Goal: Task Accomplishment & Management: Manage account settings

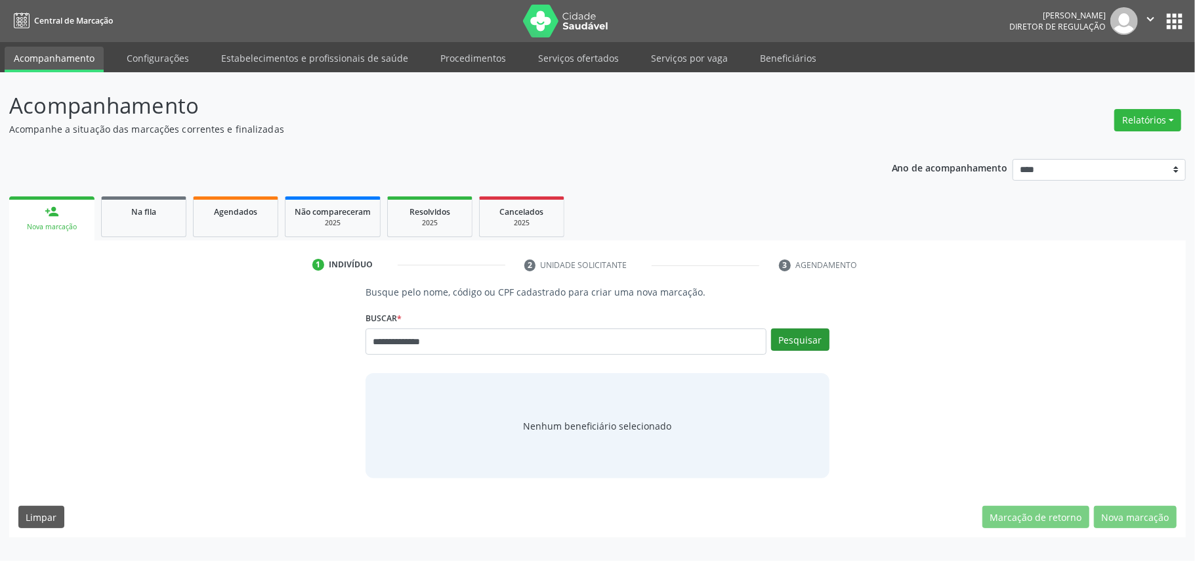
type input "**********"
click at [799, 347] on button "Pesquisar" at bounding box center [800, 339] width 58 height 22
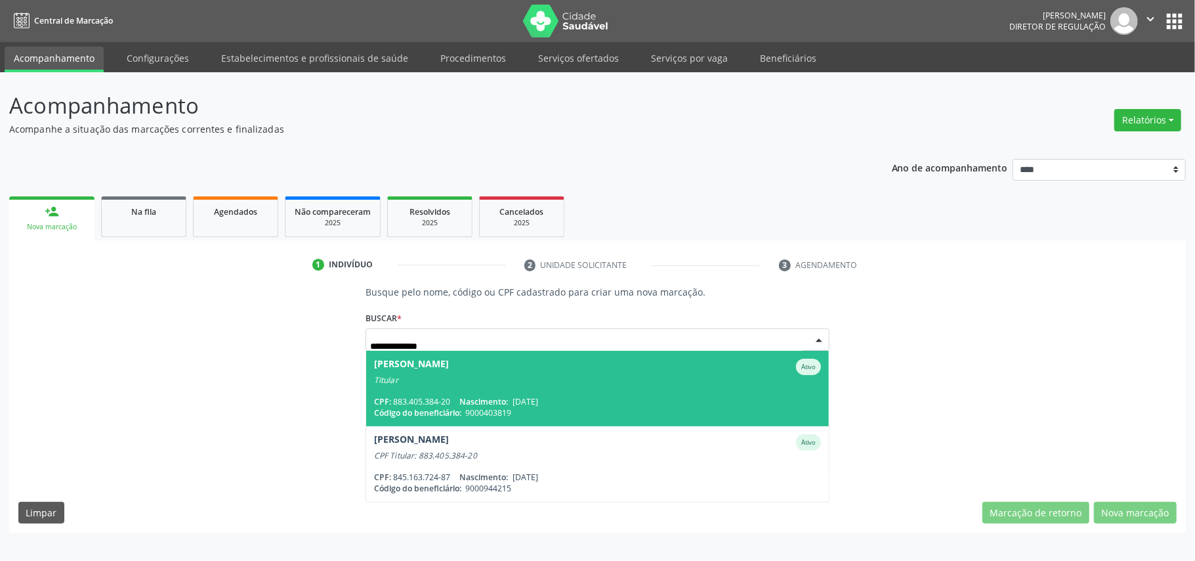
click at [570, 375] on div "Titular" at bounding box center [597, 380] width 447 height 11
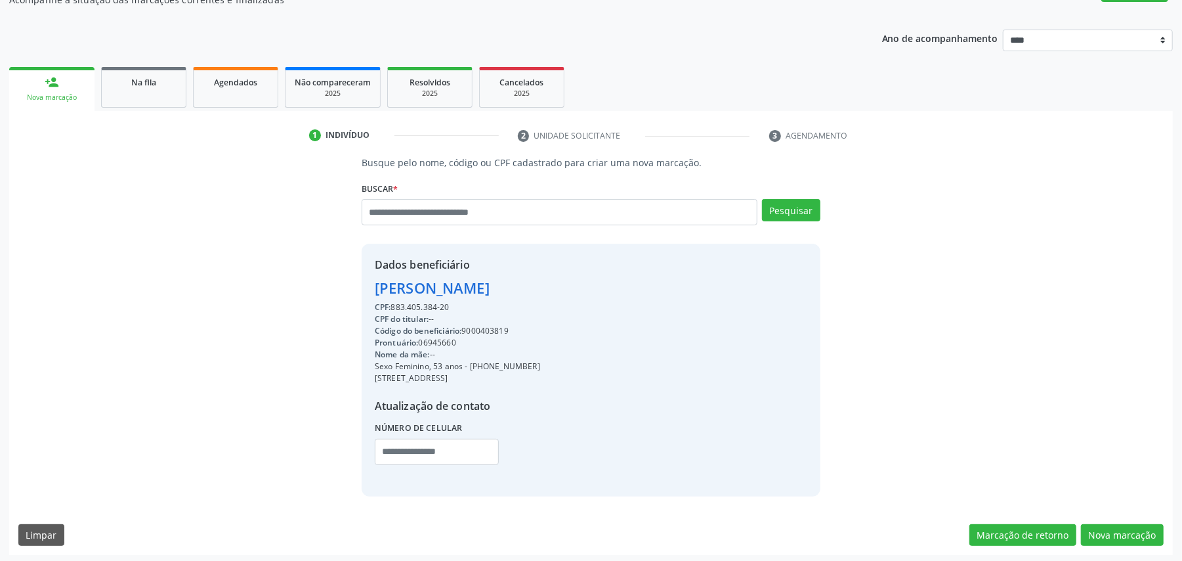
scroll to position [133, 0]
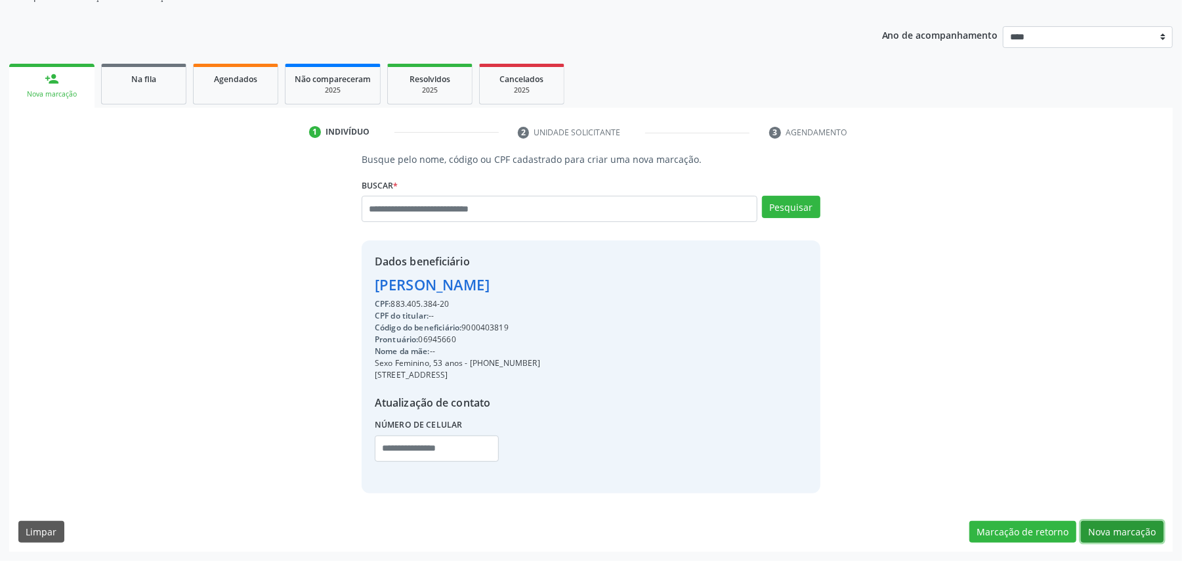
click at [1118, 523] on button "Nova marcação" at bounding box center [1122, 531] width 83 height 22
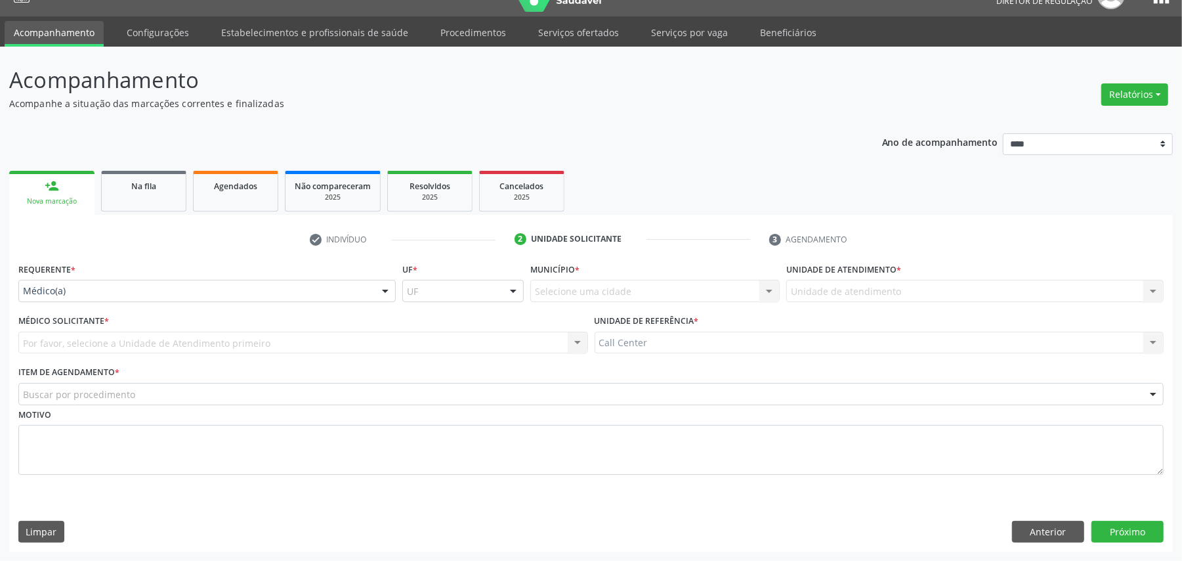
scroll to position [27, 0]
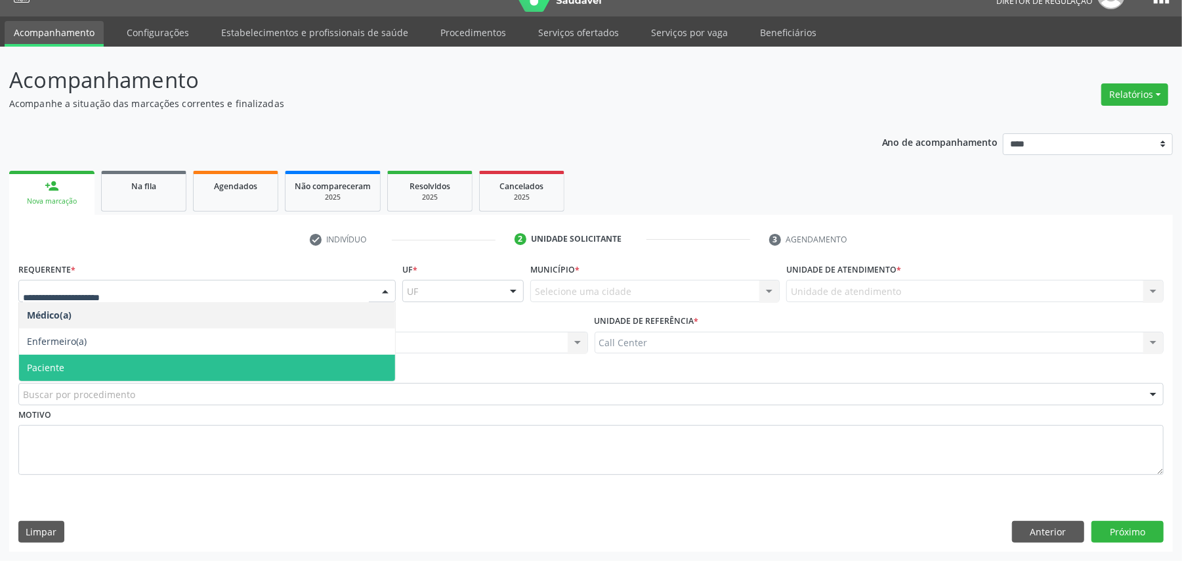
click at [98, 360] on span "Paciente" at bounding box center [207, 367] width 376 height 26
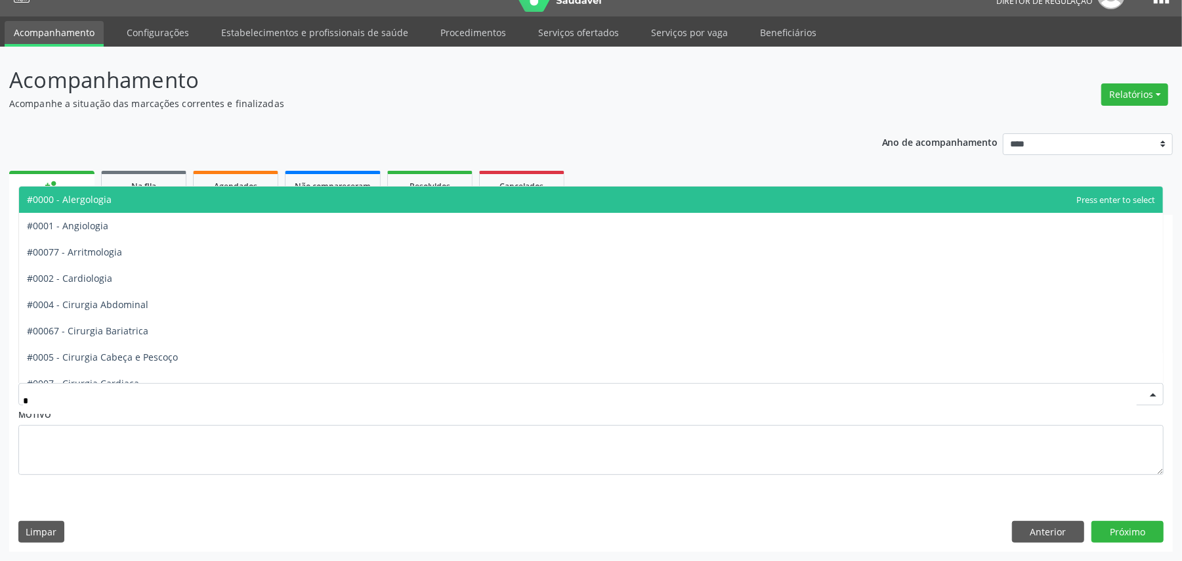
type input "**"
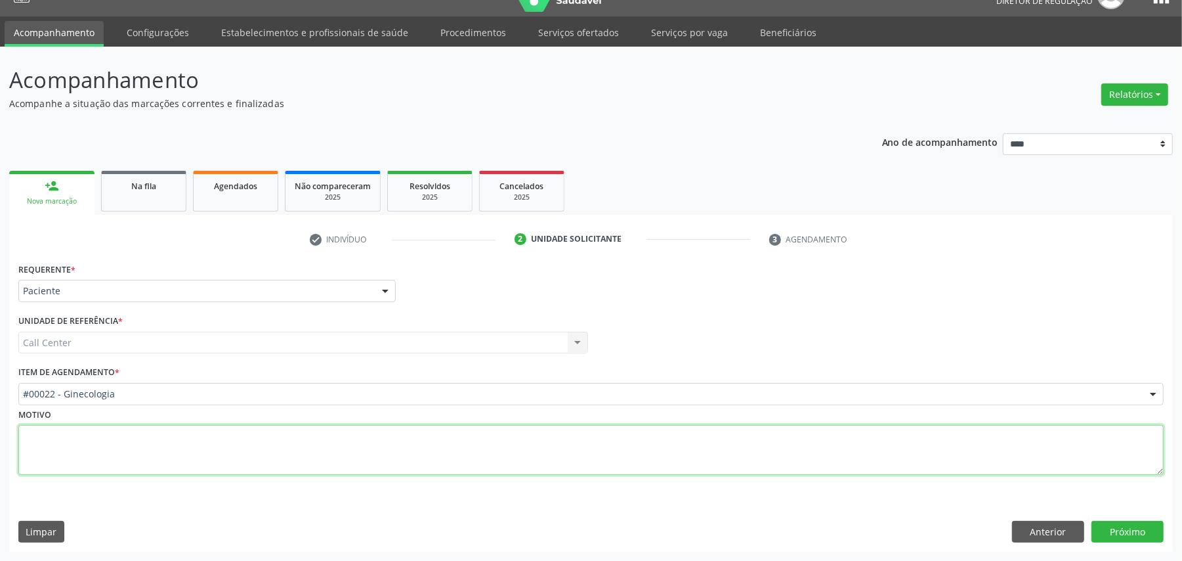
click at [100, 455] on textarea at bounding box center [590, 450] width 1145 height 50
type textarea "**********"
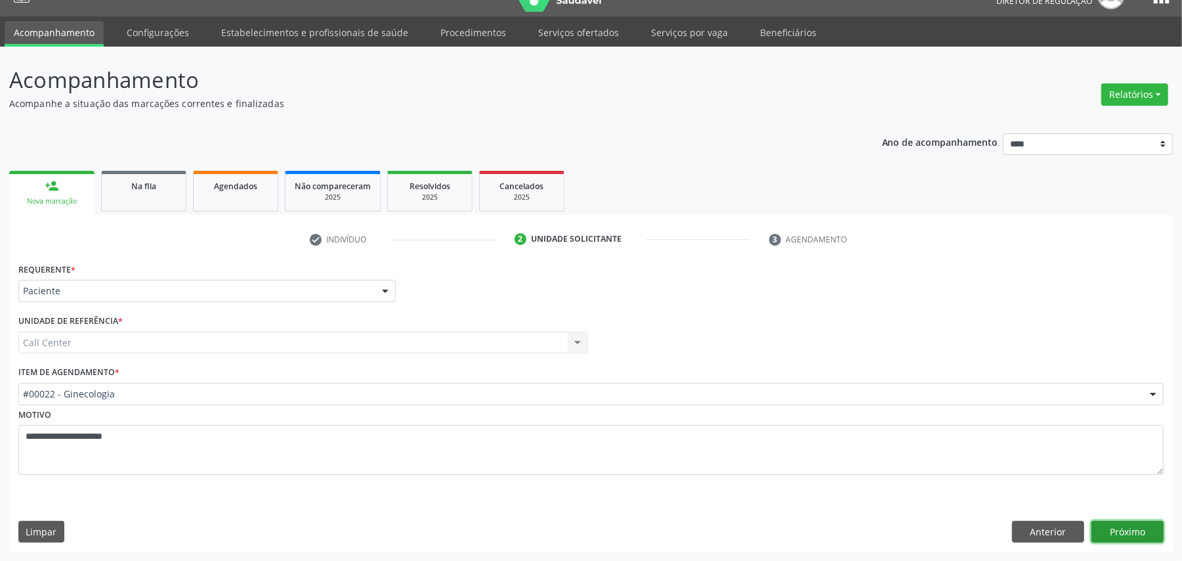
click at [1162, 520] on button "Próximo" at bounding box center [1127, 531] width 72 height 22
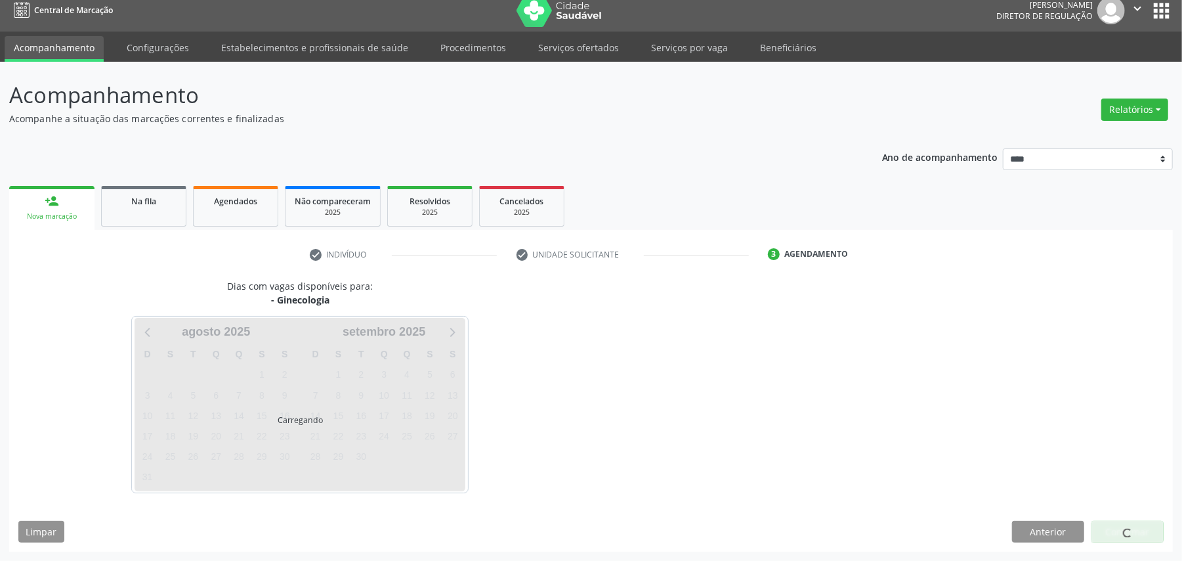
scroll to position [11, 0]
click at [1151, 525] on div at bounding box center [1127, 531] width 72 height 22
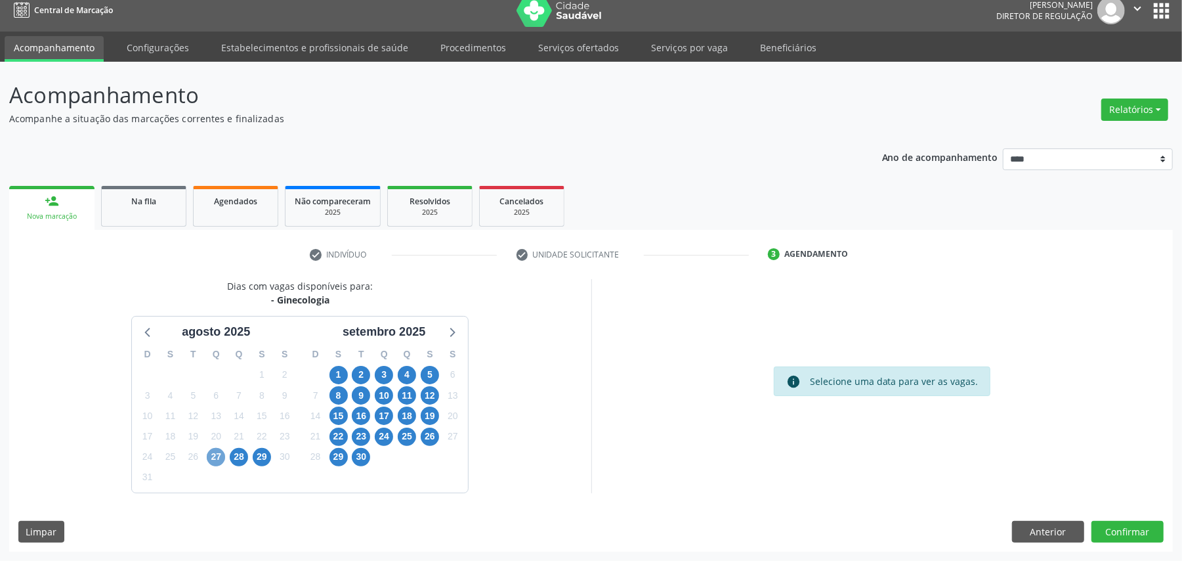
click at [213, 458] on span "27" at bounding box center [216, 457] width 18 height 18
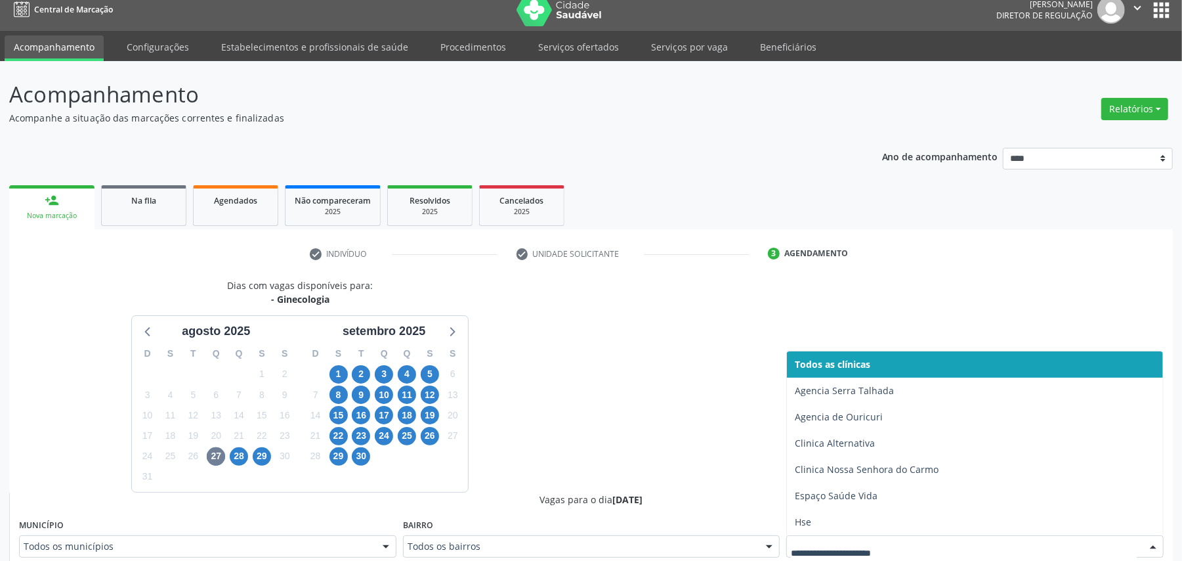
scroll to position [17, 0]
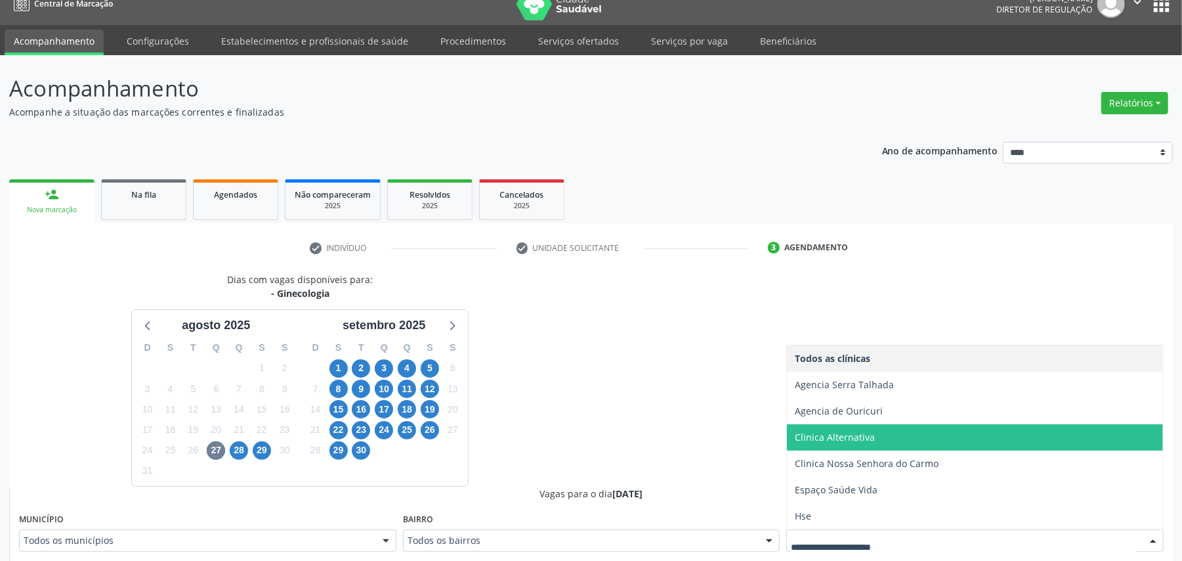
click at [854, 413] on span "Agencia de Ouricuri" at bounding box center [839, 410] width 88 height 12
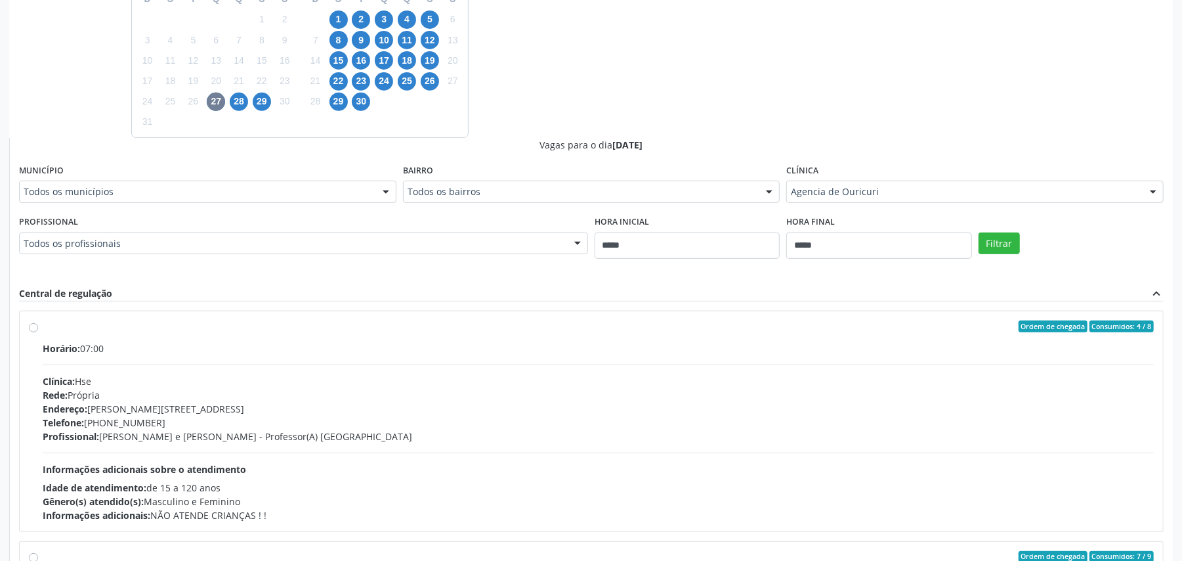
scroll to position [368, 0]
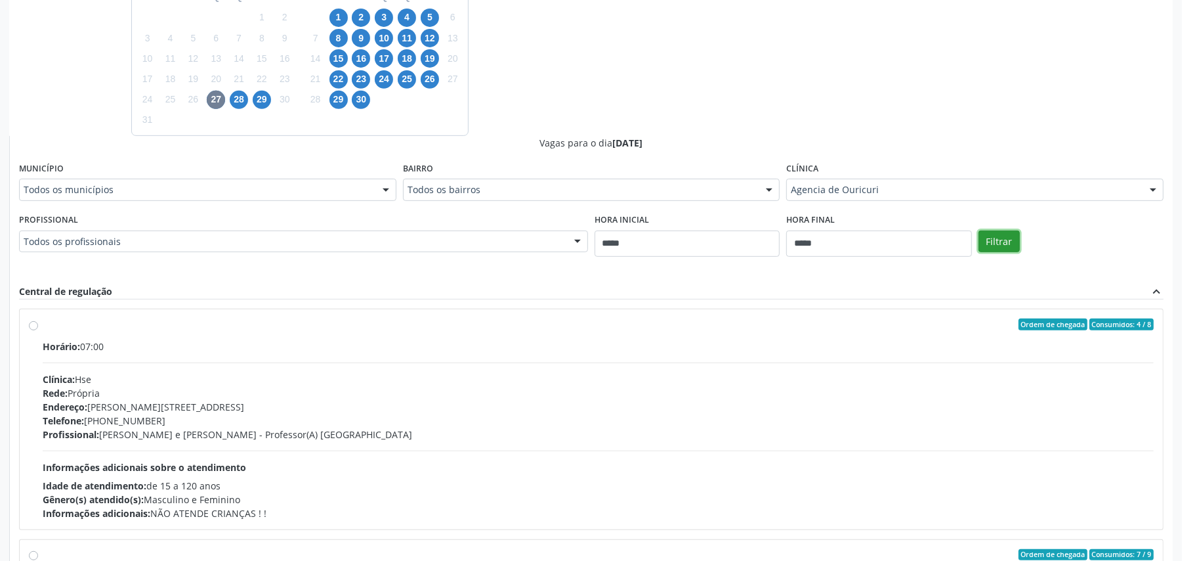
click at [996, 243] on button "Filtrar" at bounding box center [999, 241] width 41 height 22
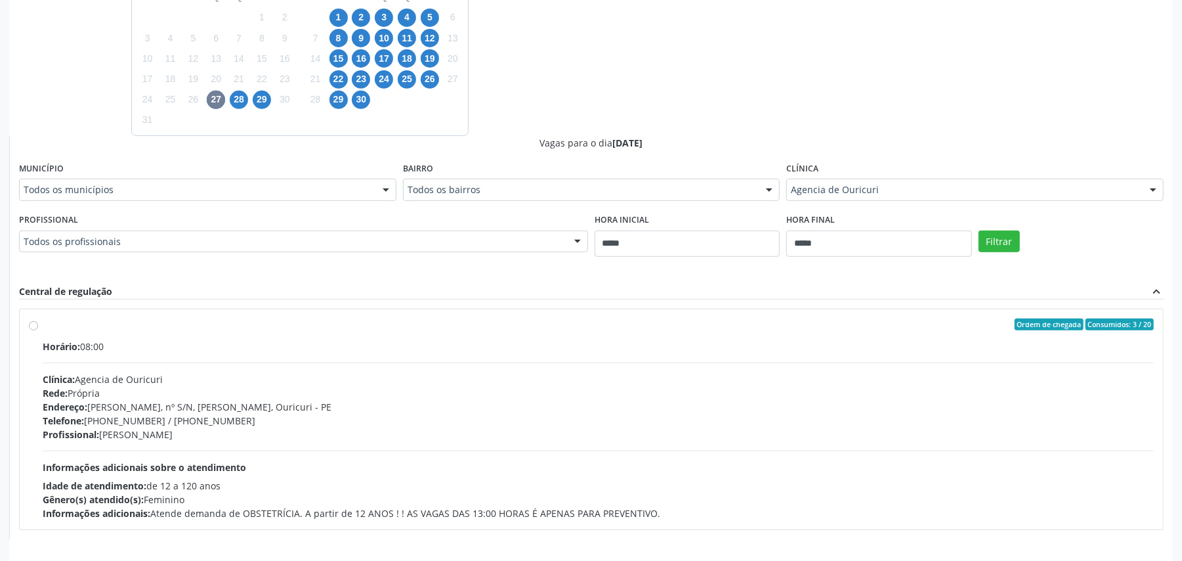
click at [950, 369] on div "Horário: 08:00 Clínica: Agencia de Ouricuri Rede: Própria Endereço: Av Fernande…" at bounding box center [598, 429] width 1111 height 180
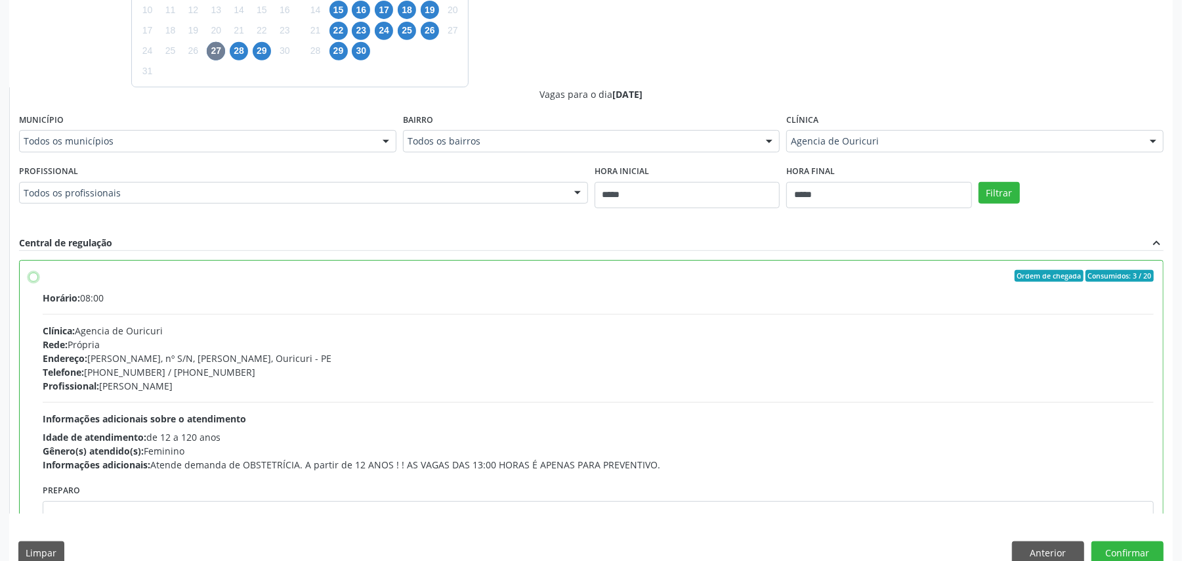
scroll to position [437, 0]
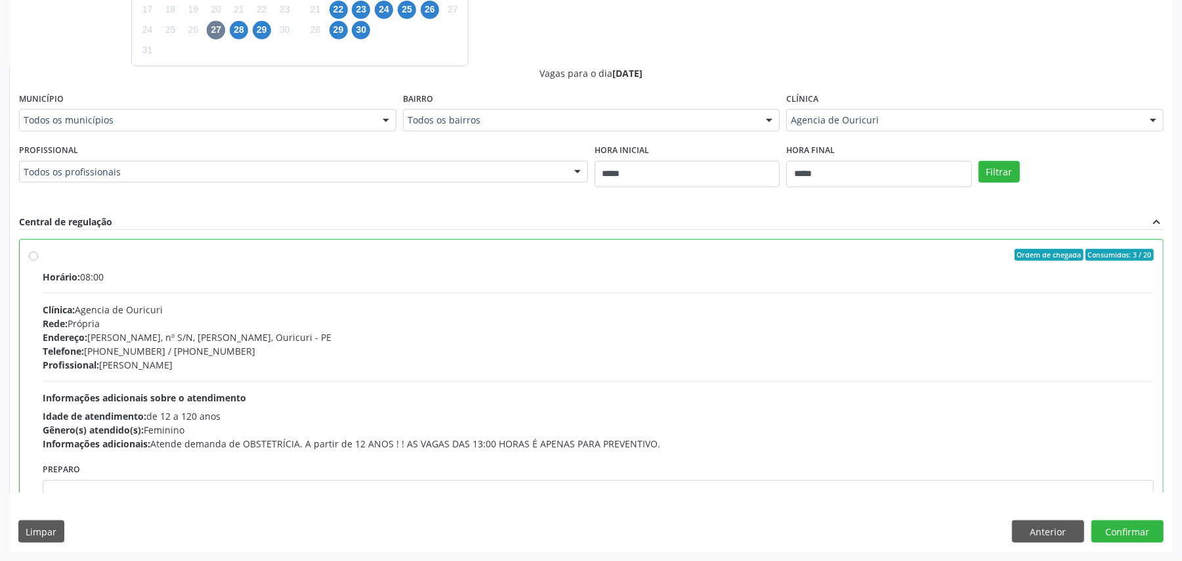
click at [1133, 518] on div "Dias com vagas disponíveis para: - Ginecologia agosto 2025 D S T Q Q S S 27 28 …" at bounding box center [591, 201] width 1164 height 698
click at [1137, 529] on button "Confirmar" at bounding box center [1127, 531] width 72 height 22
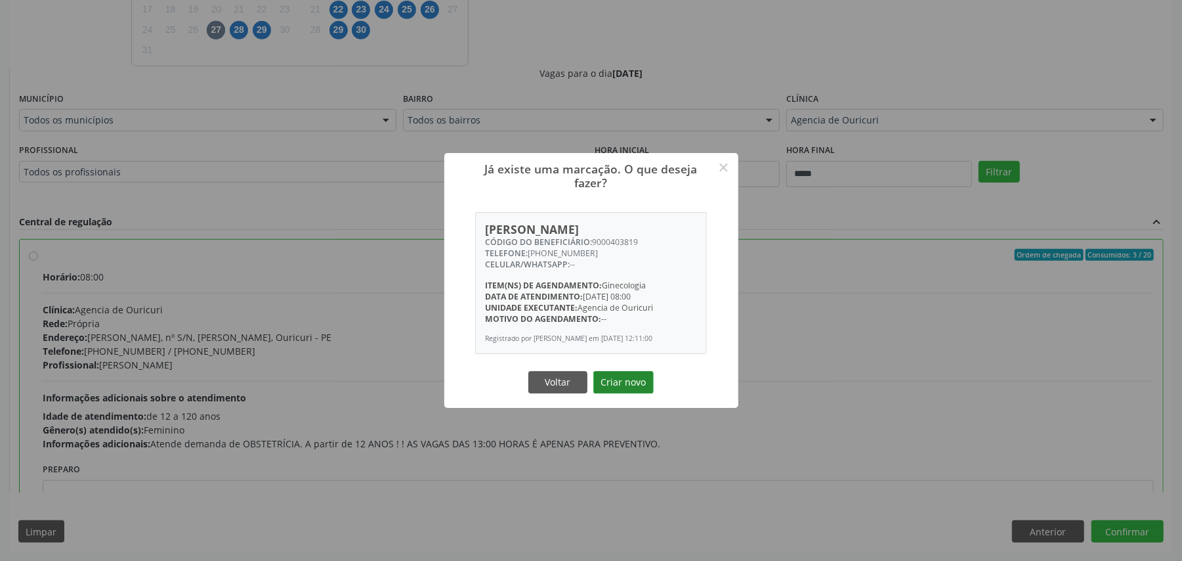
click at [613, 392] on button "Criar novo" at bounding box center [623, 382] width 60 height 22
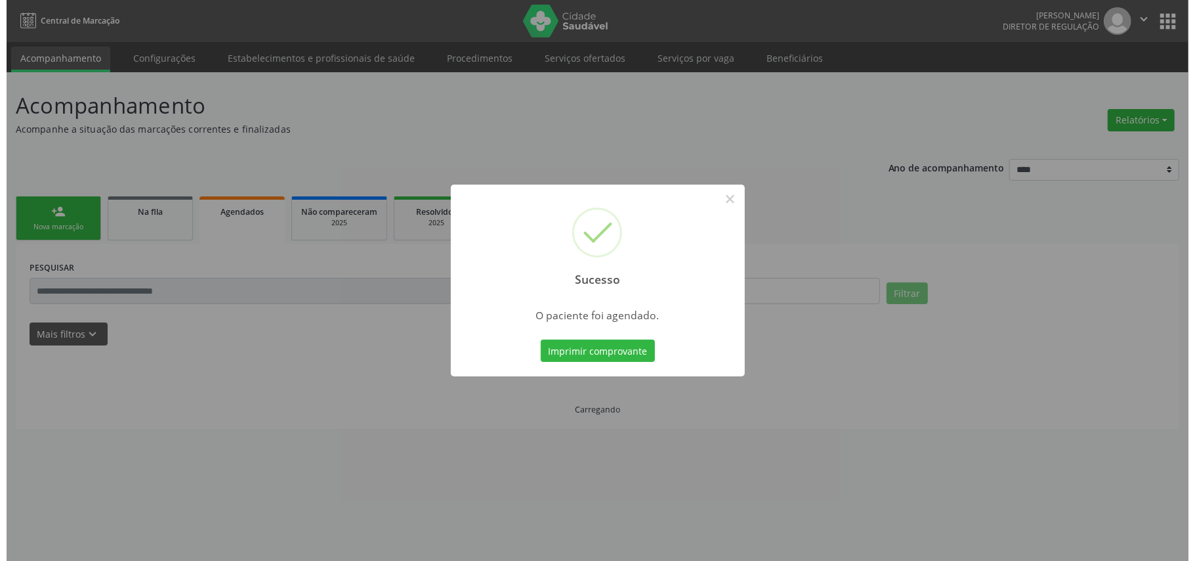
scroll to position [0, 0]
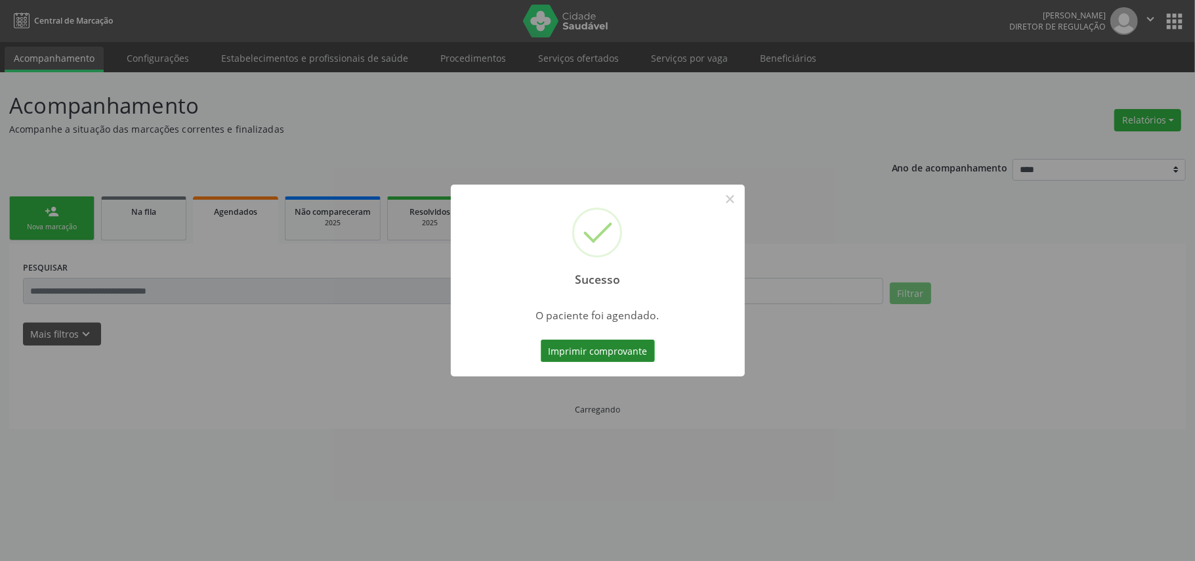
click at [603, 349] on button "Imprimir comprovante" at bounding box center [598, 350] width 114 height 22
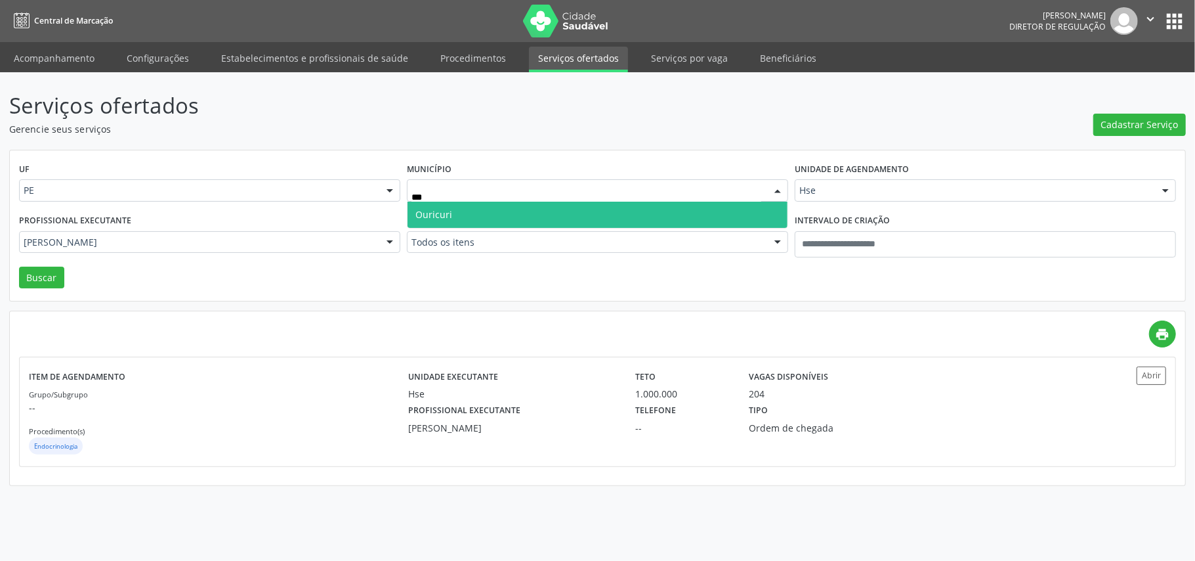
click at [639, 213] on span "Ouricuri" at bounding box center [598, 214] width 380 height 26
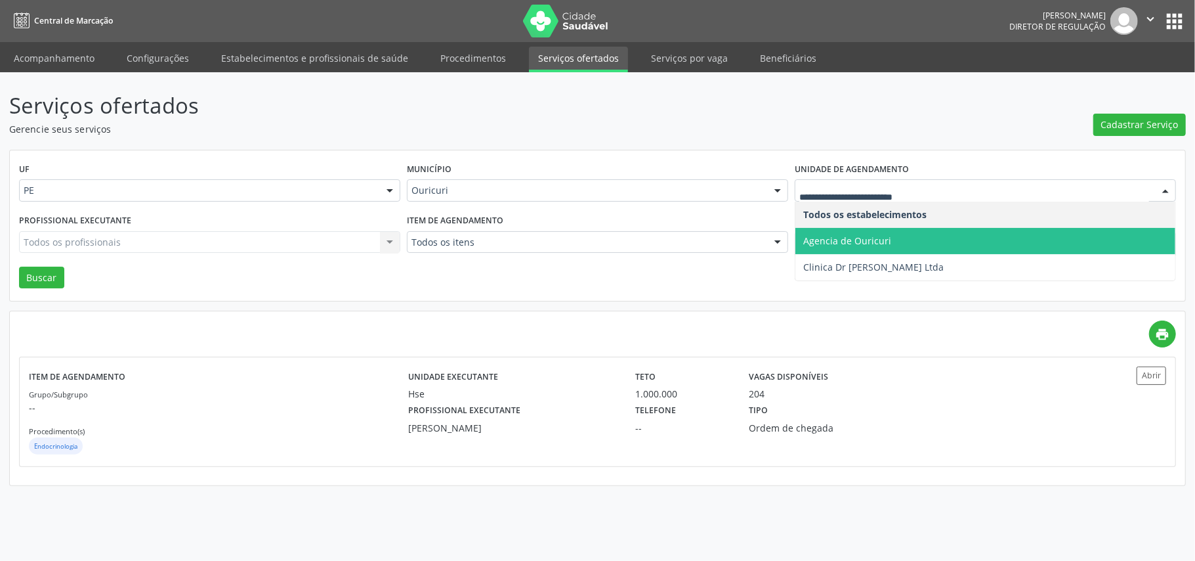
click at [849, 242] on span "Agencia de Ouricuri" at bounding box center [847, 240] width 88 height 12
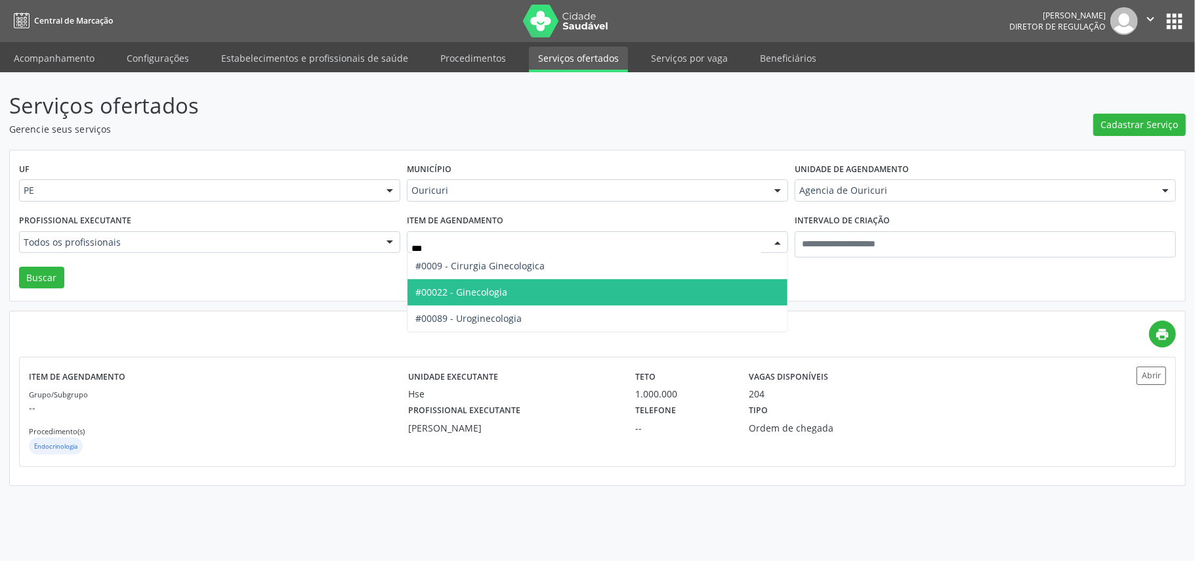
click at [463, 286] on span "#00022 - Ginecologia" at bounding box center [461, 292] width 92 height 12
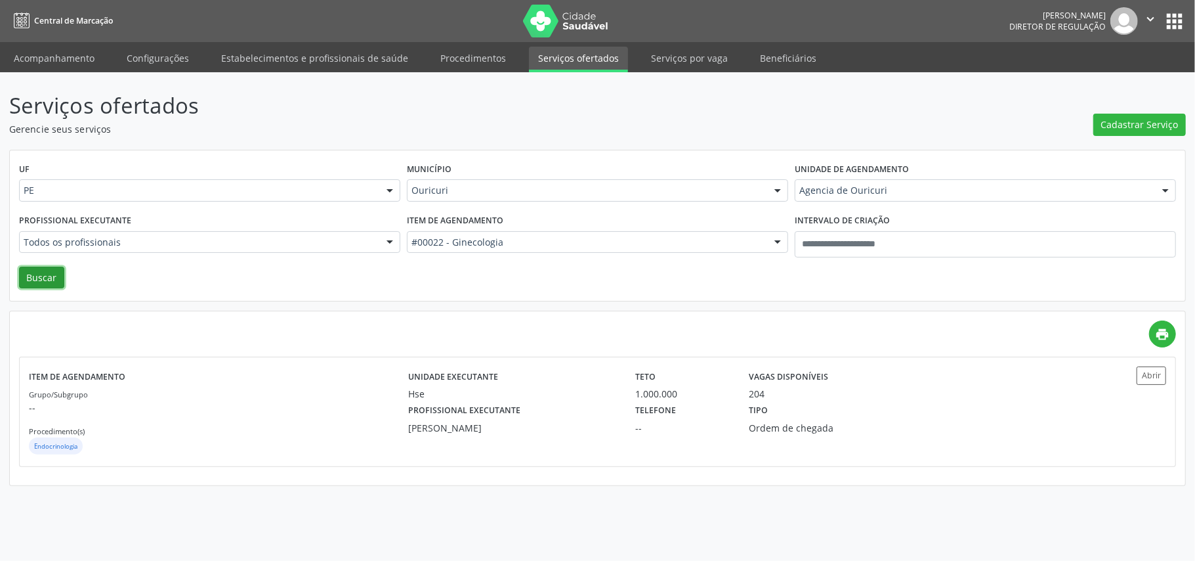
click at [51, 274] on button "Buscar" at bounding box center [41, 277] width 45 height 22
click at [302, 402] on p "--" at bounding box center [218, 407] width 379 height 14
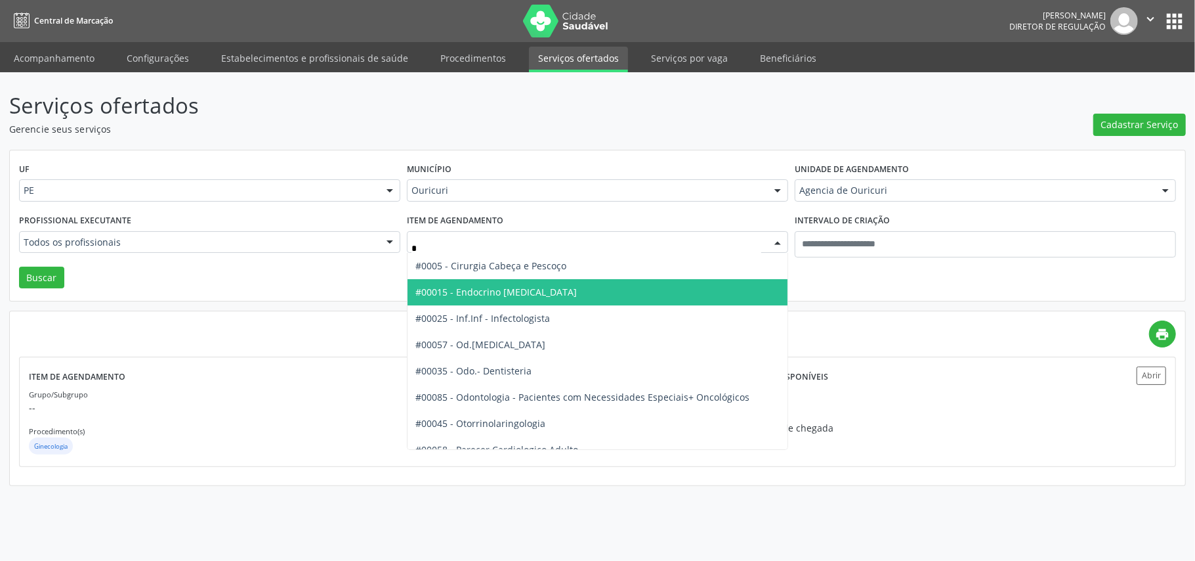
type input "**"
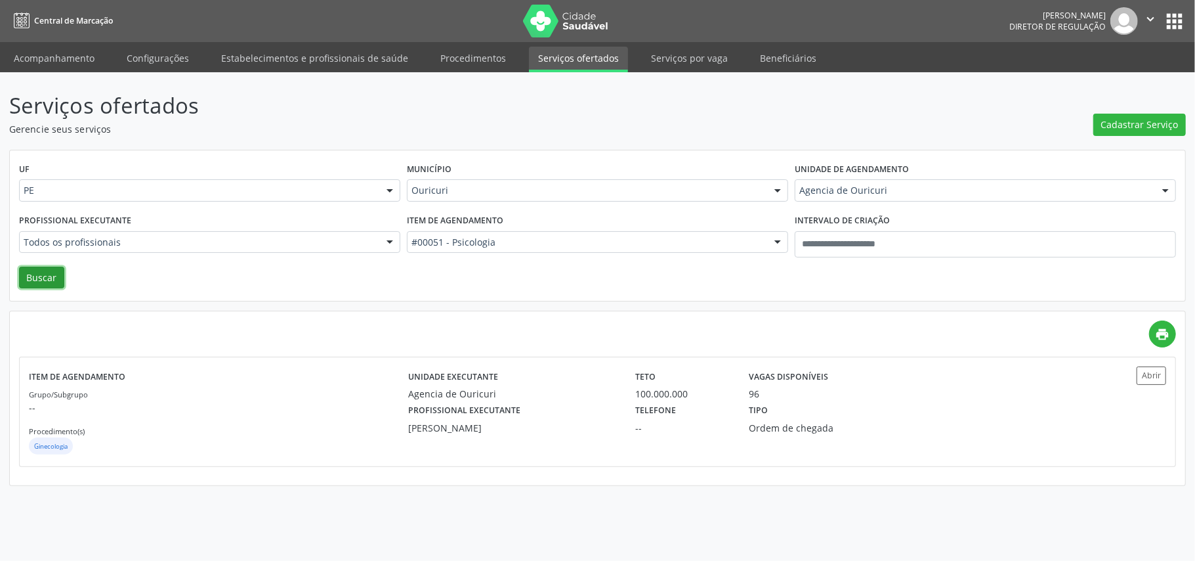
click at [56, 278] on button "Buscar" at bounding box center [41, 277] width 45 height 22
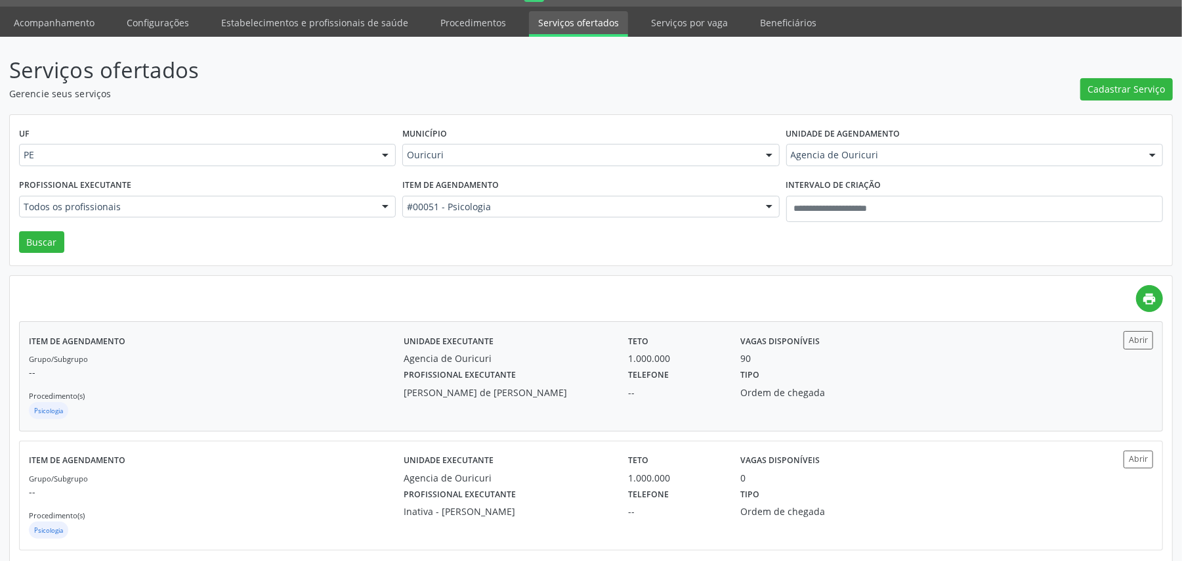
scroll to position [55, 0]
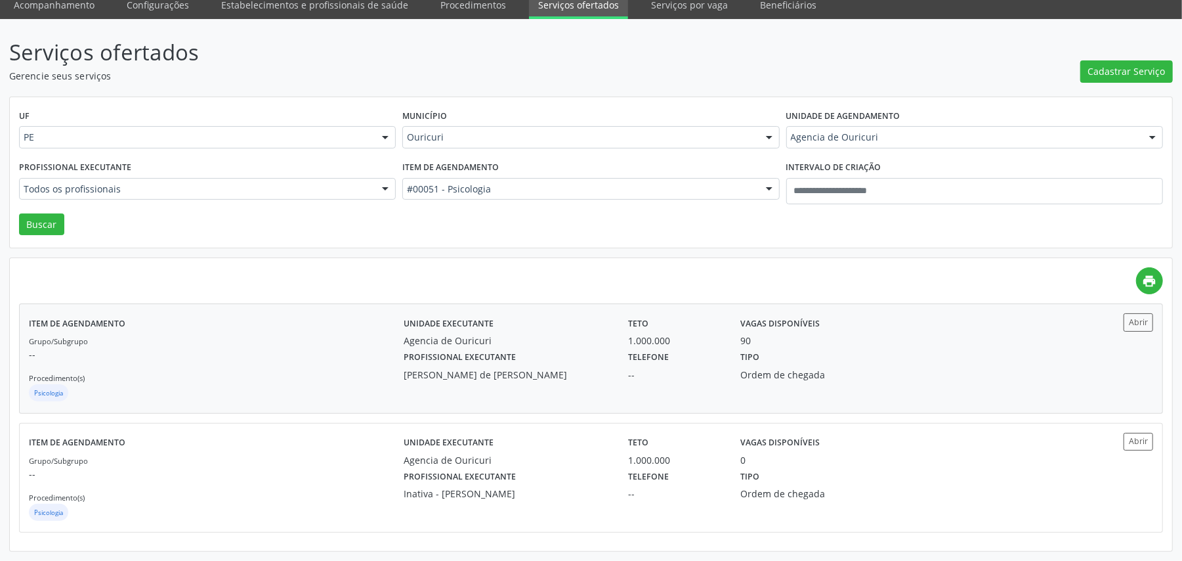
click at [368, 398] on div "Psicologia" at bounding box center [216, 394] width 375 height 20
click at [494, 123] on div "Município Ouricuri Todas as cidades Abreu e Lima Afogados da Ingazeira Araripin…" at bounding box center [590, 131] width 383 height 51
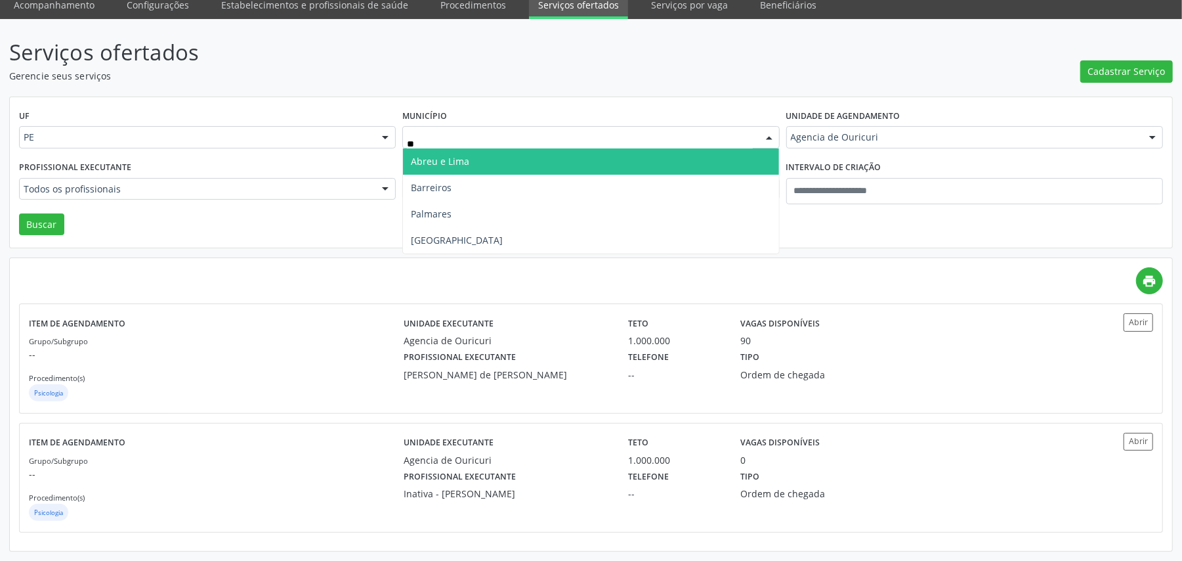
type input "***"
click at [445, 158] on span "Recife" at bounding box center [590, 161] width 375 height 26
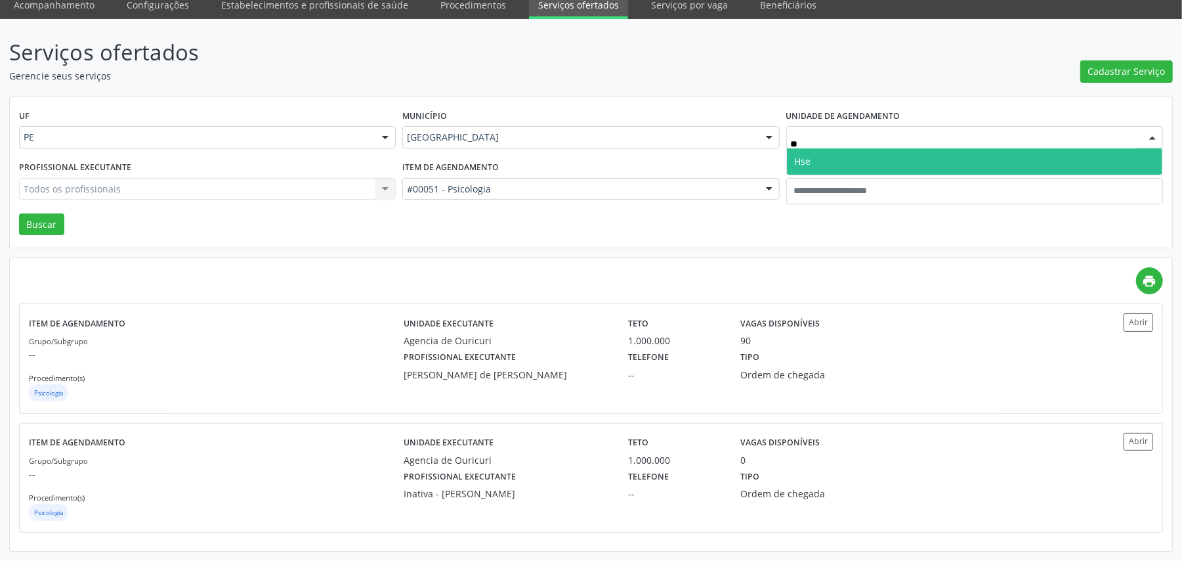
type input "***"
click at [839, 156] on span "Hse" at bounding box center [974, 161] width 375 height 26
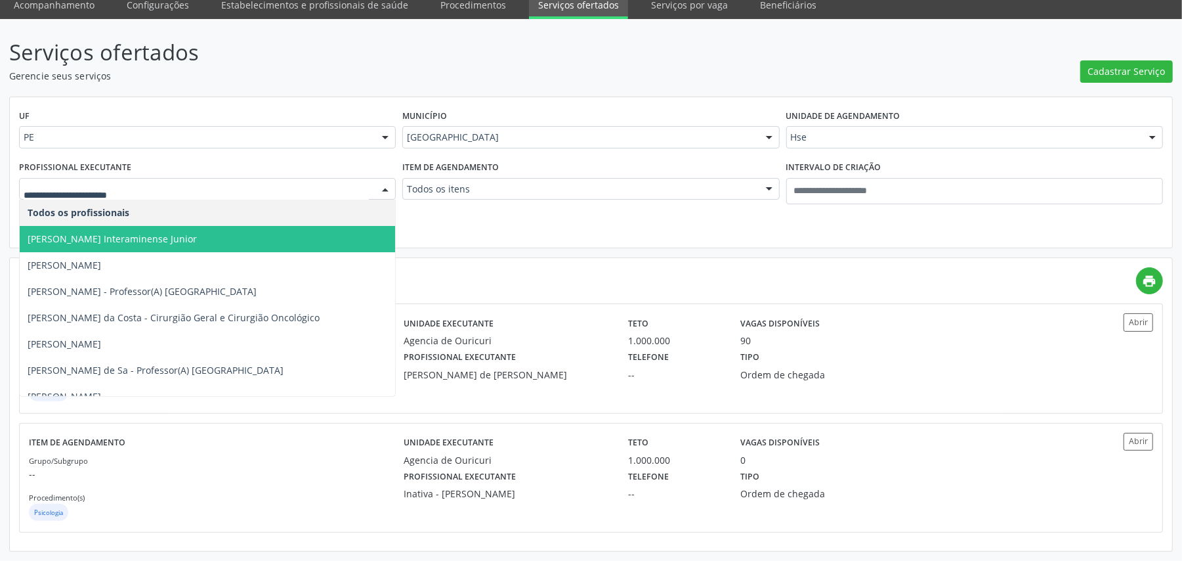
paste input "**********"
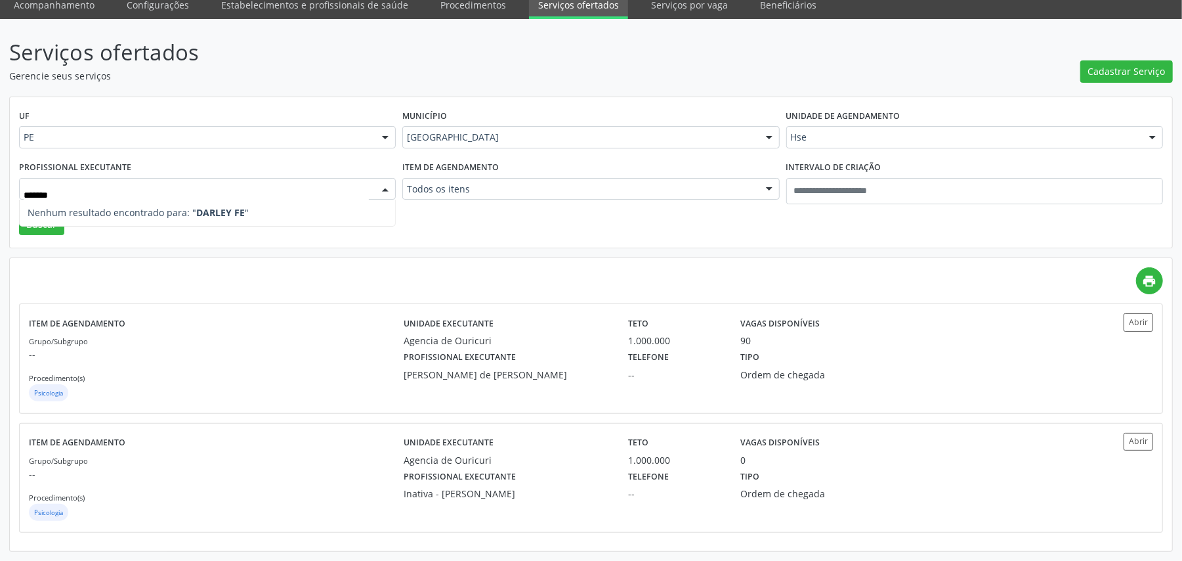
type input "******"
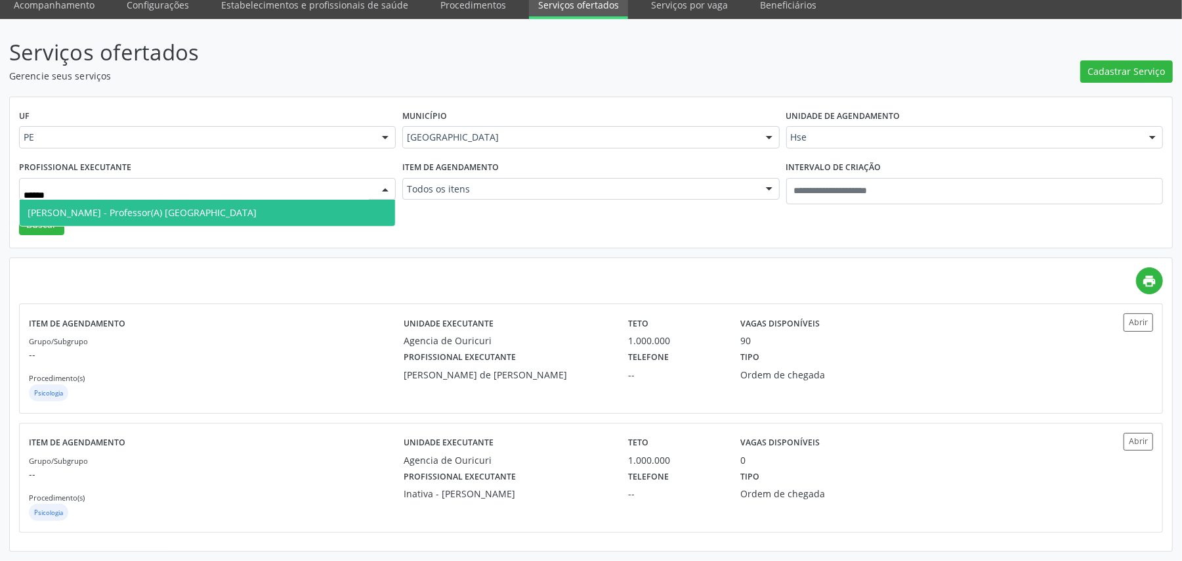
click at [135, 202] on span "Darley de Lima Ferreira Filho - Professor(A) Nassau" at bounding box center [207, 213] width 375 height 26
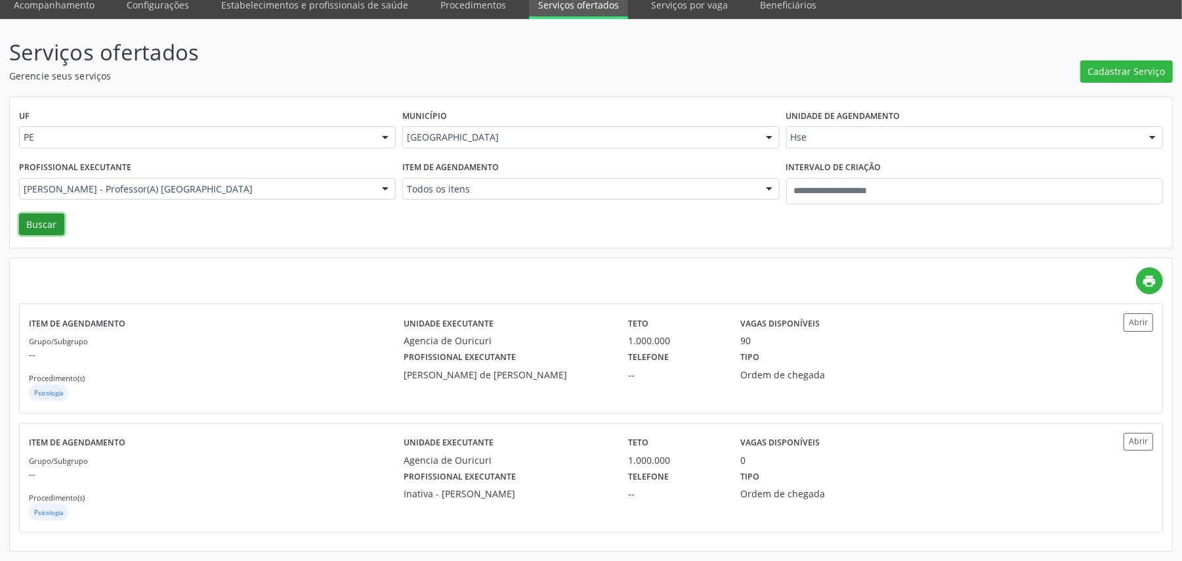
click at [51, 221] on button "Buscar" at bounding box center [41, 224] width 45 height 22
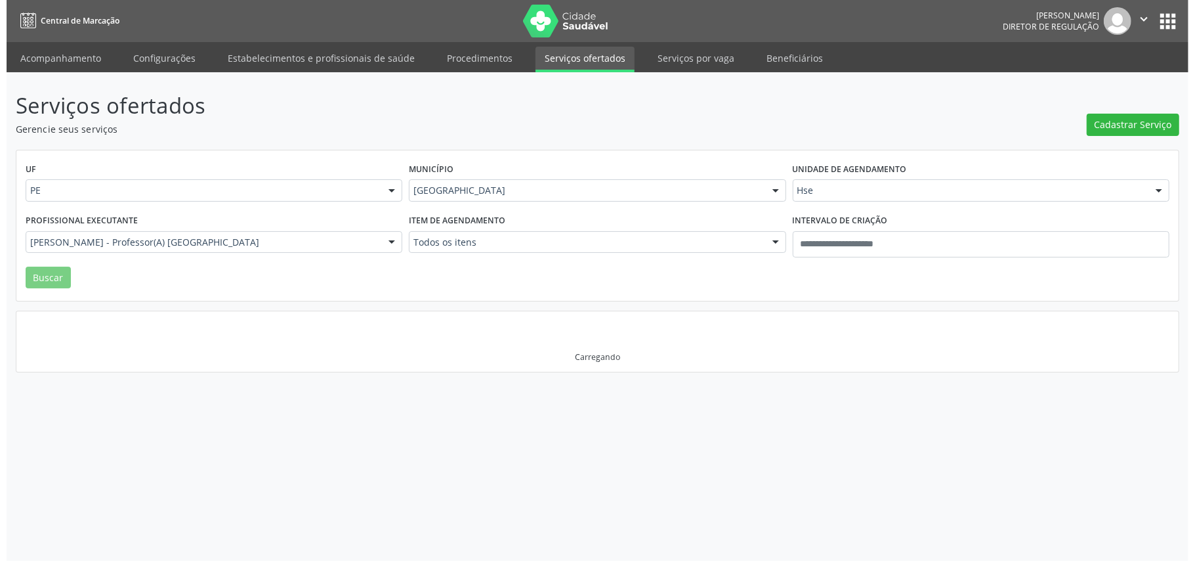
scroll to position [0, 0]
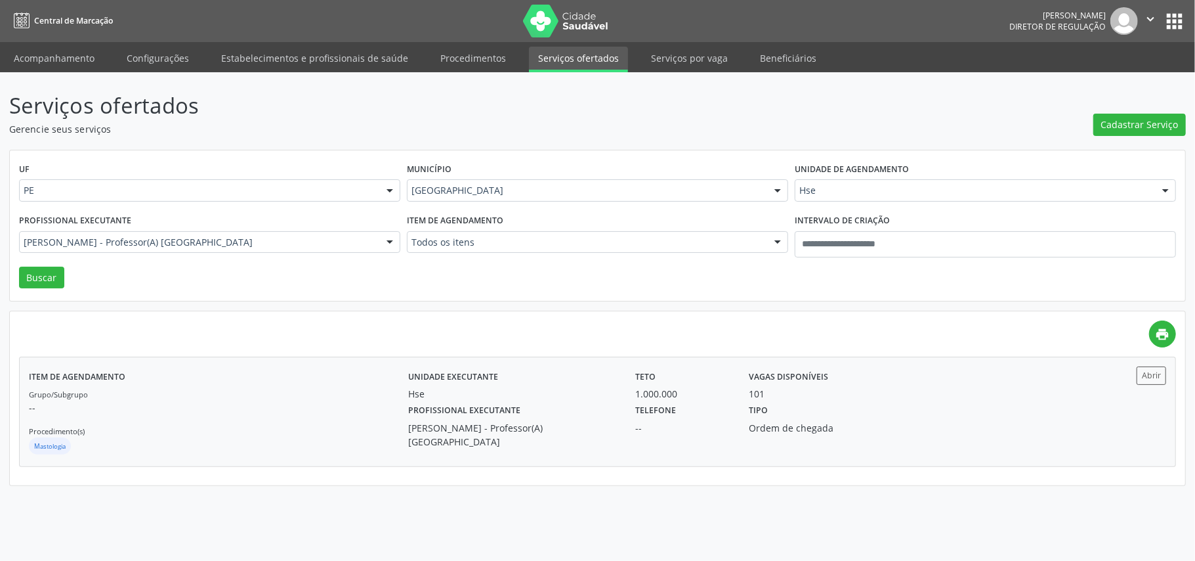
click at [491, 432] on div "Darley de Lima Ferreira Filho - Professor(A) Nassau" at bounding box center [512, 435] width 209 height 28
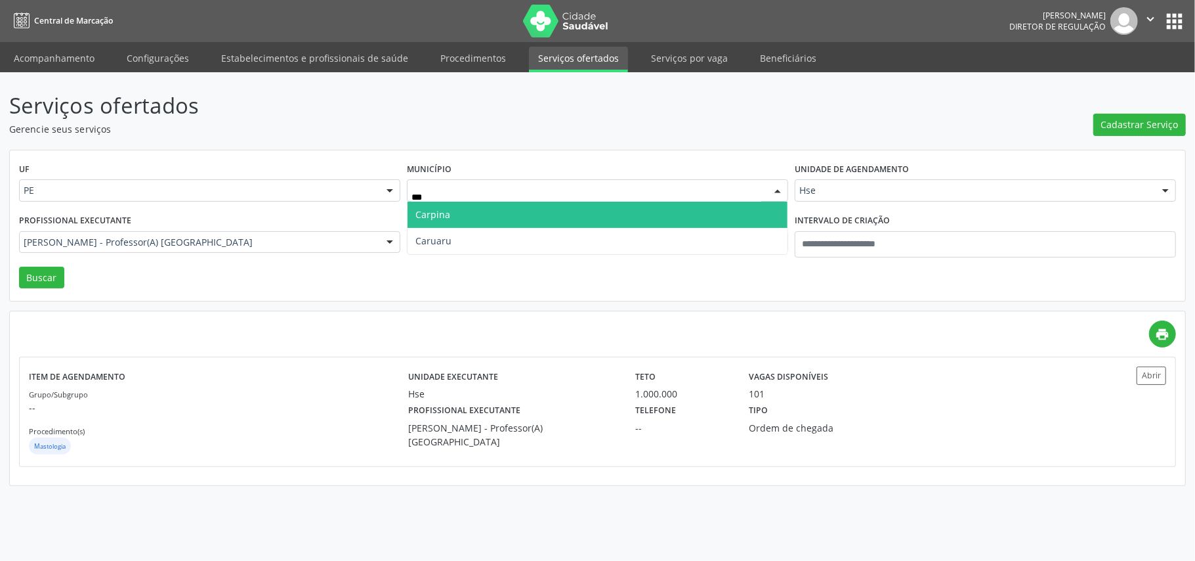
type input "****"
click at [588, 207] on span "Caruaru" at bounding box center [598, 214] width 380 height 26
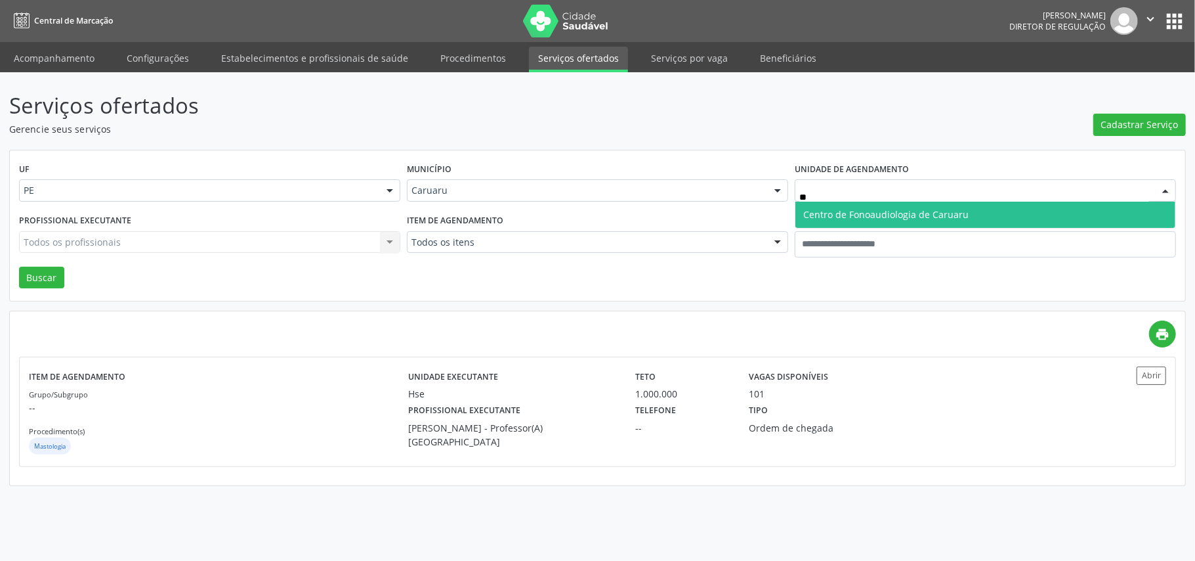
type input "*"
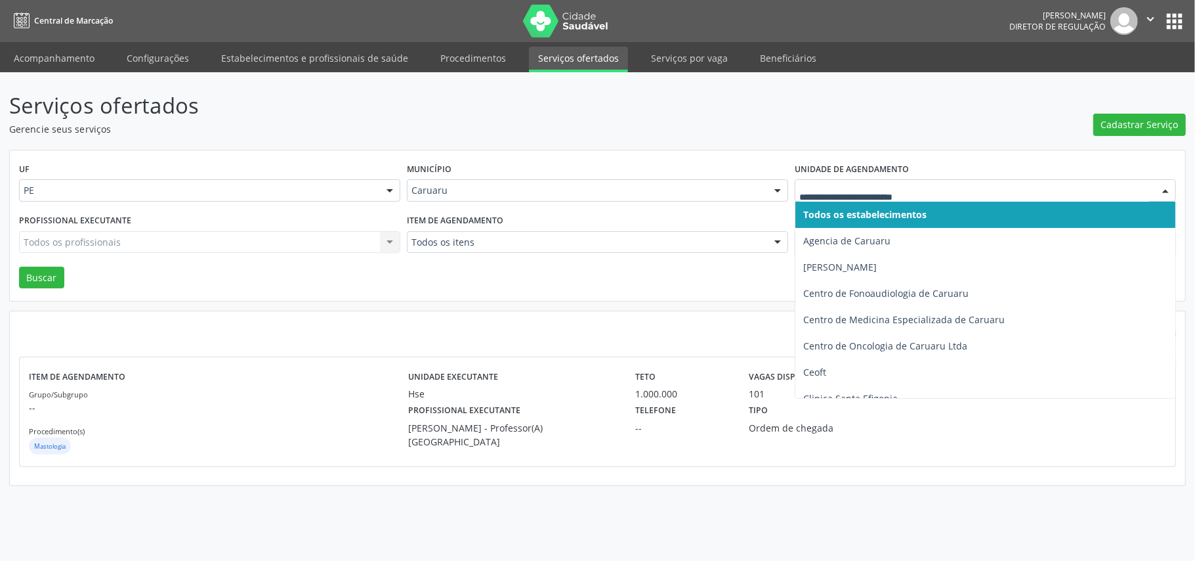
click at [880, 182] on div at bounding box center [985, 190] width 381 height 22
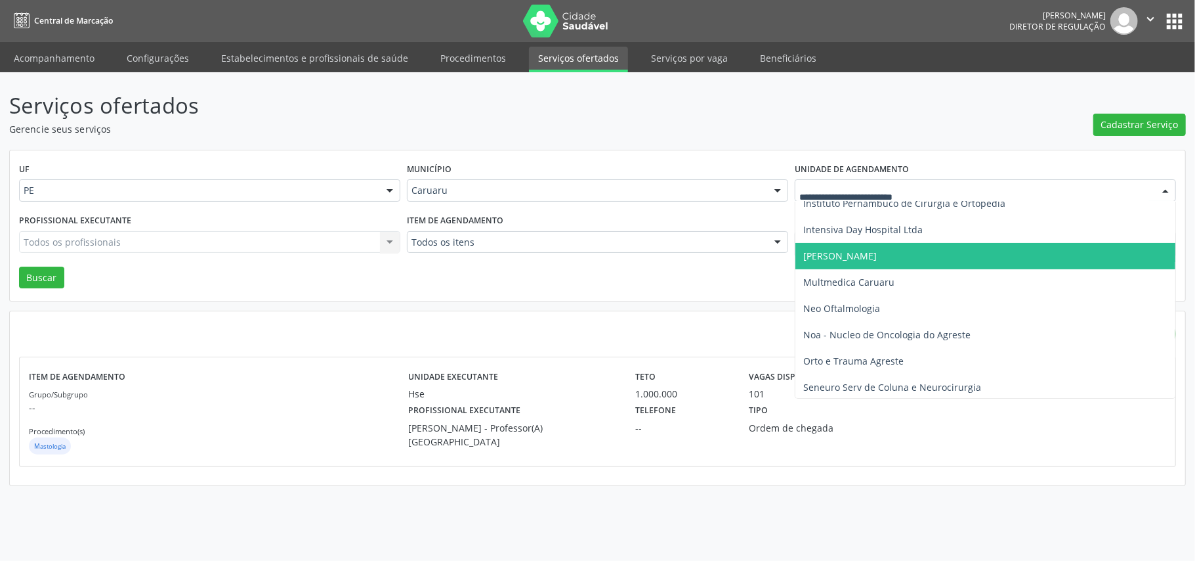
scroll to position [276, 0]
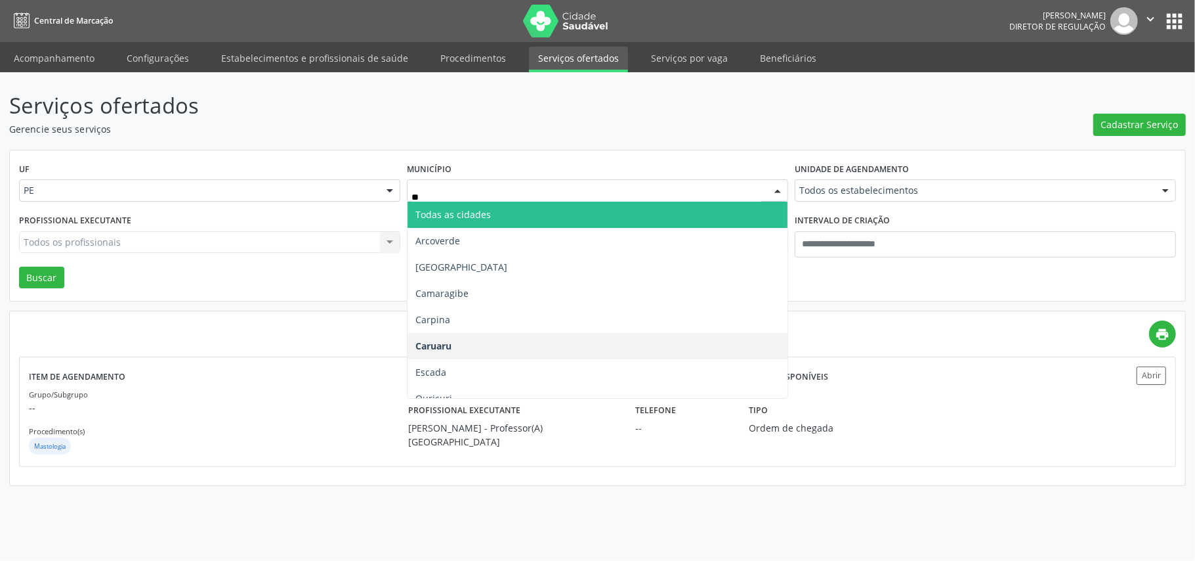
type input "***"
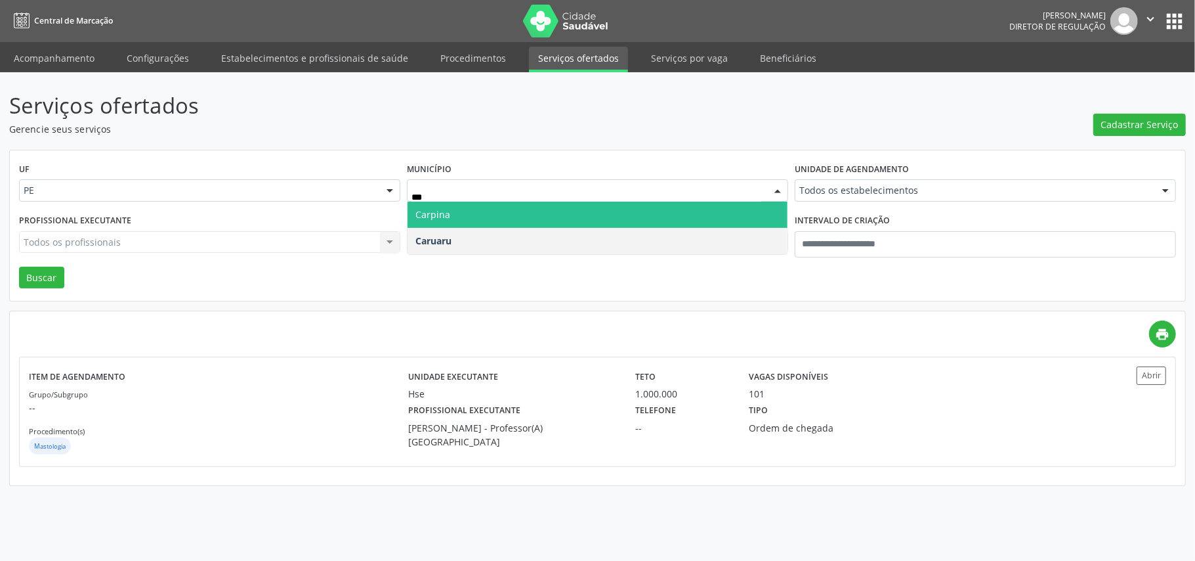
click at [495, 213] on span "Carpina" at bounding box center [598, 214] width 380 height 26
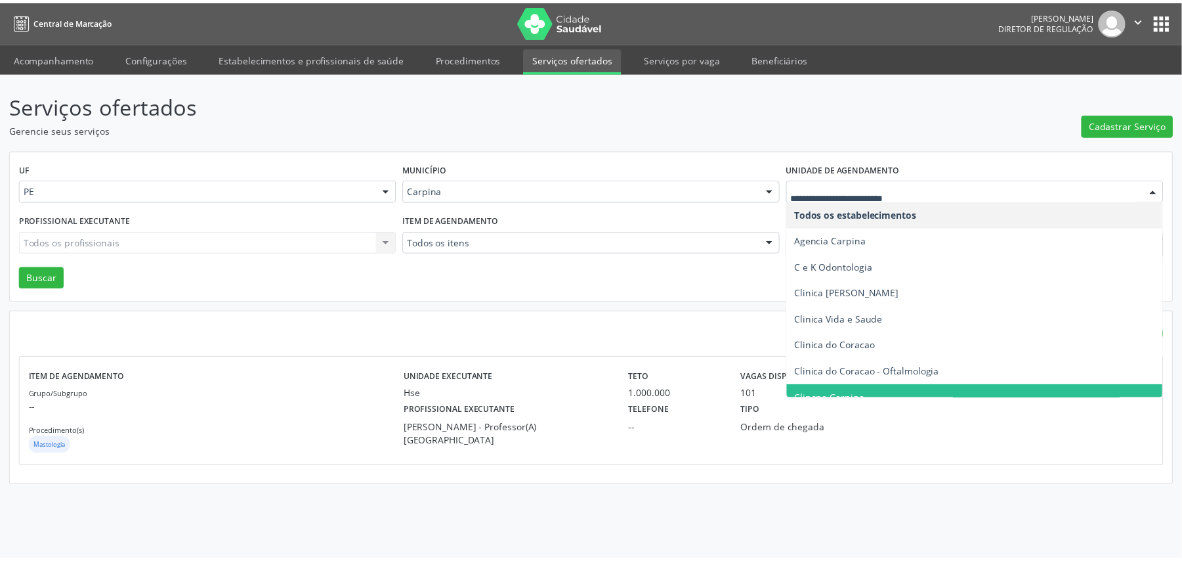
scroll to position [0, 0]
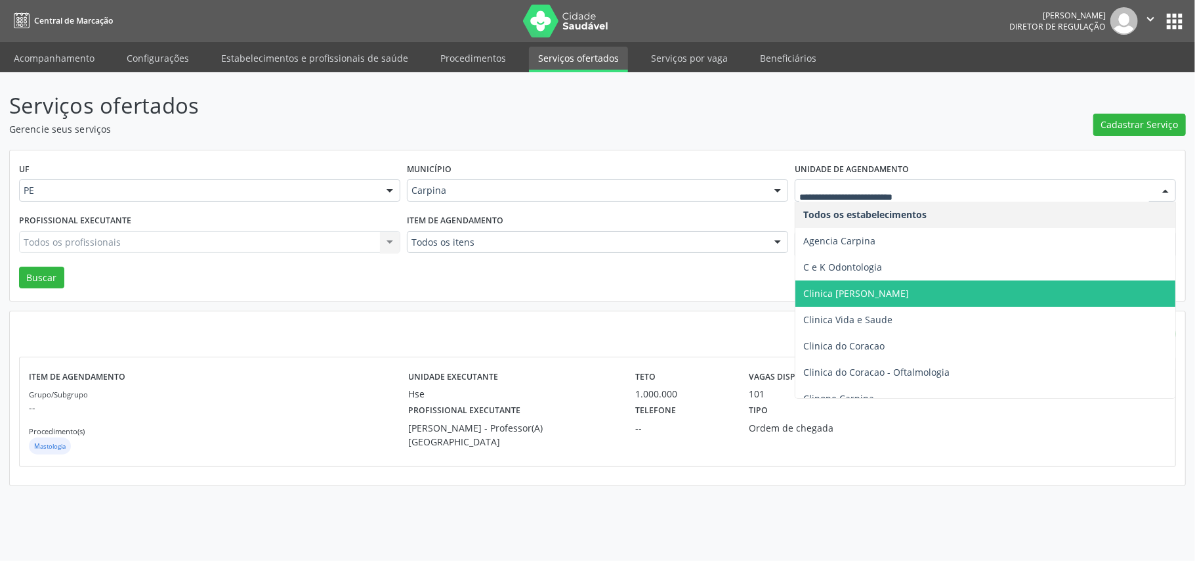
click at [917, 293] on span "Clinica [PERSON_NAME]" at bounding box center [985, 293] width 380 height 26
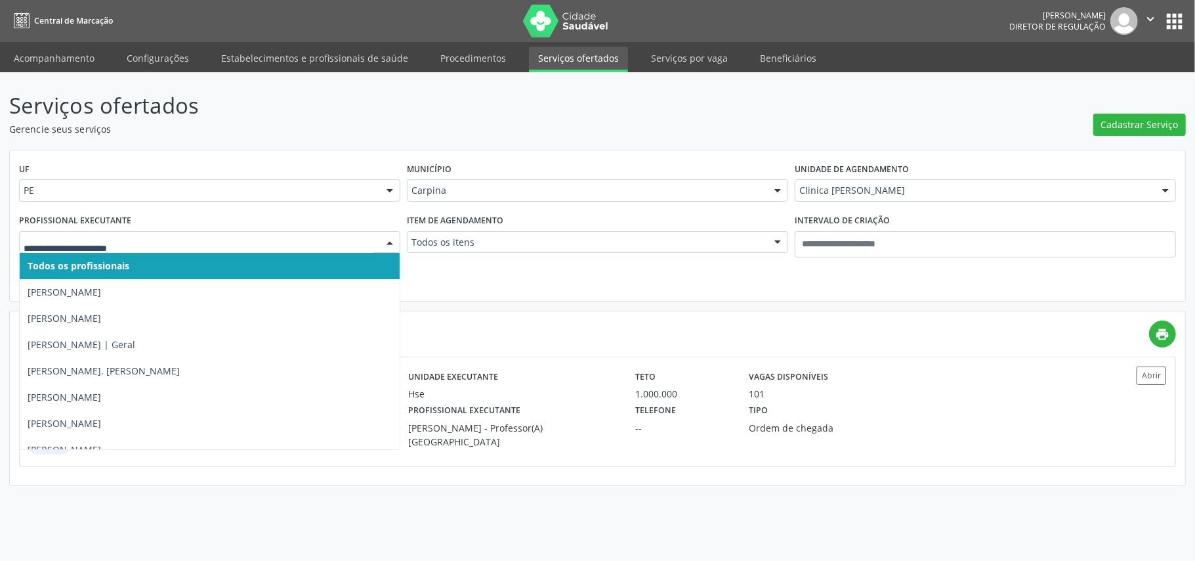
paste input "**********"
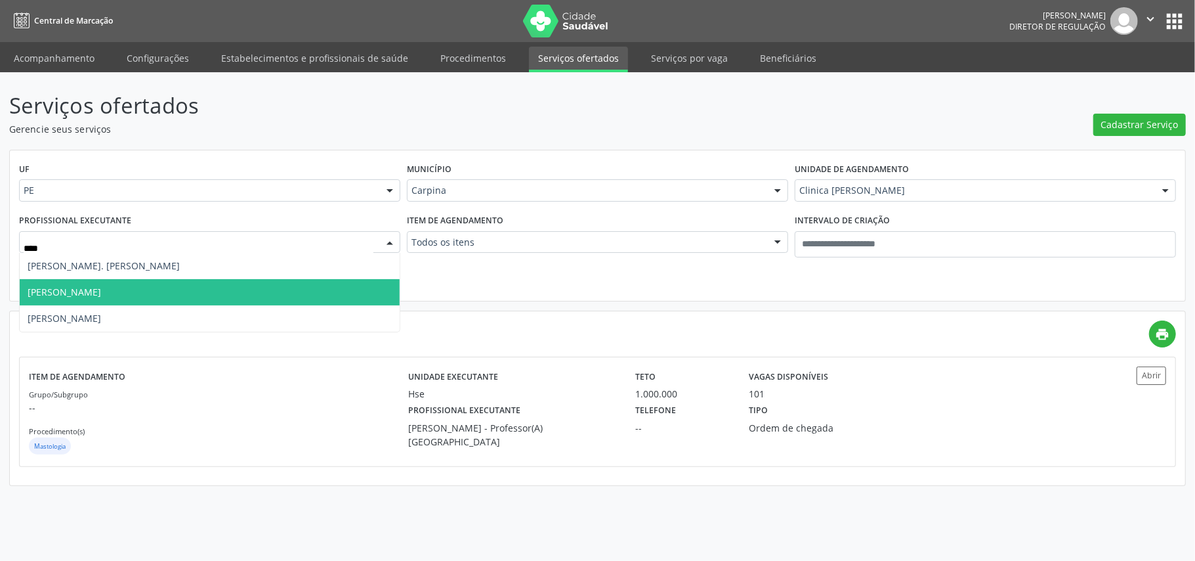
click at [163, 287] on span "[PERSON_NAME]" at bounding box center [210, 292] width 380 height 26
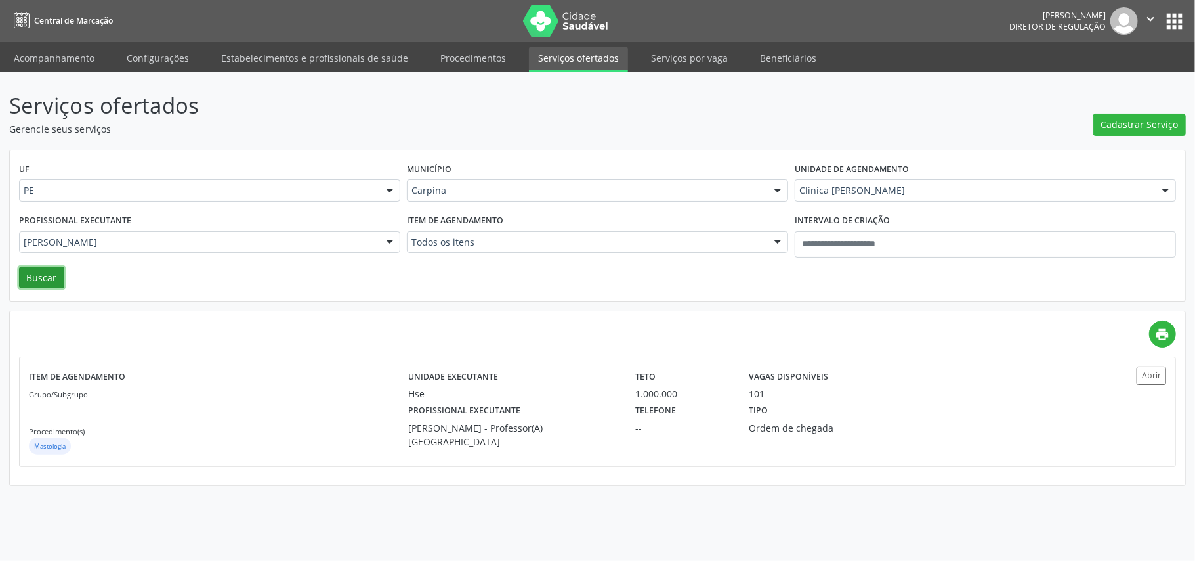
click at [34, 280] on button "Buscar" at bounding box center [41, 277] width 45 height 22
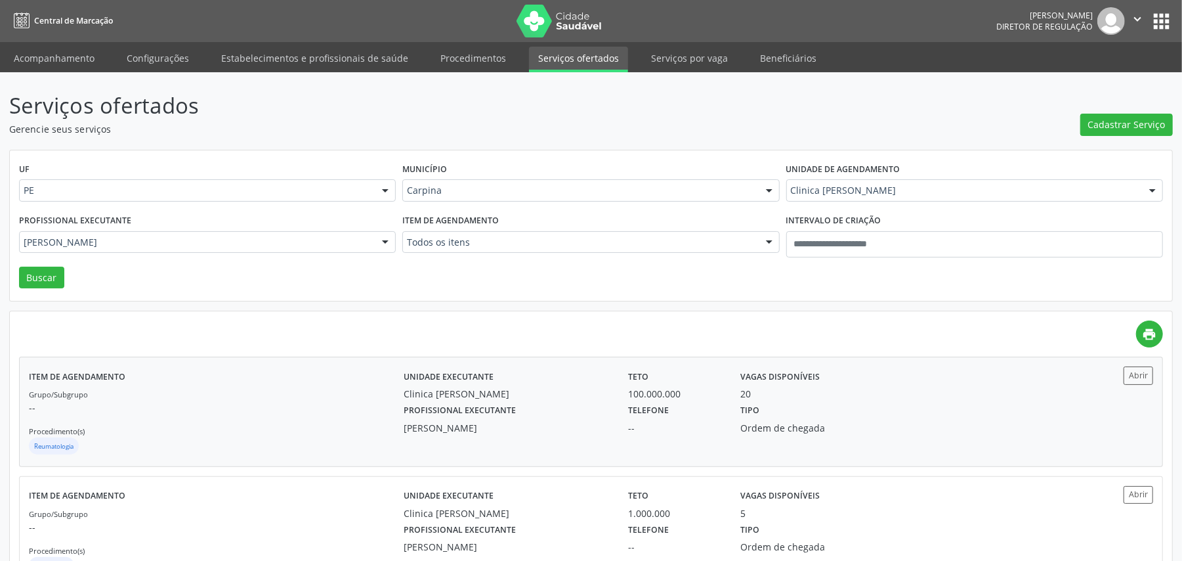
scroll to position [55, 0]
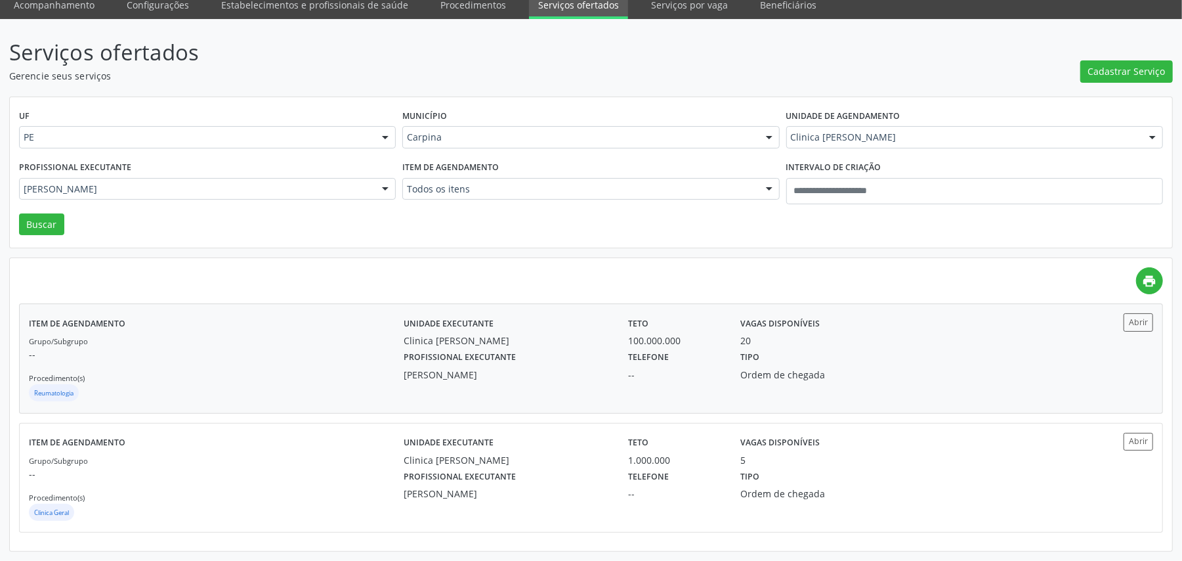
click at [282, 364] on div "Grupo/Subgrupo -- Procedimento(s) Reumatologia" at bounding box center [216, 368] width 375 height 70
click at [277, 458] on div "Grupo/Subgrupo -- Procedimento(s) Clinica Geral" at bounding box center [216, 488] width 375 height 70
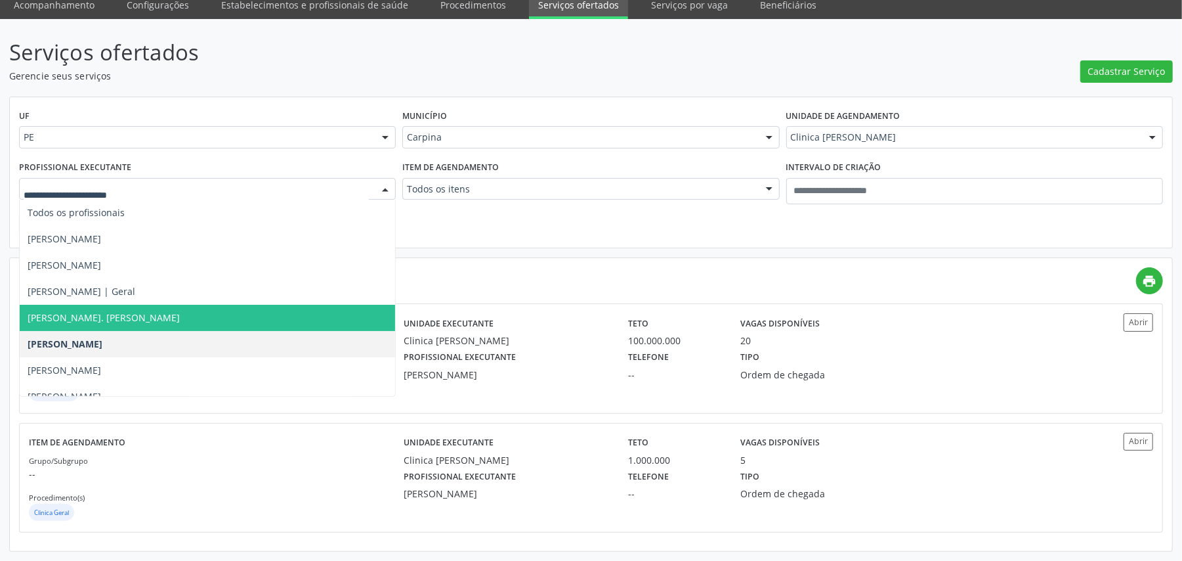
click at [180, 319] on span "Jose Francisco Rosa e Silva de A. Vasconcelos" at bounding box center [104, 317] width 152 height 12
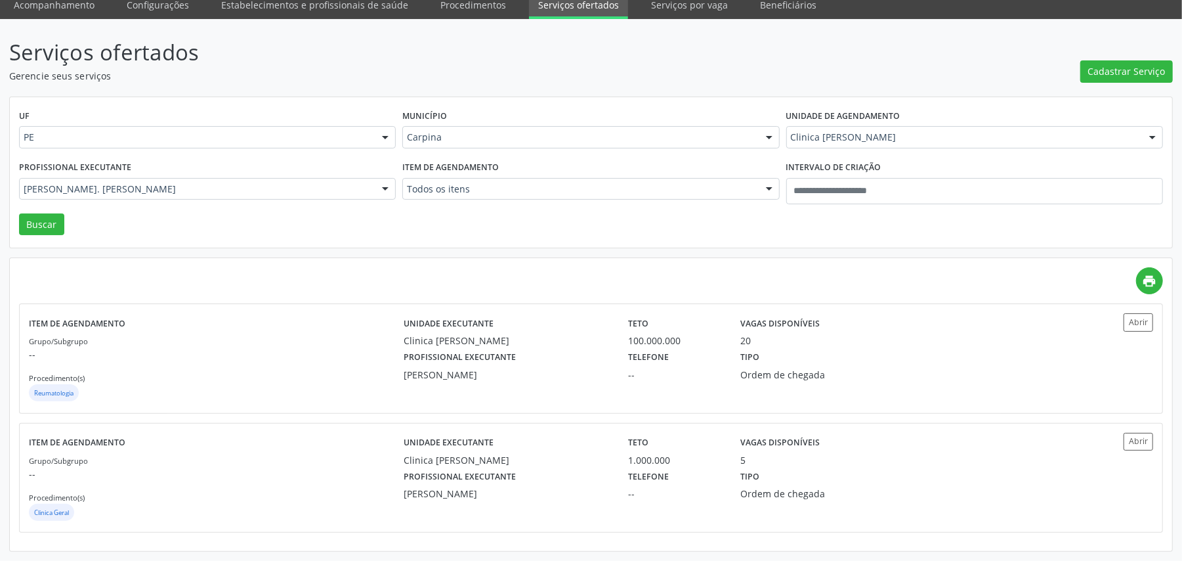
click at [33, 211] on div "Profissional executante Jose Francisco Rosa e Silva de A. Vasconcelos Todos os …" at bounding box center [207, 186] width 383 height 56
click at [32, 224] on button "Buscar" at bounding box center [41, 224] width 45 height 22
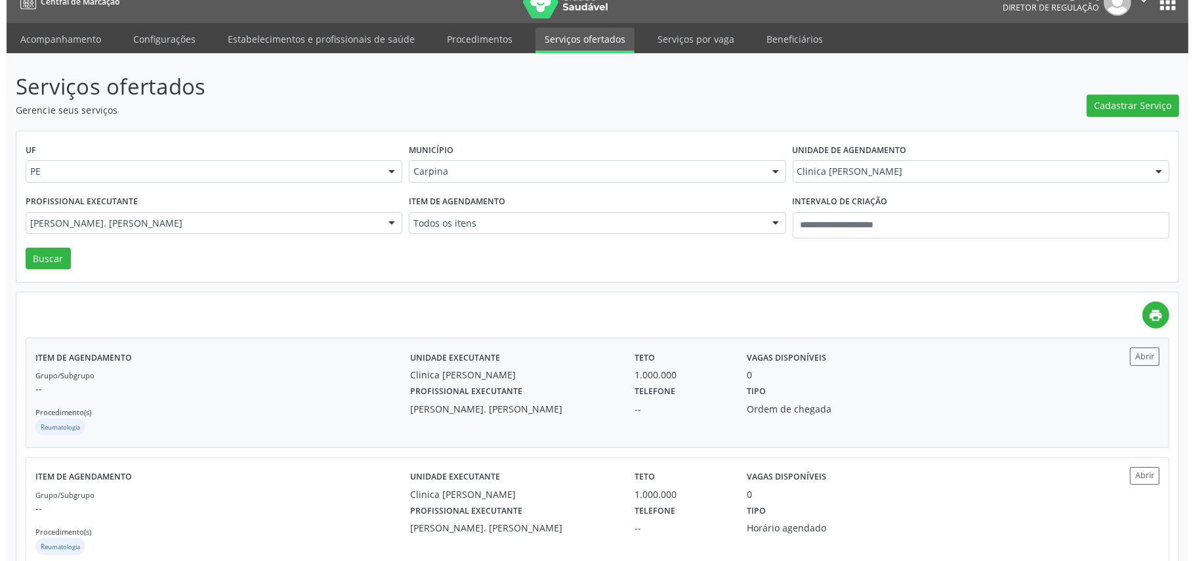
scroll to position [0, 0]
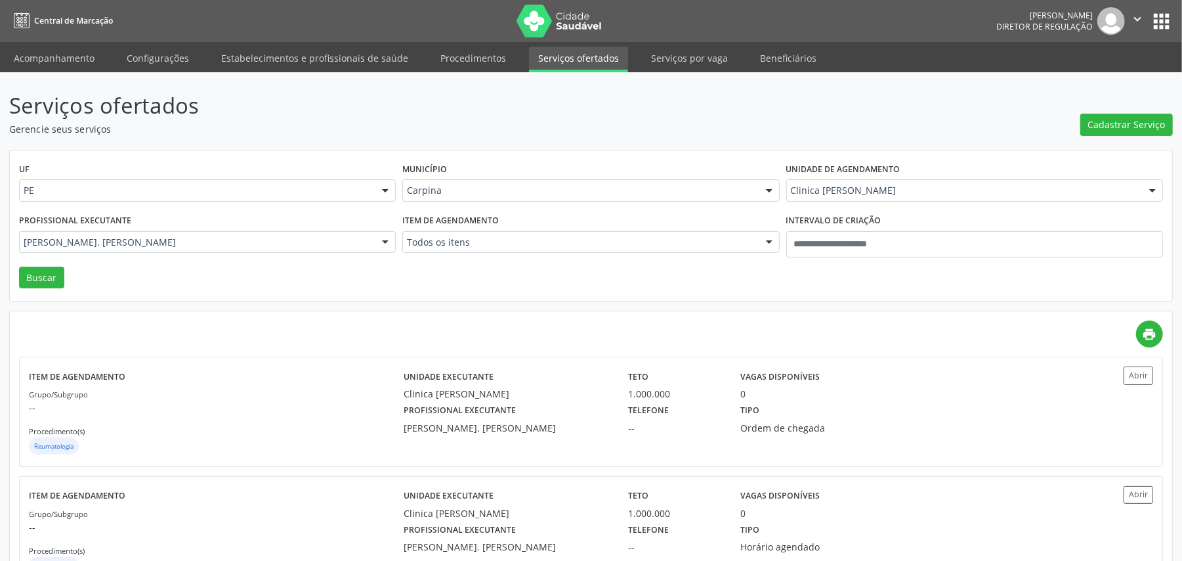
click at [123, 234] on div "Jose Francisco Rosa e Silva de A. Vasconcelos" at bounding box center [207, 242] width 377 height 22
click at [24, 242] on input "text" at bounding box center [24, 249] width 0 height 26
click at [24, 240] on input "text" at bounding box center [24, 249] width 0 height 26
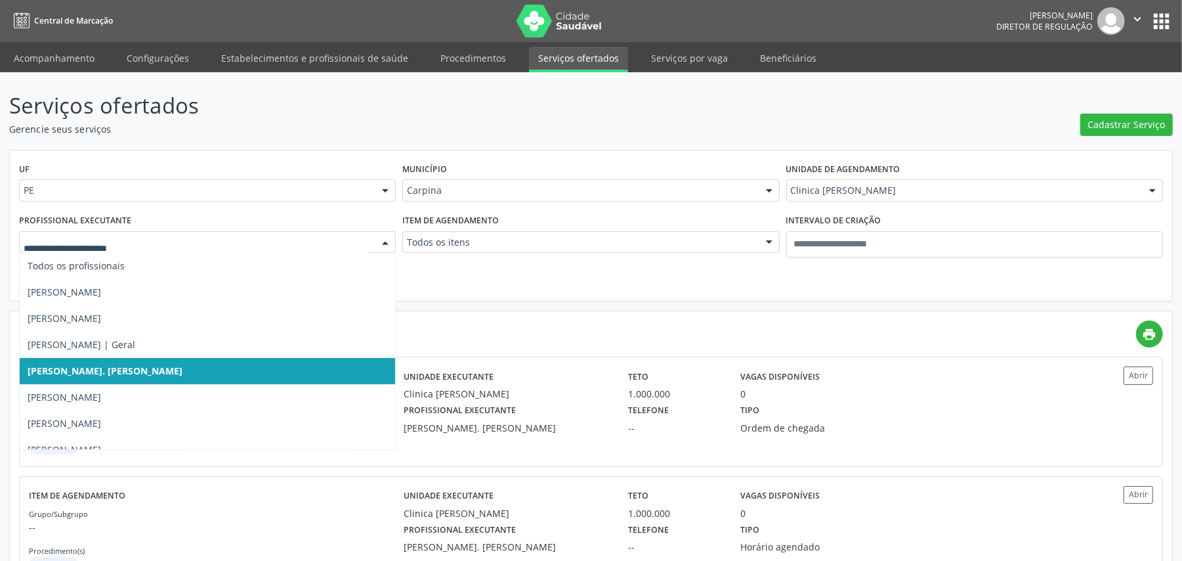
paste input "*******"
type input "*******"
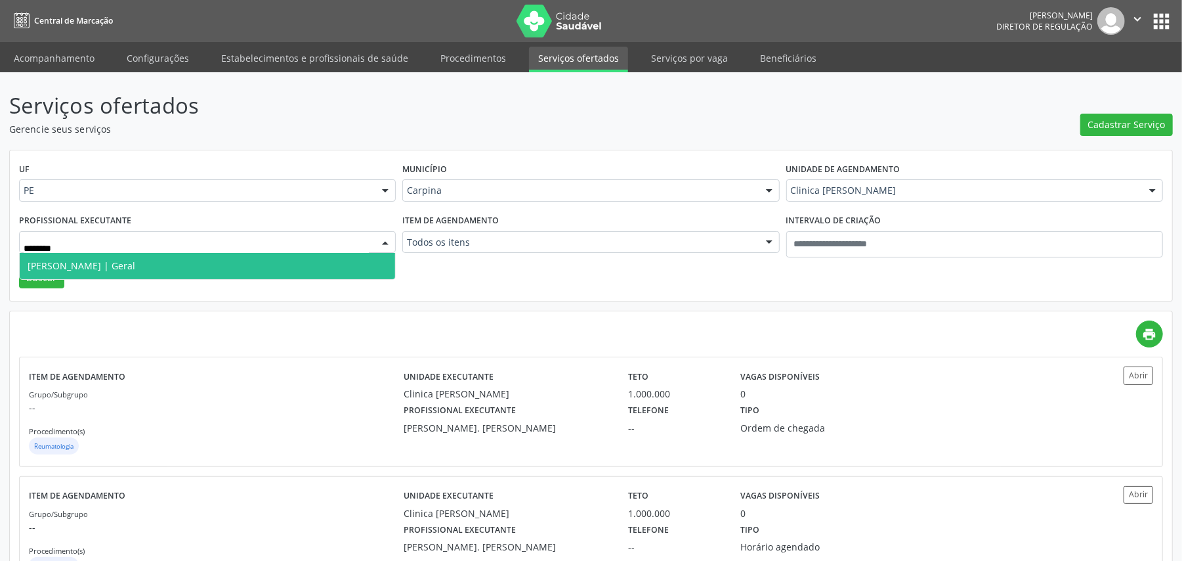
click at [134, 266] on span "[PERSON_NAME] | Geral" at bounding box center [82, 265] width 108 height 12
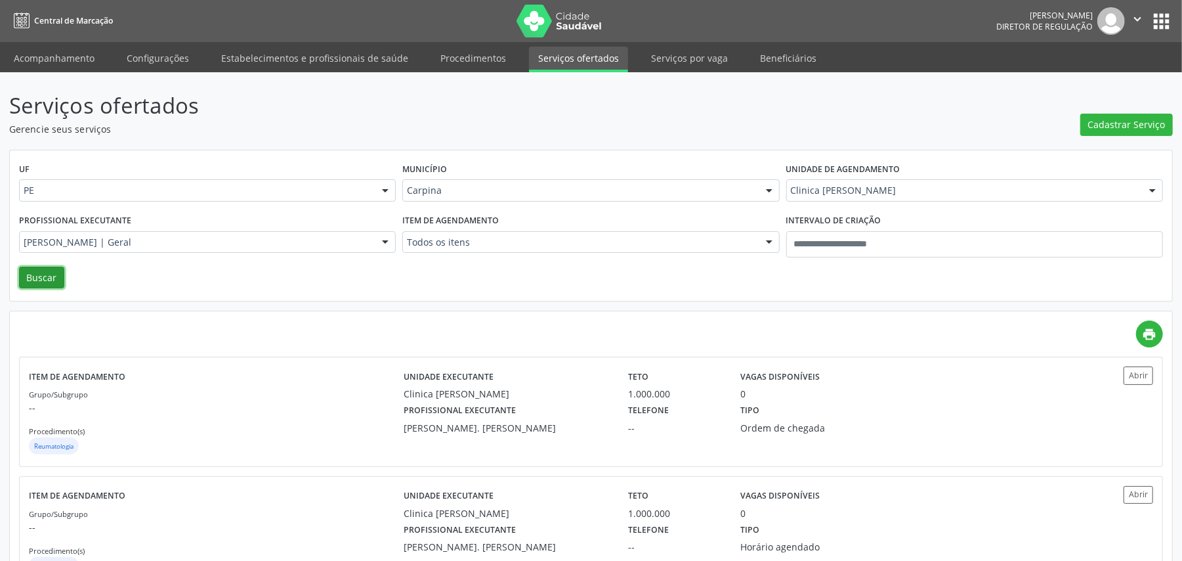
click at [51, 274] on button "Buscar" at bounding box center [41, 277] width 45 height 22
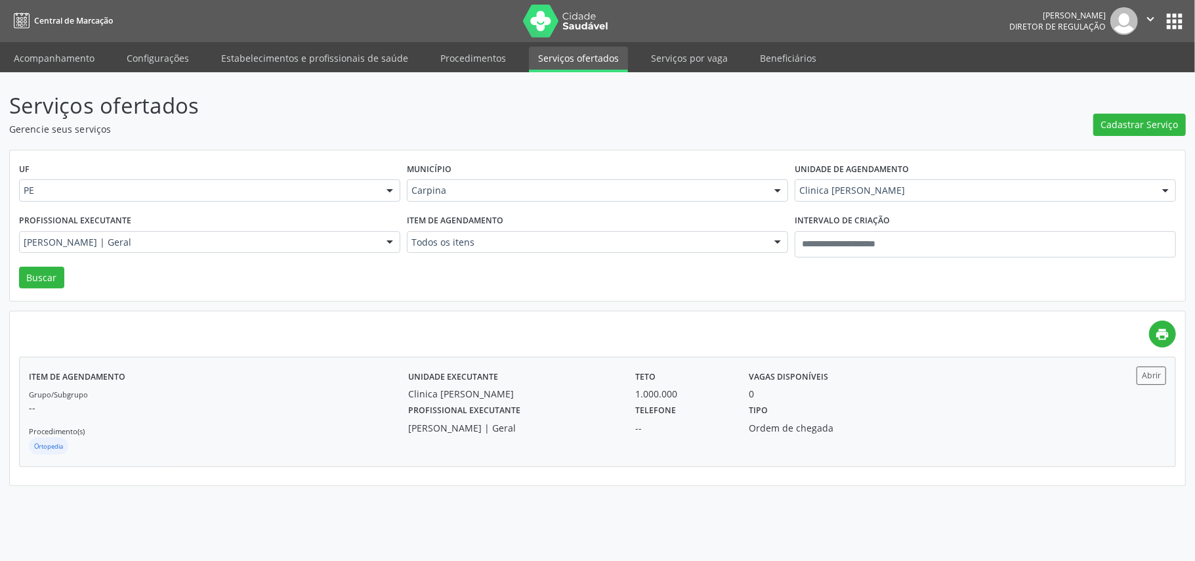
click at [252, 429] on div "Grupo/Subgrupo -- Procedimento(s) Ortopedia" at bounding box center [218, 422] width 379 height 70
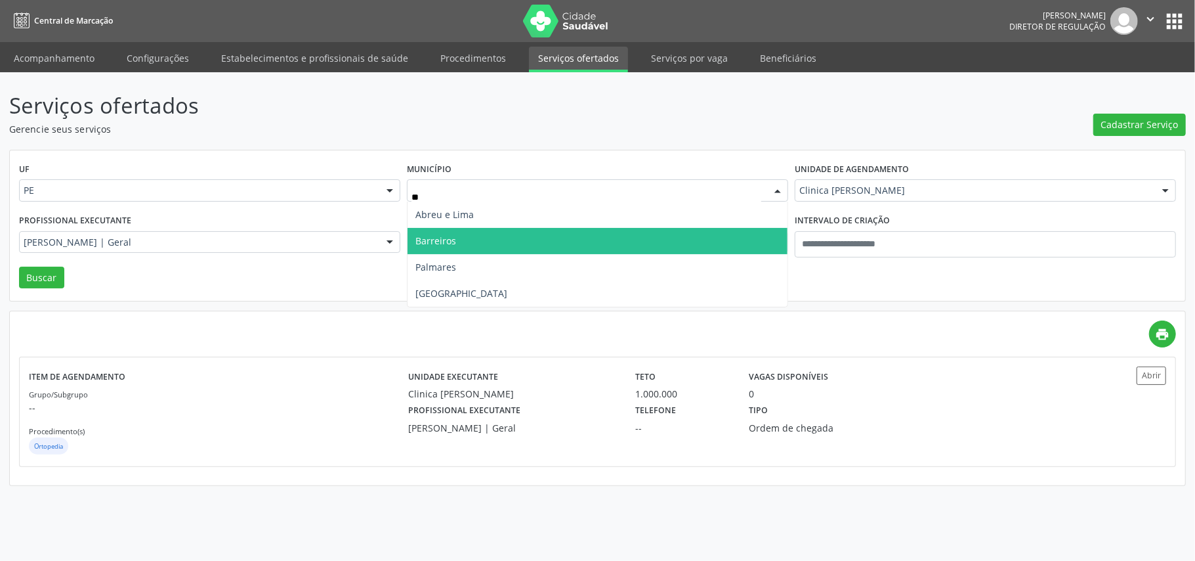
type input "***"
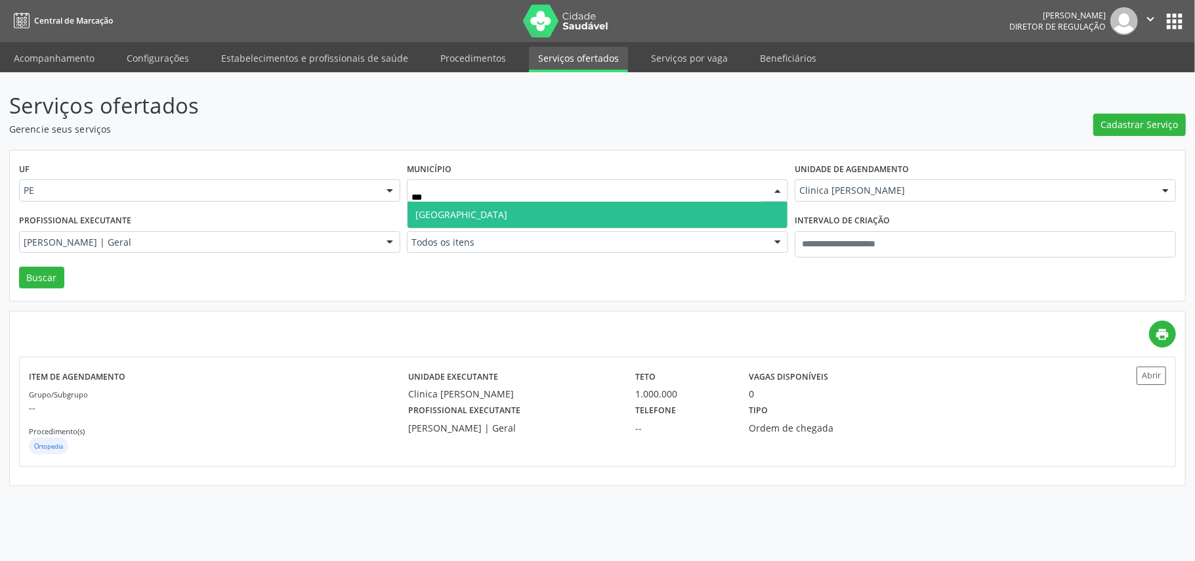
click at [484, 213] on span "Recife" at bounding box center [598, 214] width 380 height 26
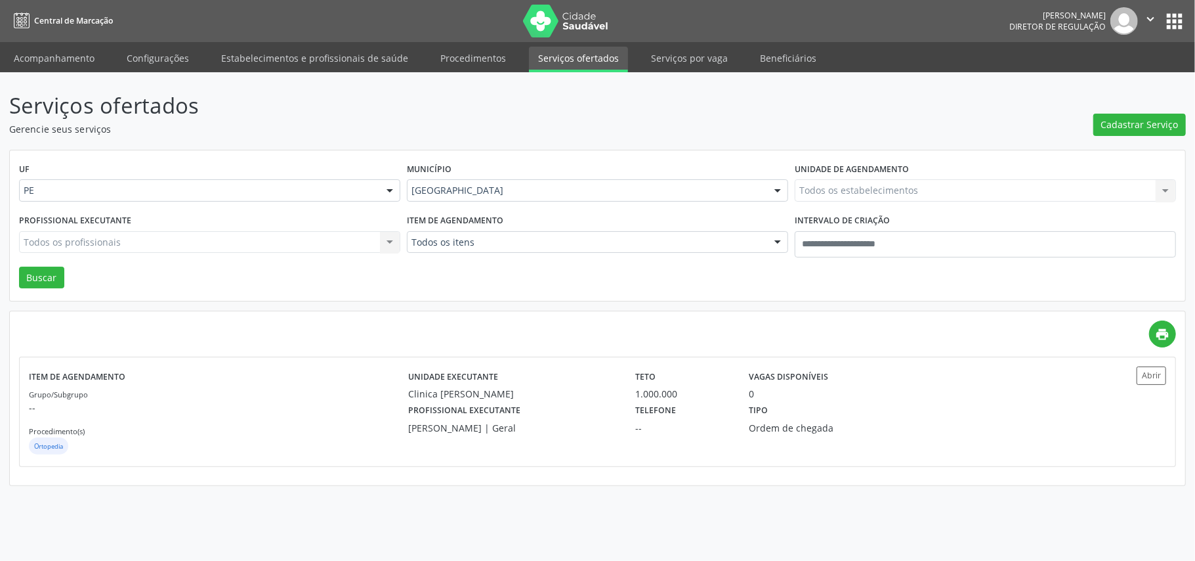
click at [925, 186] on div "Todos os estabelecimentos Todos os estabelecimentos Agencia Carpina C e K Odont…" at bounding box center [985, 190] width 381 height 22
click at [916, 190] on div "Todos os estabelecimentos Todos os estabelecimentos Agencia Carpina C e K Odont…" at bounding box center [985, 190] width 381 height 22
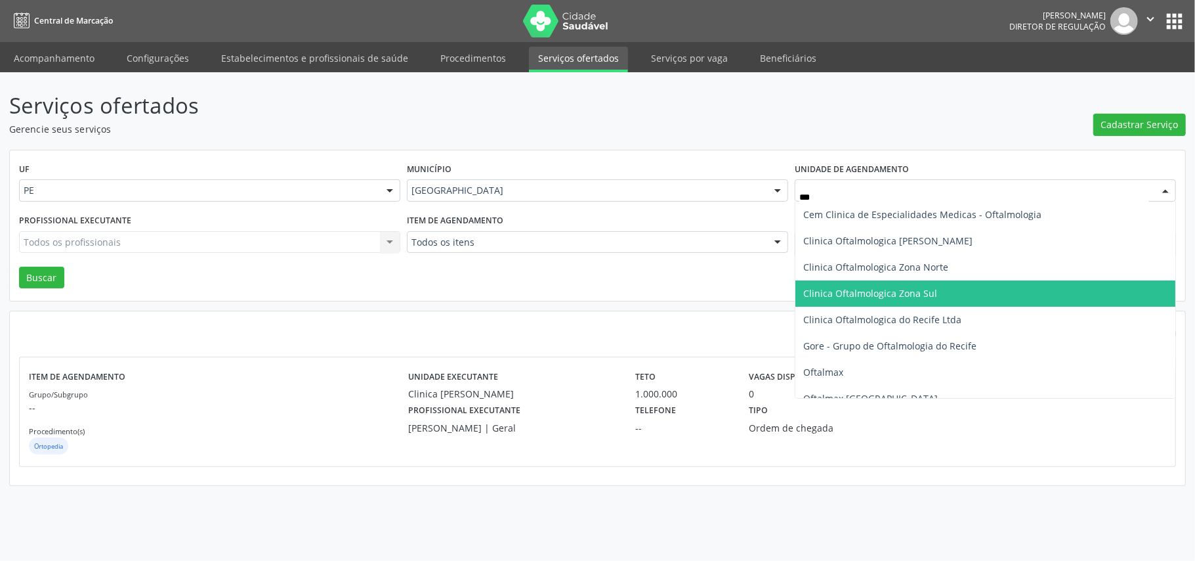
type input "****"
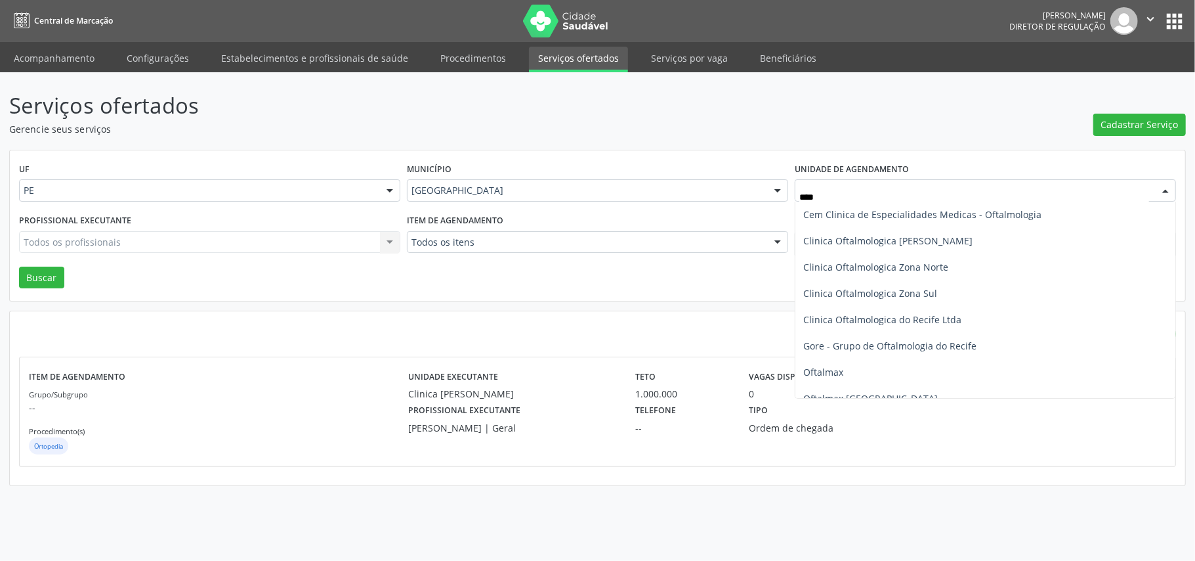
scroll to position [87, 0]
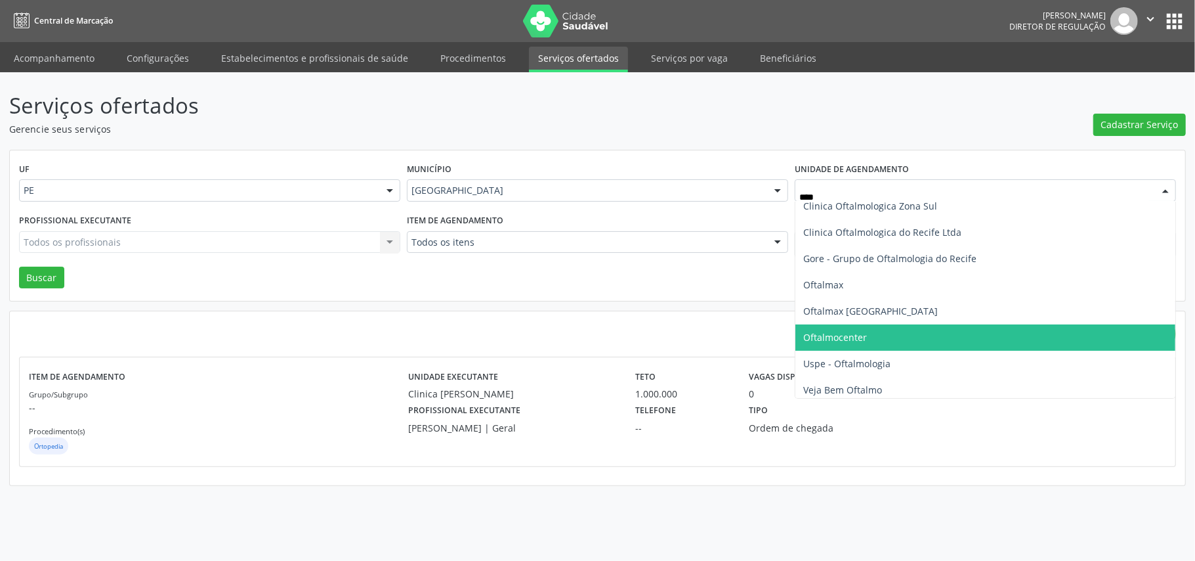
click at [897, 339] on span "Oftalmocenter" at bounding box center [985, 337] width 380 height 26
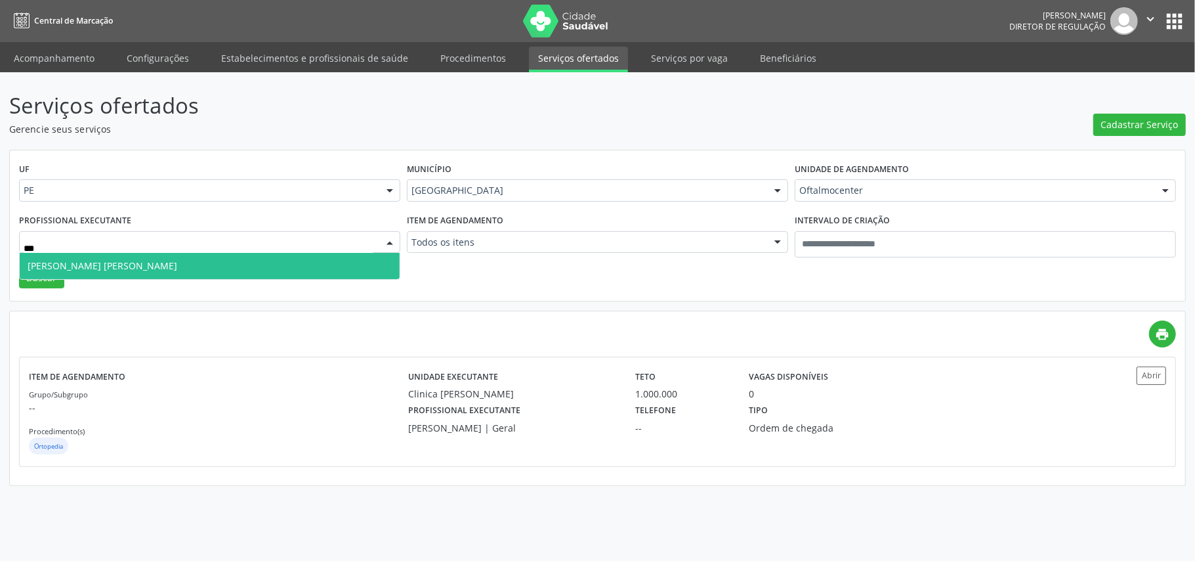
type input "****"
click at [216, 274] on span "Rafaella Marques Freire Suassuna" at bounding box center [210, 266] width 380 height 26
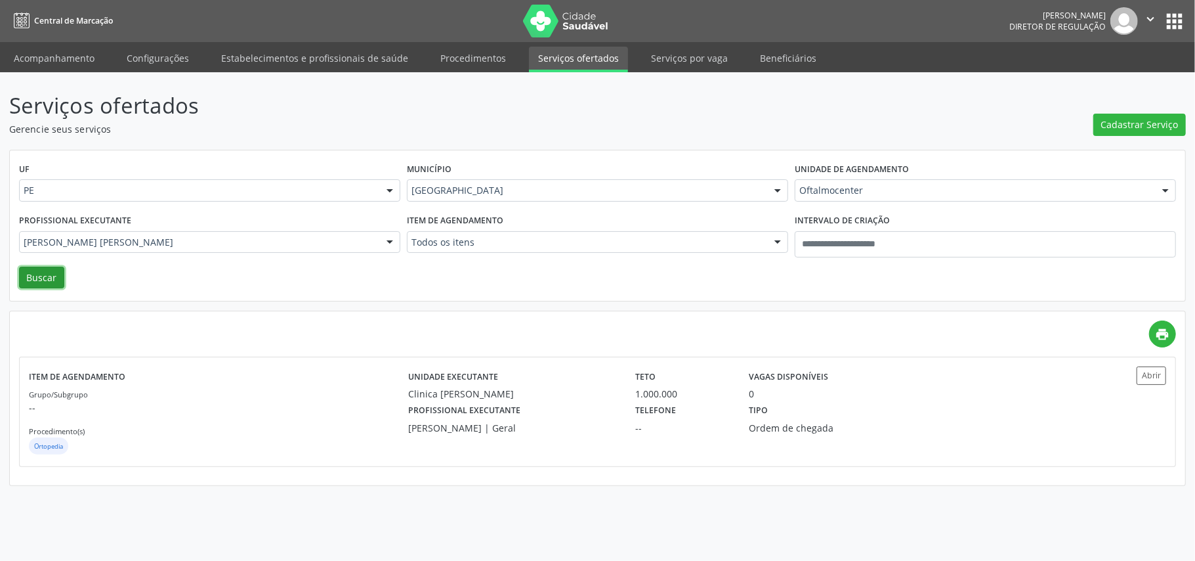
click at [53, 287] on button "Buscar" at bounding box center [41, 277] width 45 height 22
click at [227, 442] on div "Oftalmologia" at bounding box center [218, 447] width 379 height 20
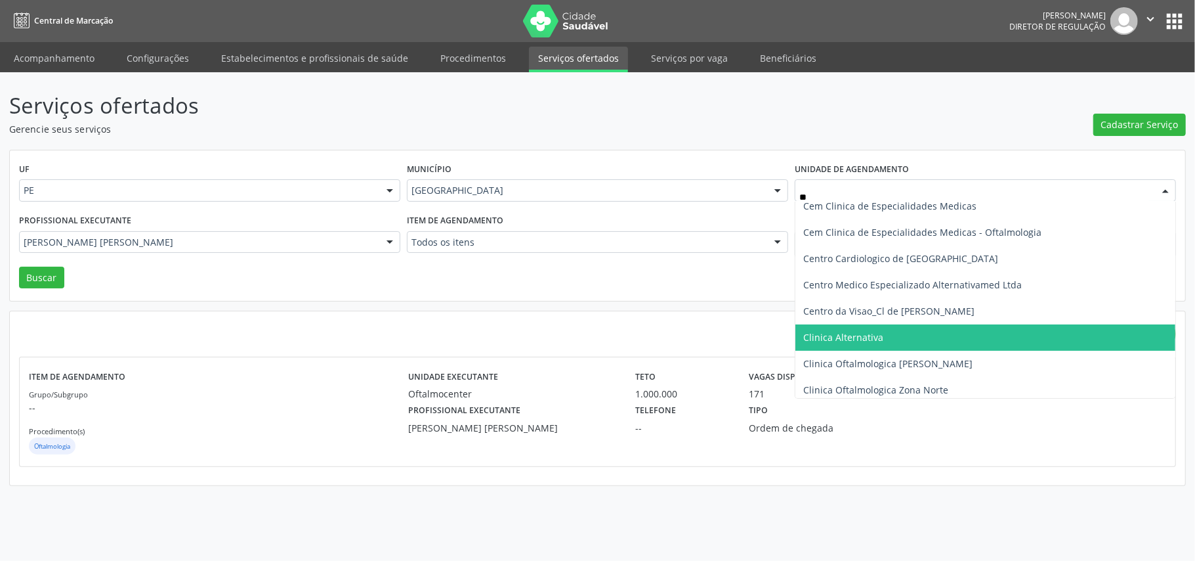
scroll to position [0, 0]
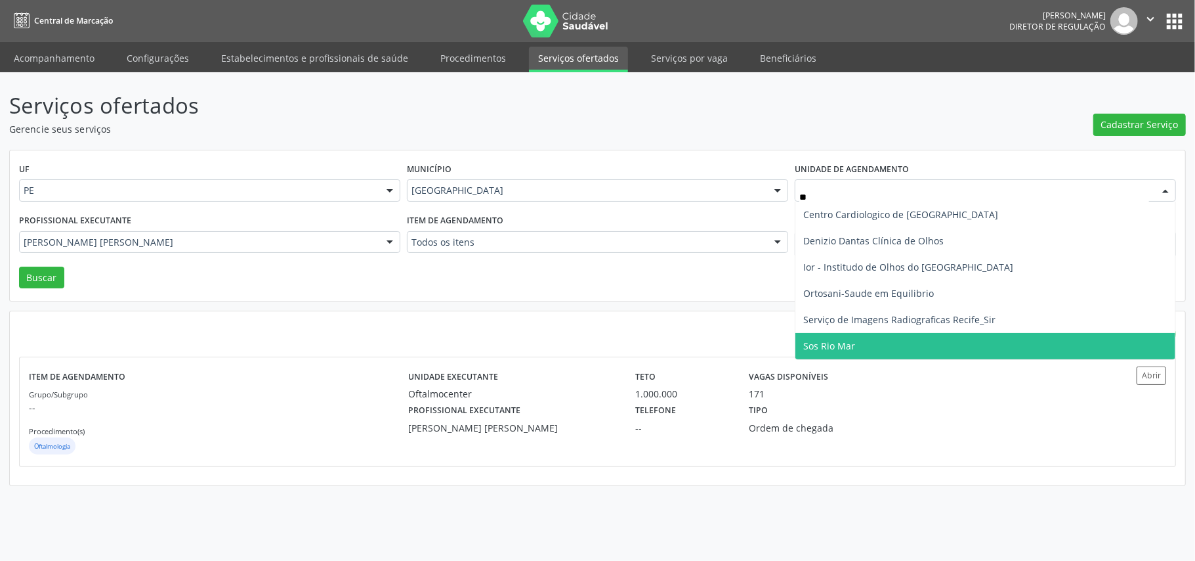
type input "***"
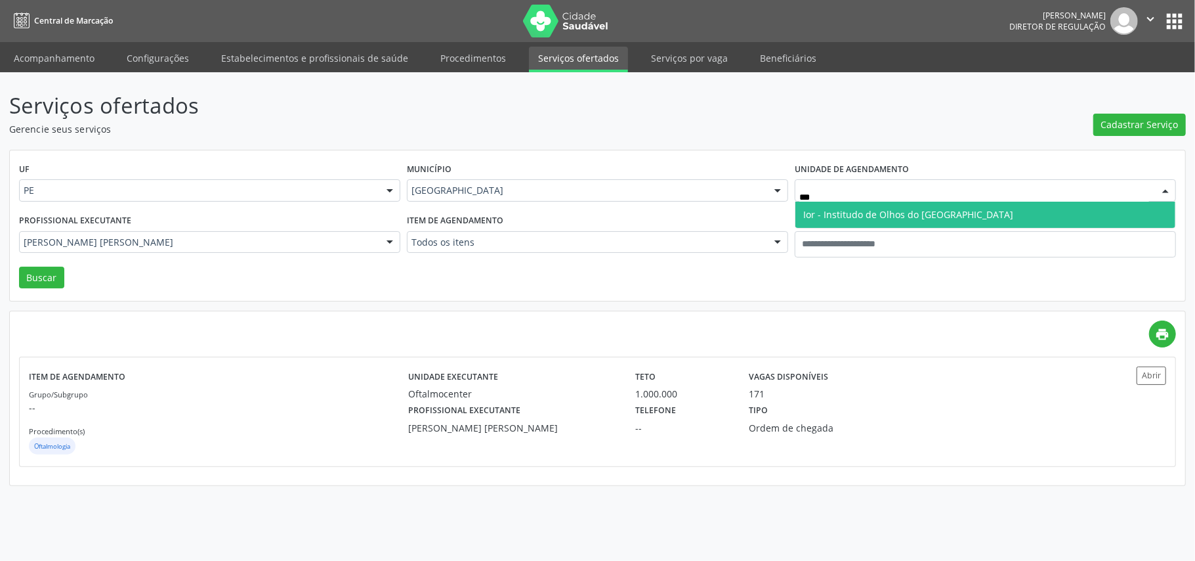
click at [841, 221] on span "Ior - Institudo de Olhos do Recife" at bounding box center [908, 214] width 210 height 12
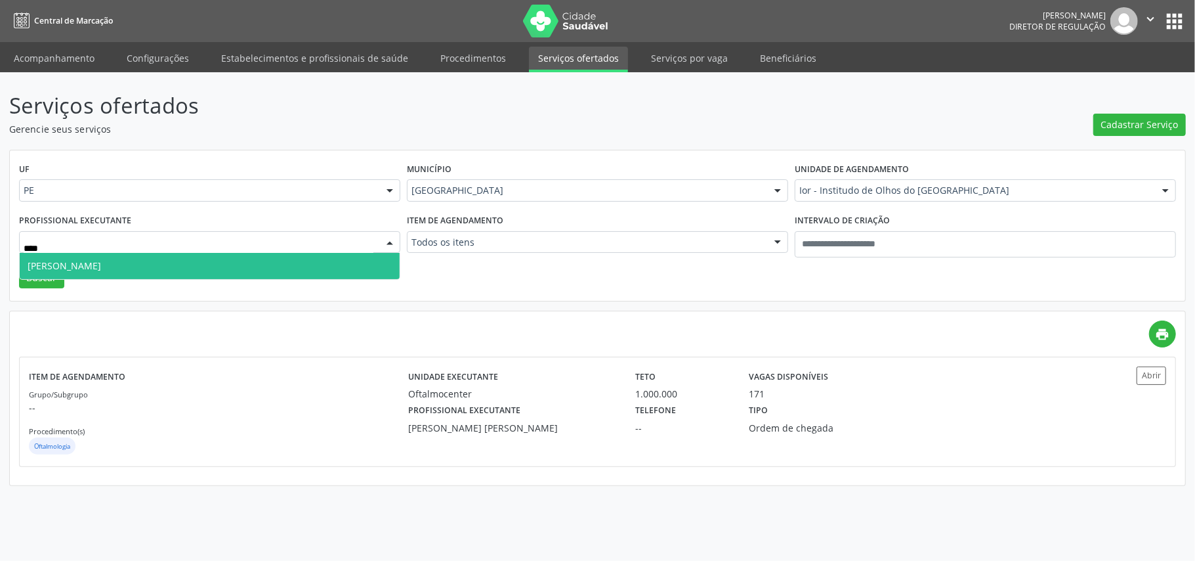
type input "*****"
click at [101, 261] on span "Lorenza Morgane Francais" at bounding box center [65, 265] width 74 height 12
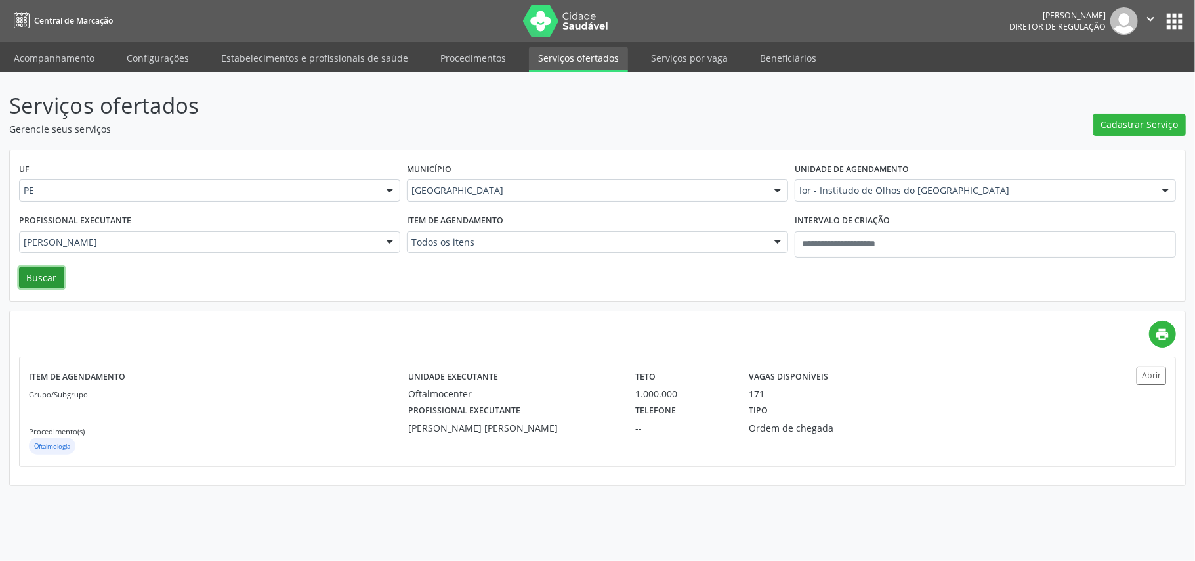
click at [56, 278] on button "Buscar" at bounding box center [41, 277] width 45 height 22
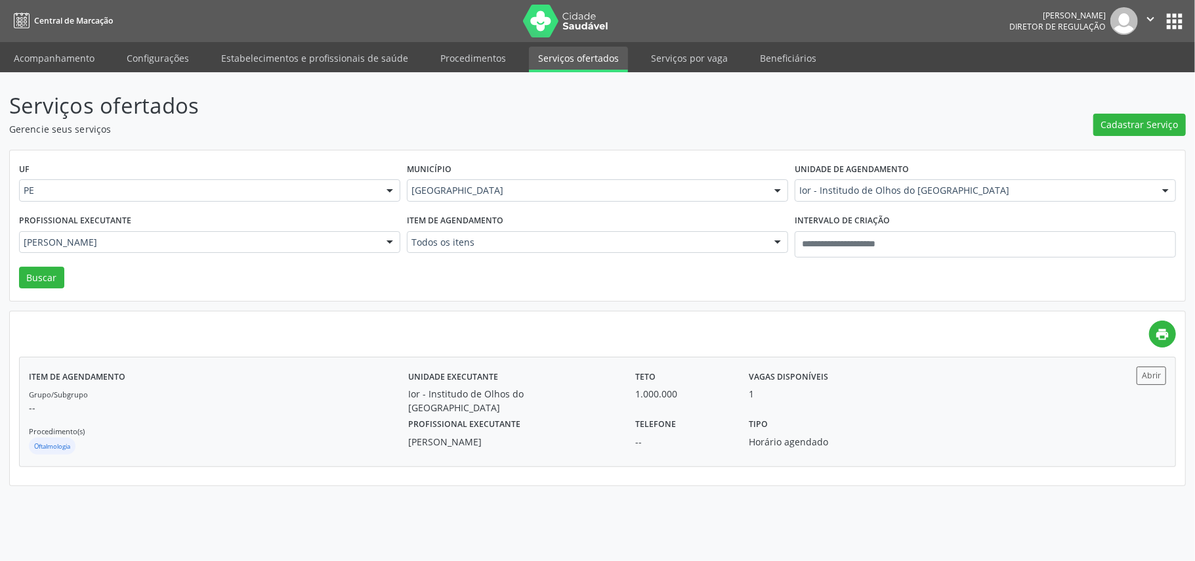
click at [299, 442] on div "Oftalmologia" at bounding box center [218, 447] width 379 height 20
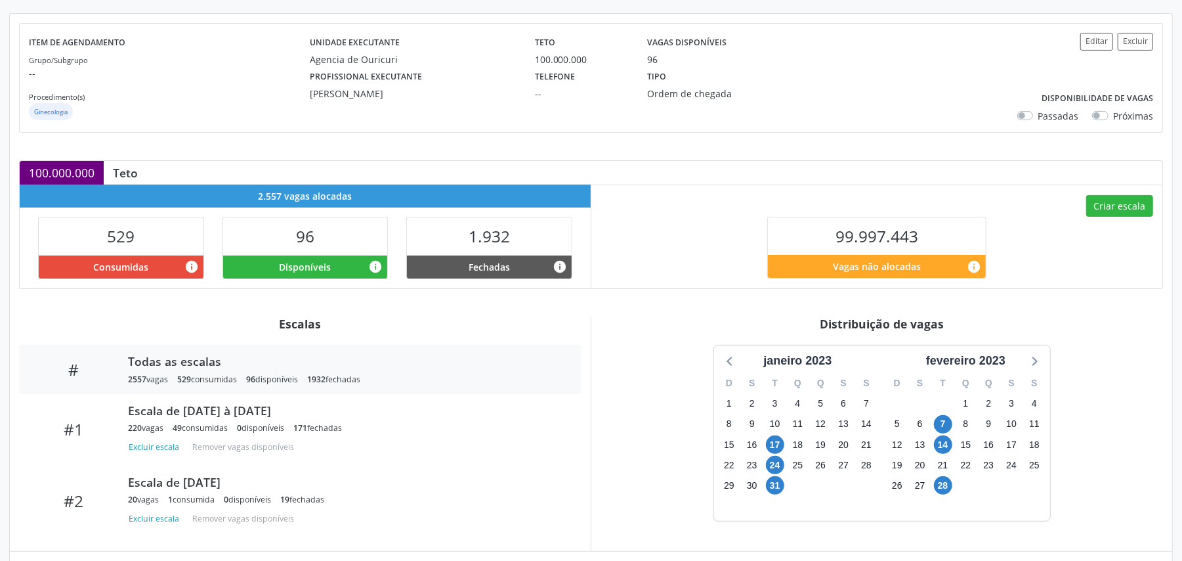
scroll to position [274, 0]
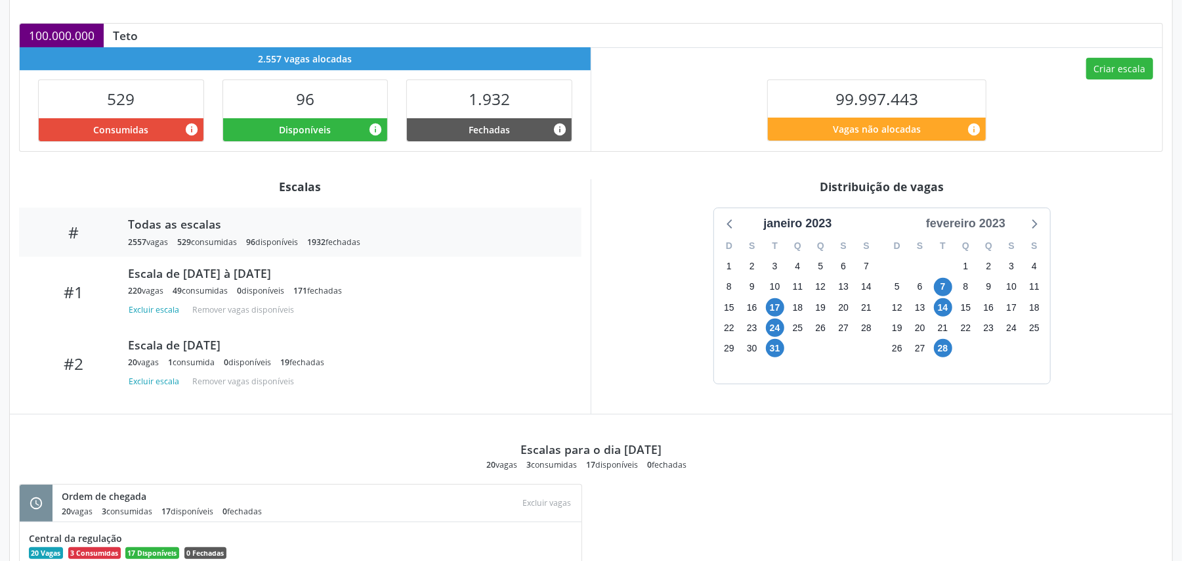
click at [961, 221] on div "fevereiro 2023" at bounding box center [966, 224] width 90 height 18
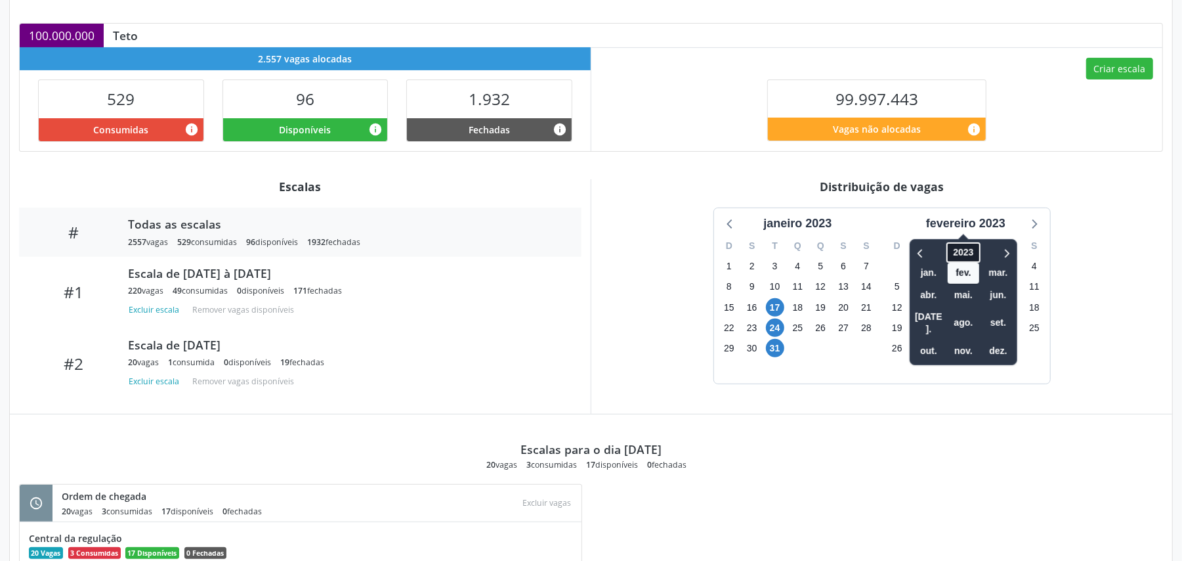
click at [969, 251] on span "2023" at bounding box center [962, 252] width 33 height 20
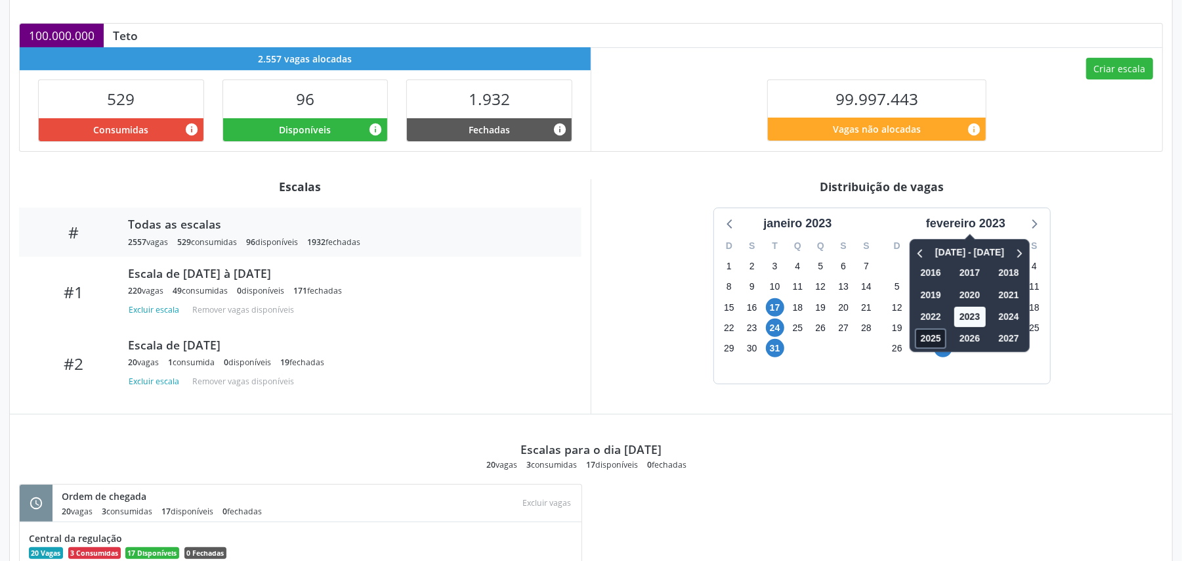
click at [930, 340] on span "2025" at bounding box center [931, 338] width 32 height 20
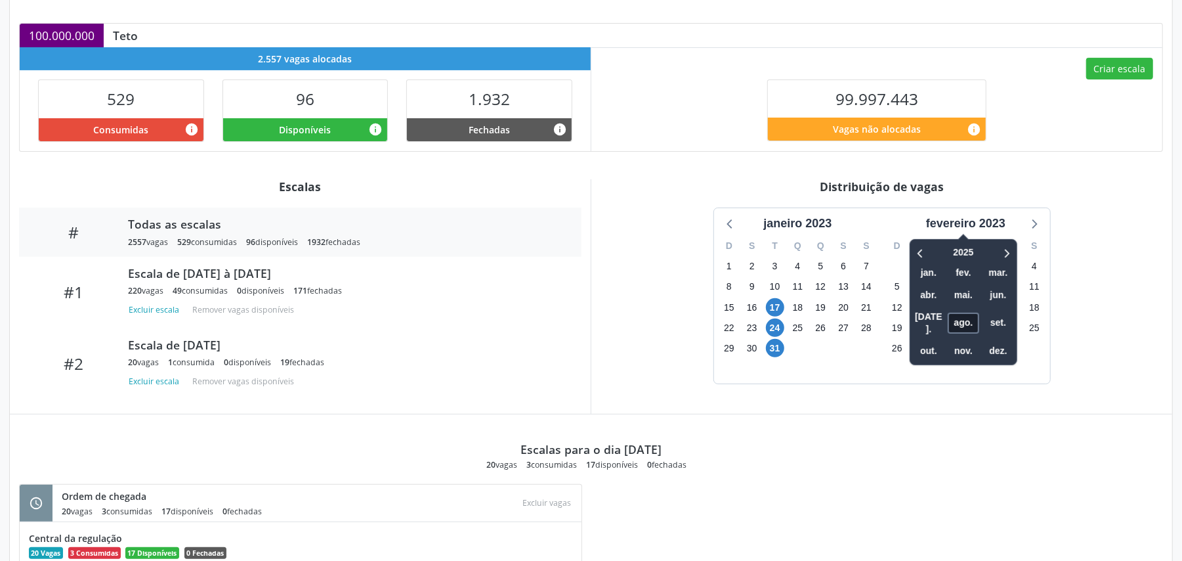
click at [972, 318] on span "ago." at bounding box center [964, 322] width 32 height 20
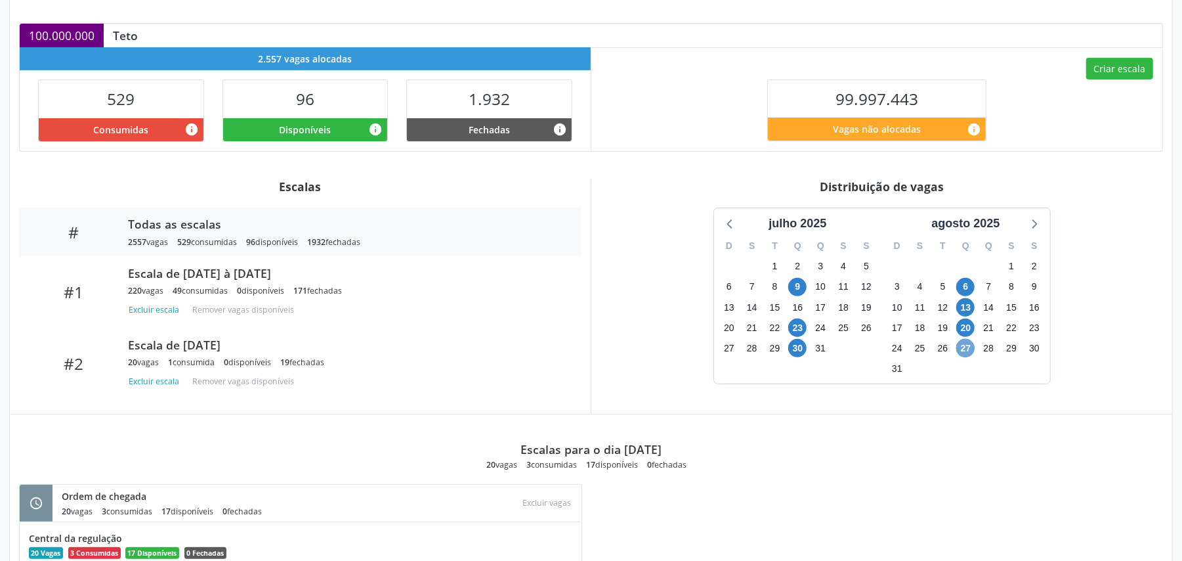
click at [966, 347] on span "27" at bounding box center [965, 348] width 18 height 18
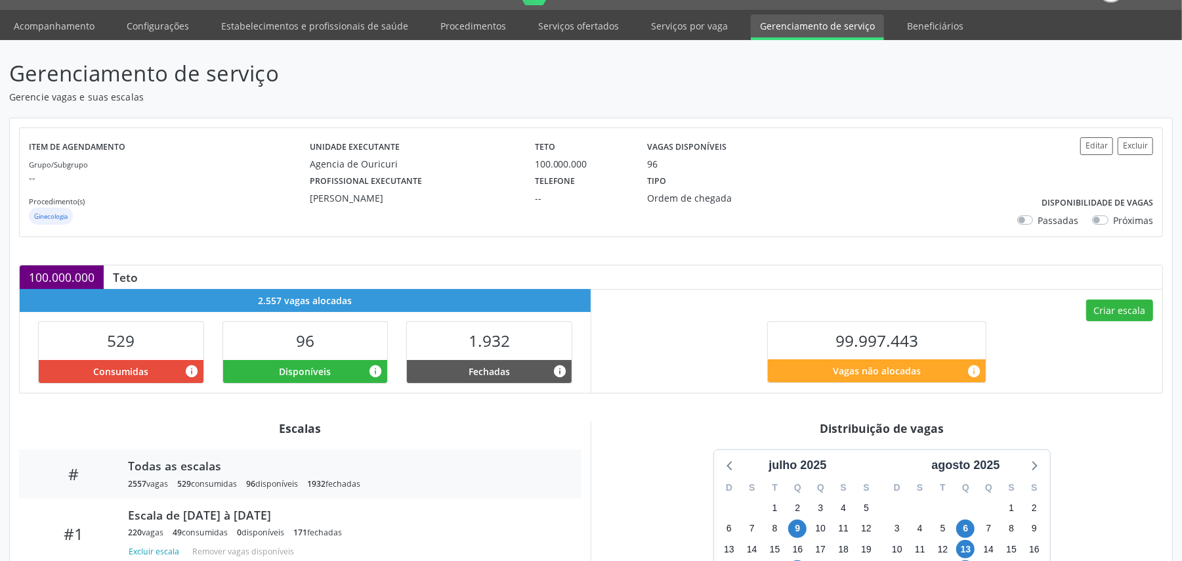
scroll to position [0, 0]
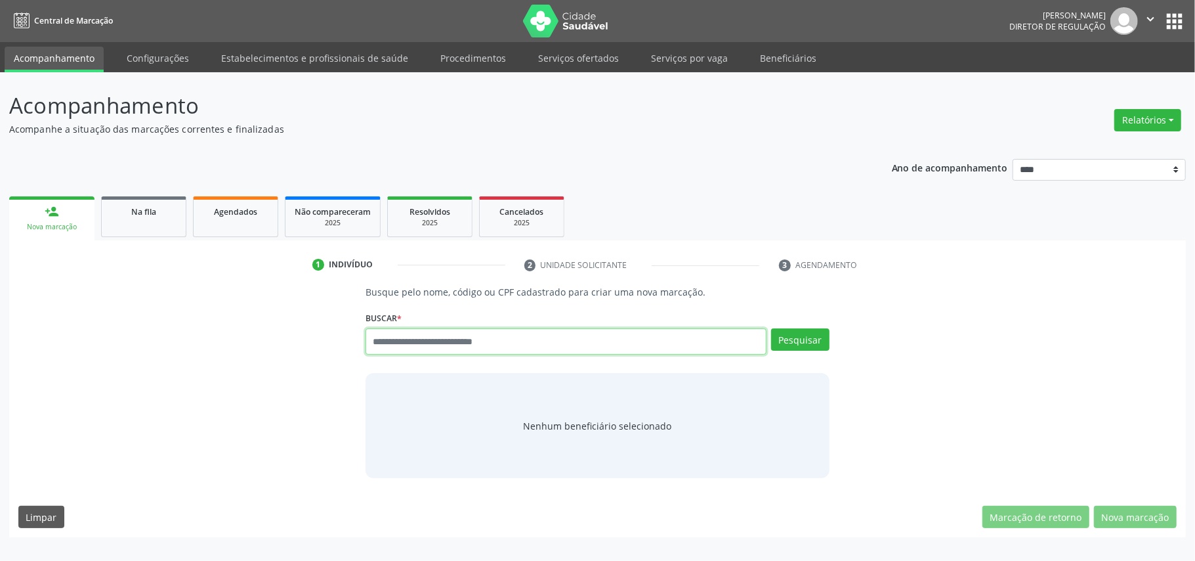
click at [494, 328] on input "text" at bounding box center [566, 341] width 401 height 26
paste input "**********"
type input "**********"
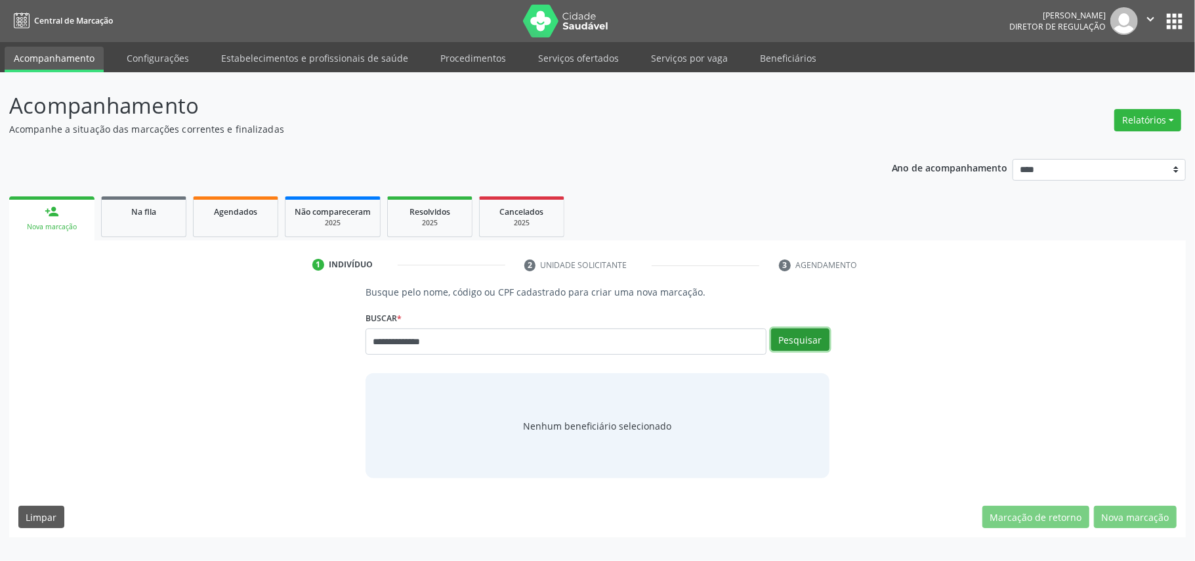
click at [816, 348] on button "Pesquisar" at bounding box center [800, 339] width 58 height 22
type input "**********"
click at [794, 350] on button "Pesquisar" at bounding box center [800, 339] width 58 height 22
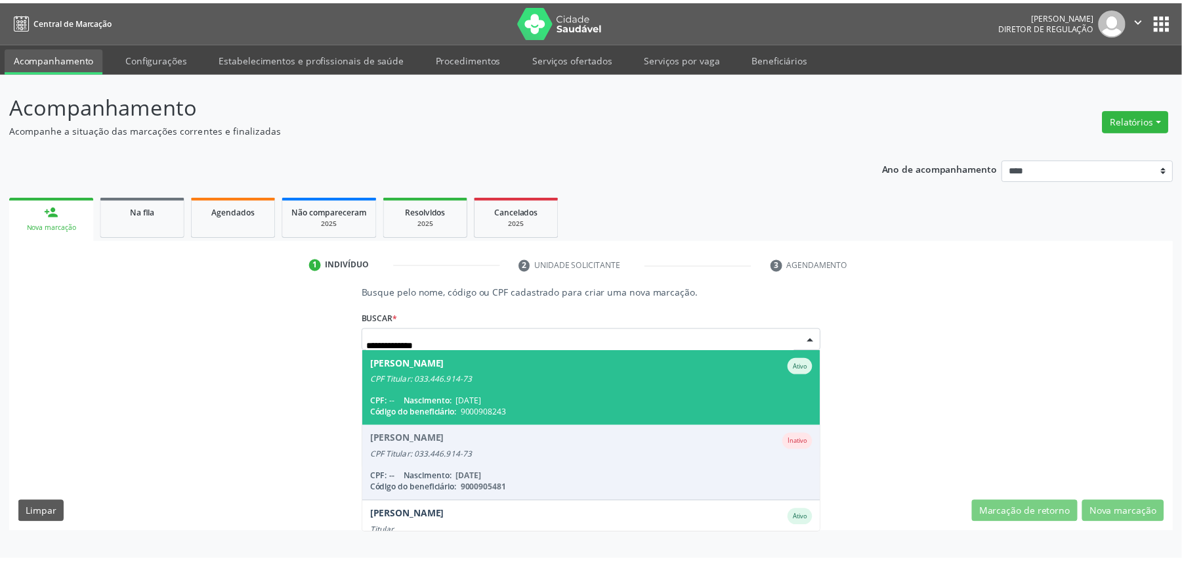
scroll to position [43, 0]
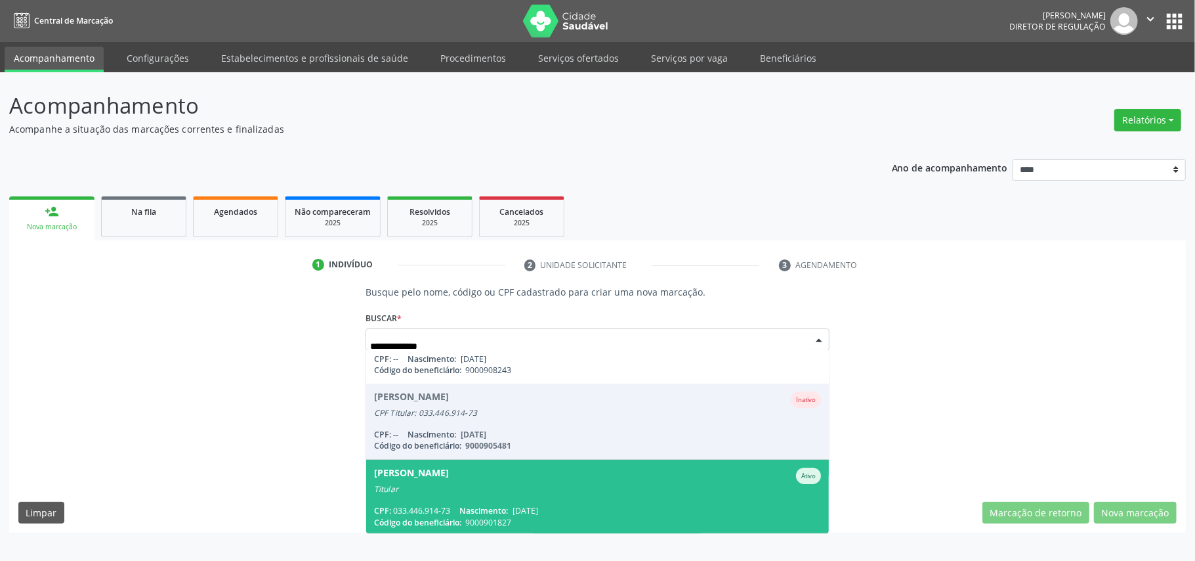
click at [563, 484] on div "Titular" at bounding box center [597, 489] width 447 height 11
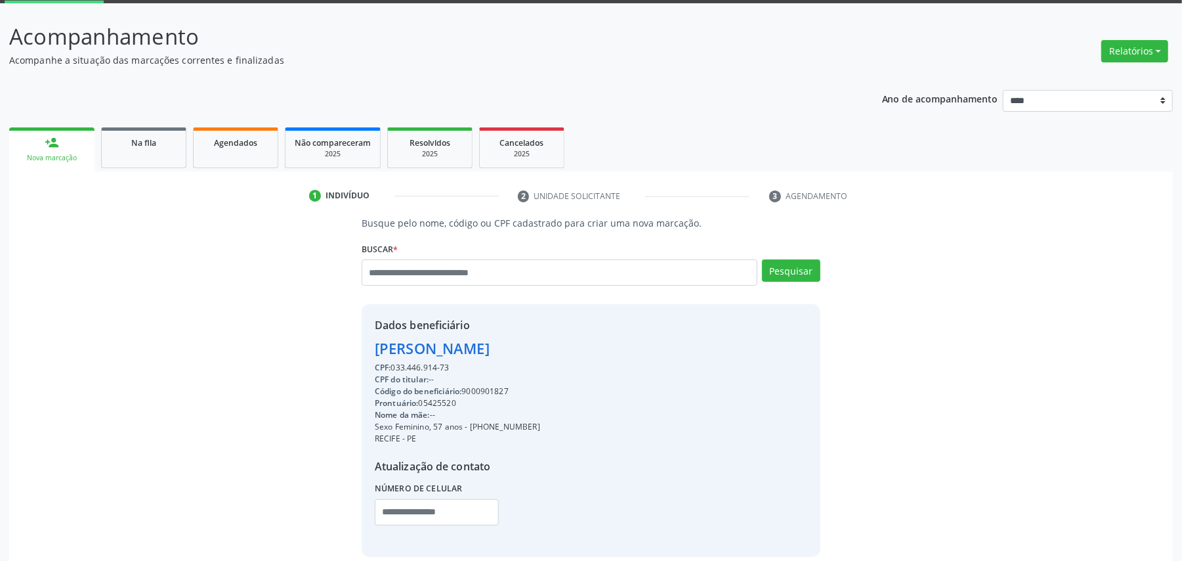
scroll to position [133, 0]
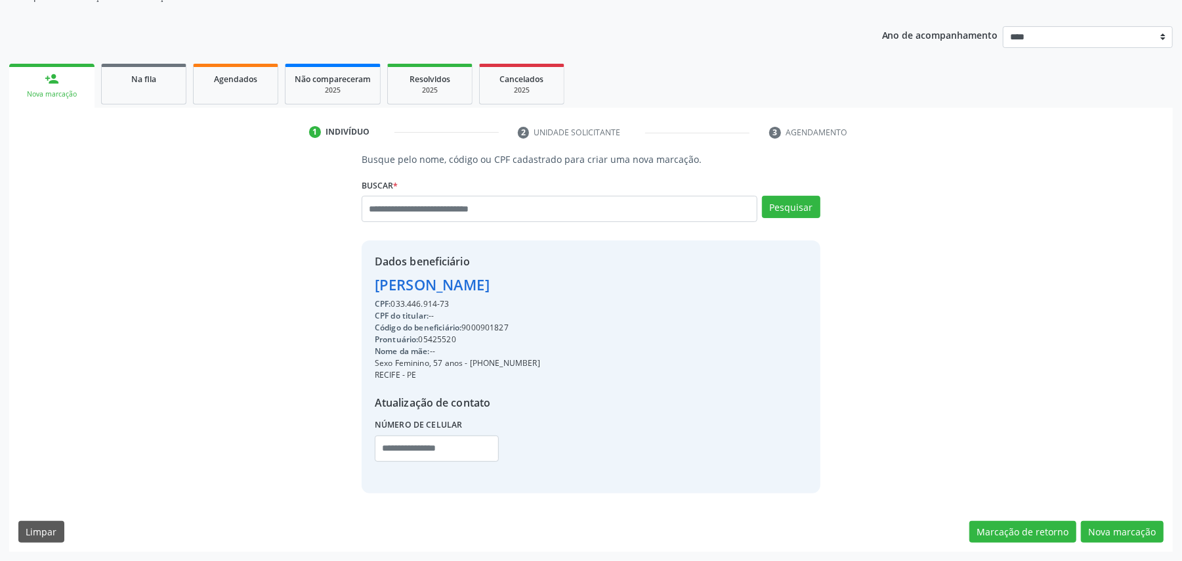
click at [1145, 519] on div "Busque pelo nome, código ou CPF cadastrado para criar uma nova marcação. Buscar…" at bounding box center [591, 351] width 1164 height 399
click at [1108, 529] on button "Nova marcação" at bounding box center [1122, 531] width 83 height 22
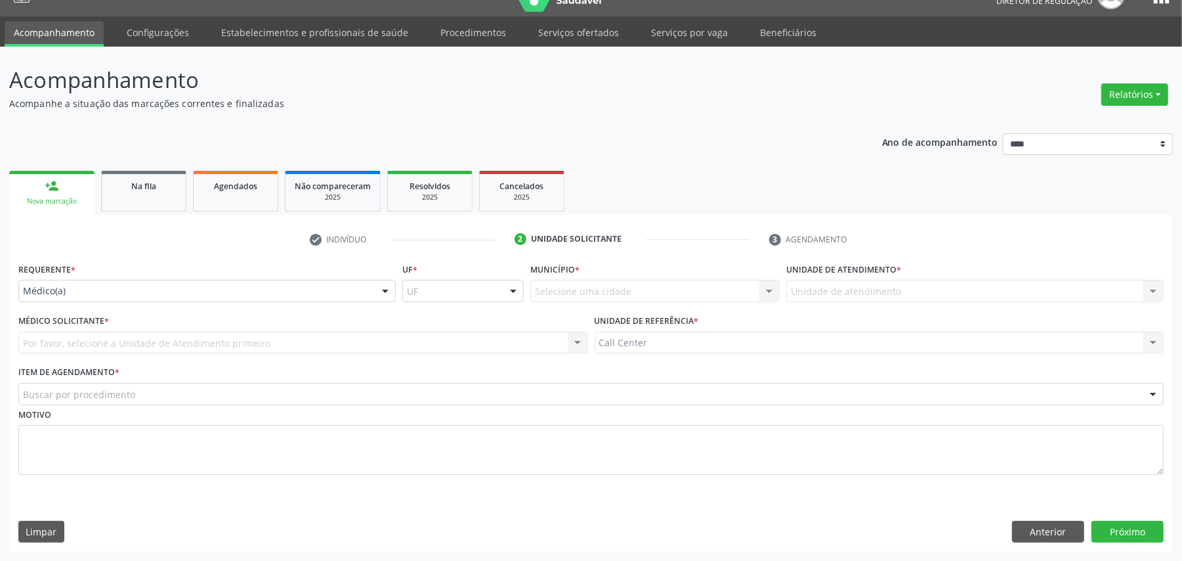
scroll to position [27, 0]
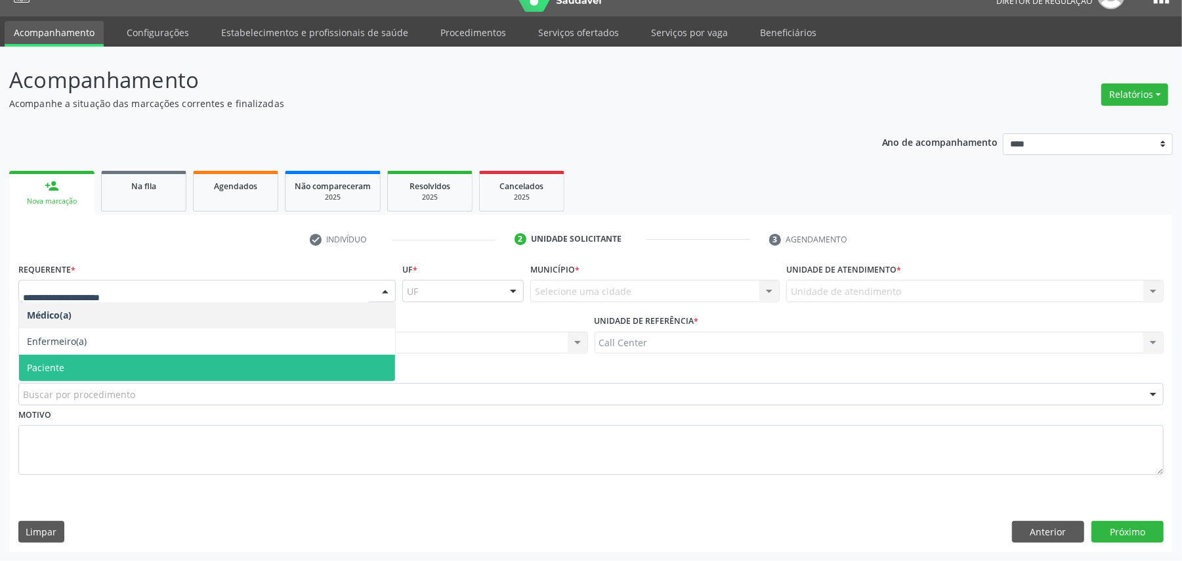
click at [70, 368] on span "Paciente" at bounding box center [207, 367] width 376 height 26
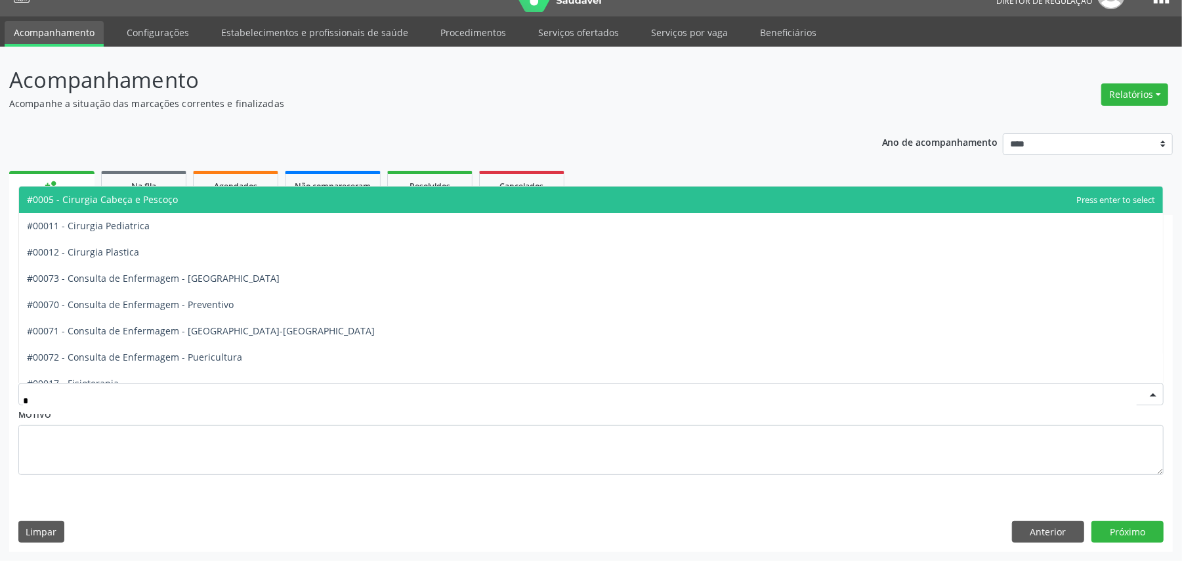
type input "**"
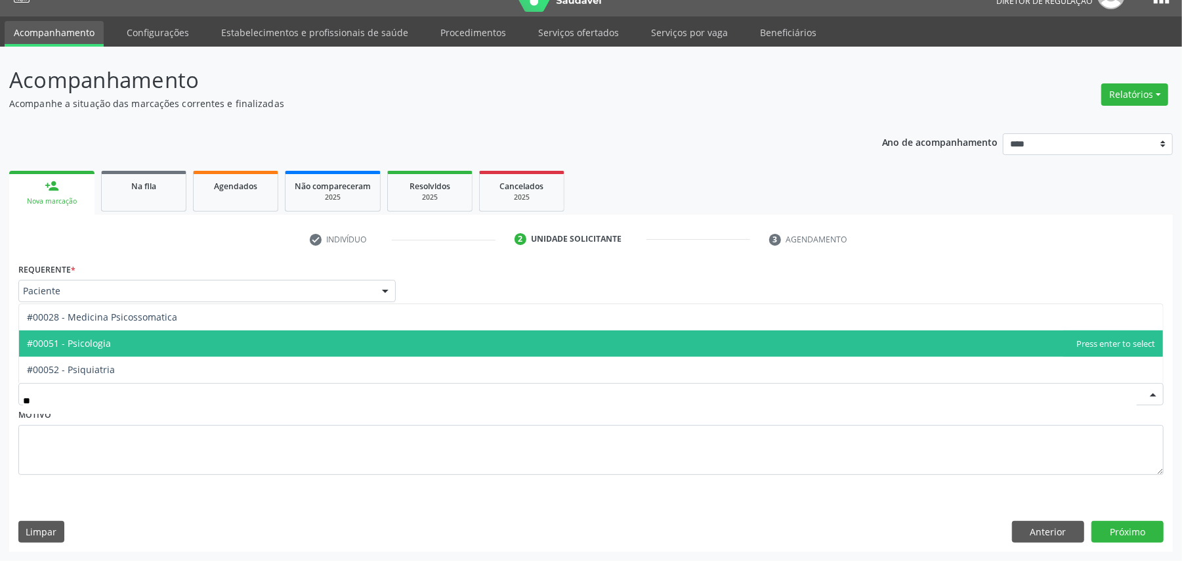
click at [171, 332] on span "#00051 - Psicologia" at bounding box center [591, 343] width 1144 height 26
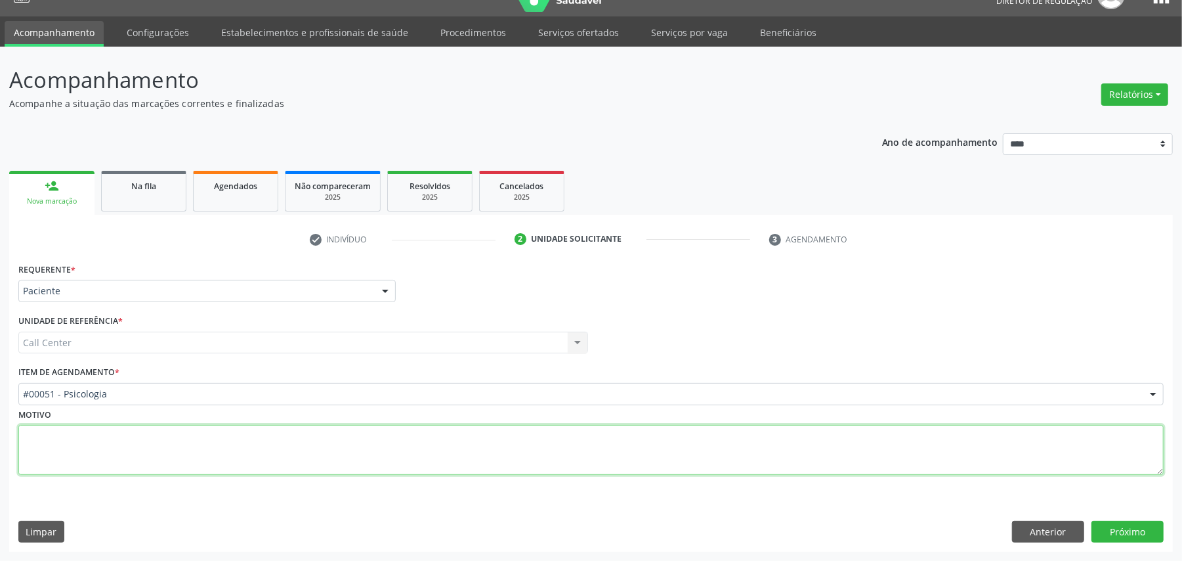
click at [140, 436] on textarea at bounding box center [590, 450] width 1145 height 50
type textarea "**********"
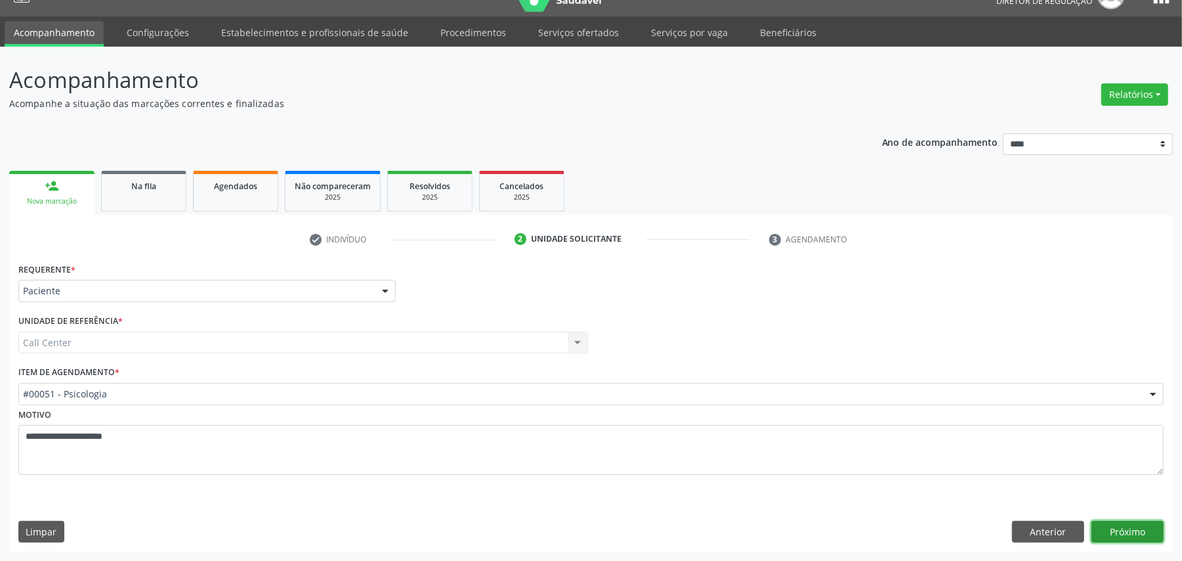
click at [1134, 532] on button "Próximo" at bounding box center [1127, 531] width 72 height 22
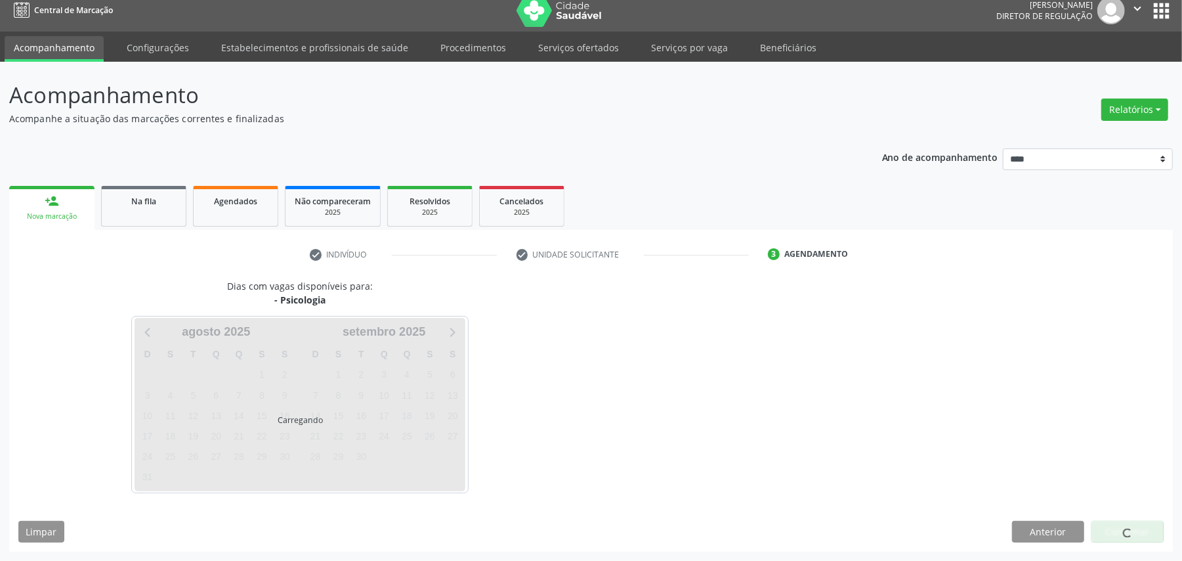
scroll to position [11, 0]
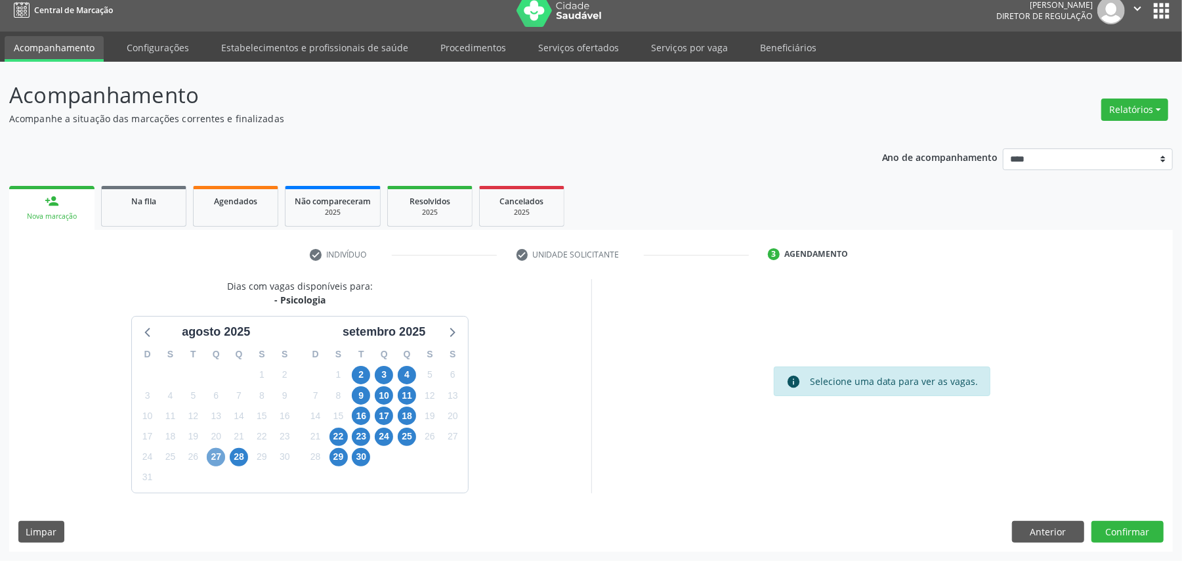
click at [215, 460] on span "27" at bounding box center [216, 457] width 18 height 18
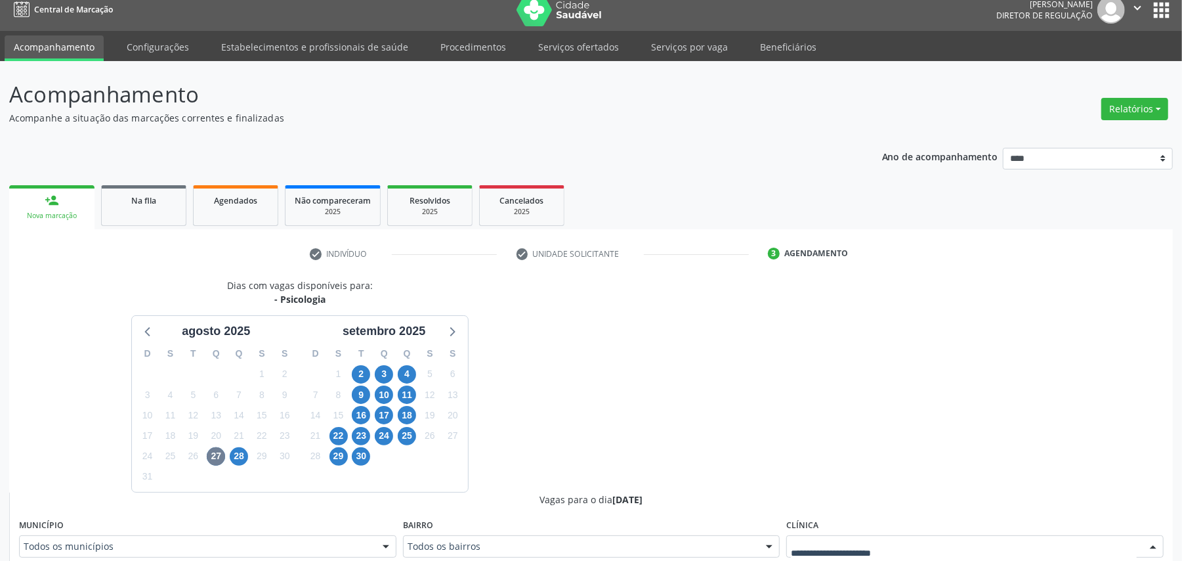
scroll to position [17, 0]
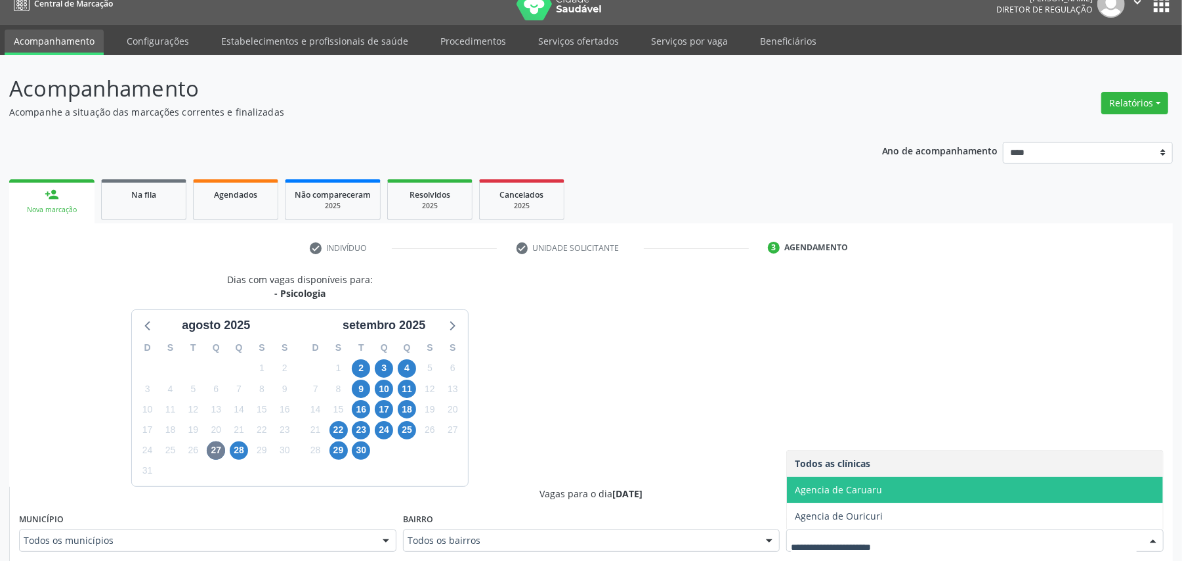
click at [899, 496] on span "Agencia de Caruaru" at bounding box center [975, 490] width 376 height 26
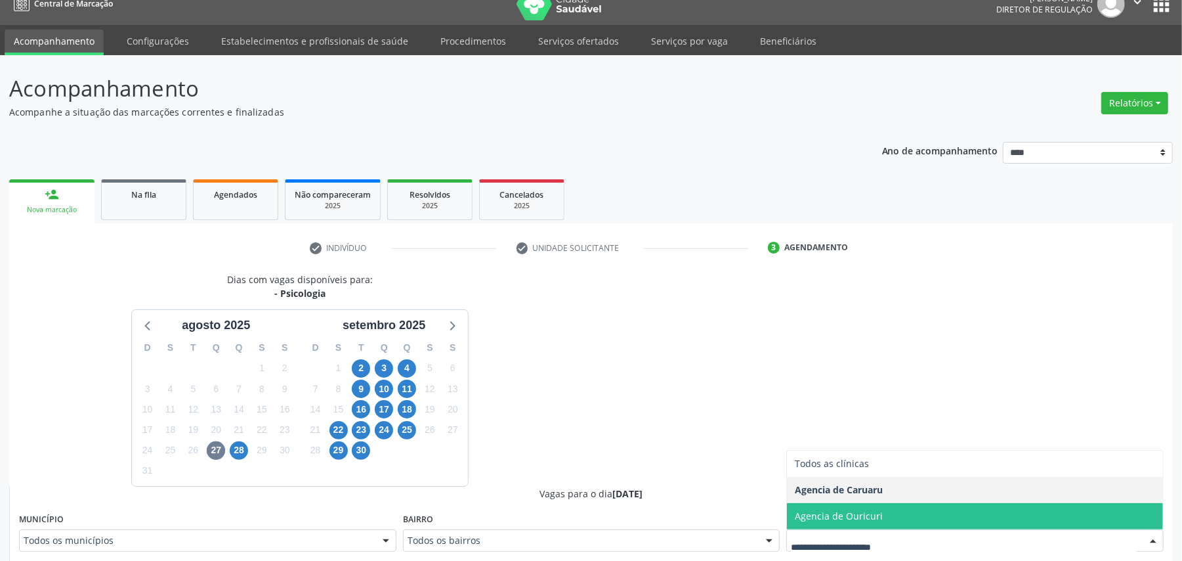
click at [860, 511] on span "Agencia de Ouricuri" at bounding box center [839, 515] width 88 height 12
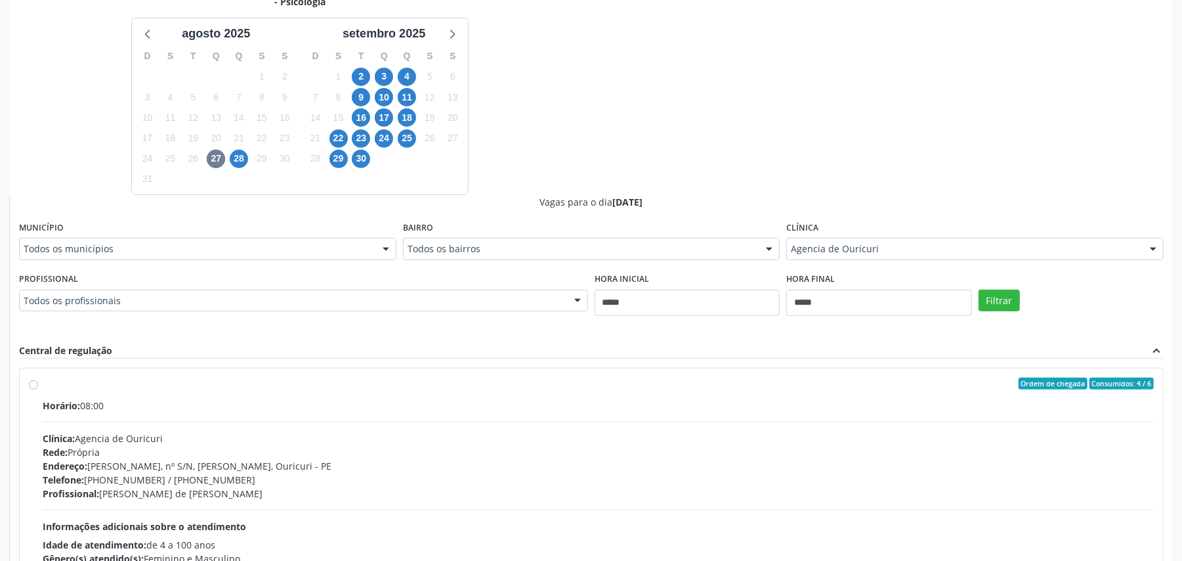
scroll to position [368, 0]
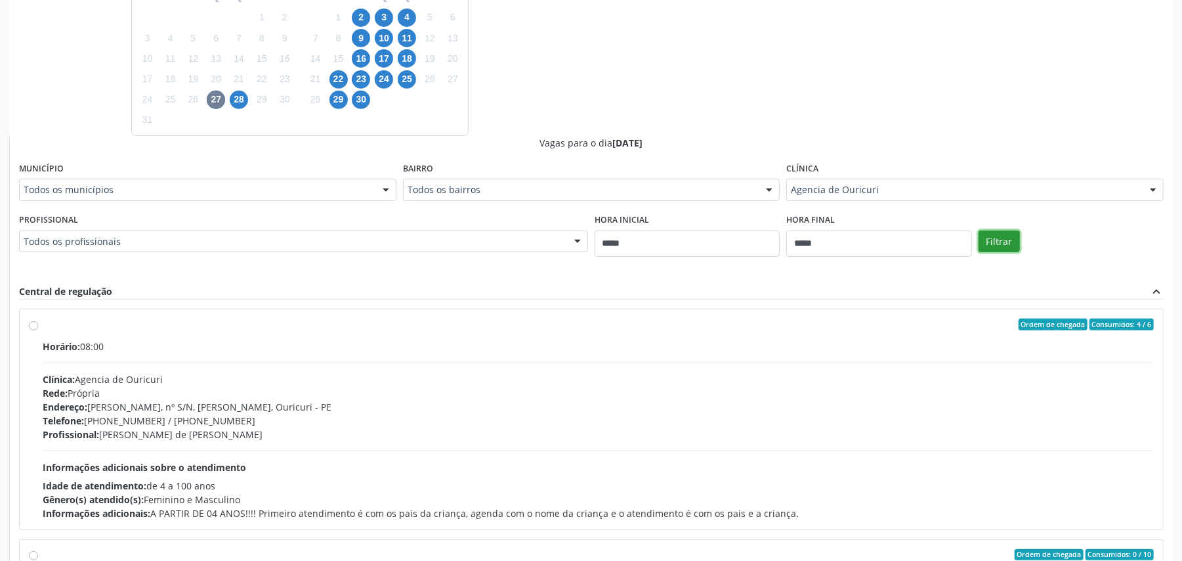
click at [999, 235] on button "Filtrar" at bounding box center [999, 241] width 41 height 22
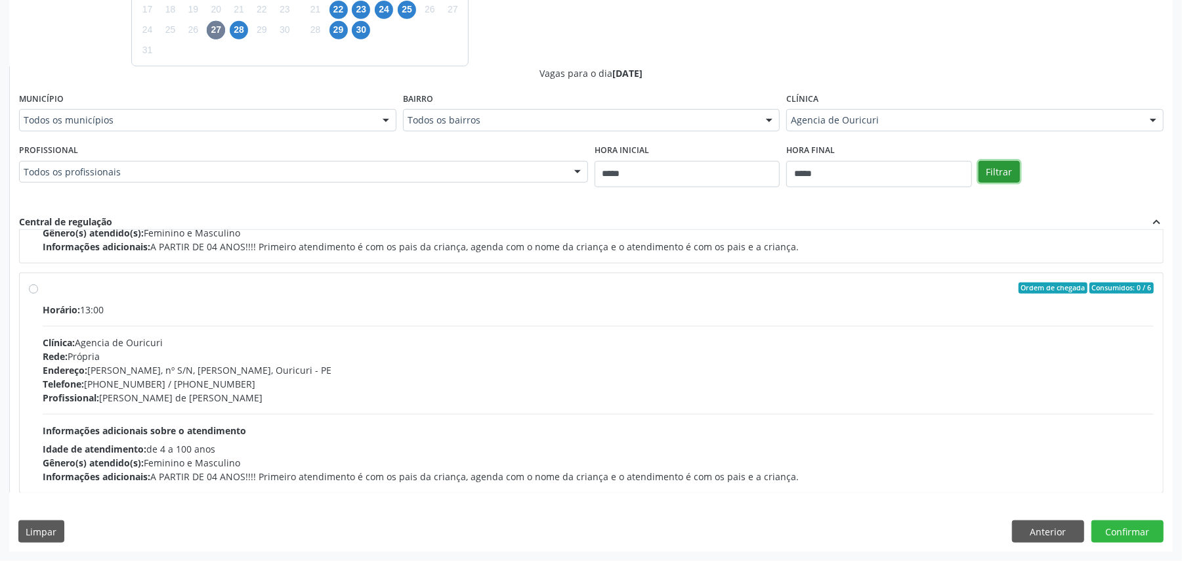
scroll to position [208, 0]
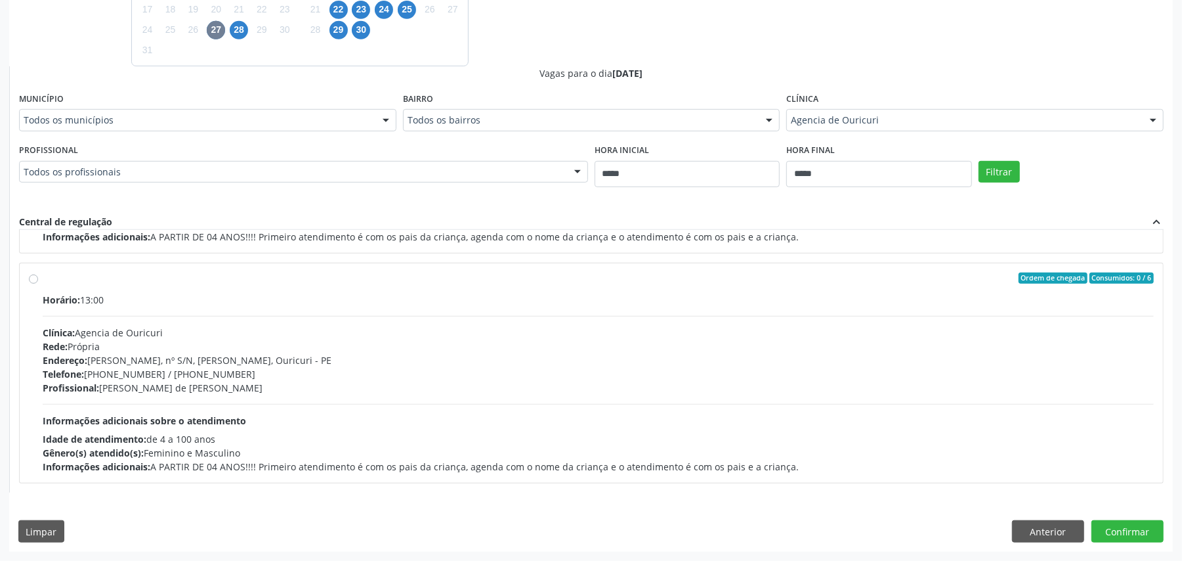
click at [547, 375] on div "Telefone: (87) 3874-4835 / 3874-4836" at bounding box center [598, 374] width 1111 height 14
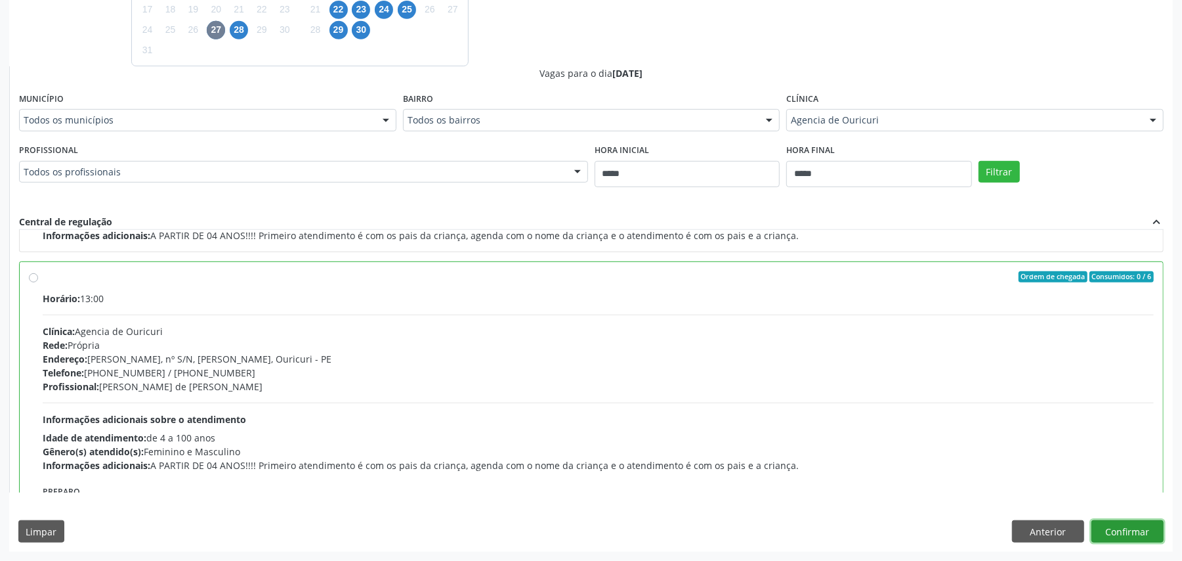
click at [1118, 534] on button "Confirmar" at bounding box center [1127, 531] width 72 height 22
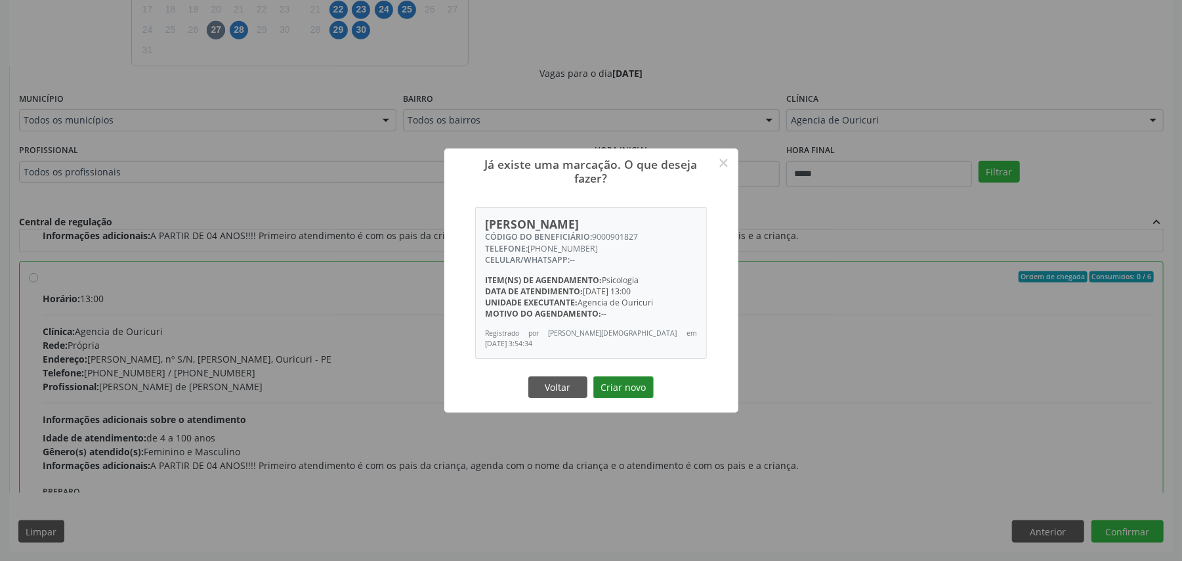
click at [620, 385] on button "Criar novo" at bounding box center [623, 387] width 60 height 22
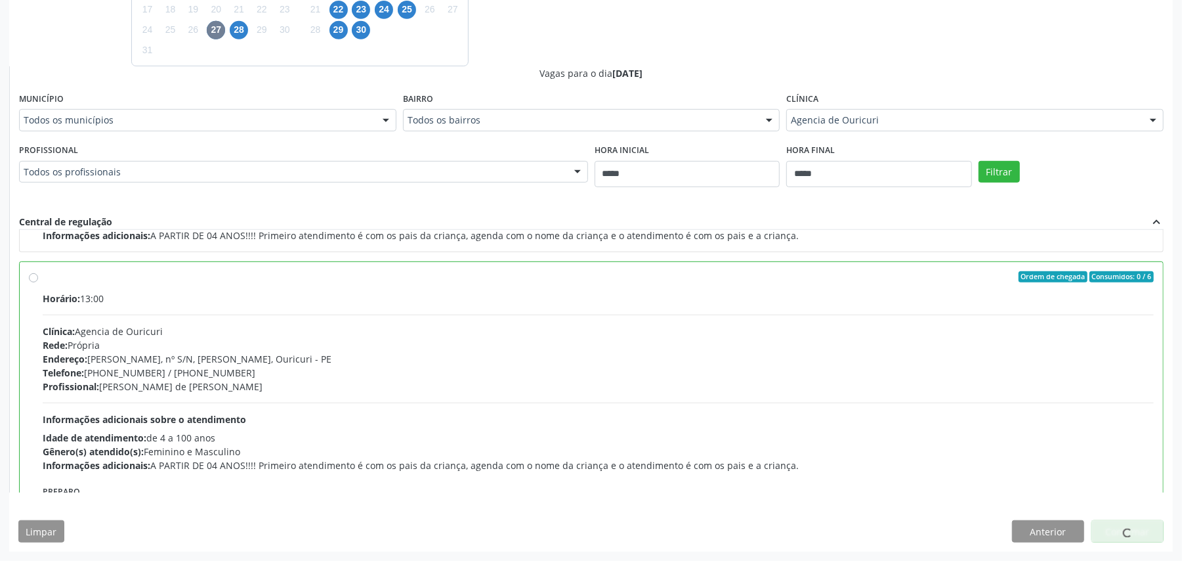
scroll to position [0, 0]
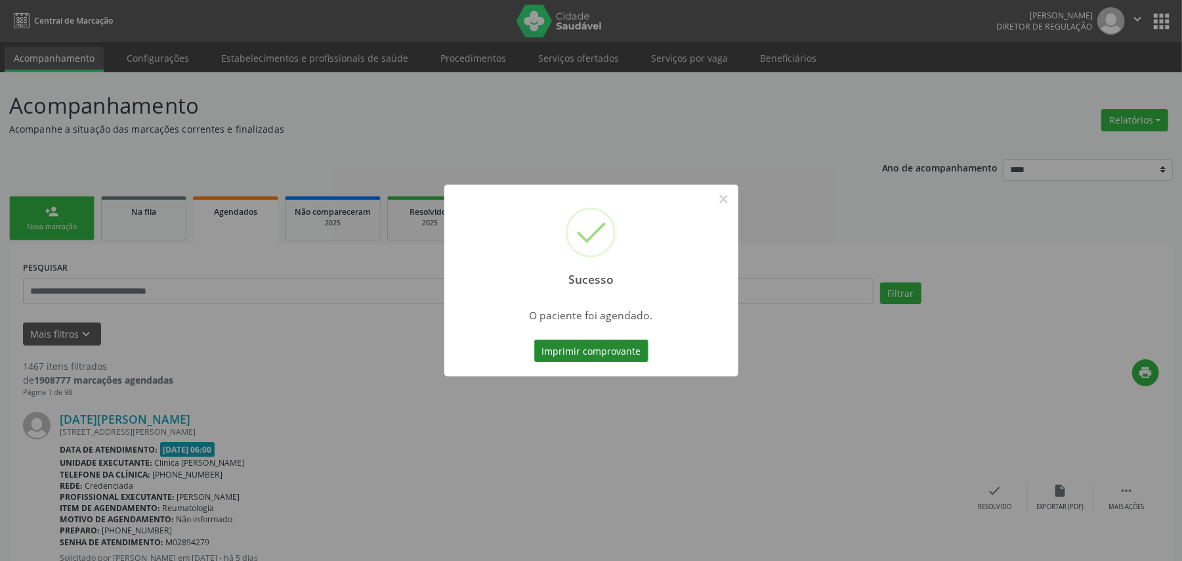
click at [604, 347] on button "Imprimir comprovante" at bounding box center [591, 350] width 114 height 22
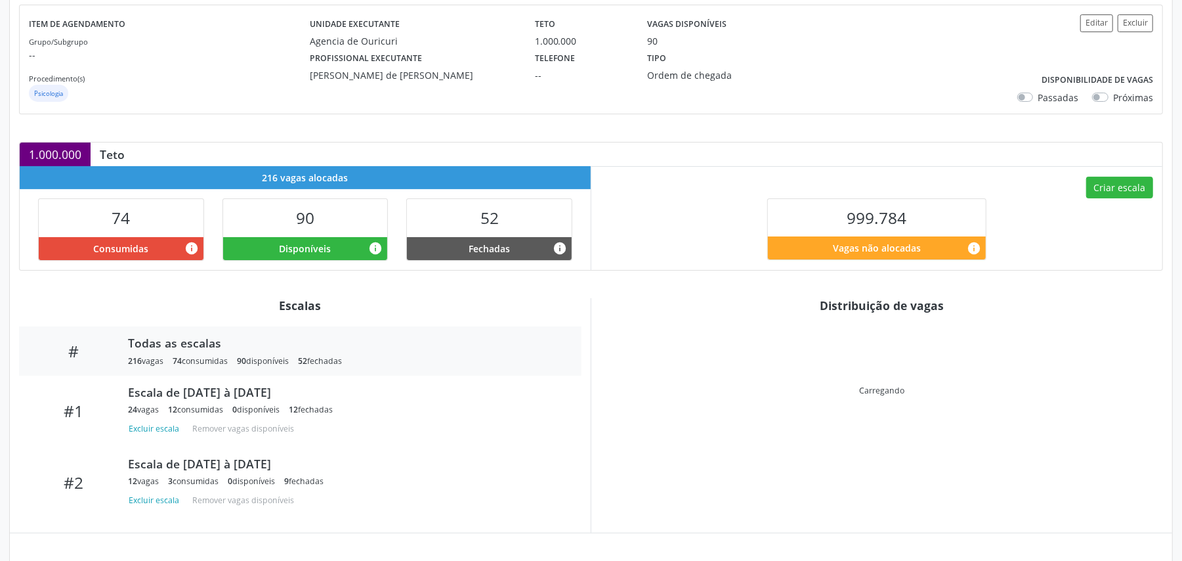
scroll to position [274, 0]
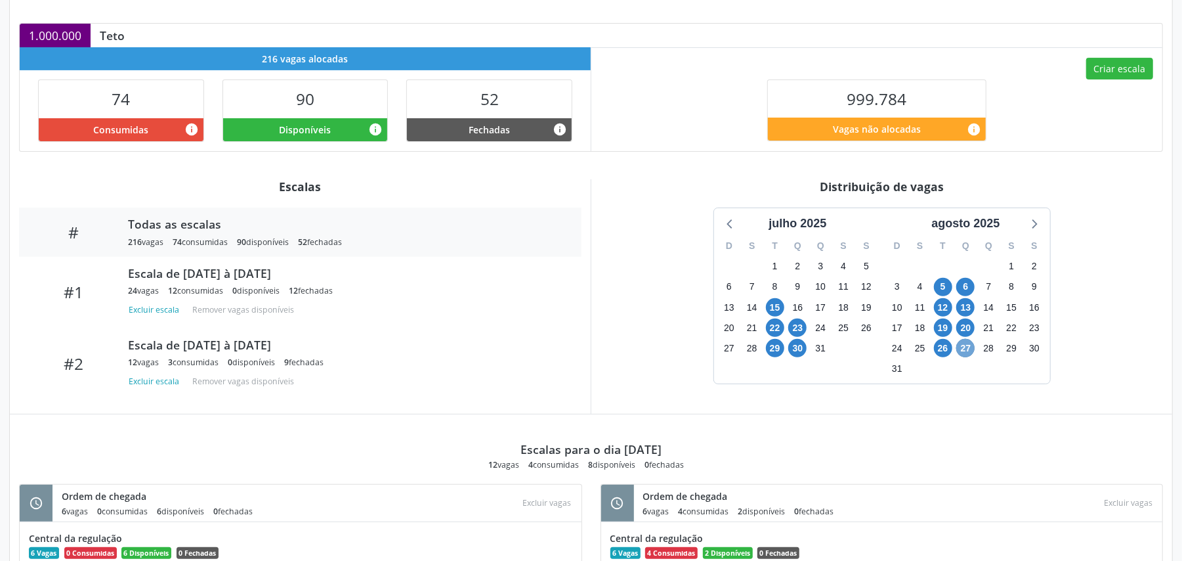
click at [969, 348] on span "27" at bounding box center [965, 348] width 18 height 18
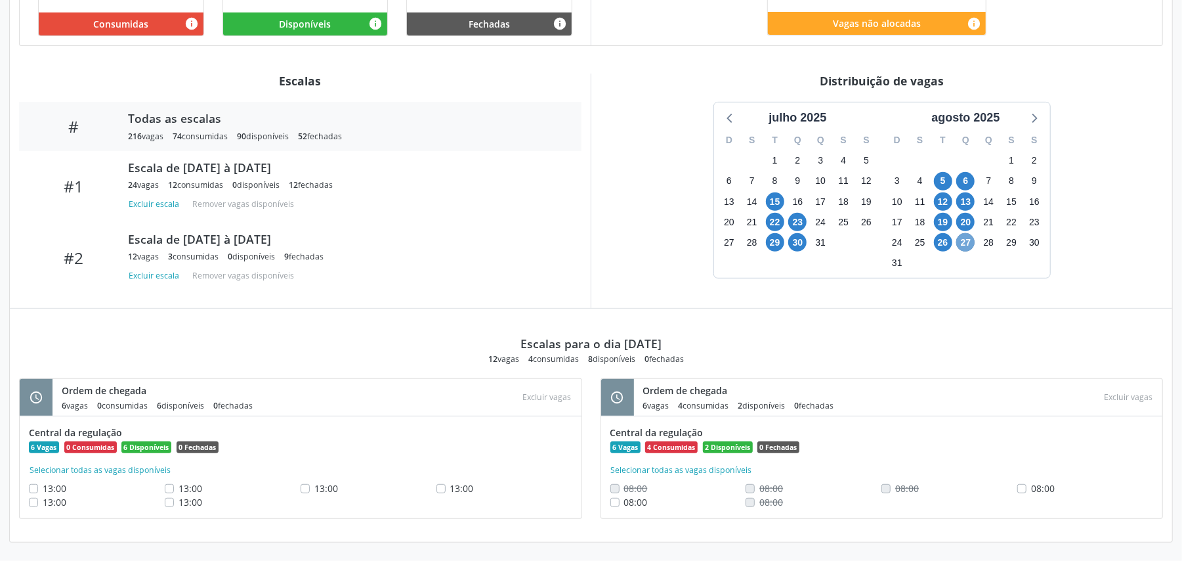
scroll to position [381, 0]
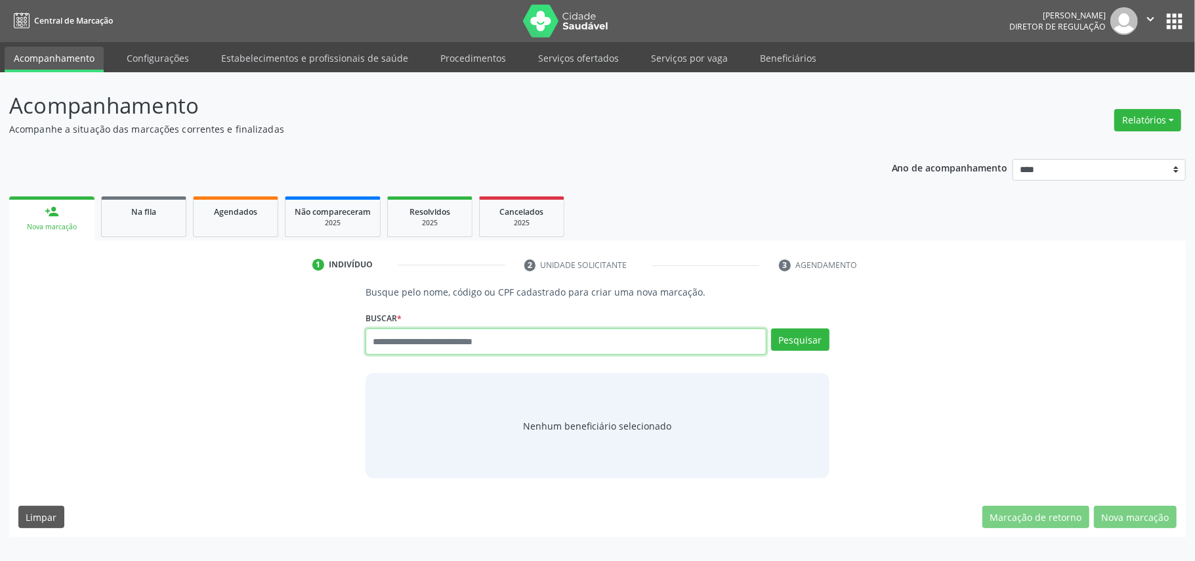
paste input "**********"
type input "**********"
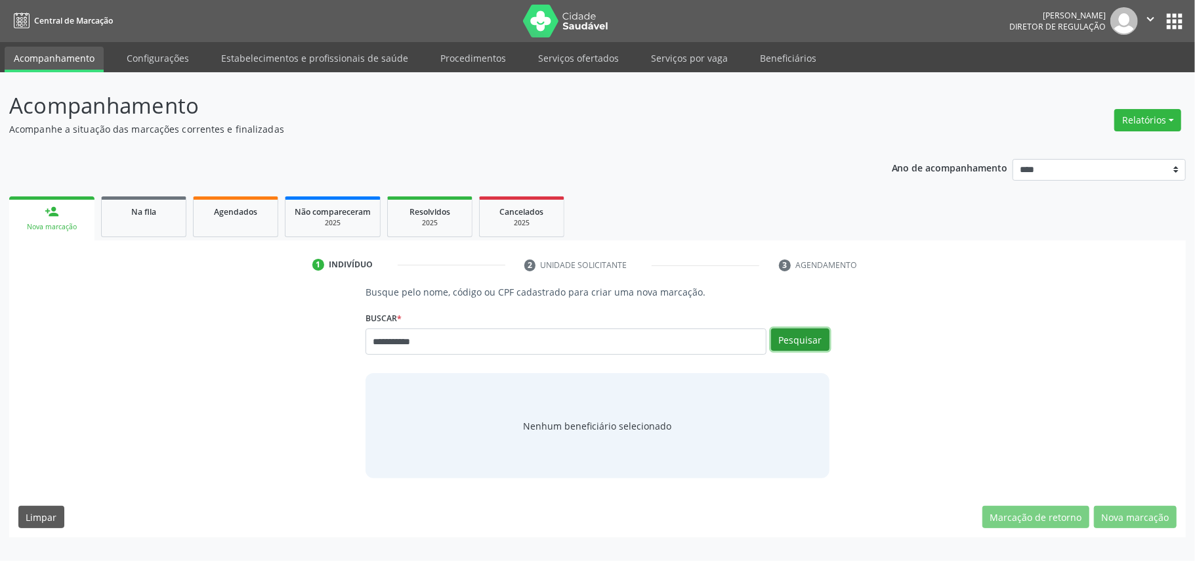
click at [826, 337] on button "Pesquisar" at bounding box center [800, 339] width 58 height 22
type input "**********"
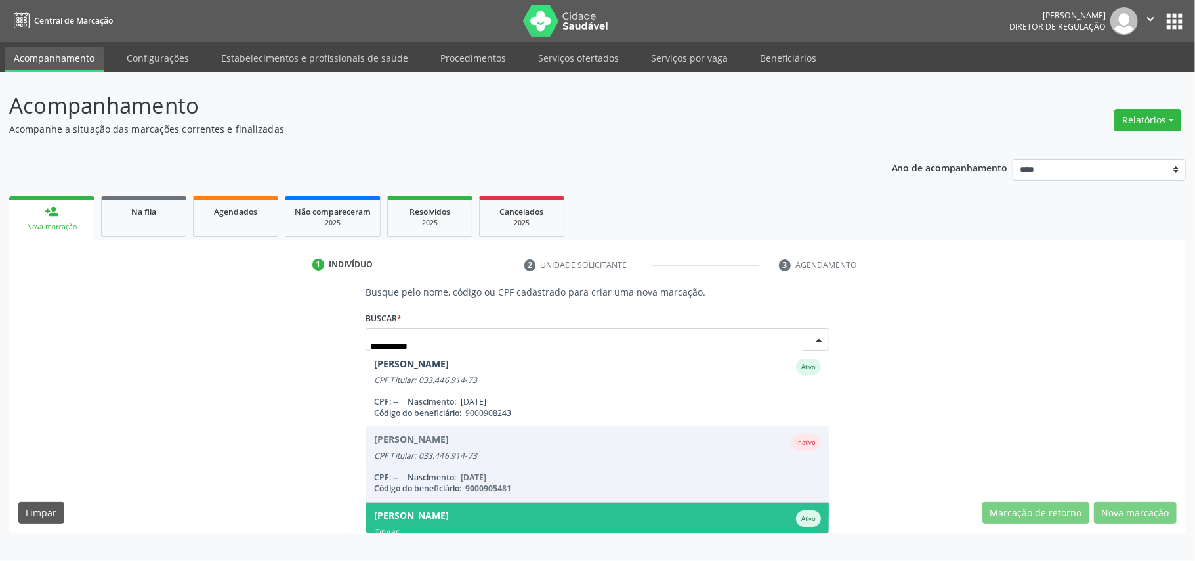
click at [468, 508] on span "Luciene da Silva Caitano Ativo Titular CPF: 033.446.914-73 Nascimento: 21/04/19…" at bounding box center [597, 539] width 463 height 75
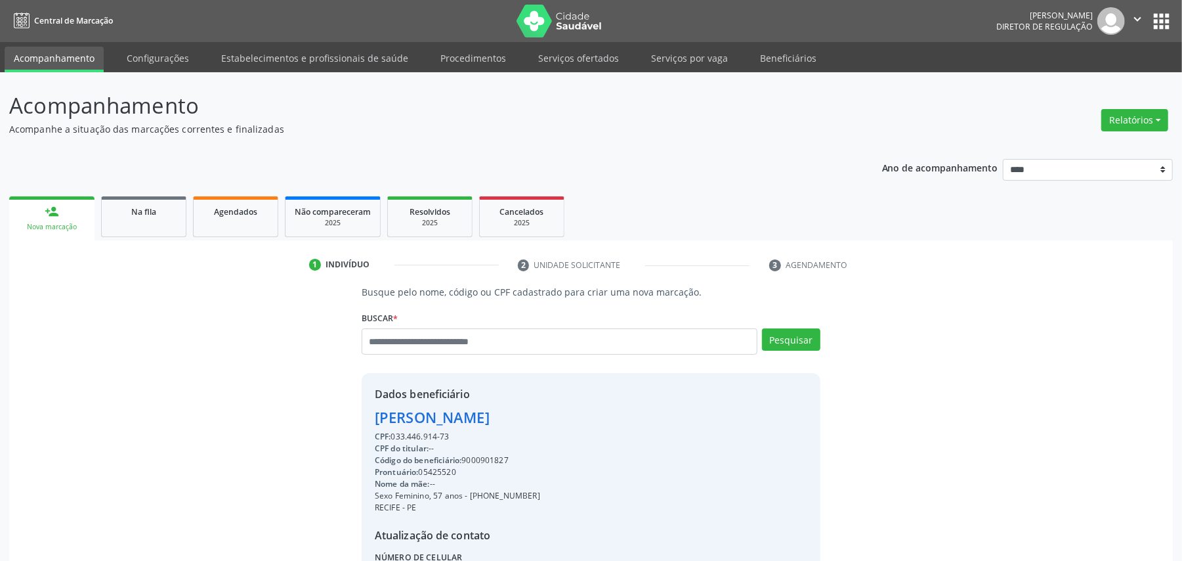
click at [481, 460] on div "Código do beneficiário: 9000901827" at bounding box center [457, 460] width 165 height 12
copy div "9000901827"
click at [247, 216] on div "Agendados" at bounding box center [236, 211] width 66 height 14
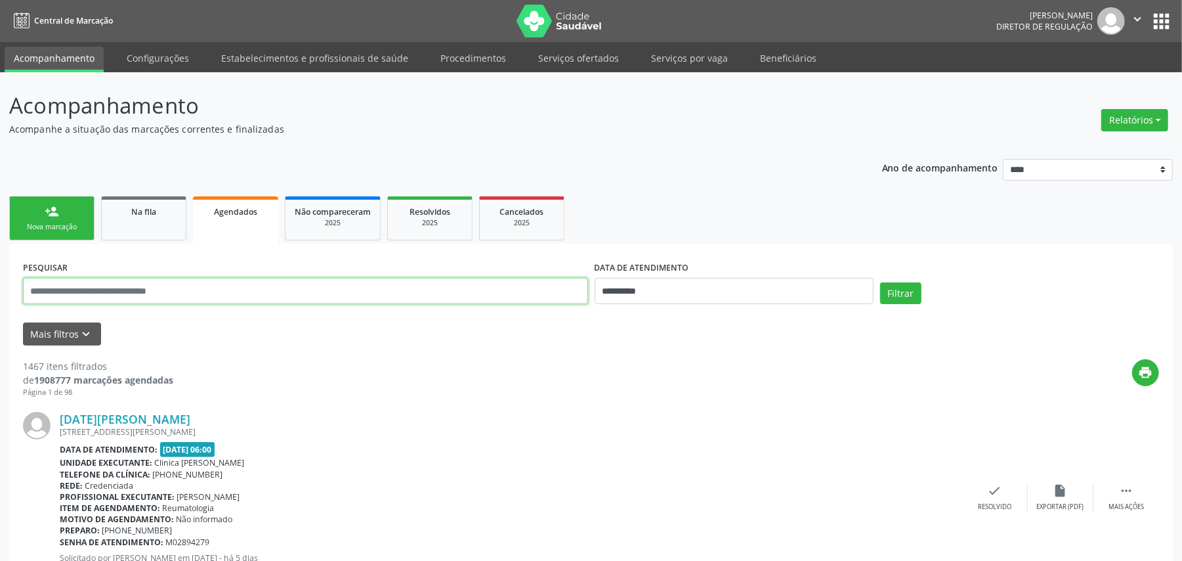
click at [173, 279] on input "text" at bounding box center [305, 291] width 565 height 26
paste input "**********"
type input "**********"
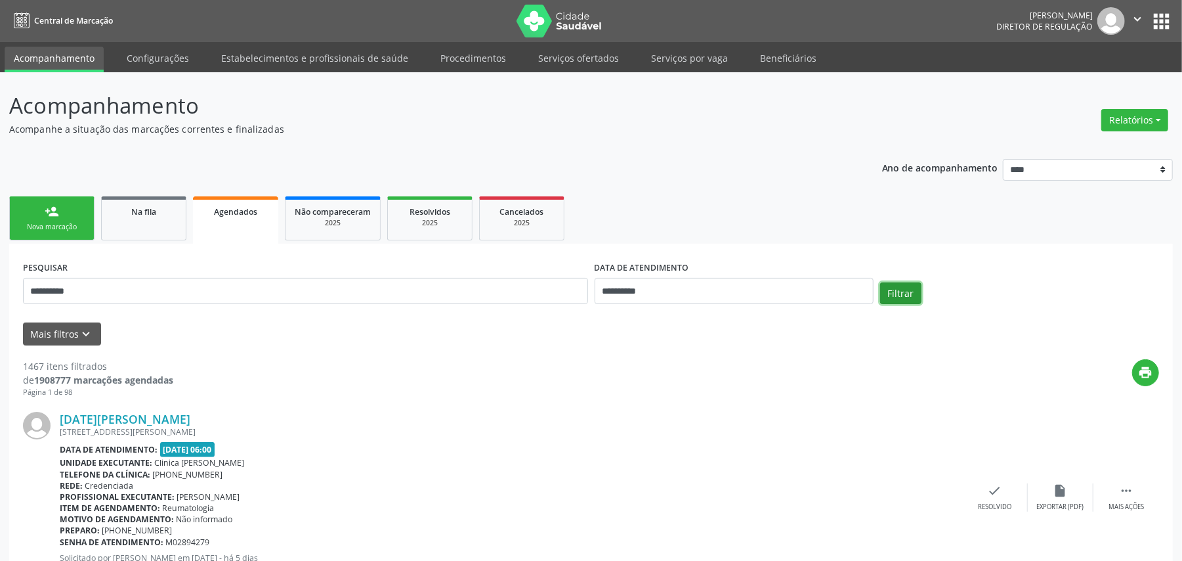
click at [910, 287] on button "Filtrar" at bounding box center [900, 293] width 41 height 22
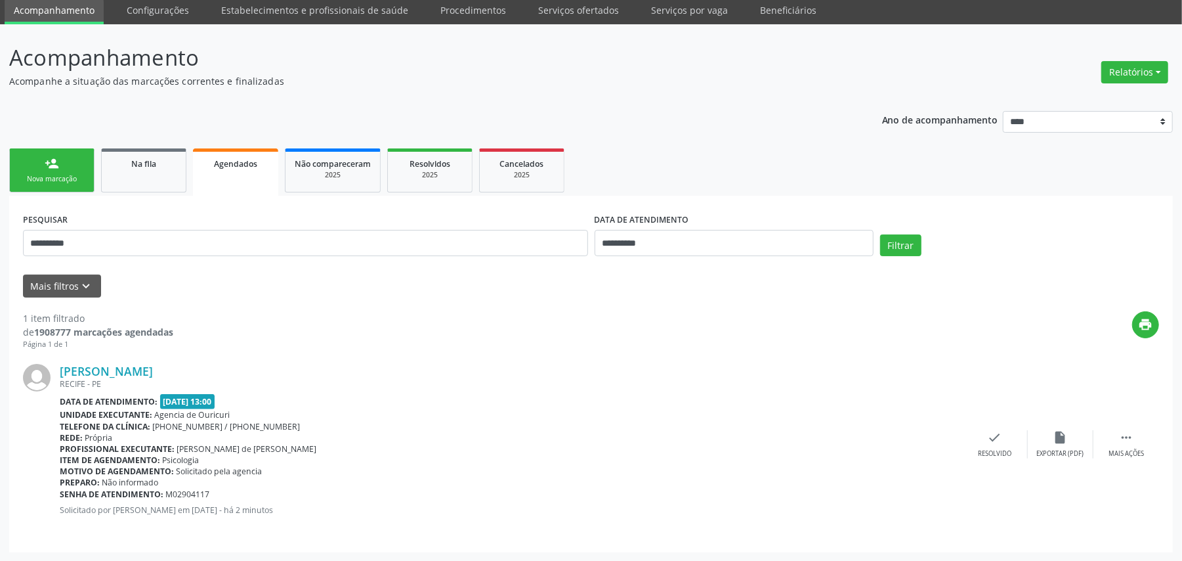
click at [61, 186] on link "person_add Nova marcação" at bounding box center [51, 170] width 85 height 44
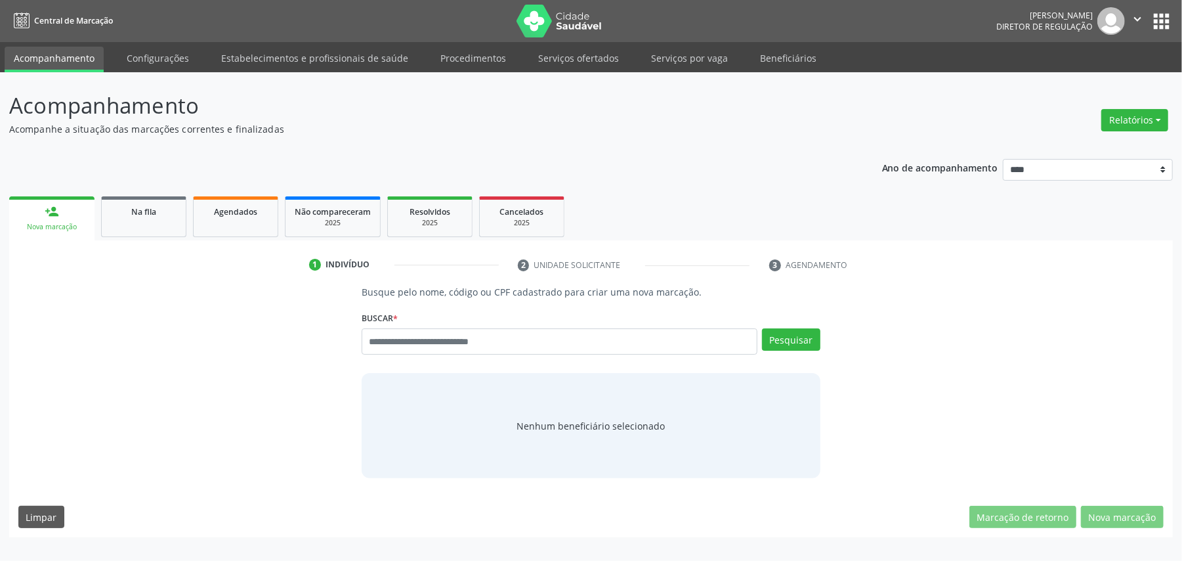
scroll to position [0, 0]
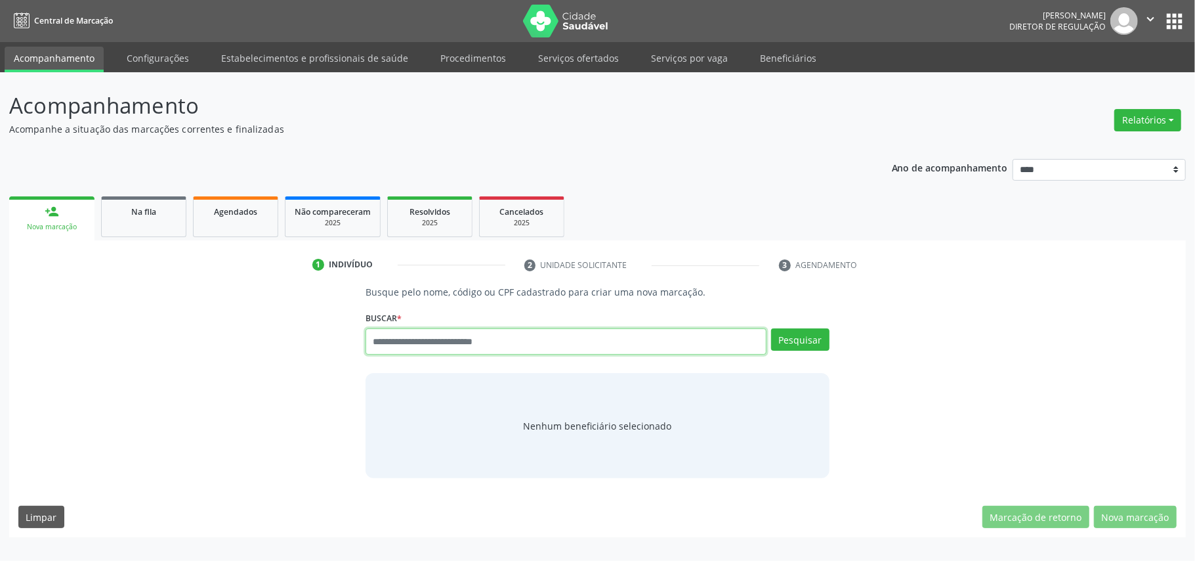
click at [576, 339] on input "text" at bounding box center [566, 341] width 401 height 26
paste input "**********"
type input "**********"
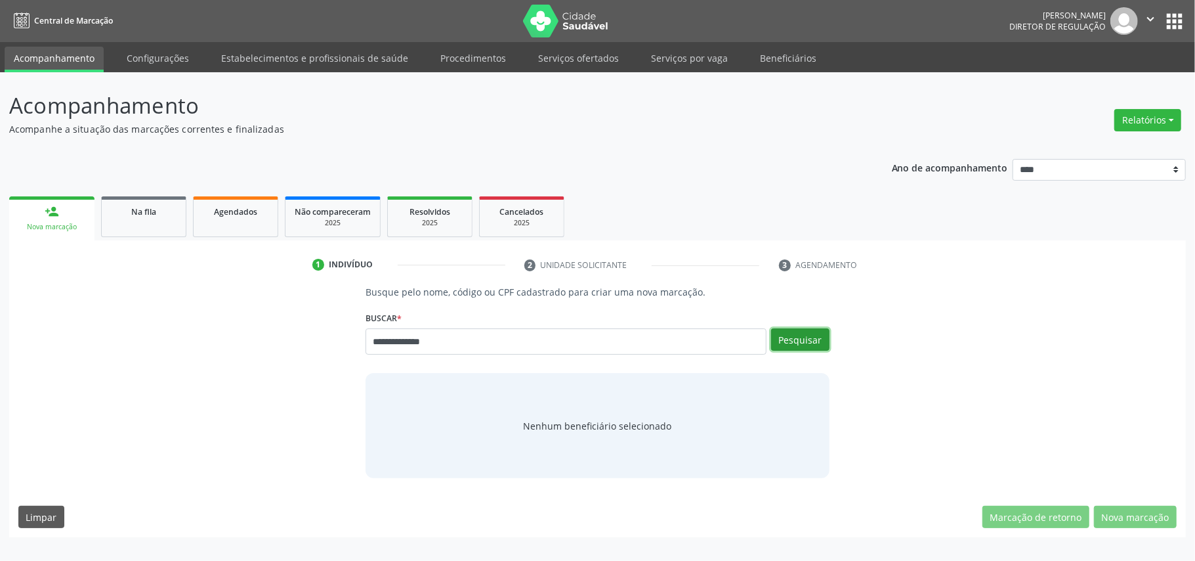
click at [791, 337] on button "Pesquisar" at bounding box center [800, 339] width 58 height 22
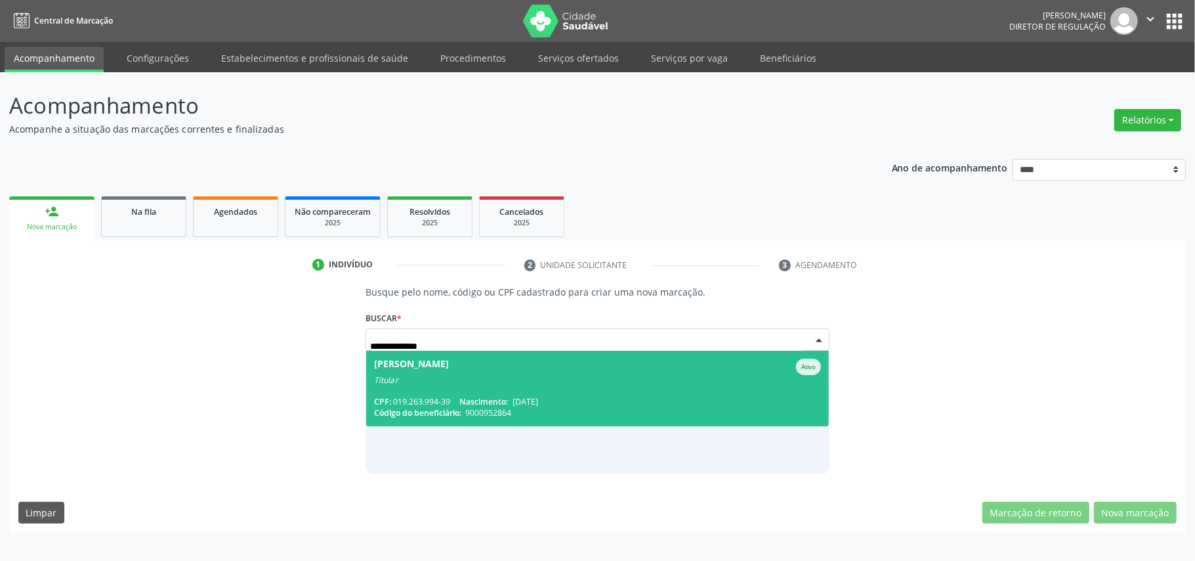
click at [571, 381] on div "Titular" at bounding box center [597, 380] width 447 height 11
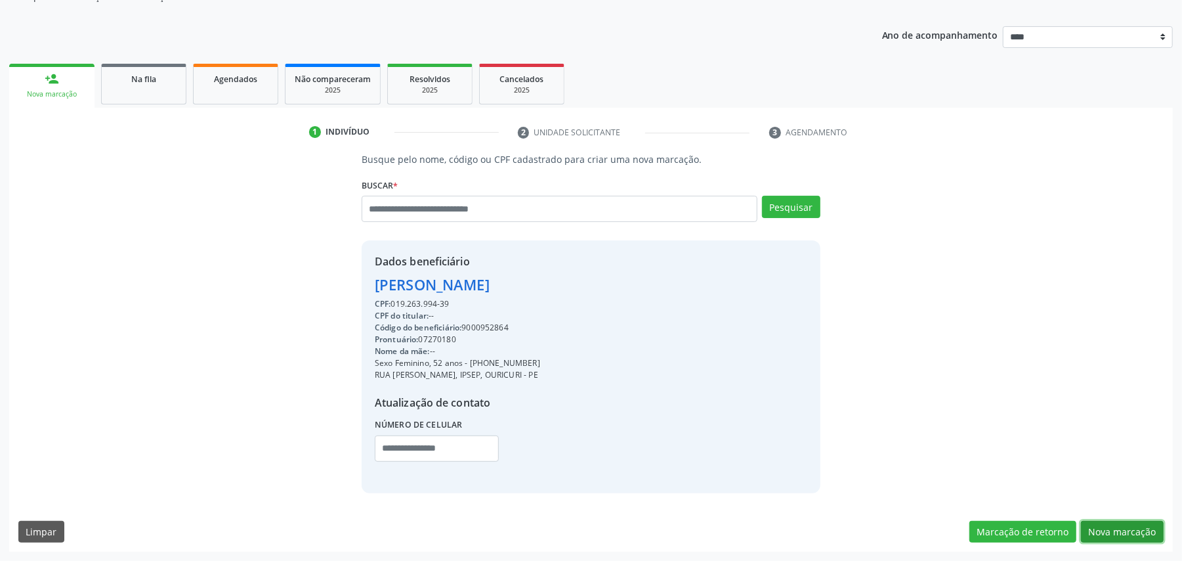
click at [1130, 521] on button "Nova marcação" at bounding box center [1122, 531] width 83 height 22
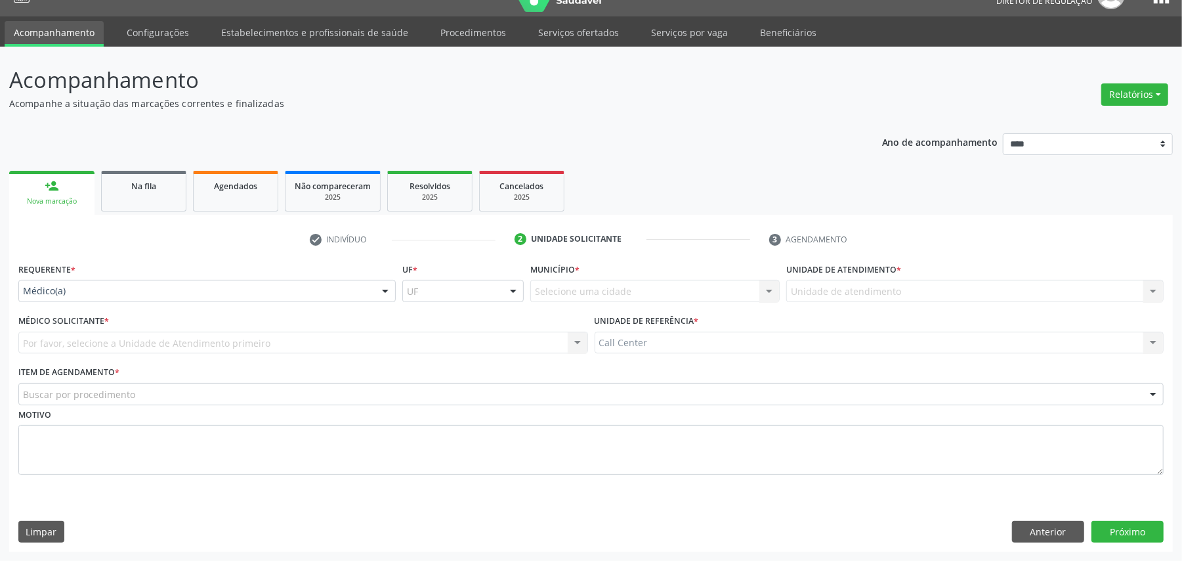
scroll to position [27, 0]
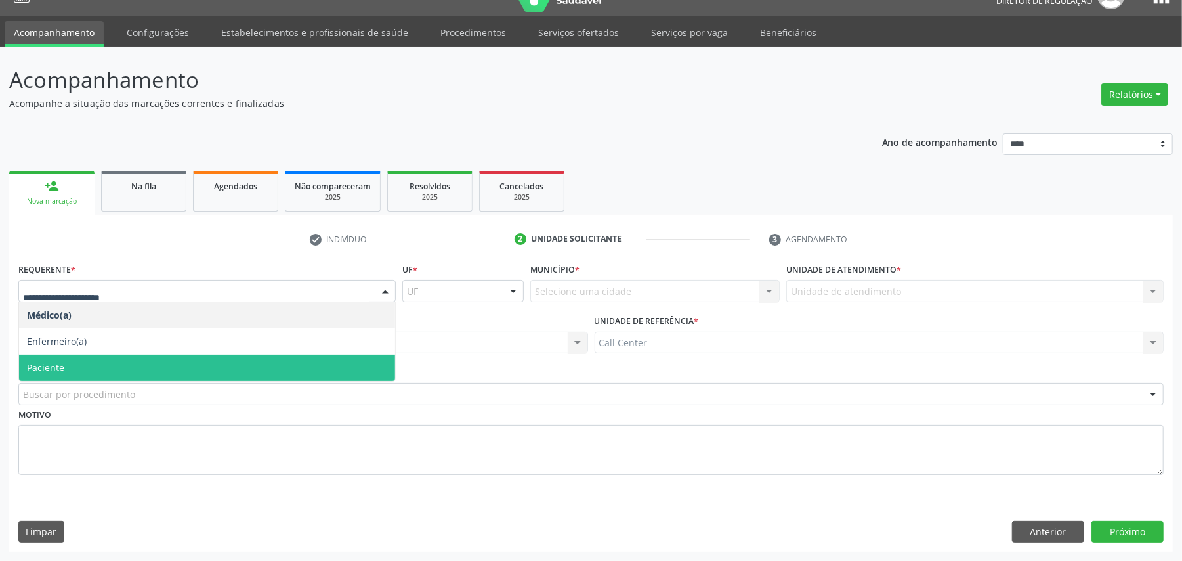
click at [108, 366] on span "Paciente" at bounding box center [207, 367] width 376 height 26
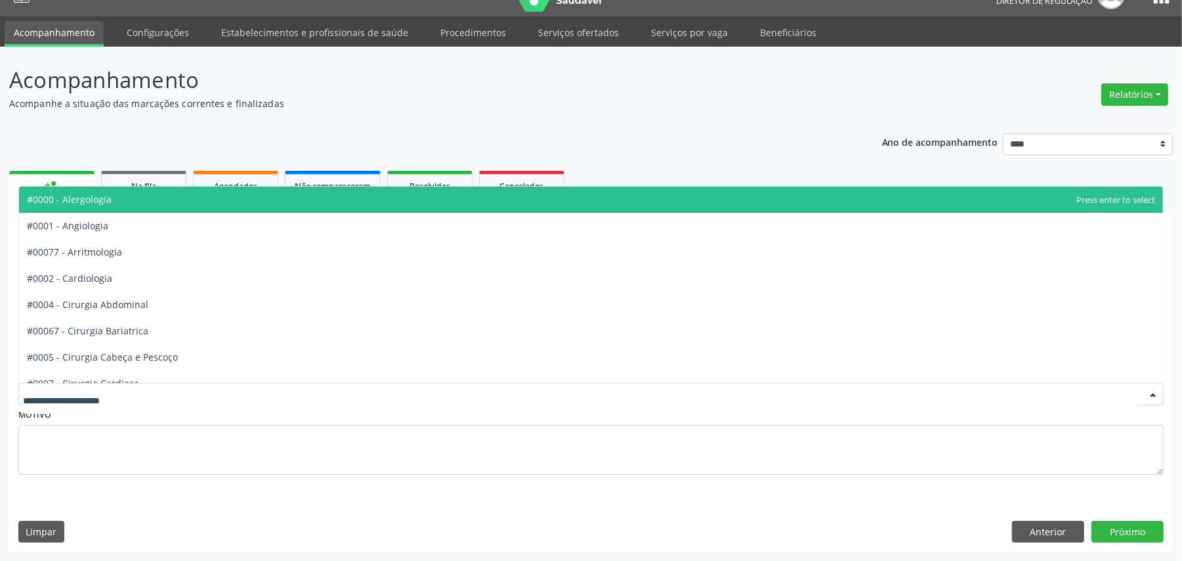
type input "*"
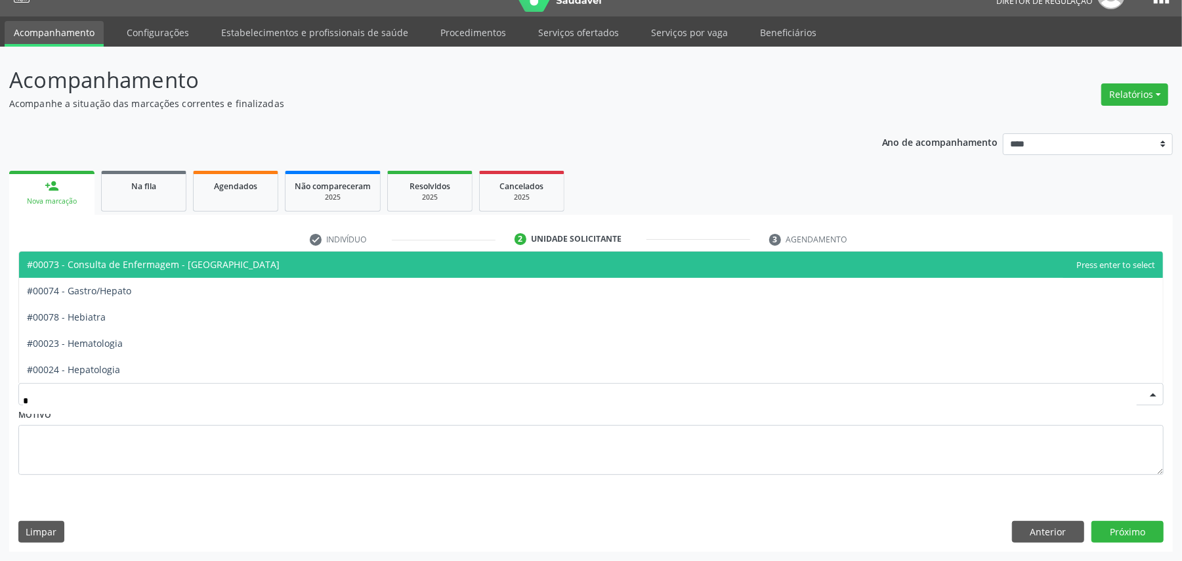
type input "**"
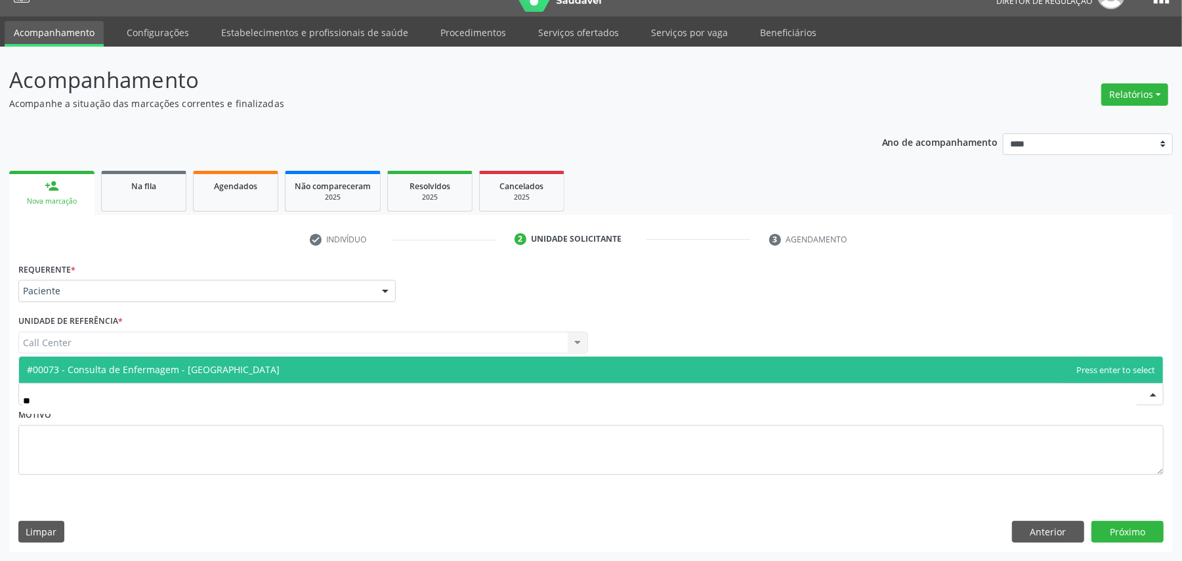
click at [114, 363] on span "#00073 - Consulta de Enfermagem - Hiperdia" at bounding box center [153, 369] width 253 height 12
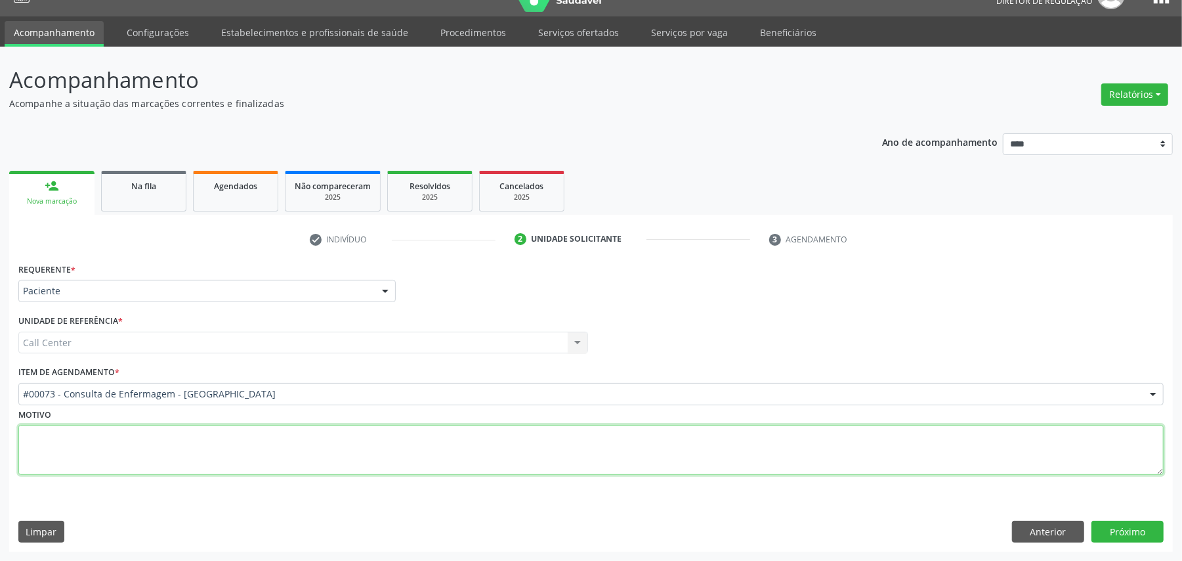
click at [126, 447] on textarea at bounding box center [590, 450] width 1145 height 50
type textarea "**********"
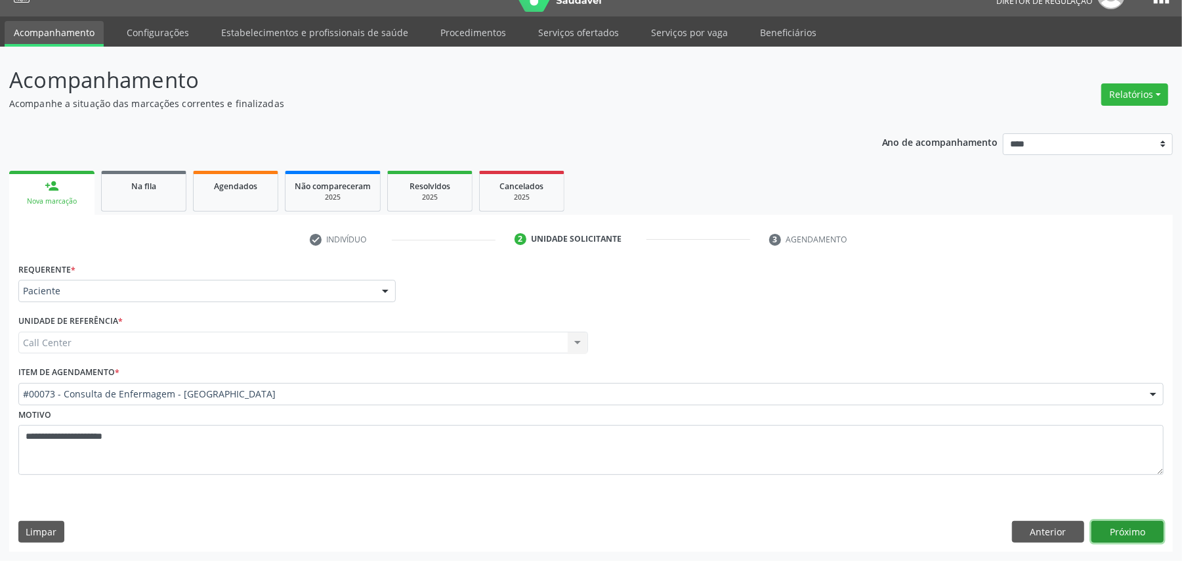
click at [1127, 532] on button "Próximo" at bounding box center [1127, 531] width 72 height 22
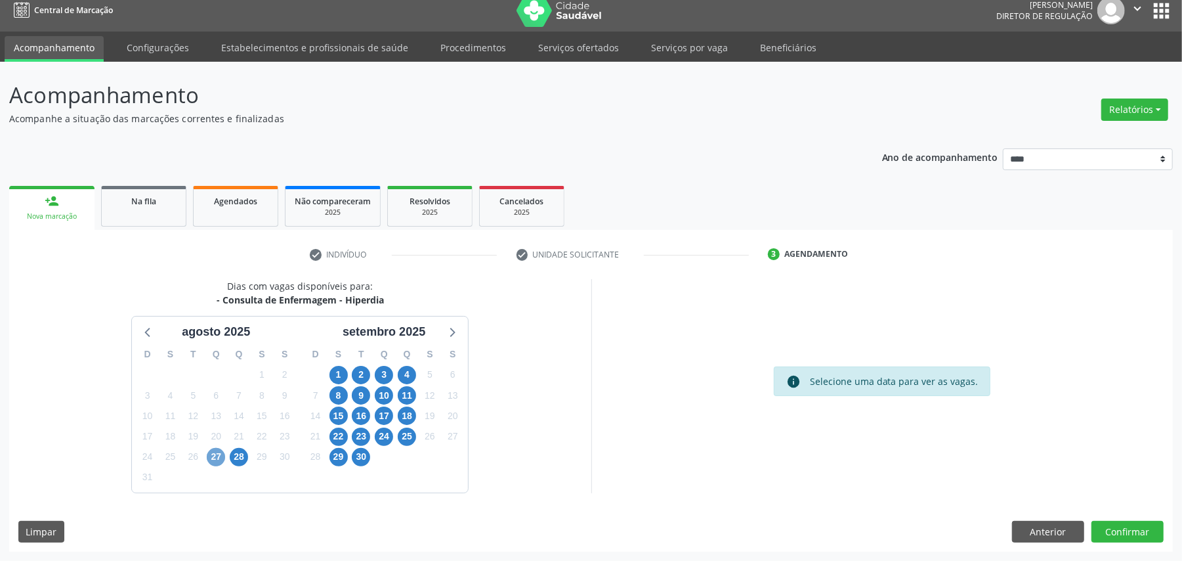
click at [221, 452] on span "27" at bounding box center [216, 457] width 18 height 18
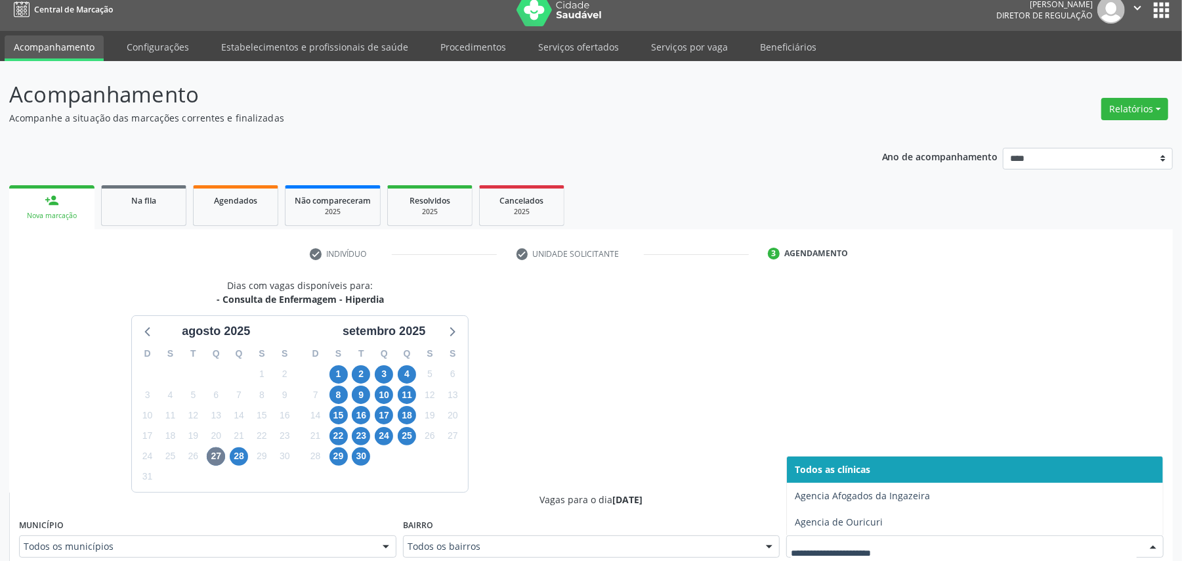
scroll to position [17, 0]
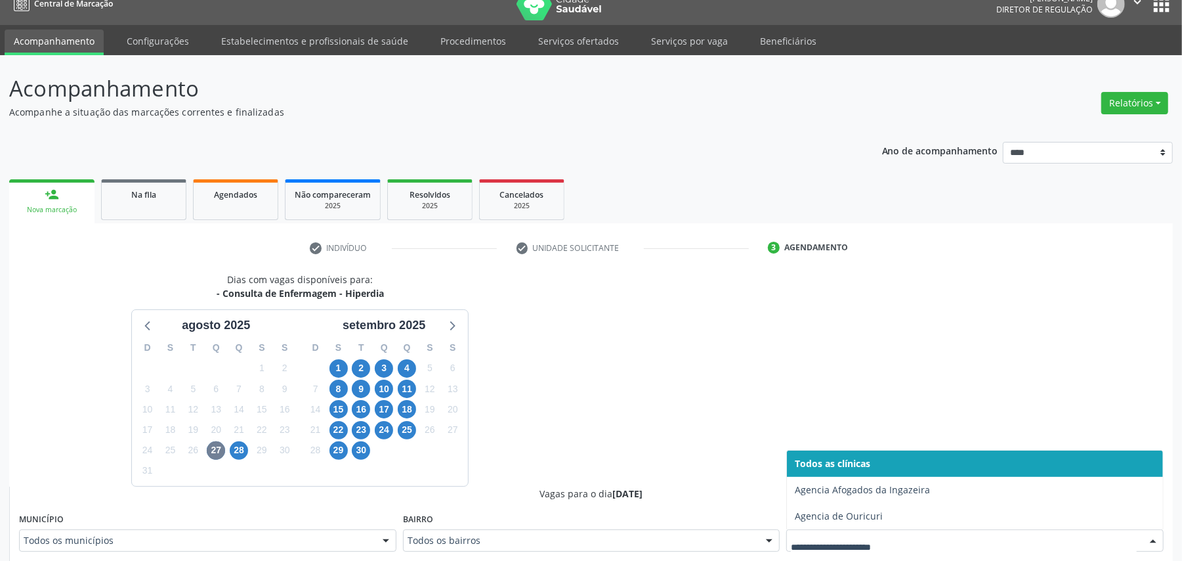
click at [912, 536] on div at bounding box center [974, 540] width 377 height 22
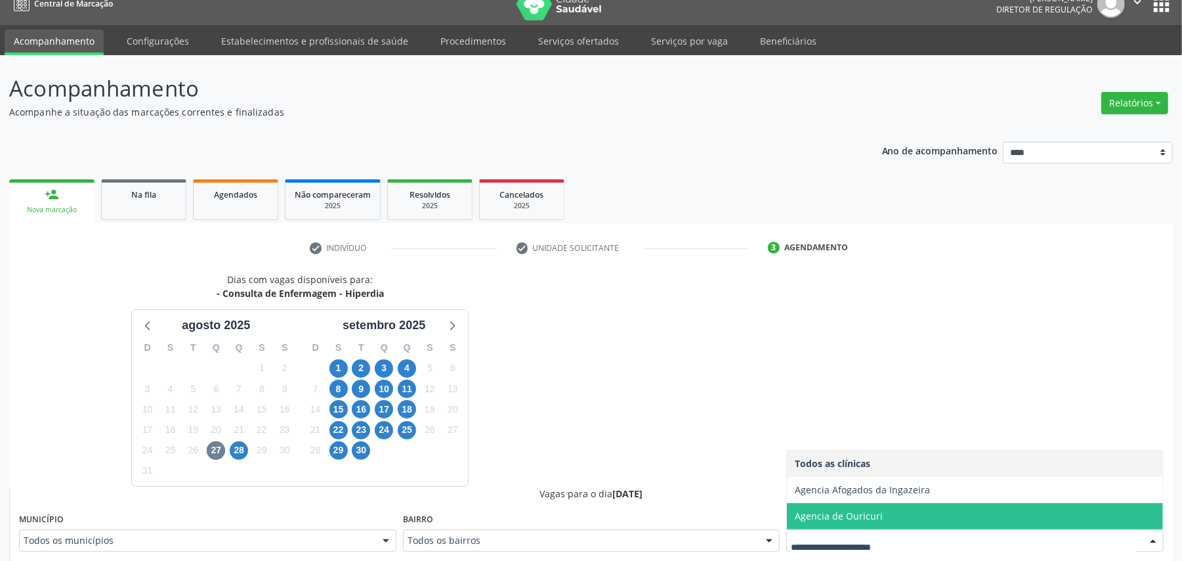
click at [914, 505] on span "Agencia de Ouricuri" at bounding box center [975, 516] width 376 height 26
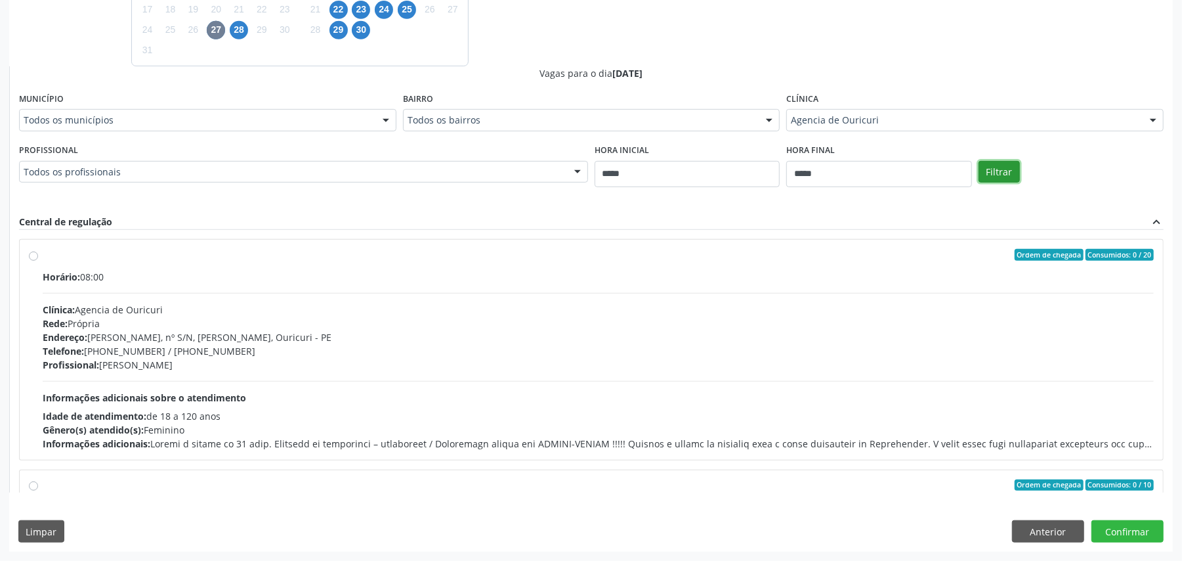
click at [995, 169] on button "Filtrar" at bounding box center [999, 172] width 41 height 22
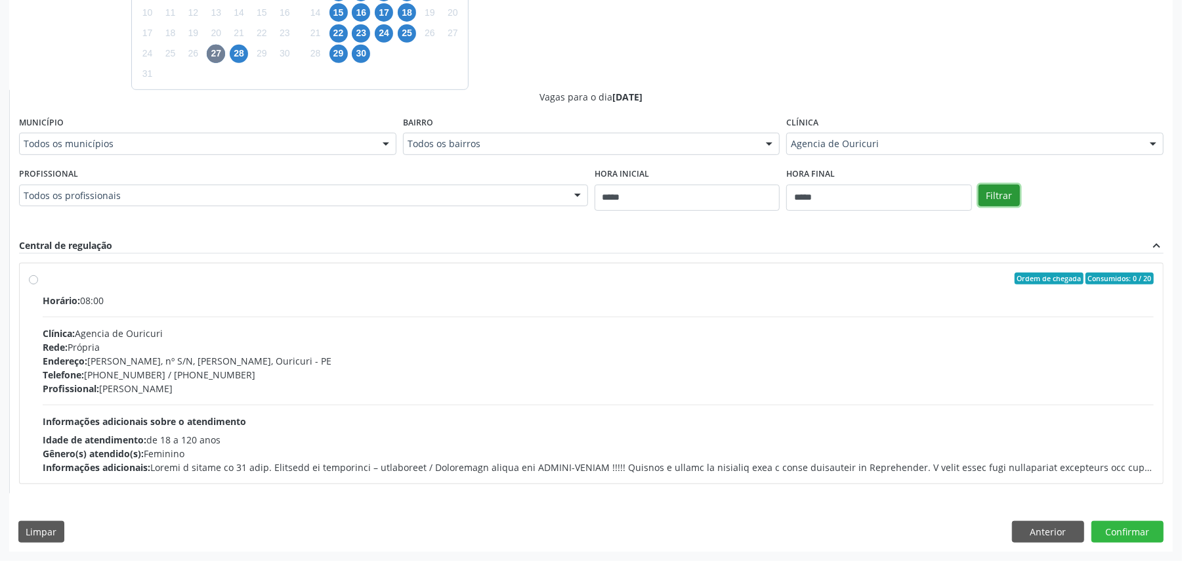
scroll to position [415, 0]
click at [599, 356] on div "Endereço: Av Fernandes Bezerra, nº S/N, Ouricuri, Ouricuri - PE" at bounding box center [598, 361] width 1111 height 14
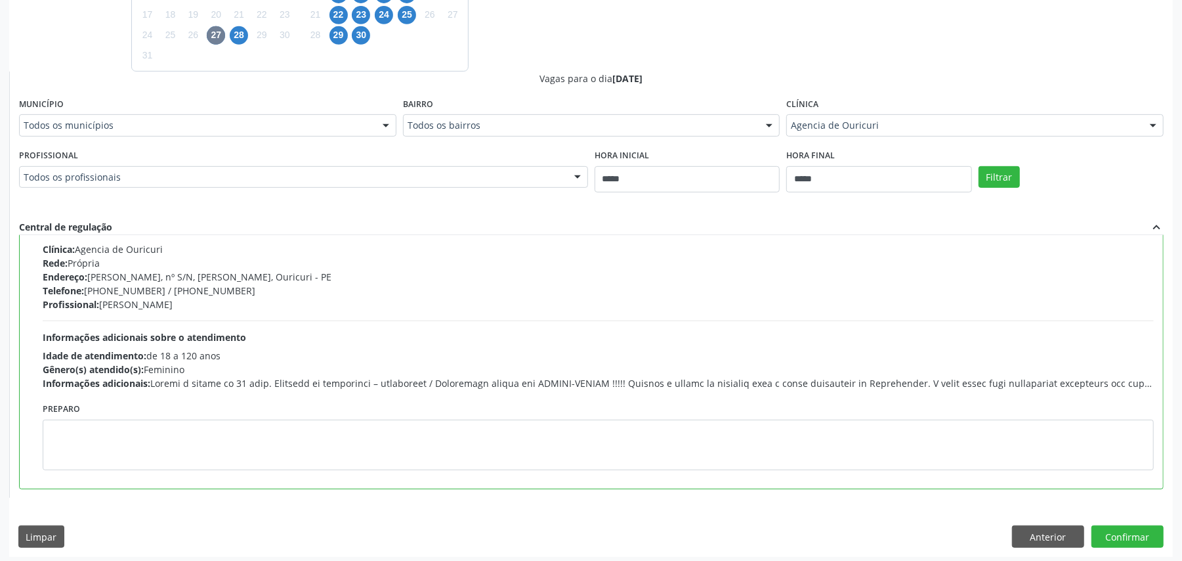
scroll to position [437, 0]
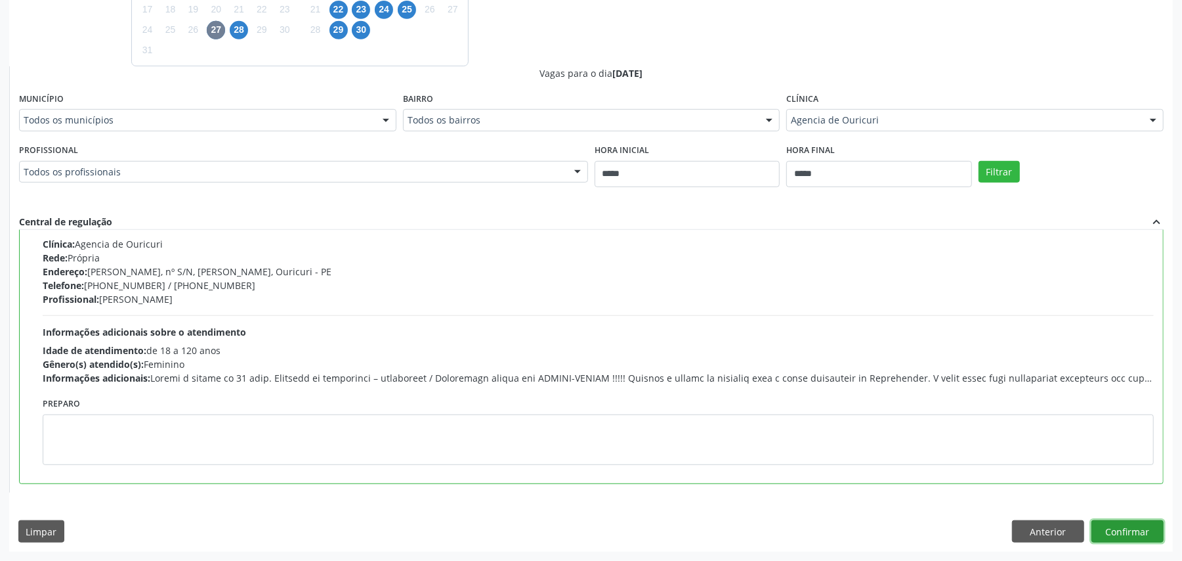
click at [1124, 528] on button "Confirmar" at bounding box center [1127, 531] width 72 height 22
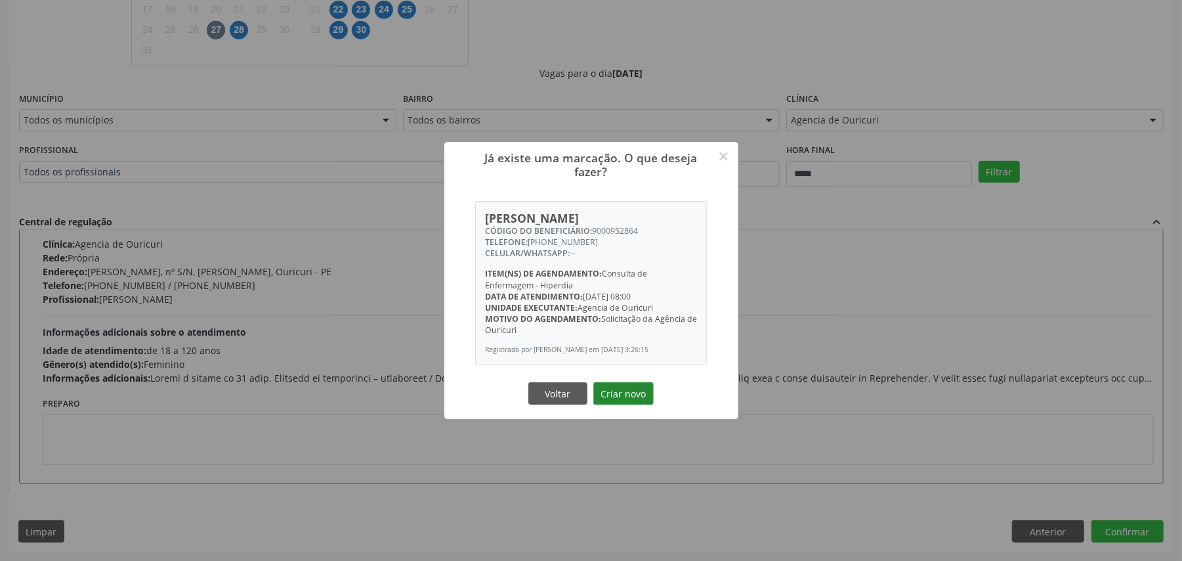
click at [624, 396] on button "Criar novo" at bounding box center [623, 393] width 60 height 22
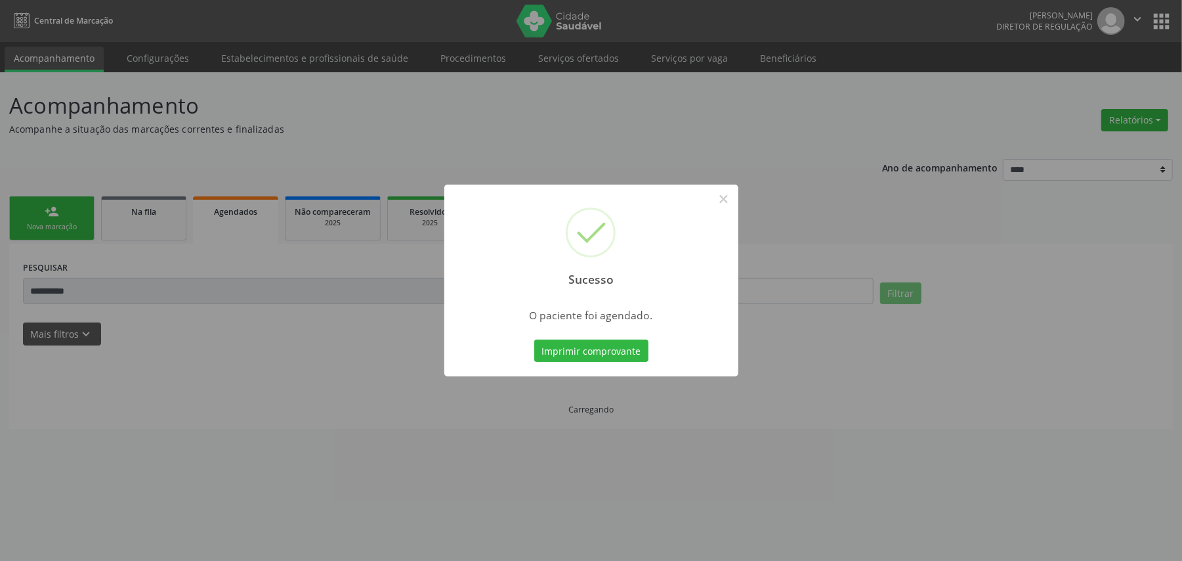
scroll to position [0, 0]
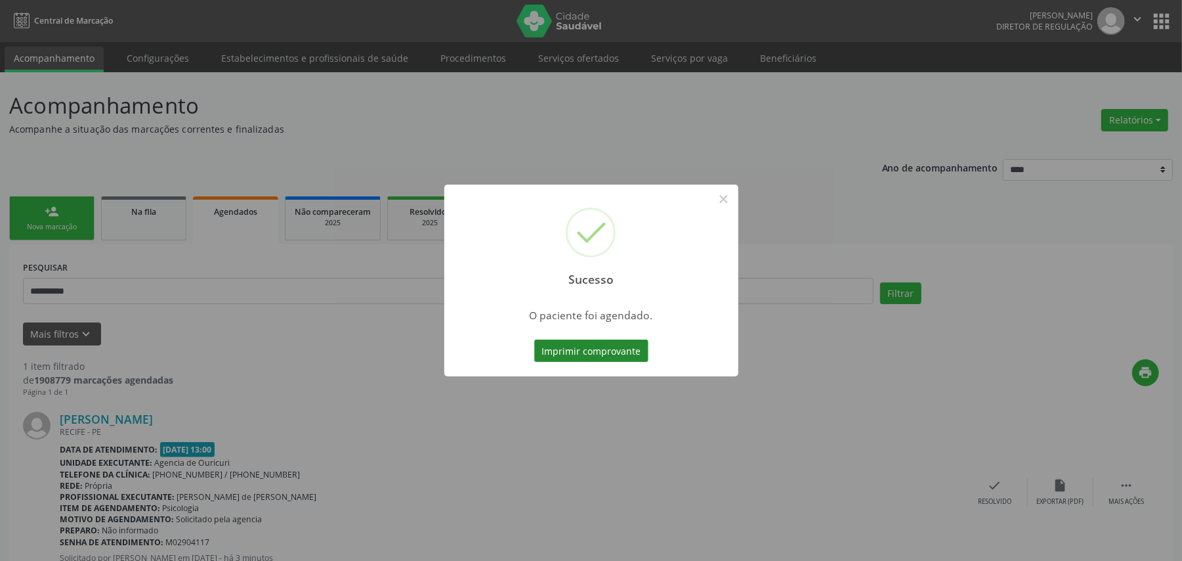
click at [620, 345] on button "Imprimir comprovante" at bounding box center [591, 350] width 114 height 22
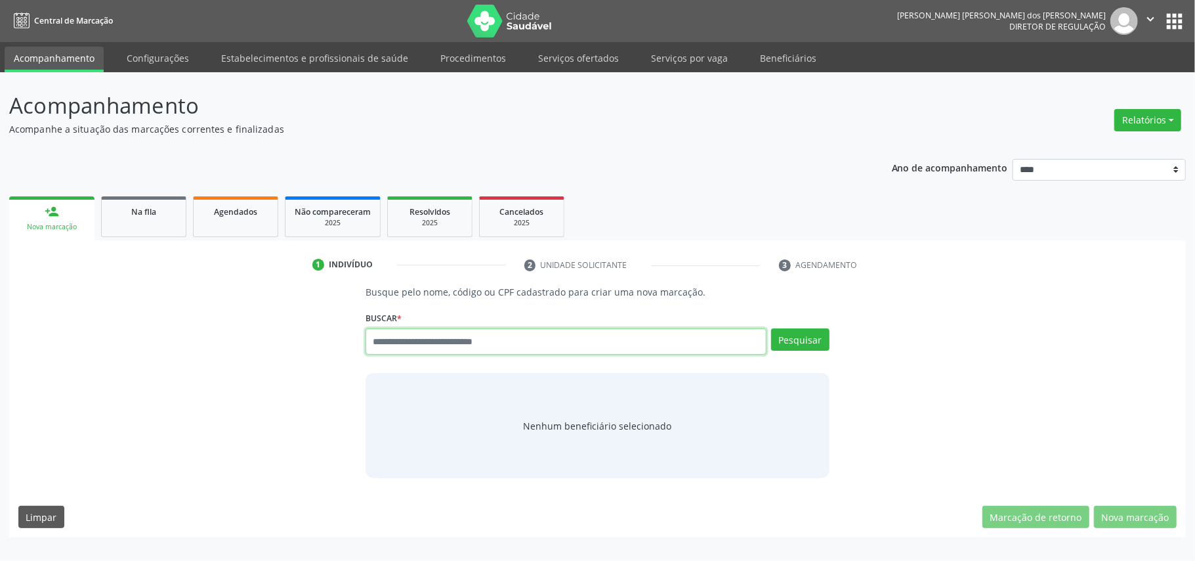
click at [575, 339] on input "text" at bounding box center [566, 341] width 401 height 26
type input "***"
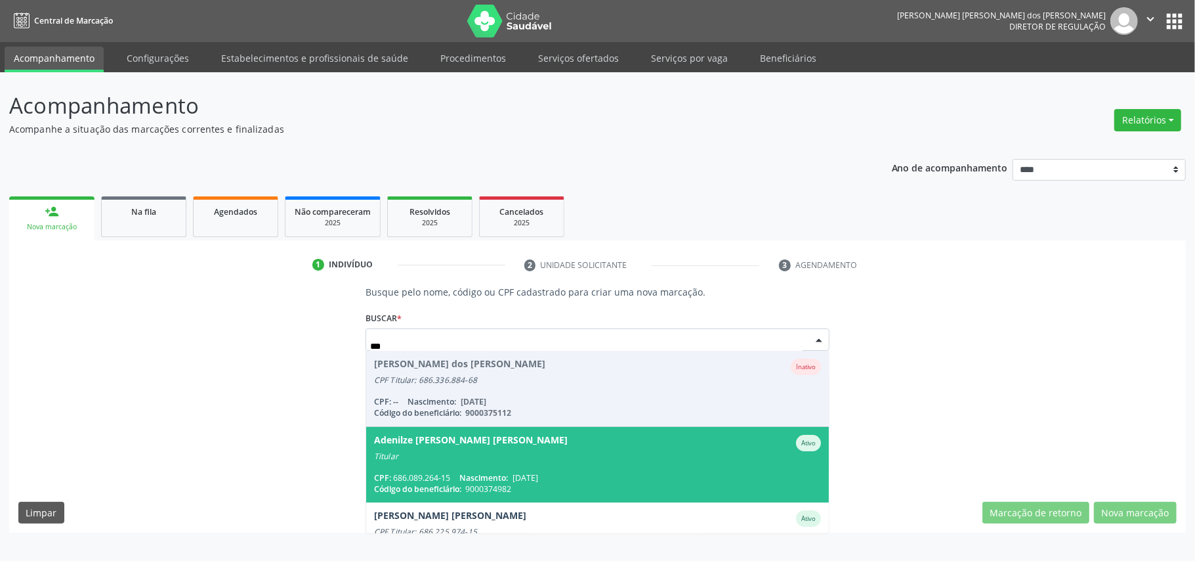
click at [504, 453] on div "Titular" at bounding box center [597, 456] width 447 height 11
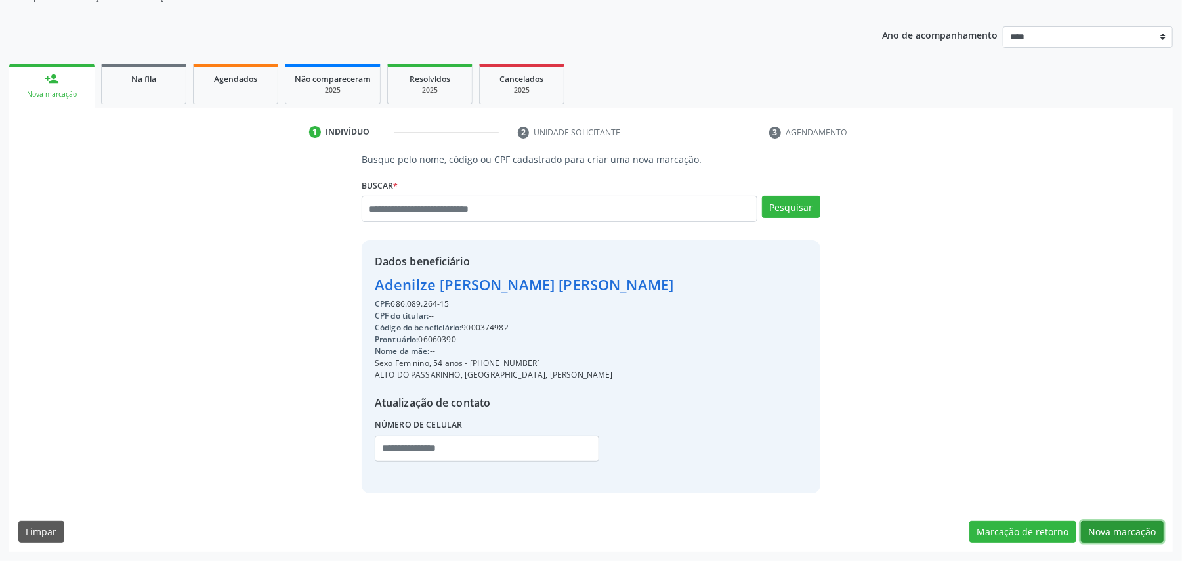
click at [1142, 521] on button "Nova marcação" at bounding box center [1122, 531] width 83 height 22
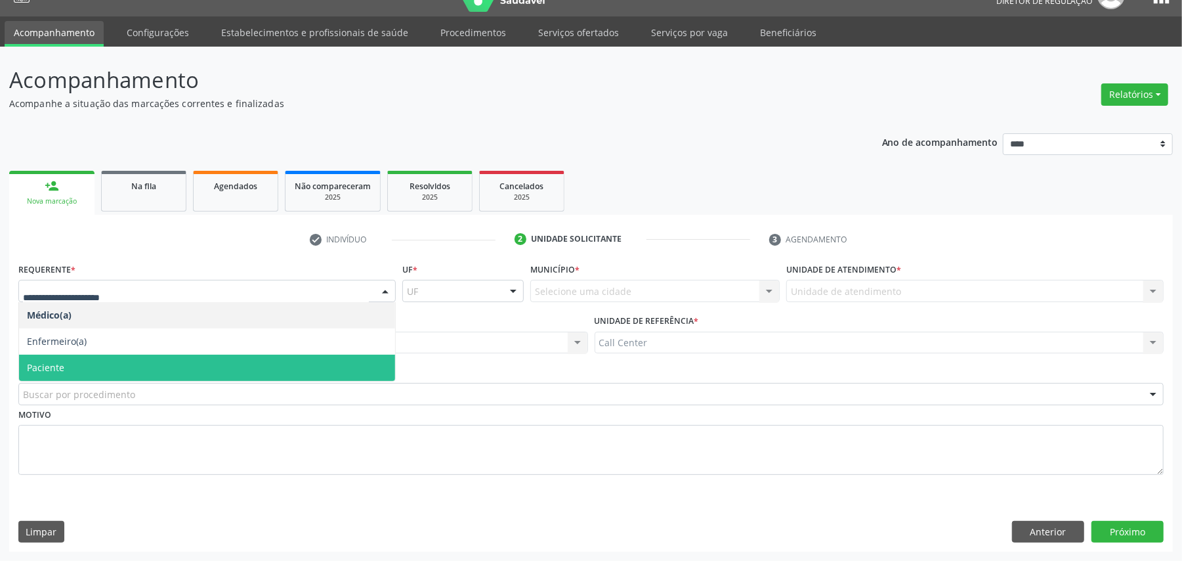
click at [70, 365] on span "Paciente" at bounding box center [207, 367] width 376 height 26
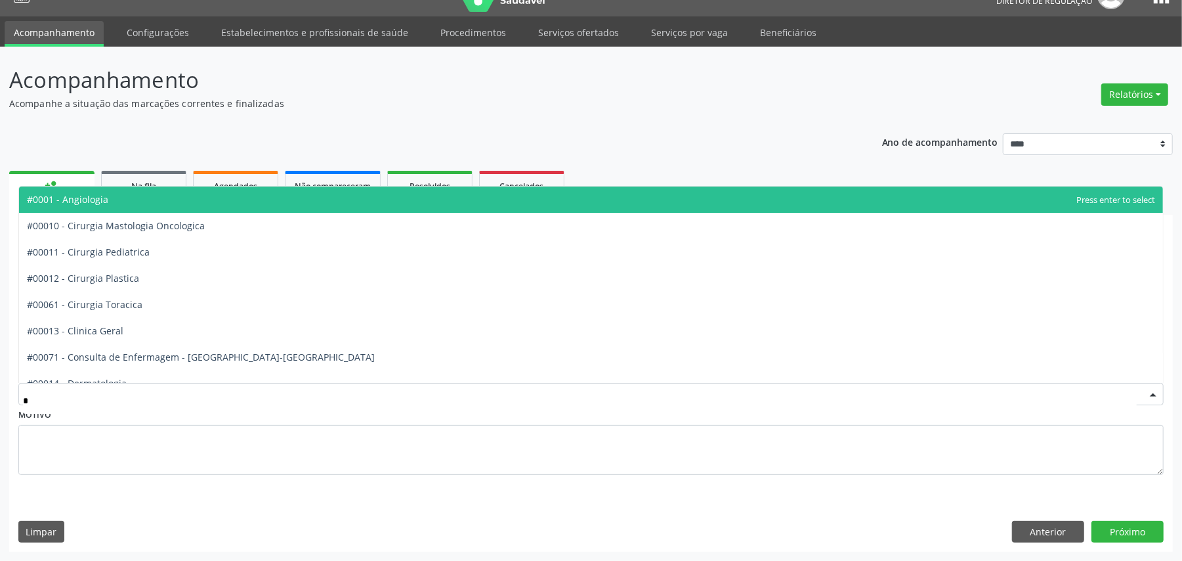
type input "**"
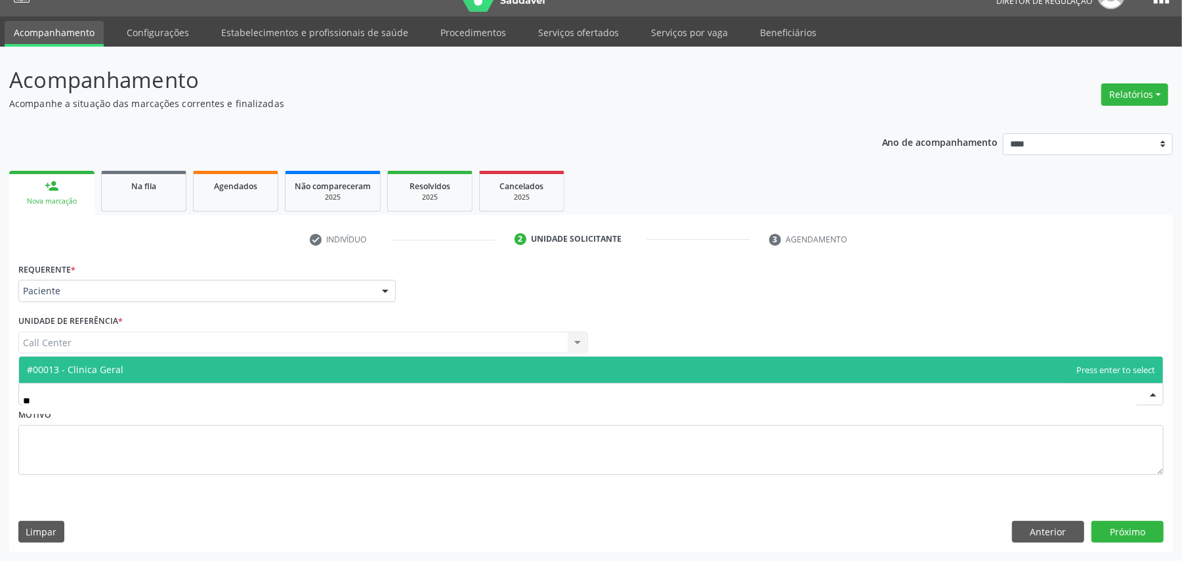
click at [142, 371] on span "#00013 - Clinica Geral" at bounding box center [591, 369] width 1144 height 26
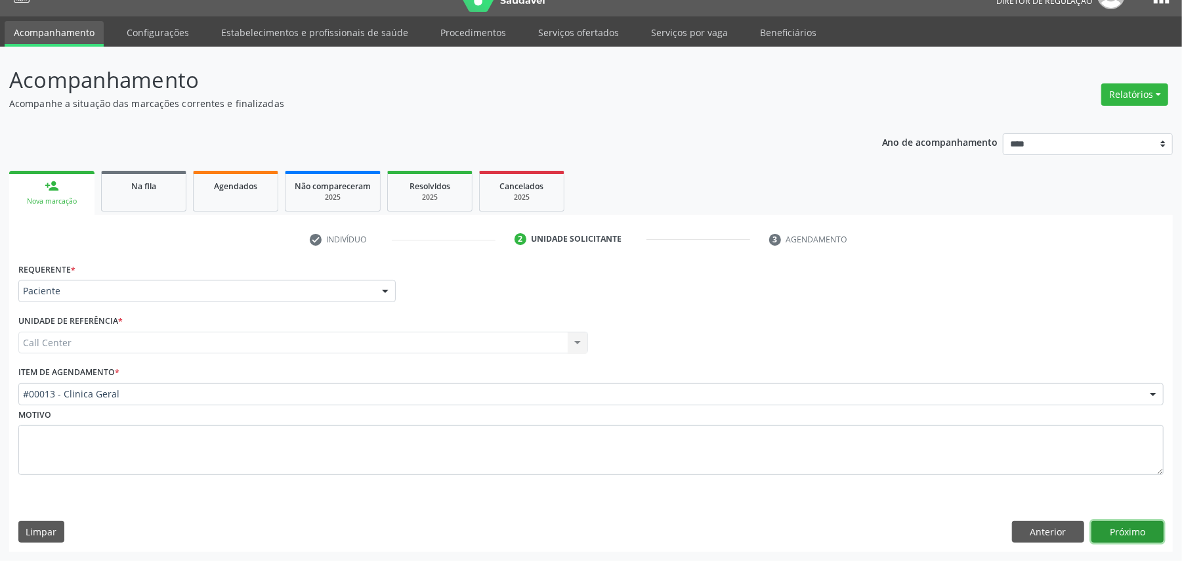
click at [1137, 540] on button "Próximo" at bounding box center [1127, 531] width 72 height 22
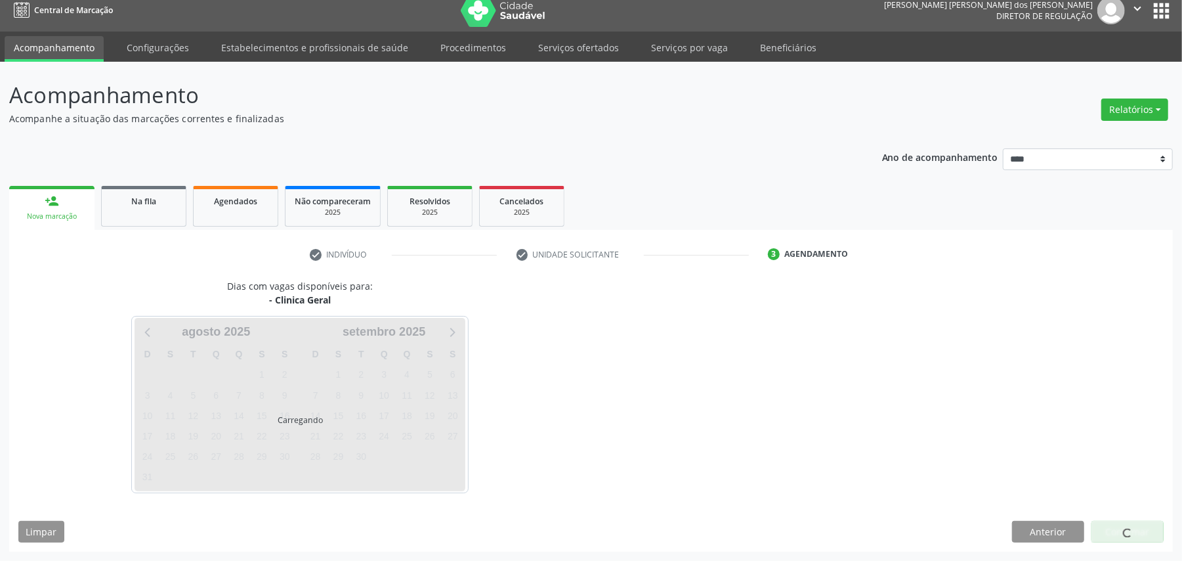
scroll to position [11, 0]
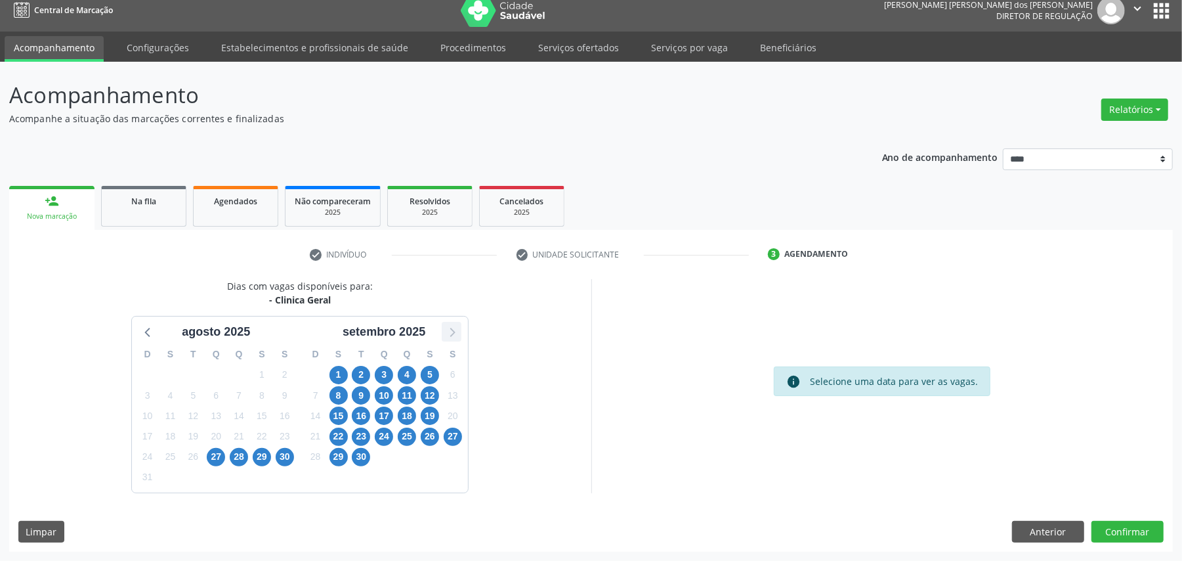
click at [449, 332] on icon at bounding box center [451, 331] width 17 height 17
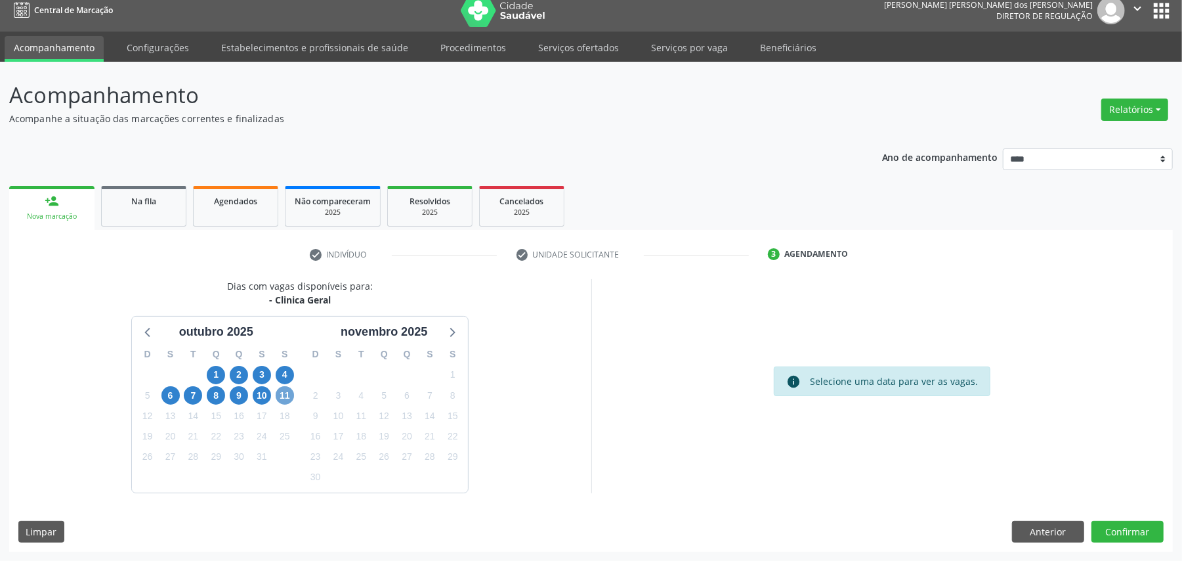
click at [284, 394] on span "11" at bounding box center [285, 395] width 18 height 18
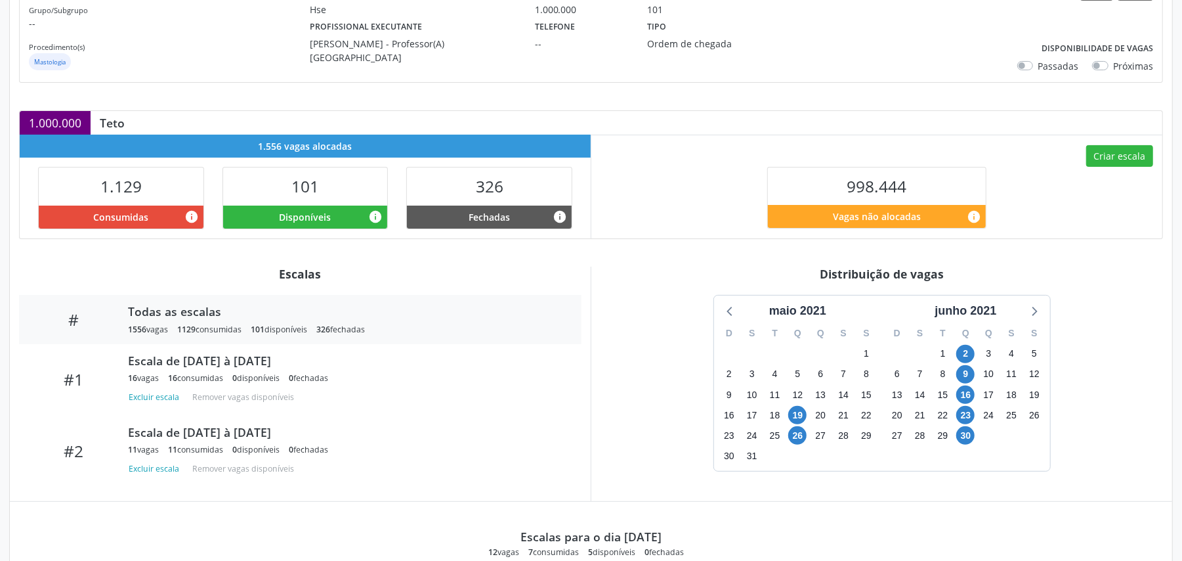
scroll to position [350, 0]
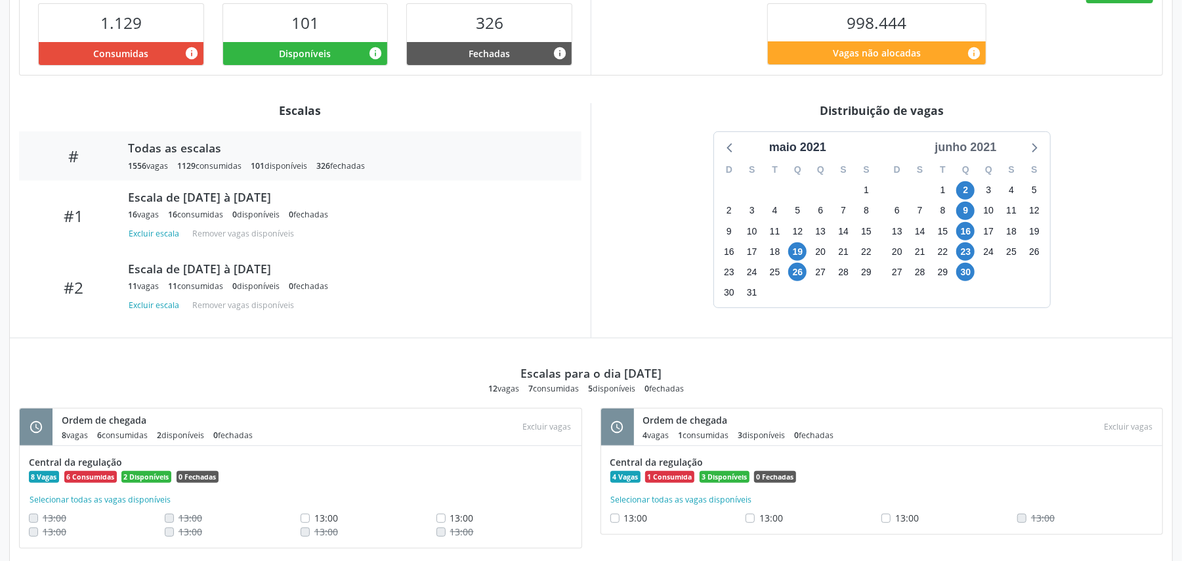
click at [886, 146] on div "junho 2021" at bounding box center [965, 147] width 72 height 18
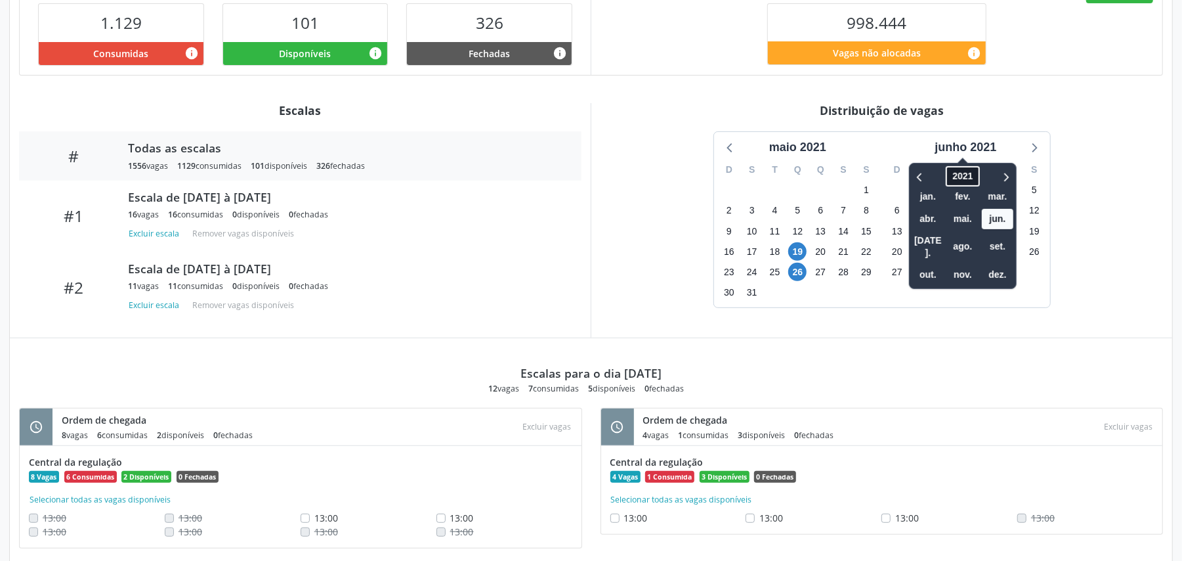
click at [886, 174] on span "2021" at bounding box center [962, 176] width 33 height 20
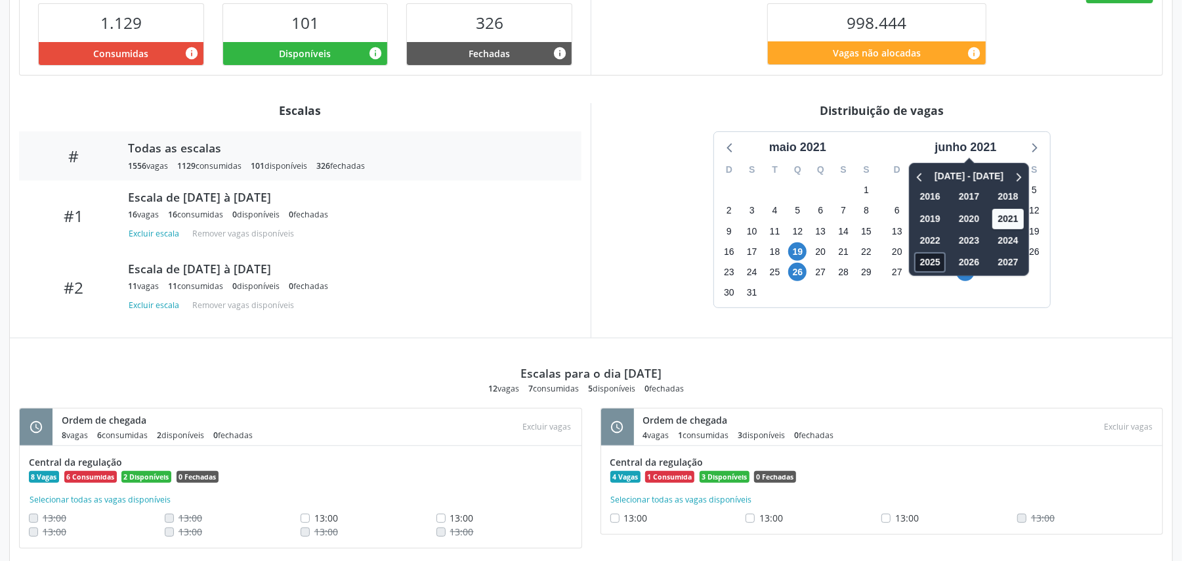
click at [886, 264] on span "2025" at bounding box center [931, 262] width 32 height 20
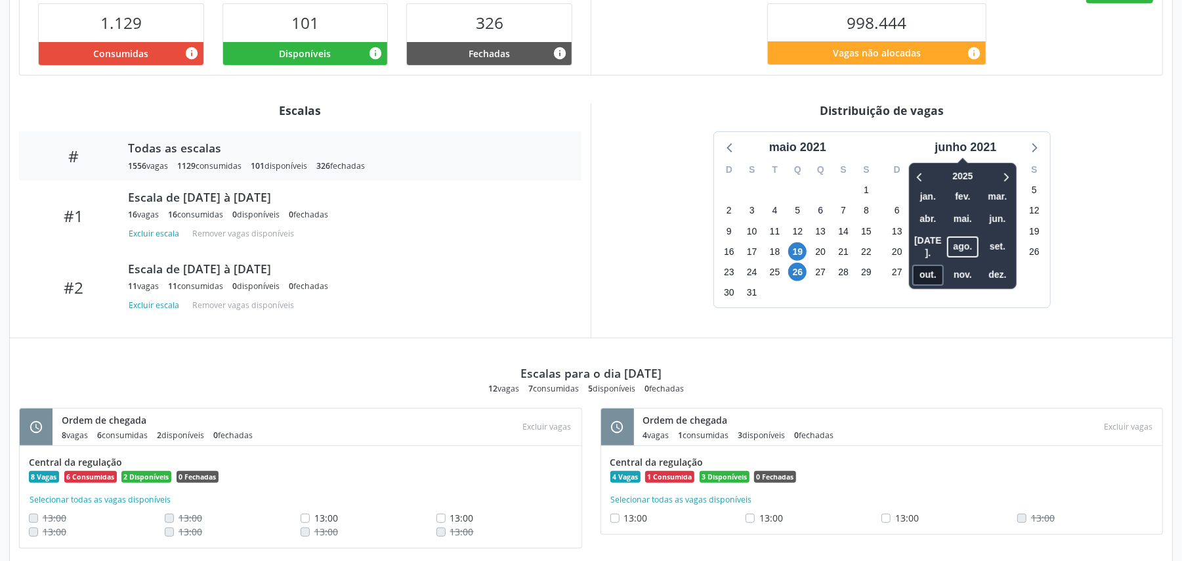
click at [886, 265] on span "out." at bounding box center [928, 275] width 32 height 20
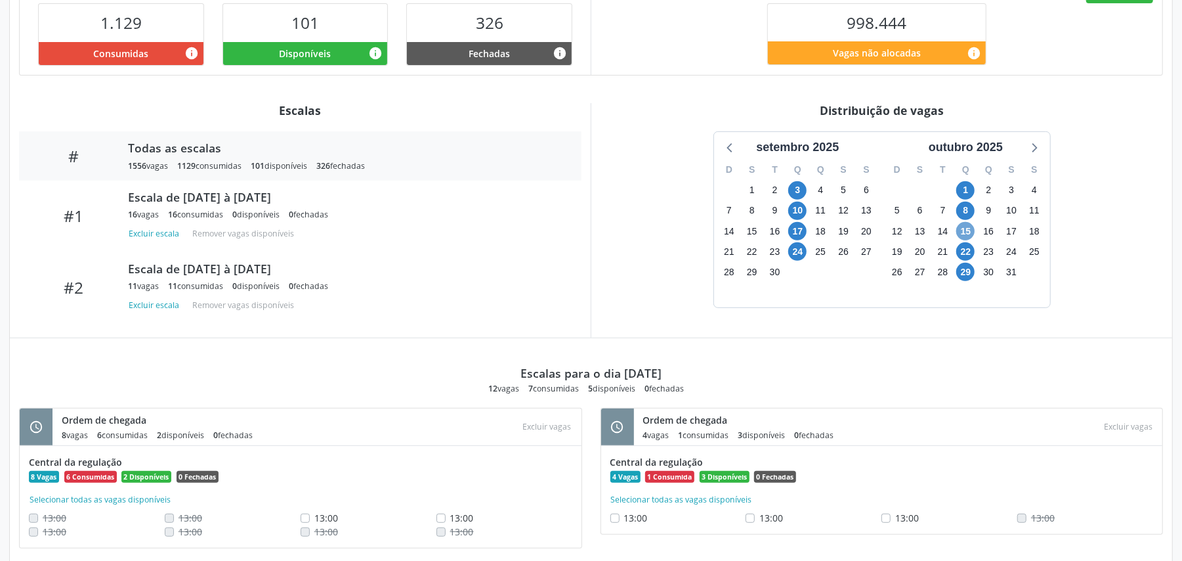
click at [886, 235] on span "15" at bounding box center [965, 231] width 18 height 18
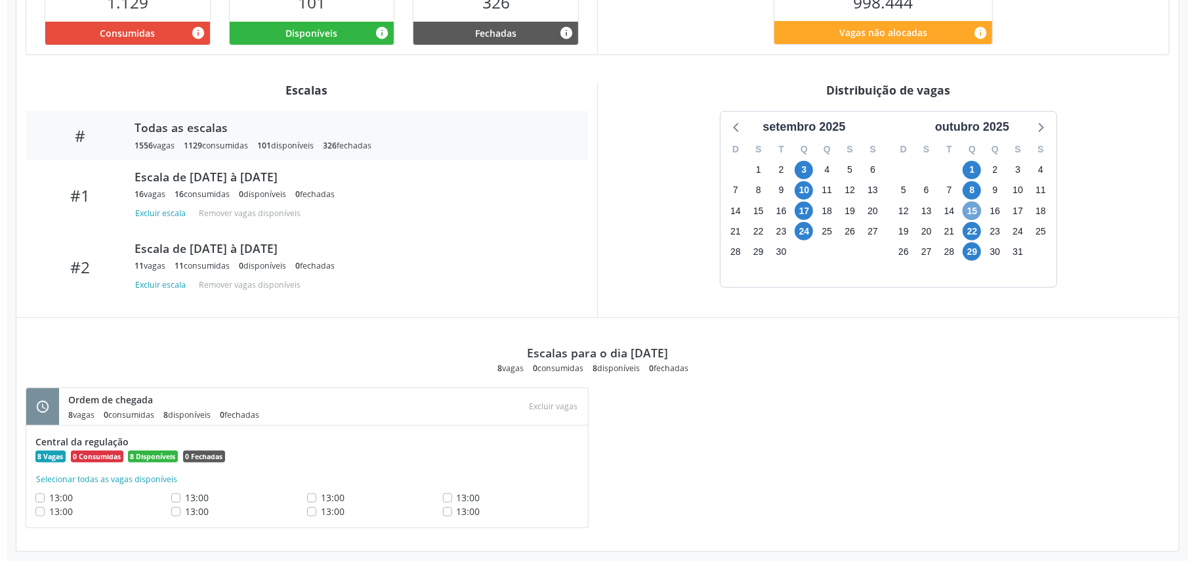
scroll to position [381, 0]
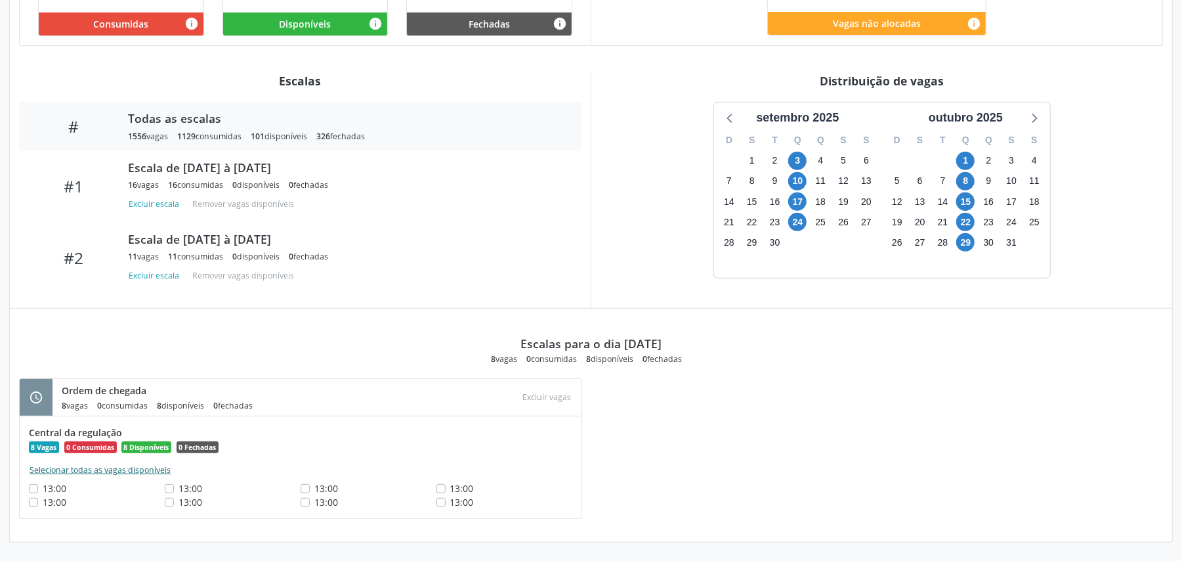
click at [135, 420] on button "Selecionar todas as vagas disponíveis" at bounding box center [100, 469] width 142 height 13
click at [544, 400] on button "Excluir vagas" at bounding box center [547, 397] width 59 height 18
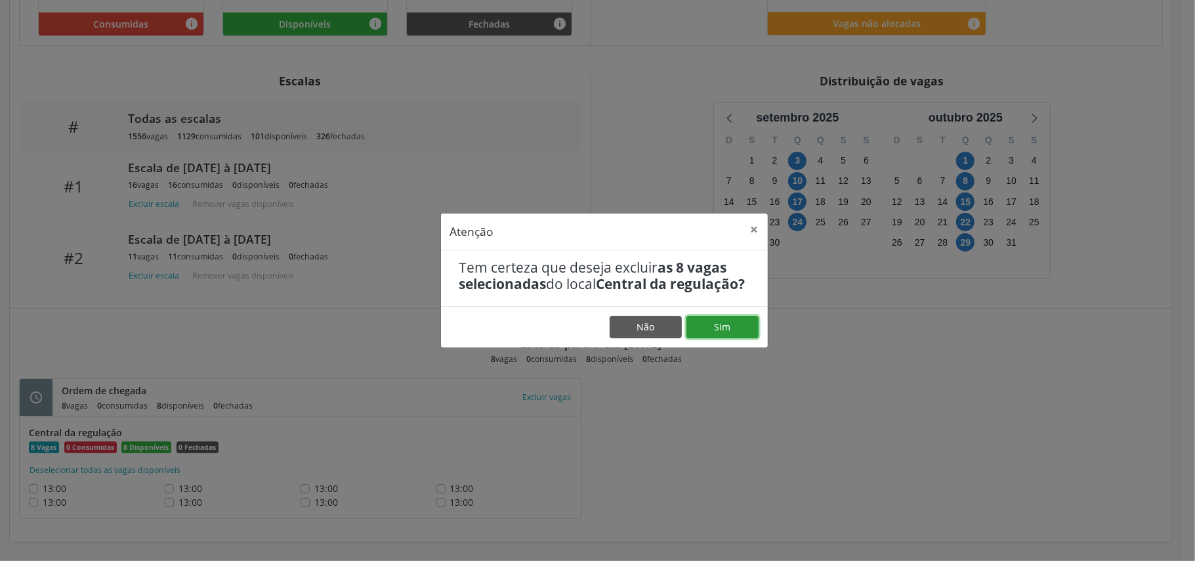
click at [736, 331] on button "Sim" at bounding box center [723, 327] width 72 height 22
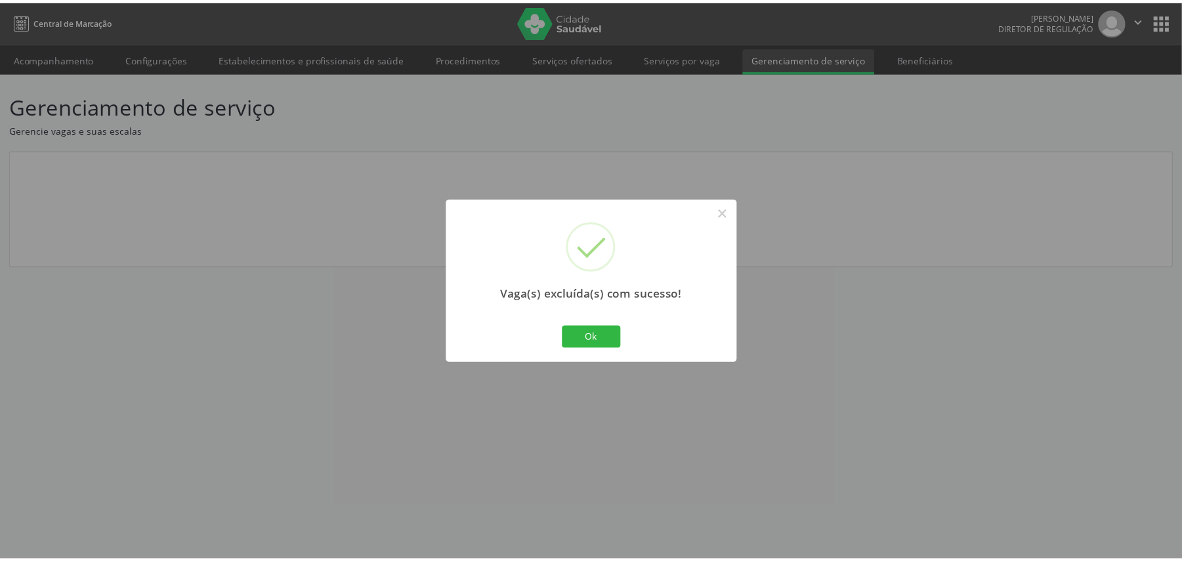
scroll to position [0, 0]
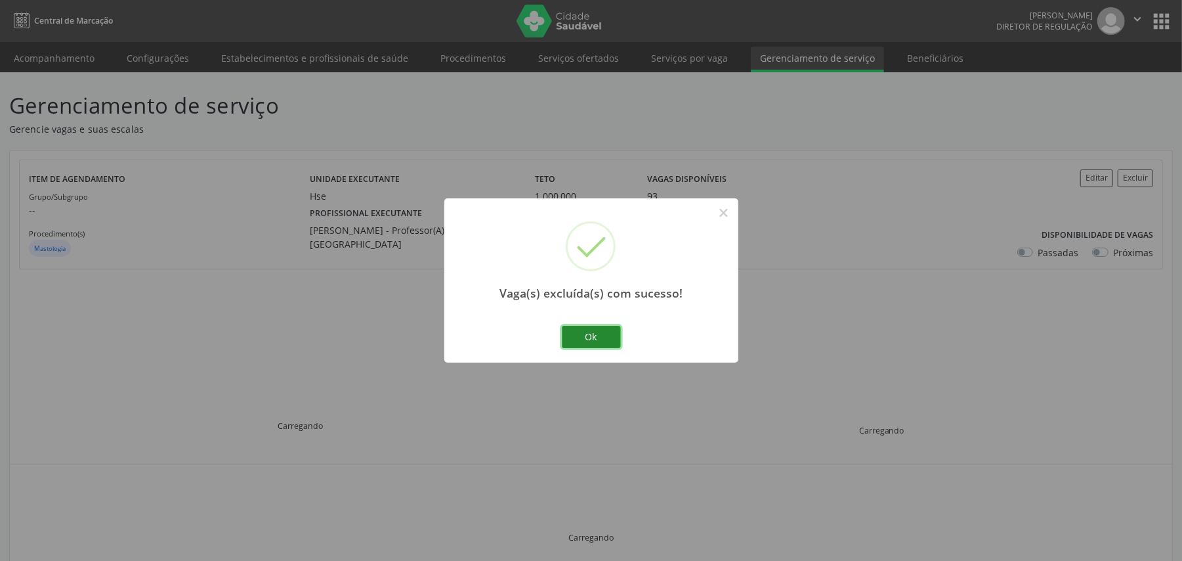
click at [597, 334] on button "Ok" at bounding box center [591, 337] width 59 height 22
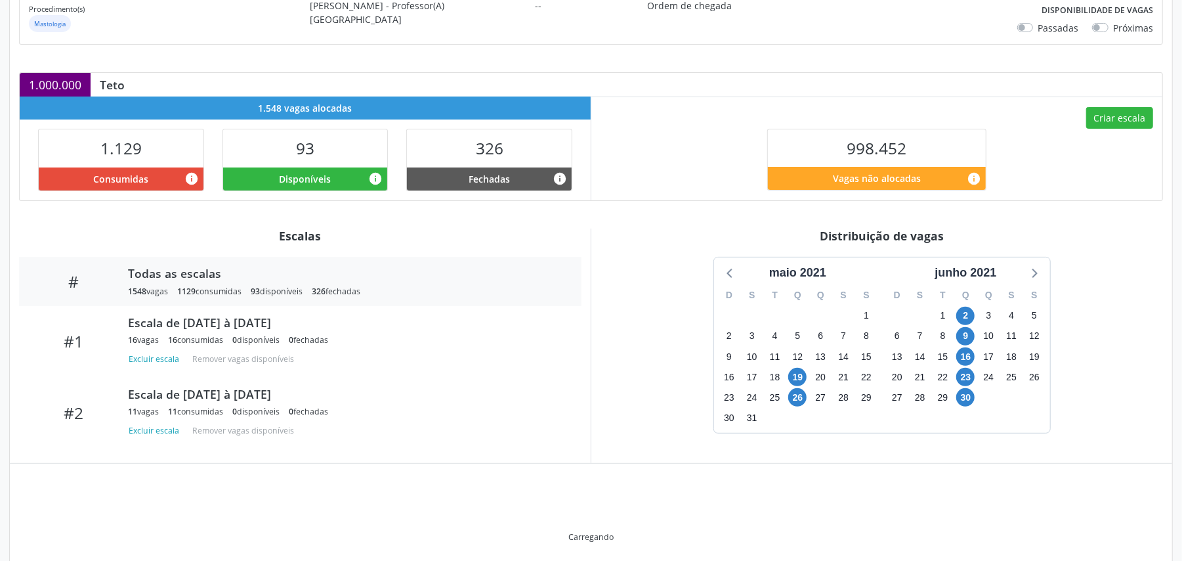
scroll to position [205, 0]
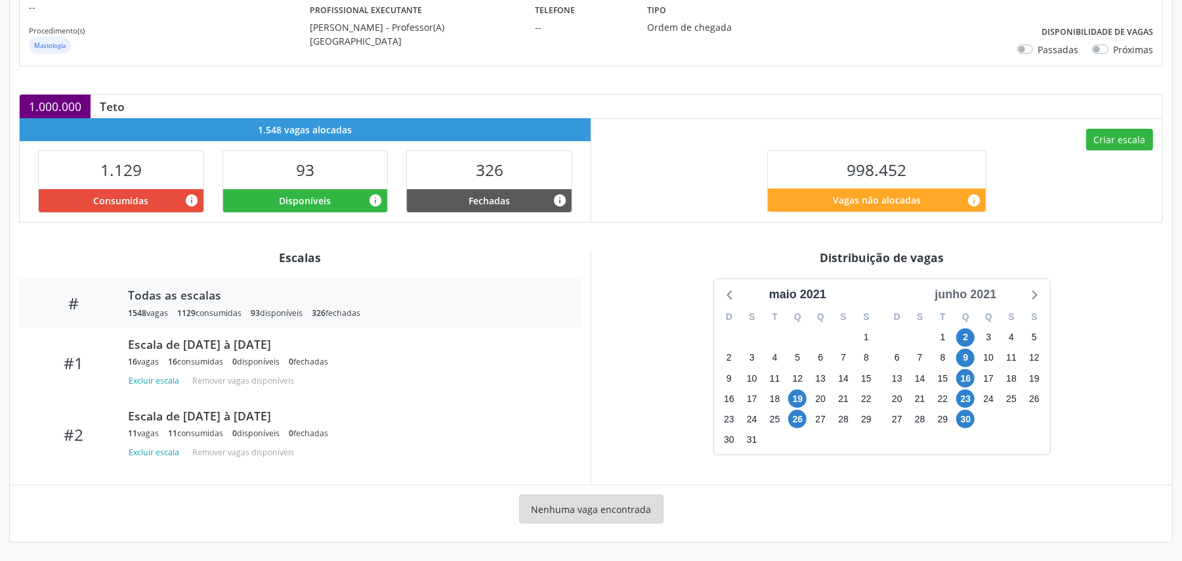
click at [886, 295] on div "junho 2021" at bounding box center [965, 295] width 72 height 18
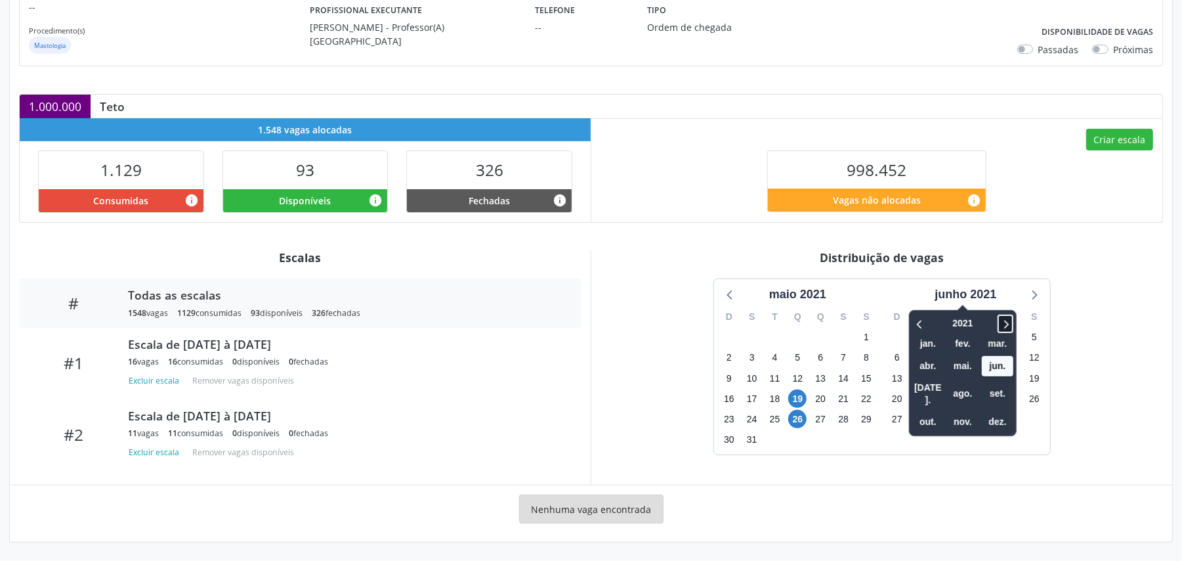
click at [886, 323] on span at bounding box center [1006, 323] width 16 height 18
click at [886, 324] on icon at bounding box center [1005, 324] width 13 height 16
click at [886, 313] on span "2023" at bounding box center [962, 323] width 33 height 20
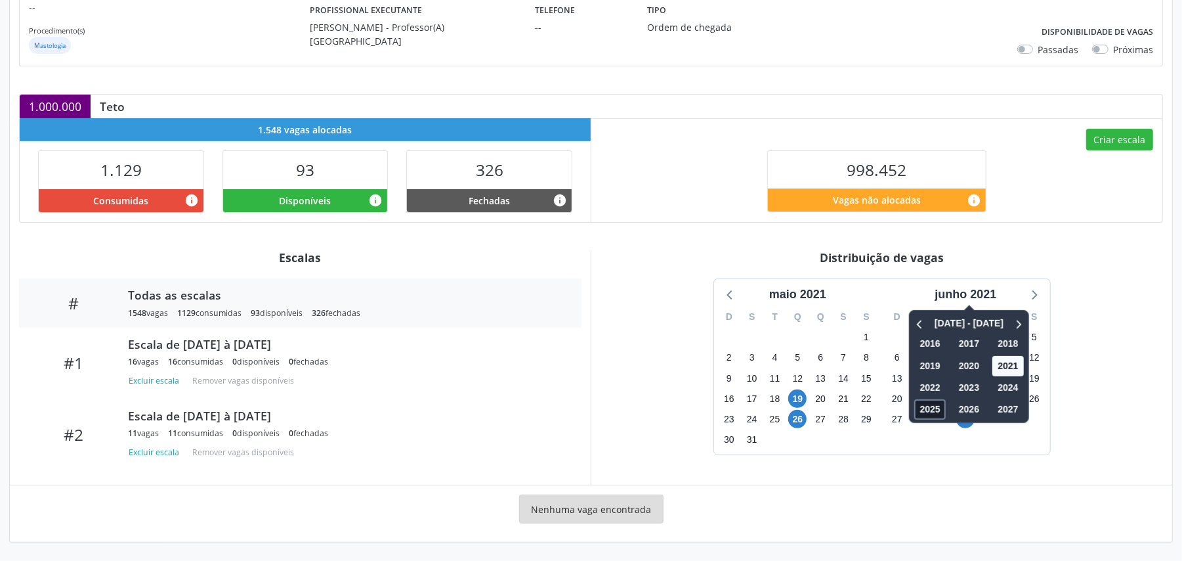
click at [886, 402] on span "2025" at bounding box center [931, 409] width 32 height 20
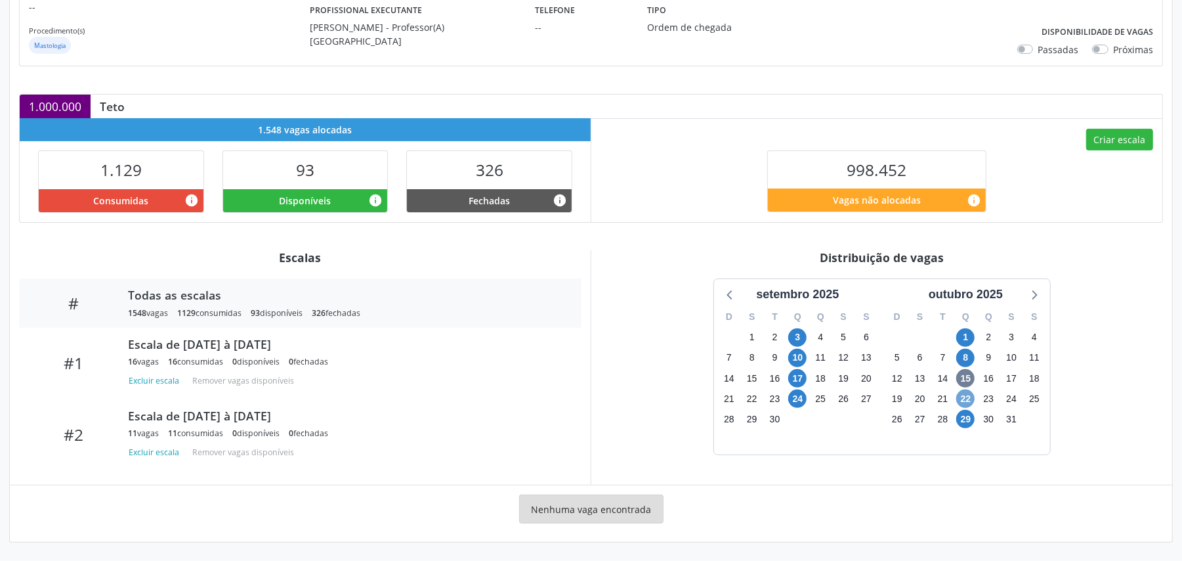
click at [886, 400] on span "22" at bounding box center [965, 398] width 18 height 18
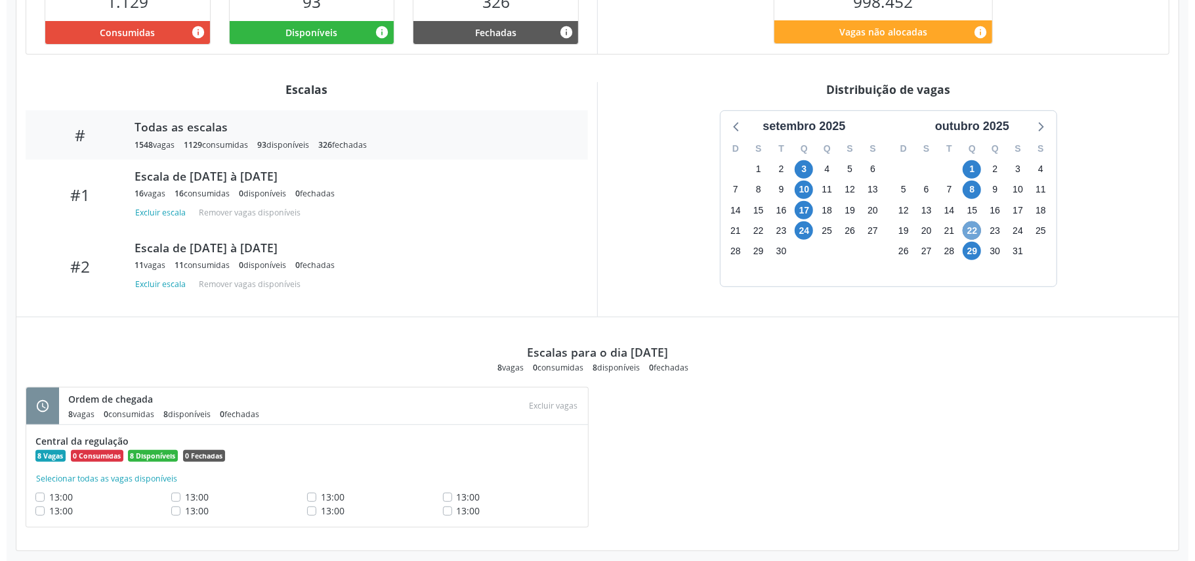
scroll to position [381, 0]
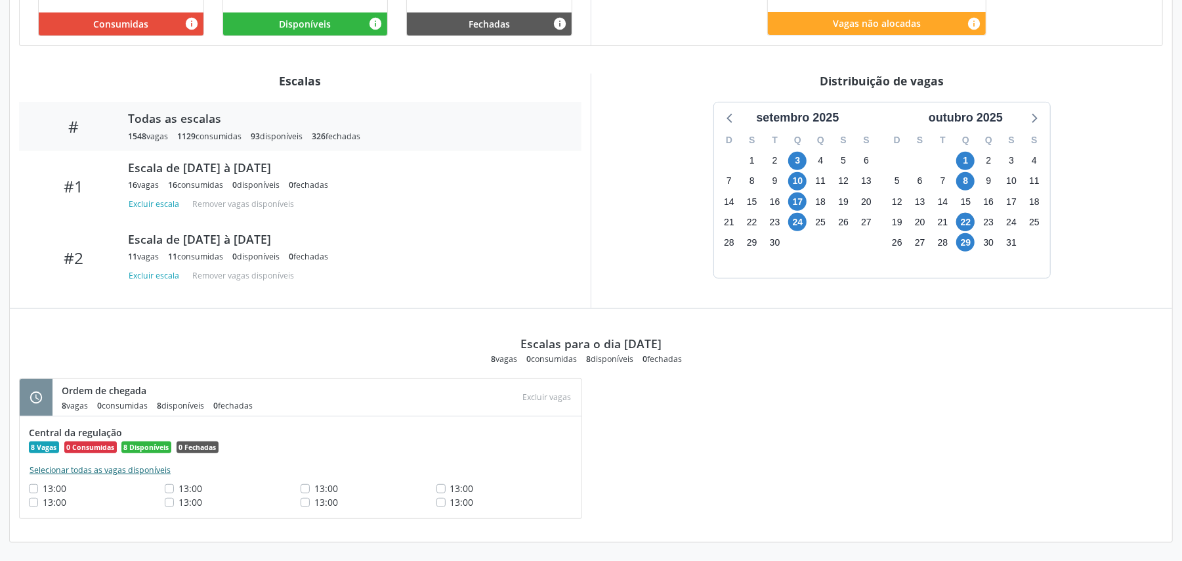
click at [148, 420] on button "Selecionar todas as vagas disponíveis" at bounding box center [100, 469] width 142 height 13
click at [545, 396] on button "Excluir vagas" at bounding box center [547, 397] width 59 height 18
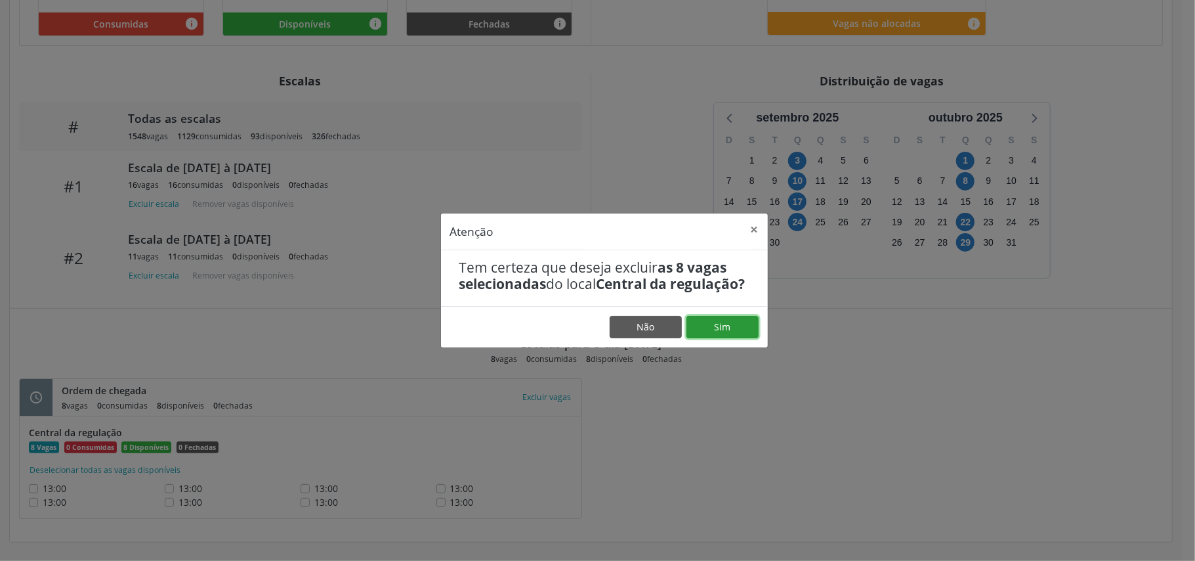
click at [743, 338] on button "Sim" at bounding box center [723, 327] width 72 height 22
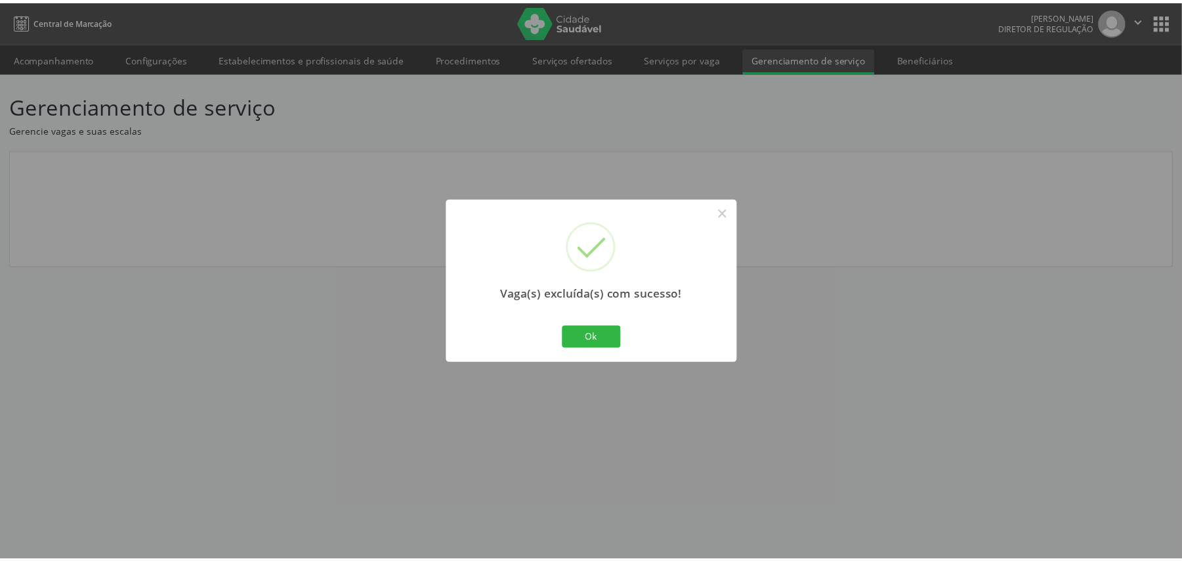
scroll to position [0, 0]
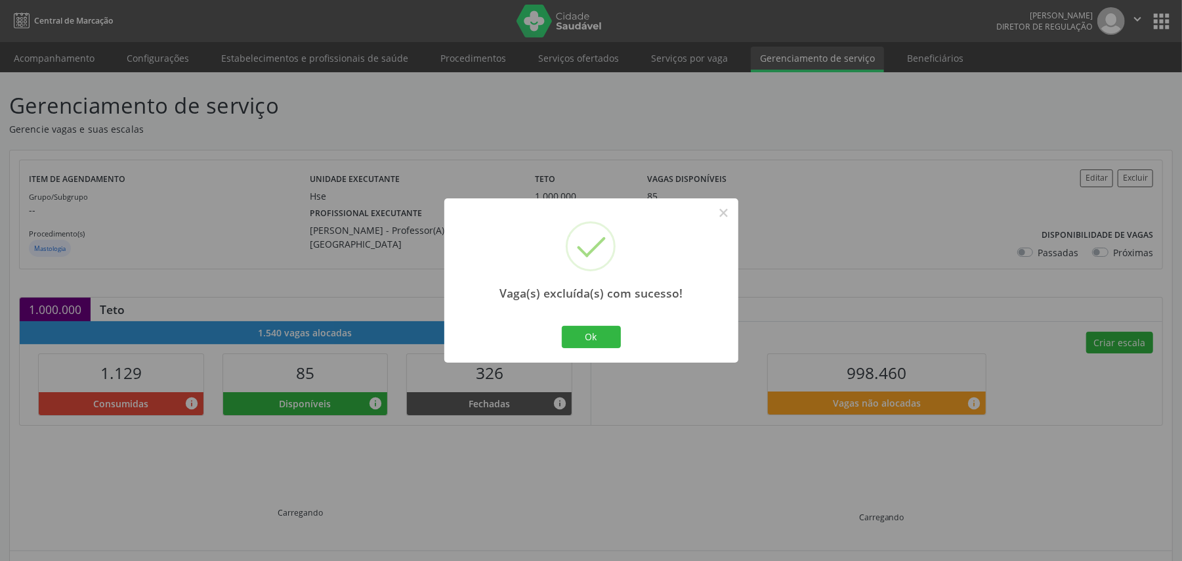
click at [620, 358] on div "Vaga(s) excluída(s) com sucesso! × Ok Cancel" at bounding box center [591, 279] width 294 height 163
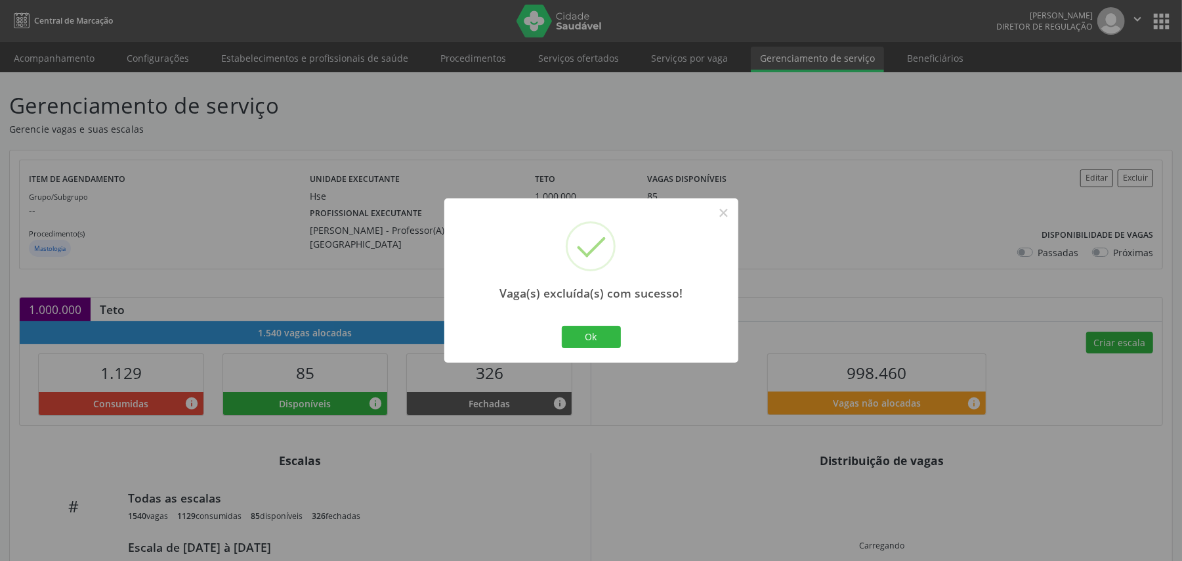
click at [617, 355] on div "Vaga(s) excluída(s) com sucesso! × Ok Cancel" at bounding box center [591, 279] width 294 height 163
click at [608, 341] on button "Ok" at bounding box center [591, 337] width 59 height 22
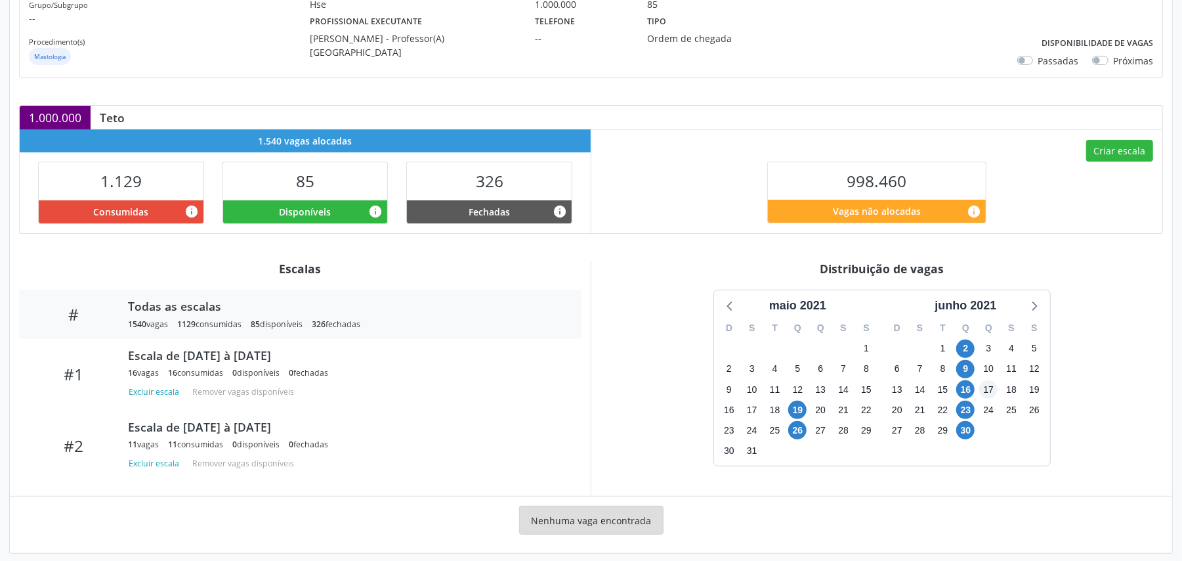
scroll to position [205, 0]
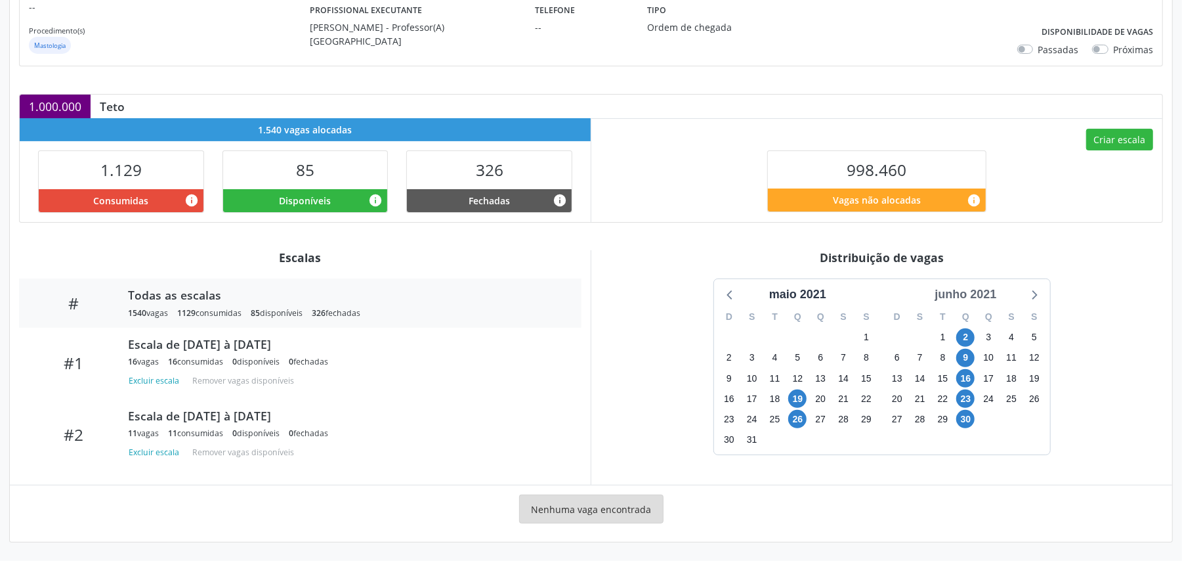
click at [886, 289] on div "junho 2021" at bounding box center [965, 295] width 72 height 18
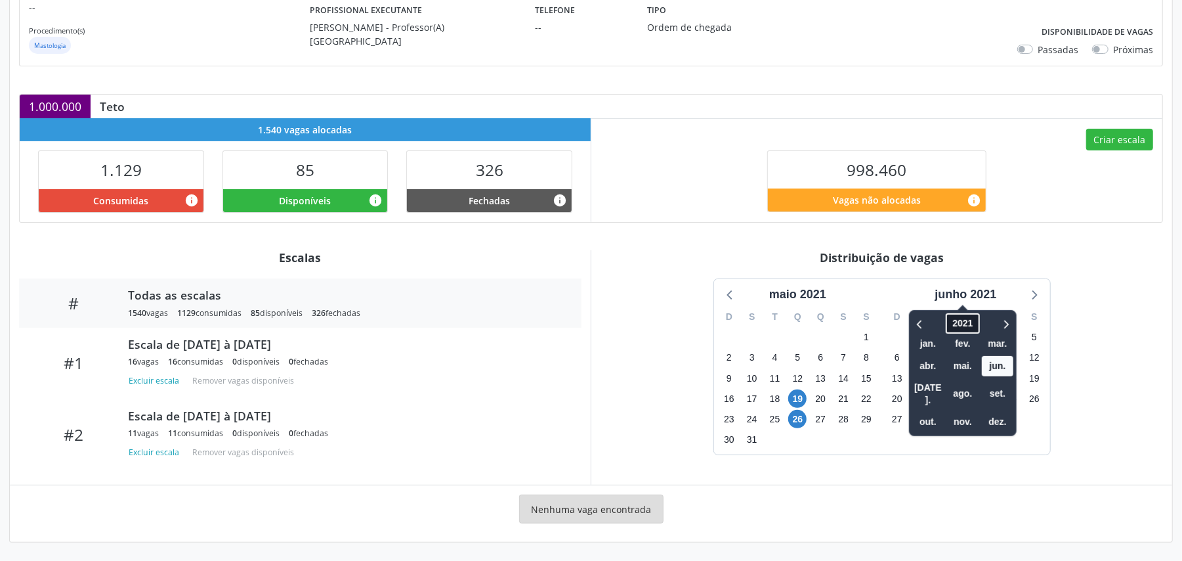
click at [886, 324] on span "2021" at bounding box center [962, 323] width 33 height 20
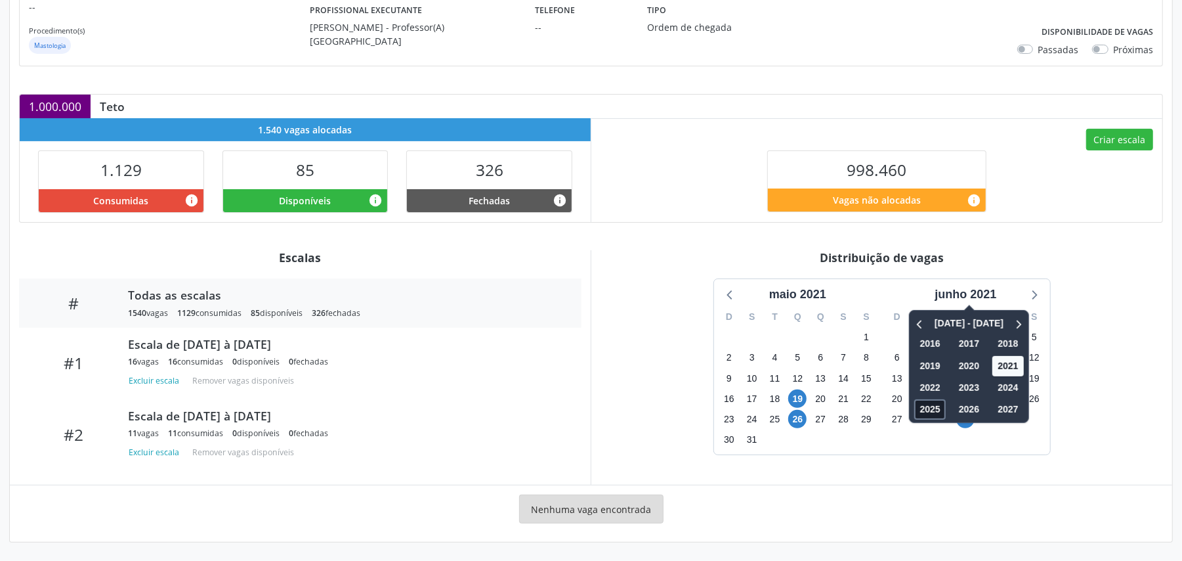
click at [886, 402] on span "2025" at bounding box center [931, 409] width 32 height 20
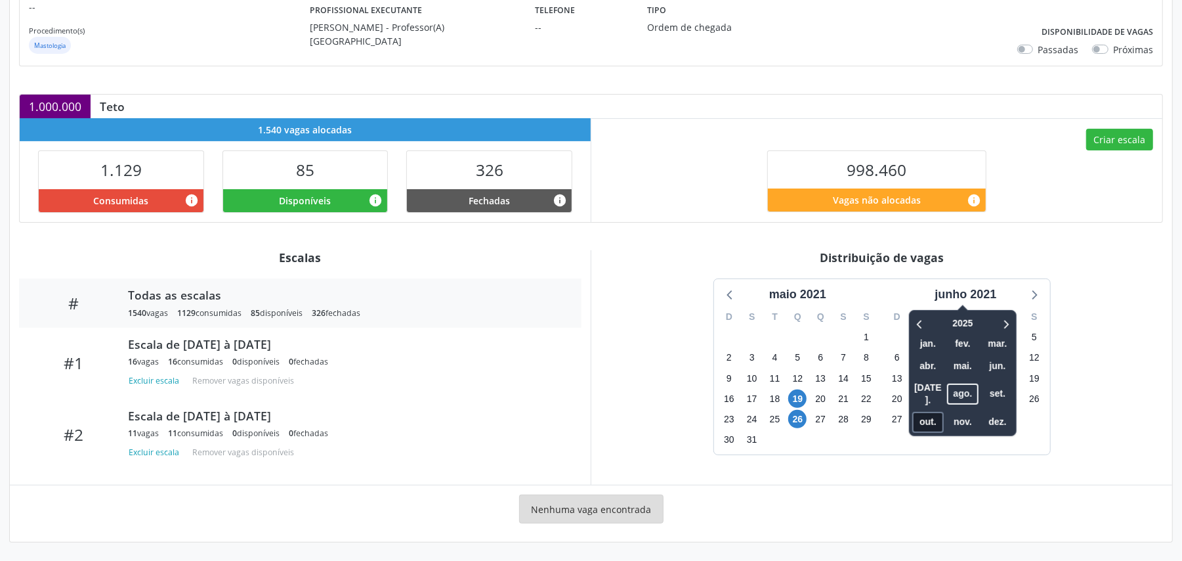
click at [886, 412] on span "out." at bounding box center [928, 422] width 32 height 20
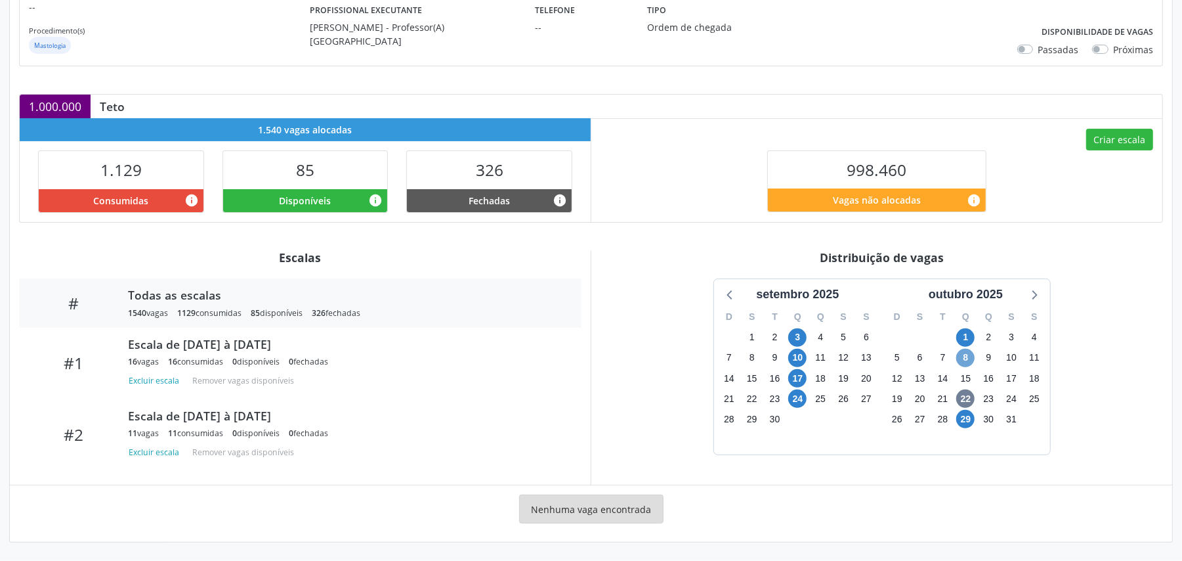
click at [886, 357] on span "8" at bounding box center [965, 358] width 18 height 18
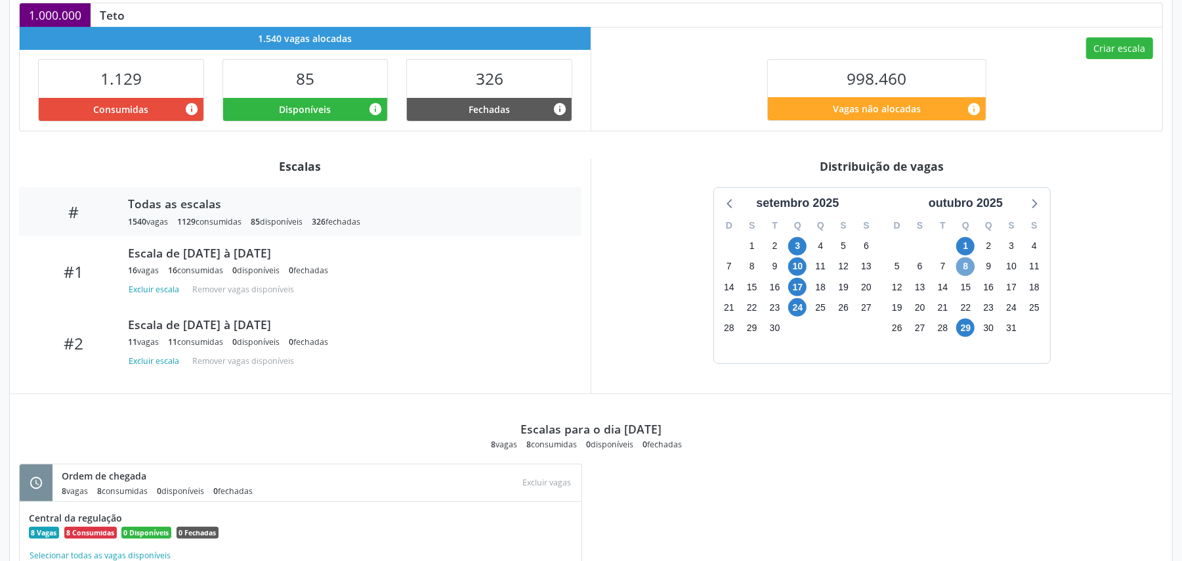
scroll to position [381, 0]
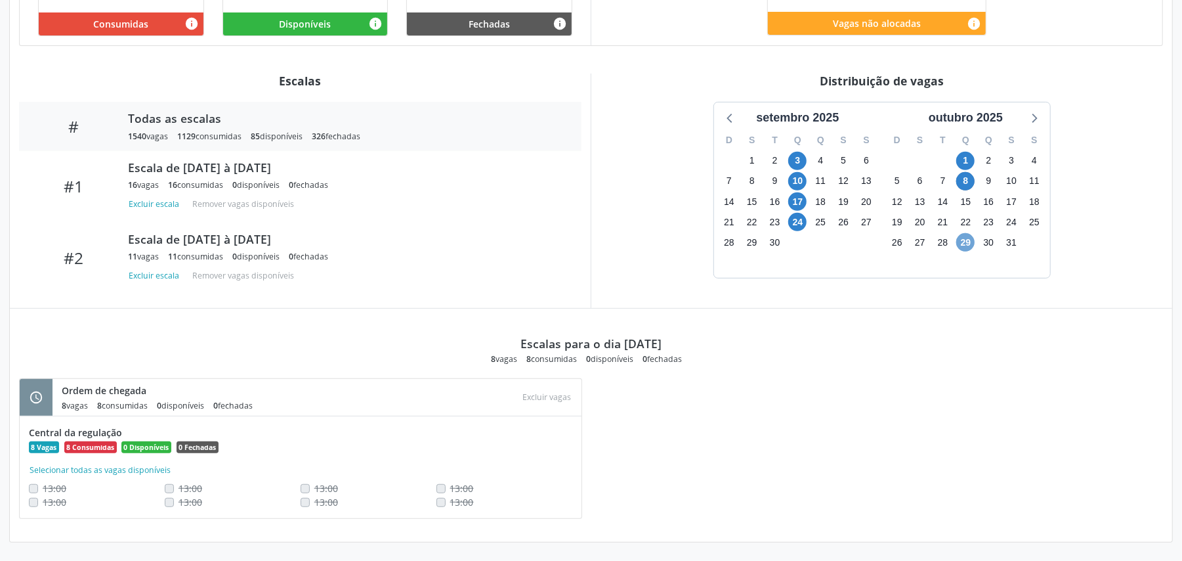
click at [886, 240] on span "29" at bounding box center [965, 242] width 18 height 18
click at [886, 185] on span "8" at bounding box center [965, 181] width 18 height 18
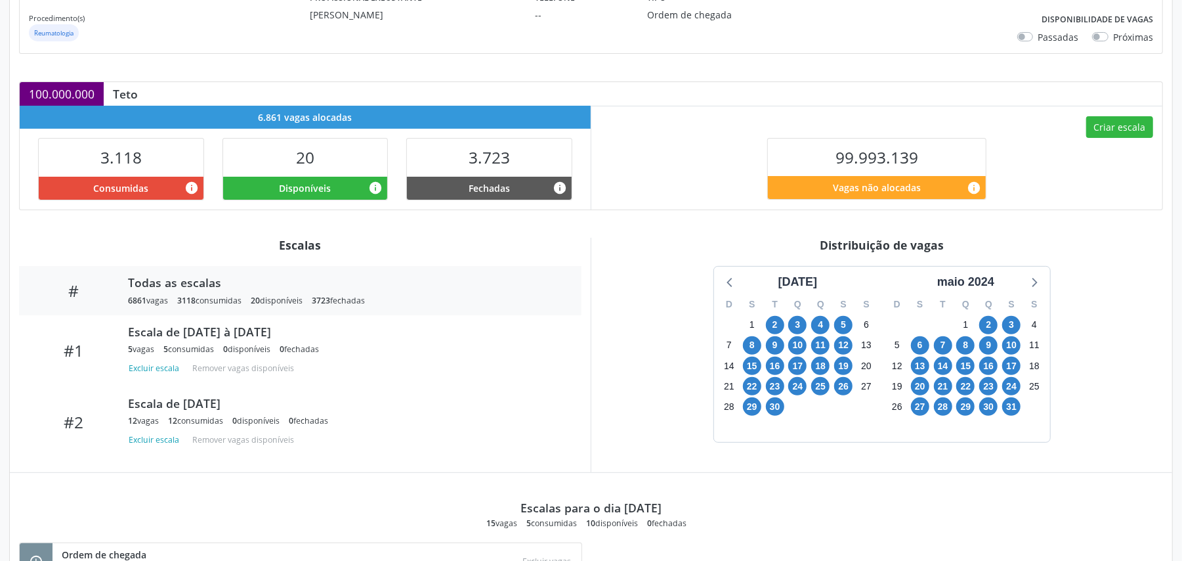
scroll to position [350, 0]
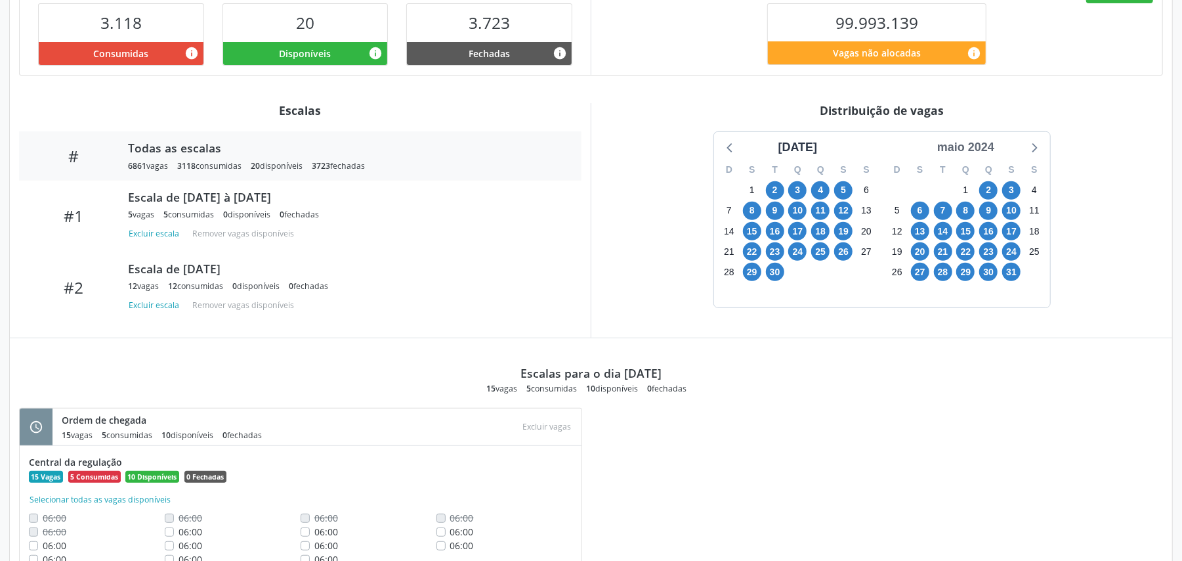
click at [886, 150] on div "maio 2024" at bounding box center [966, 147] width 68 height 18
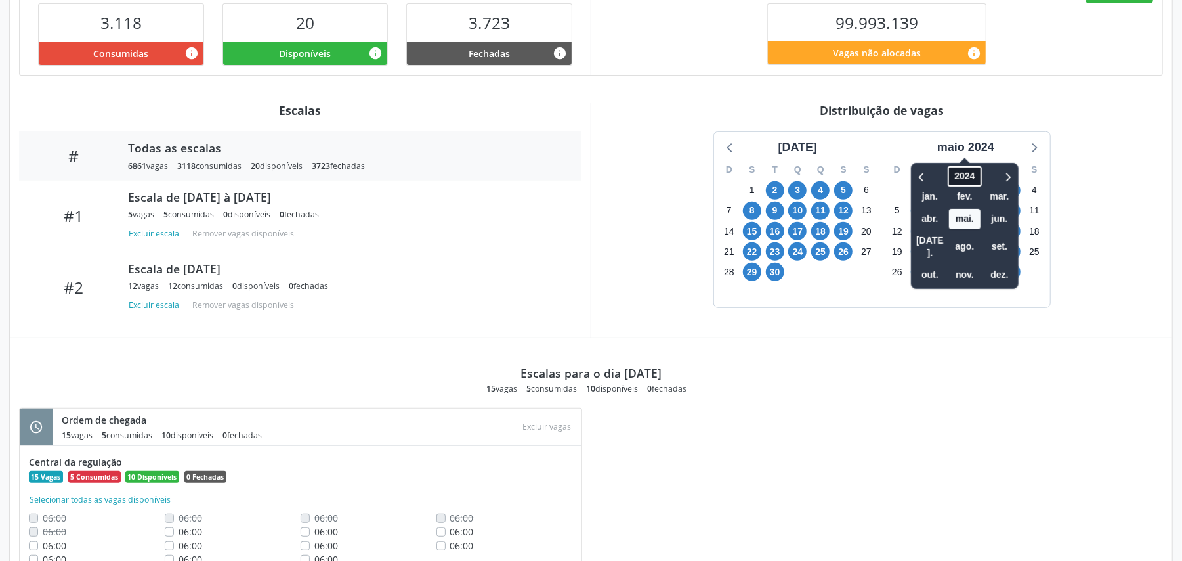
click at [886, 180] on span "2024" at bounding box center [964, 176] width 33 height 20
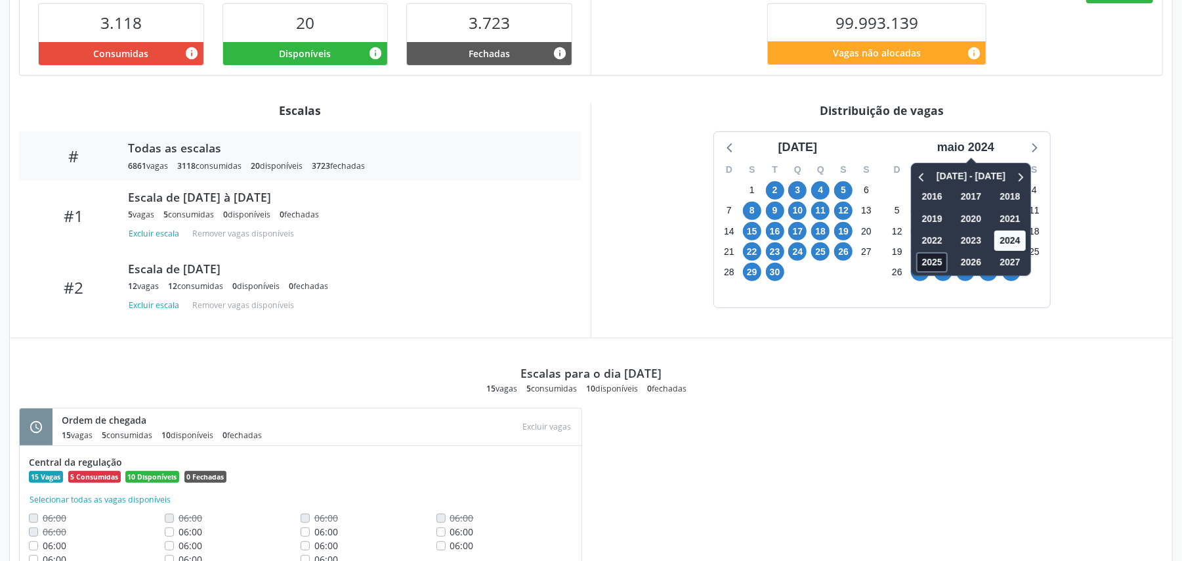
click at [886, 256] on span "2025" at bounding box center [932, 262] width 32 height 20
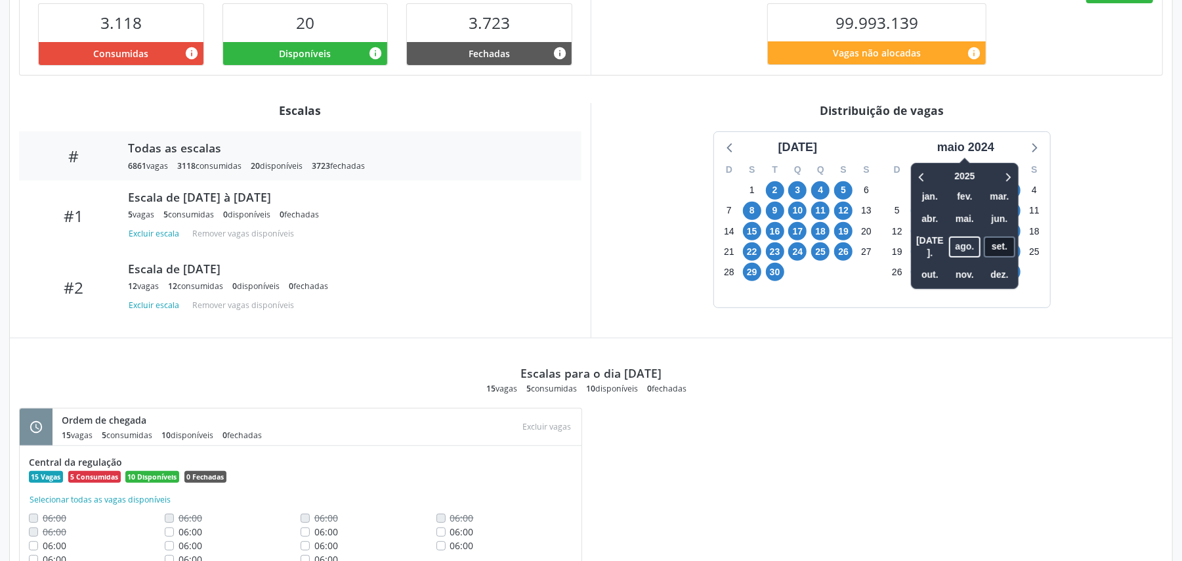
click at [886, 240] on span "set." at bounding box center [1000, 246] width 32 height 20
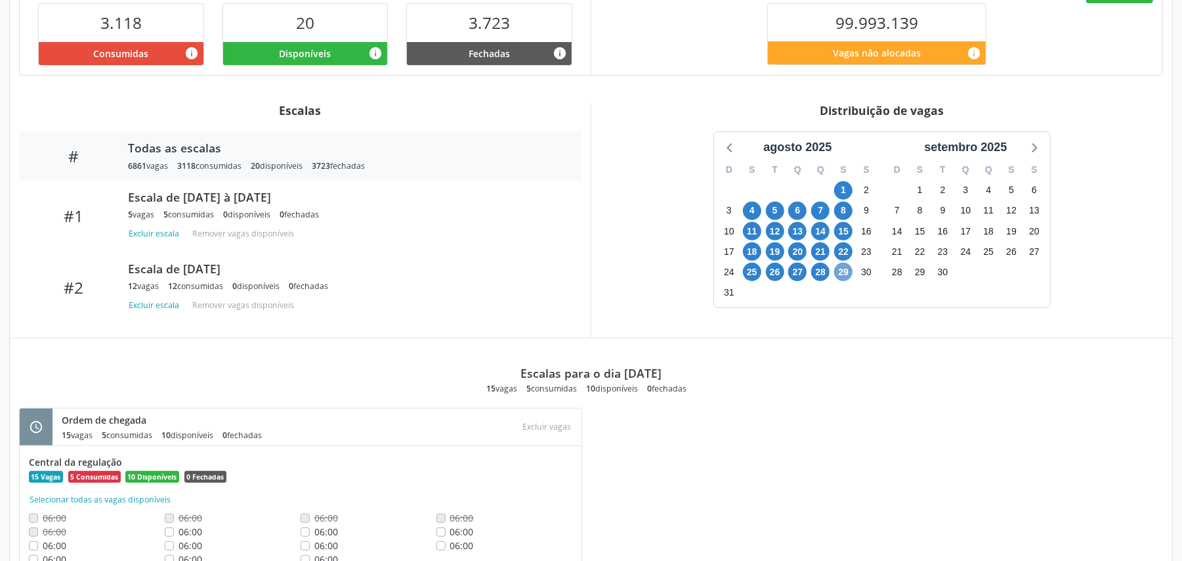
click at [847, 274] on span "29" at bounding box center [843, 272] width 18 height 18
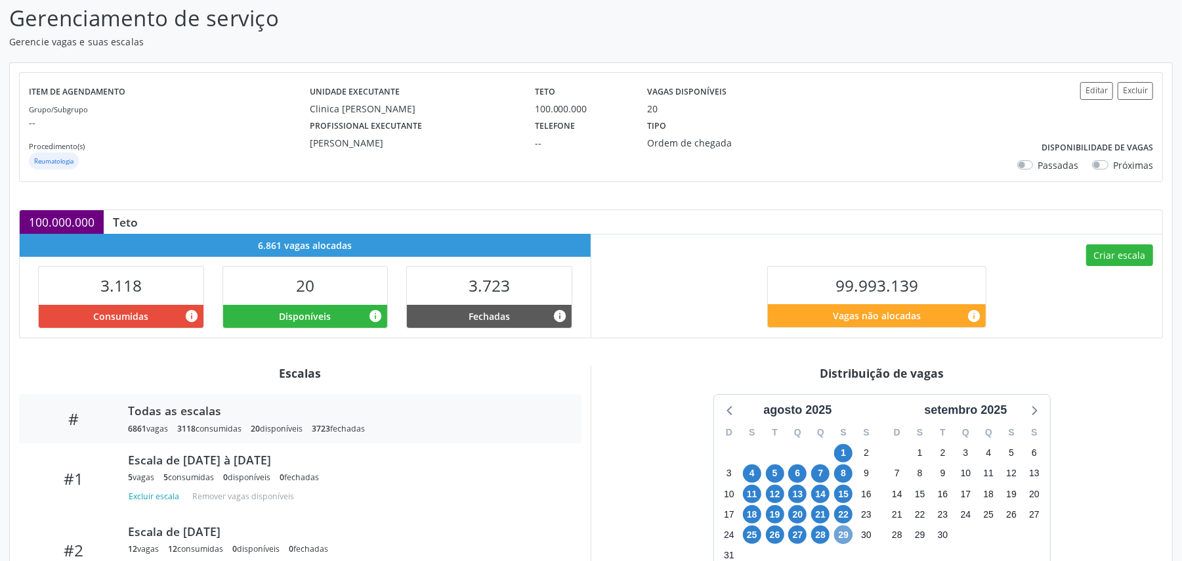
scroll to position [59, 0]
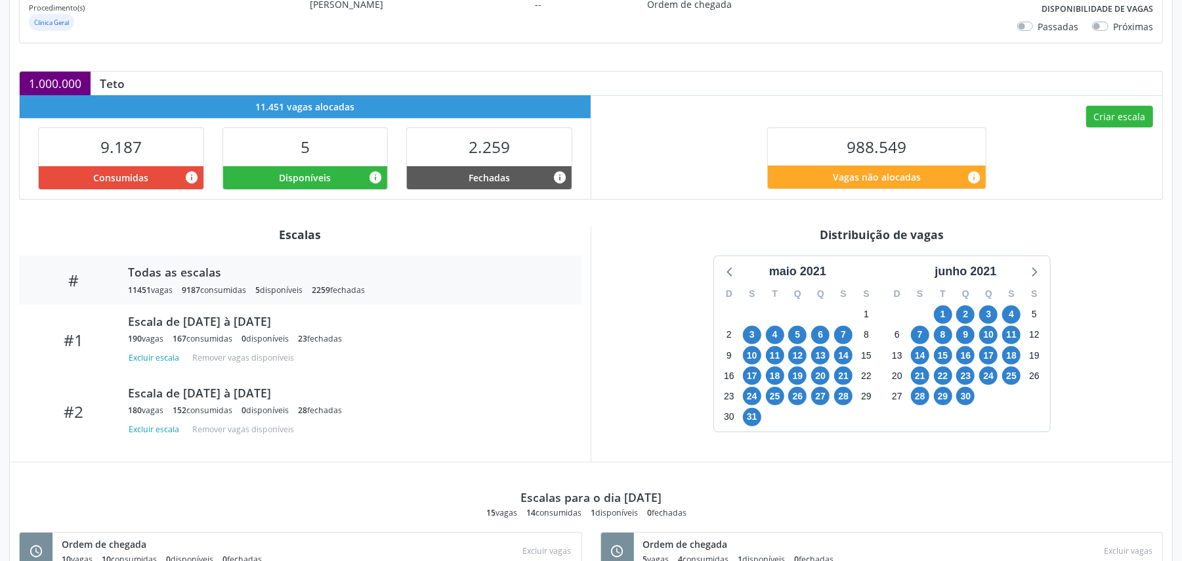
scroll to position [350, 0]
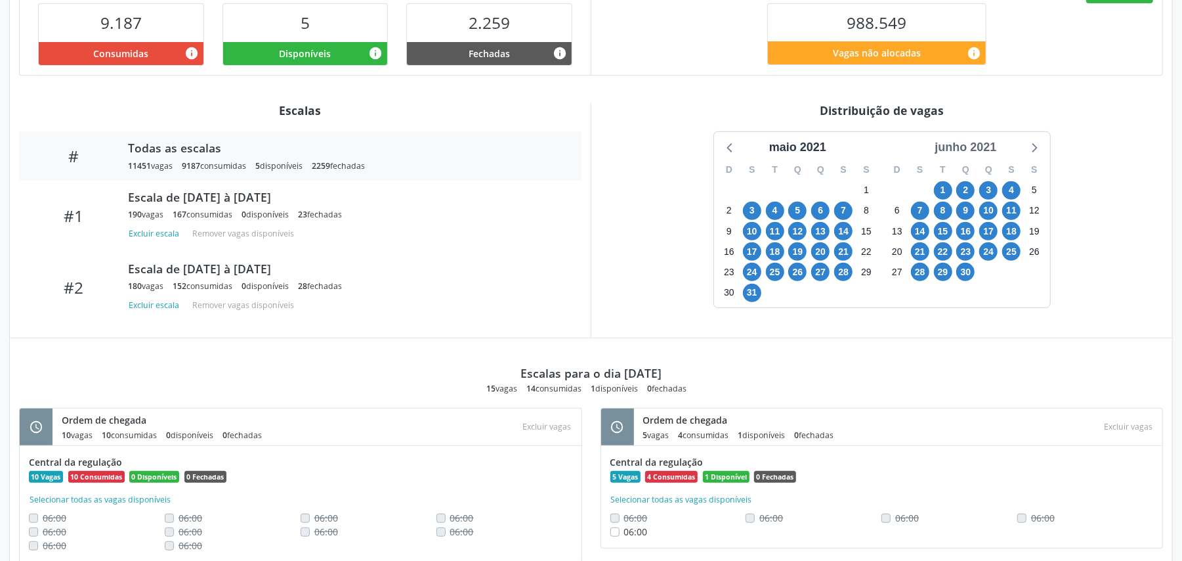
click at [960, 145] on div "junho 2021" at bounding box center [965, 147] width 72 height 18
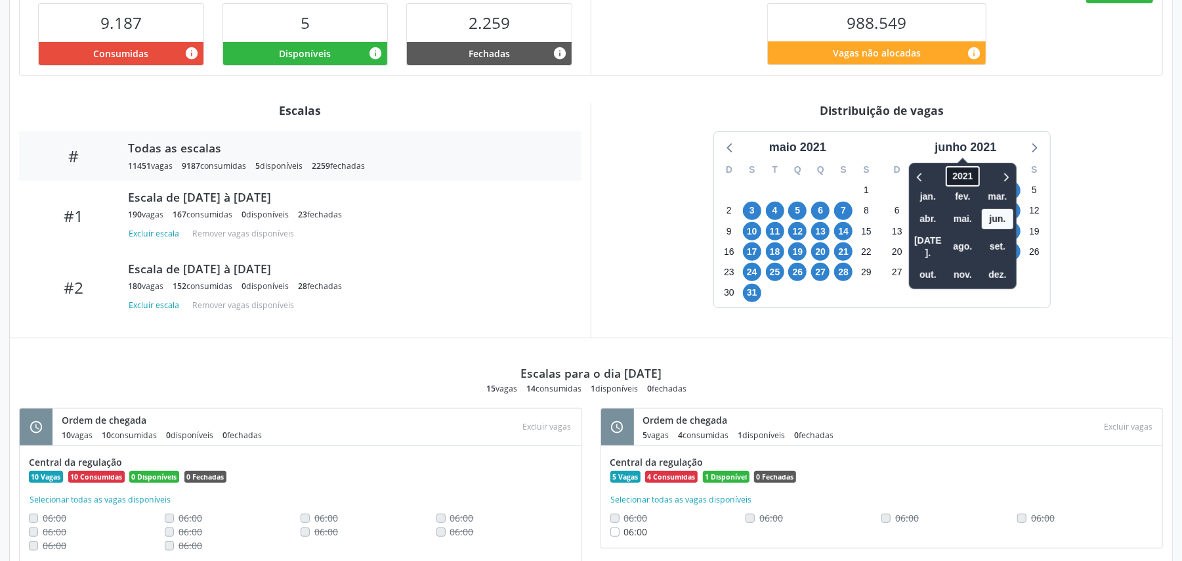
click at [969, 173] on span "2021" at bounding box center [962, 176] width 33 height 20
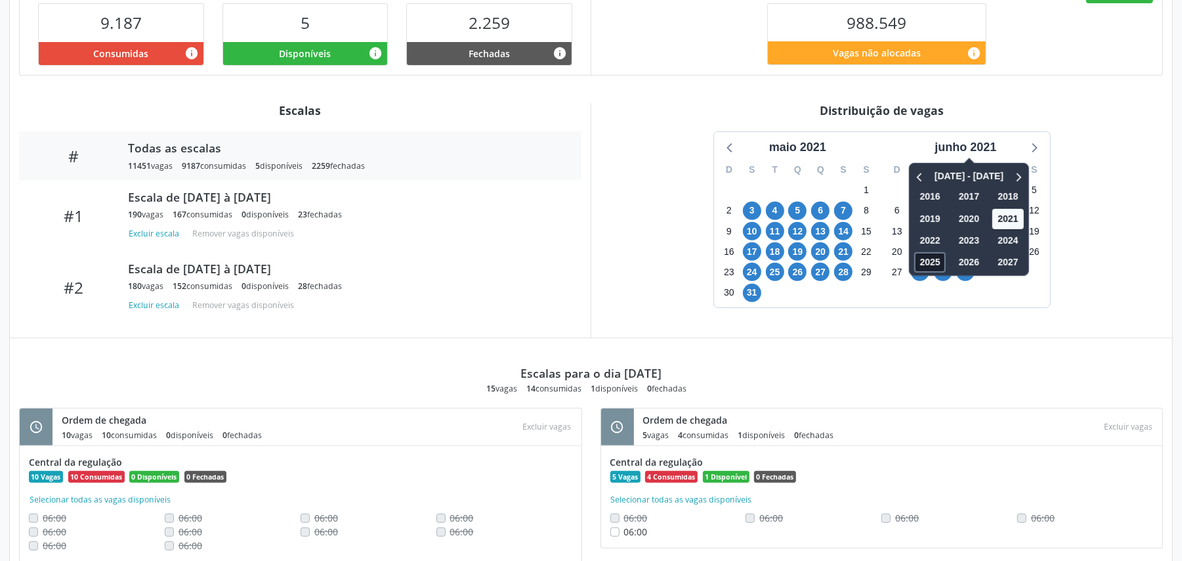
click at [935, 258] on span "2025" at bounding box center [931, 262] width 32 height 20
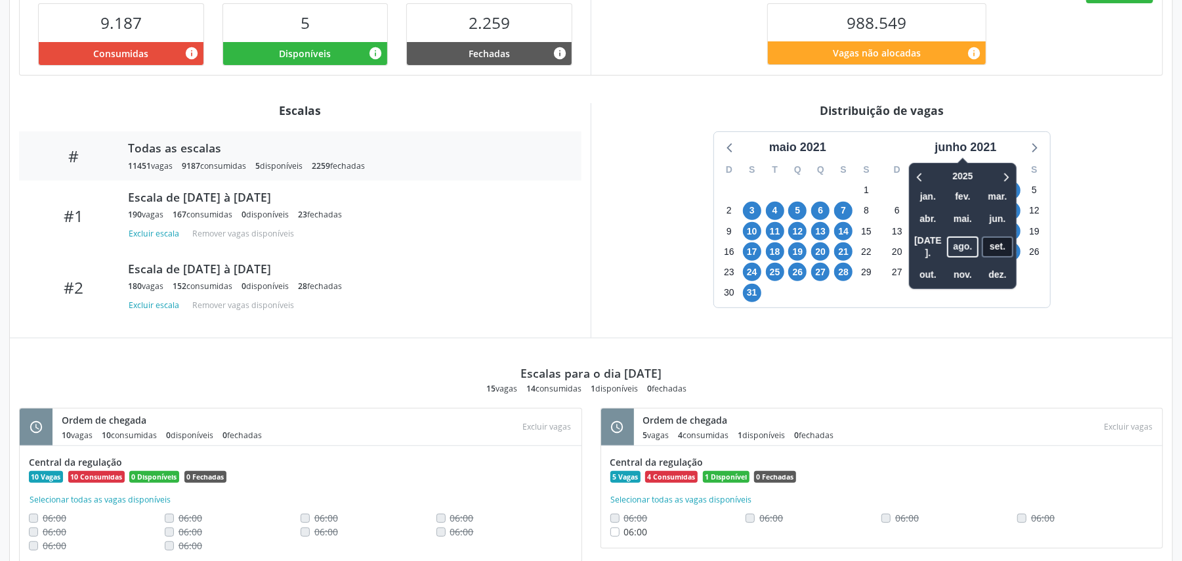
click at [1006, 239] on span "set." at bounding box center [998, 246] width 32 height 20
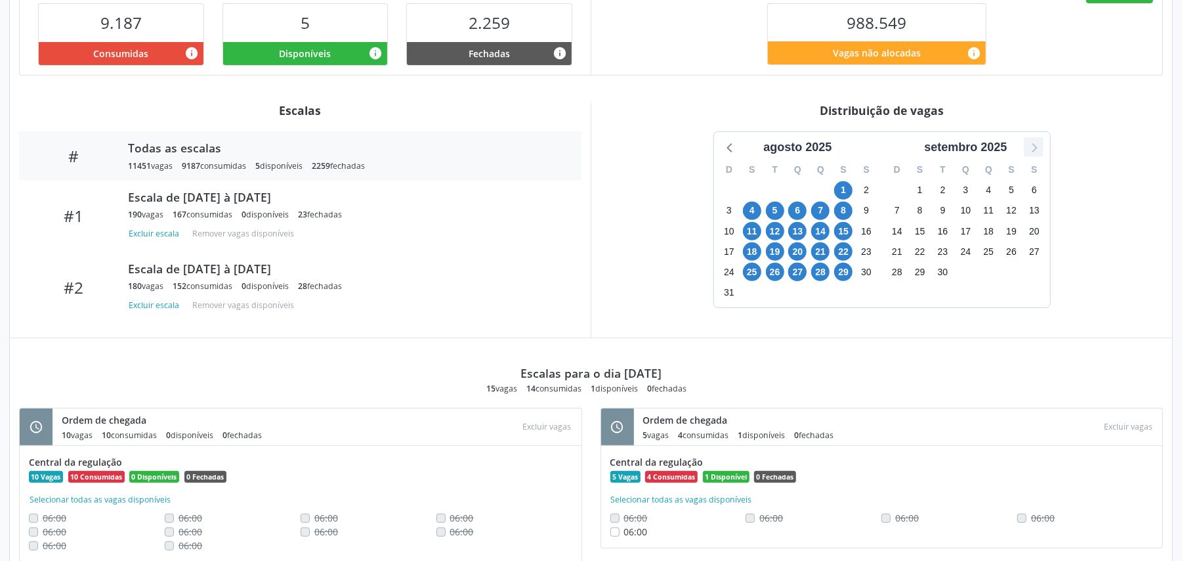
click at [1034, 148] on icon at bounding box center [1033, 146] width 17 height 17
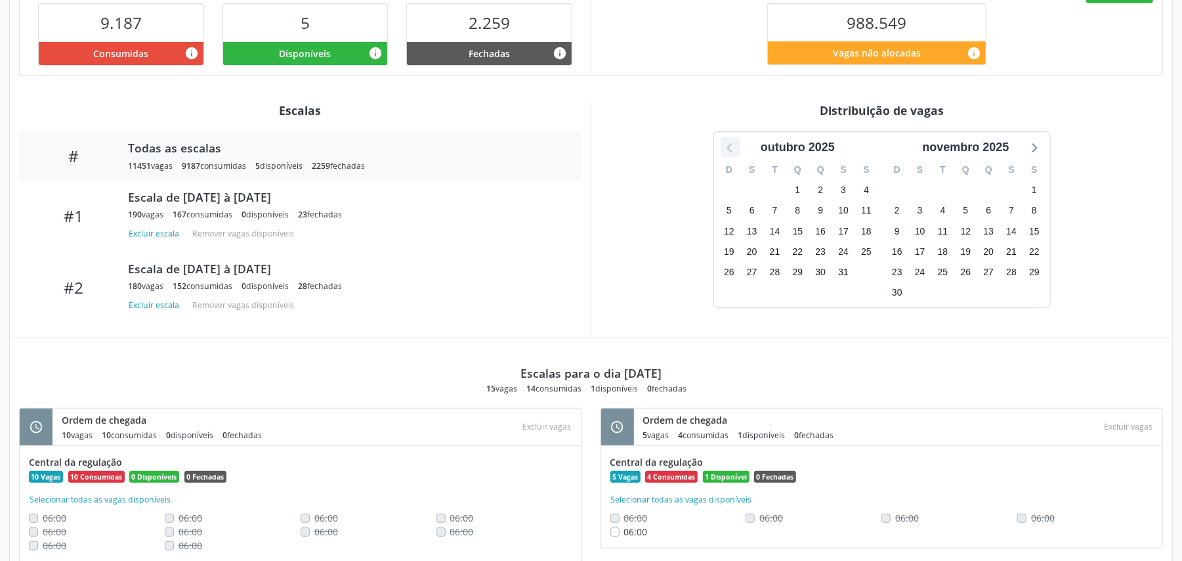
click at [725, 147] on icon at bounding box center [730, 146] width 17 height 17
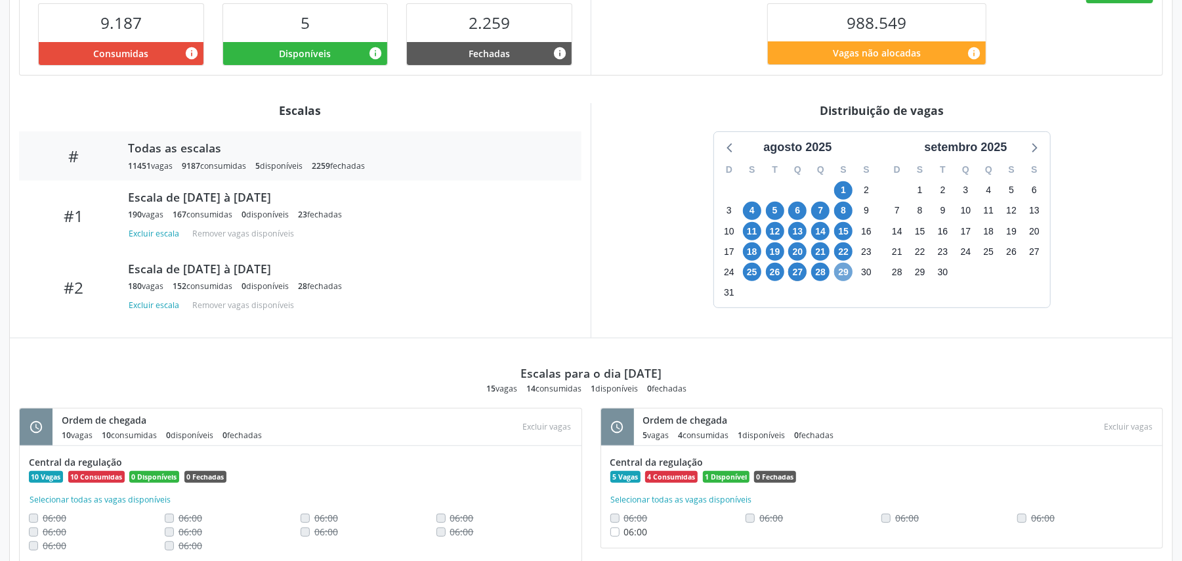
click at [851, 278] on span "29" at bounding box center [843, 272] width 18 height 18
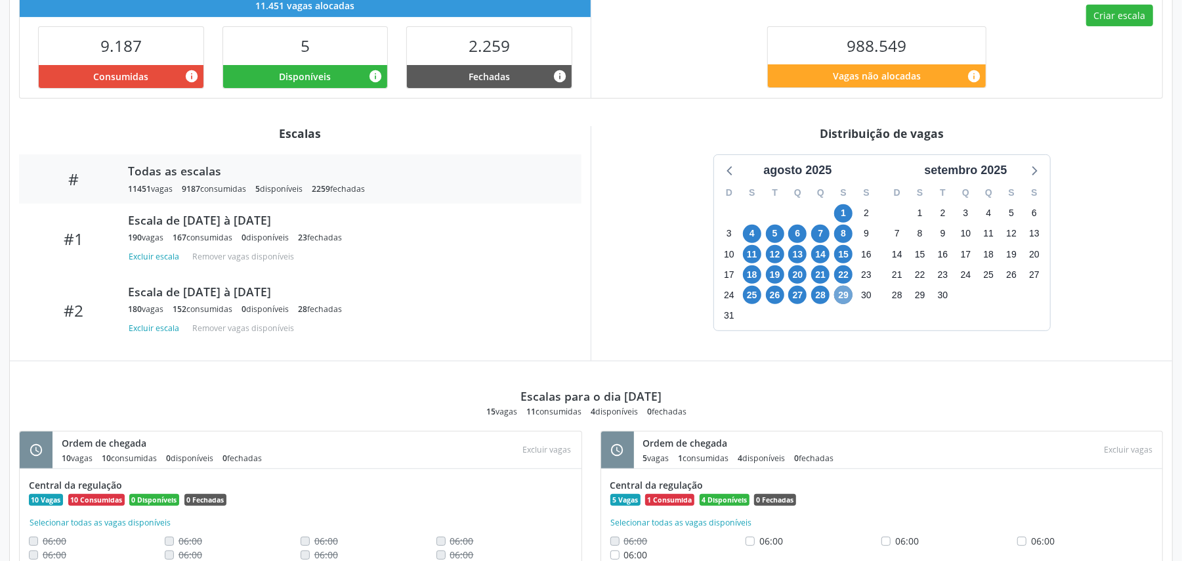
scroll to position [308, 0]
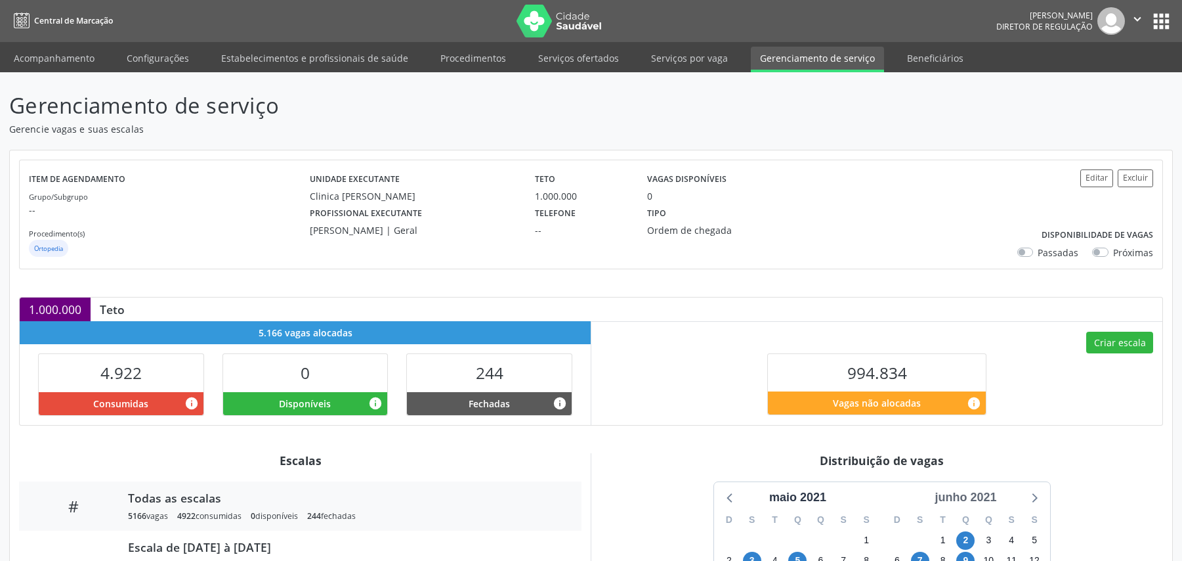
click at [967, 488] on div "junho 2021" at bounding box center [965, 497] width 72 height 18
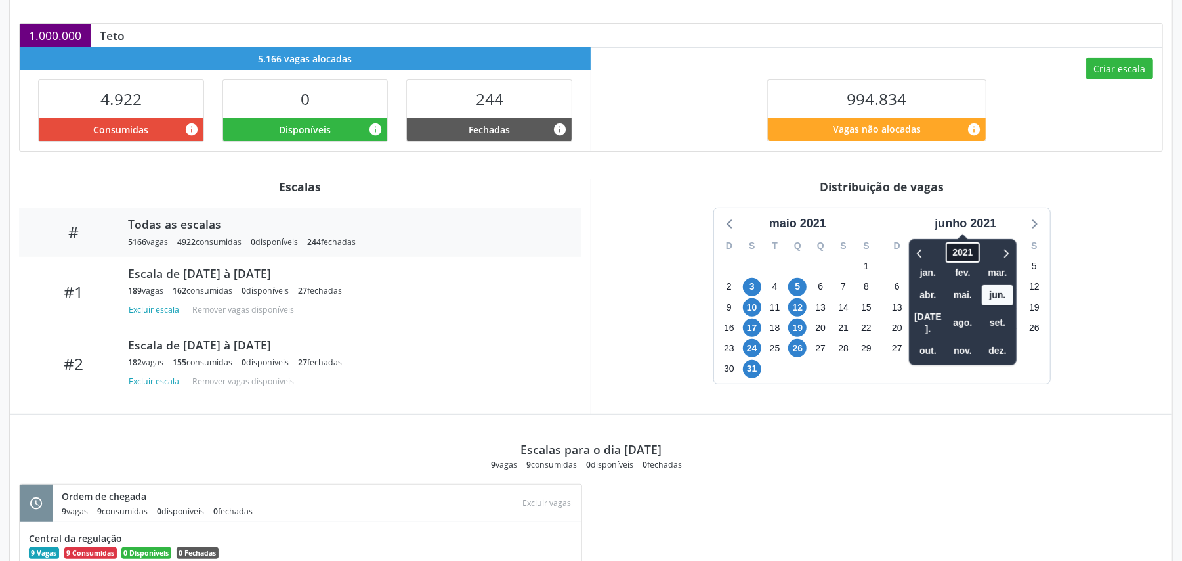
click at [973, 253] on span "2021" at bounding box center [962, 252] width 33 height 20
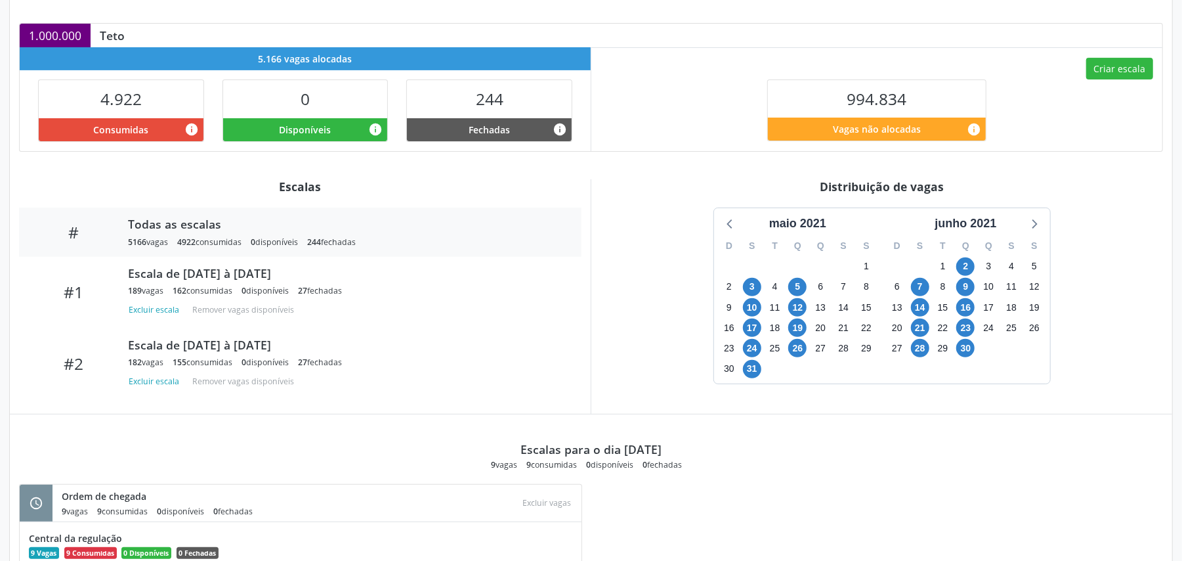
click at [930, 341] on div "28" at bounding box center [919, 348] width 23 height 20
click at [970, 221] on div "junho 2021" at bounding box center [965, 224] width 72 height 18
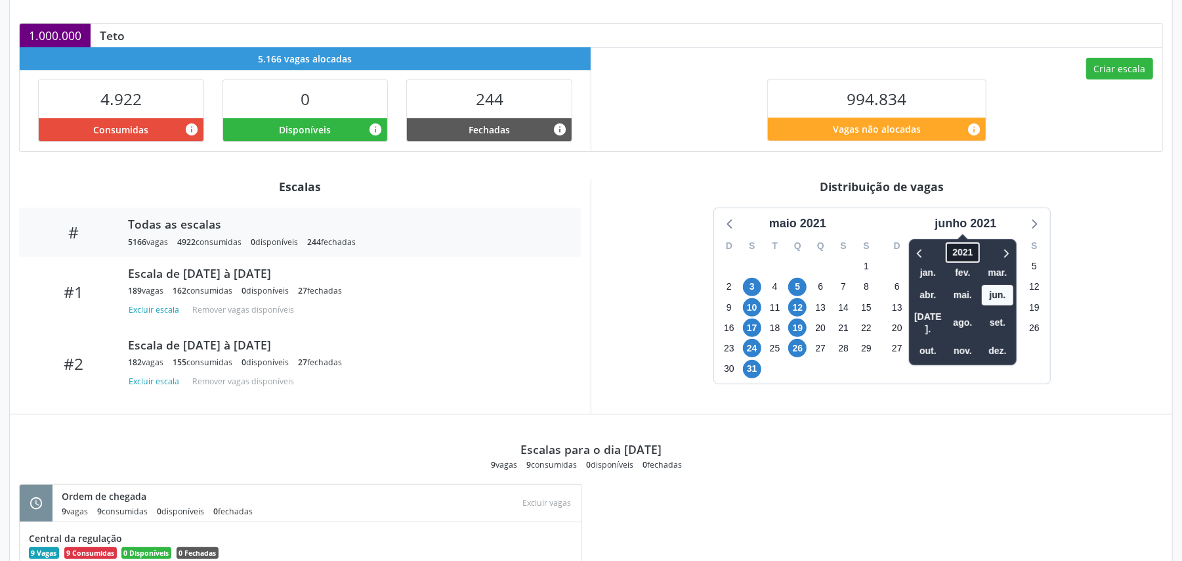
click at [966, 249] on span "2021" at bounding box center [962, 252] width 33 height 20
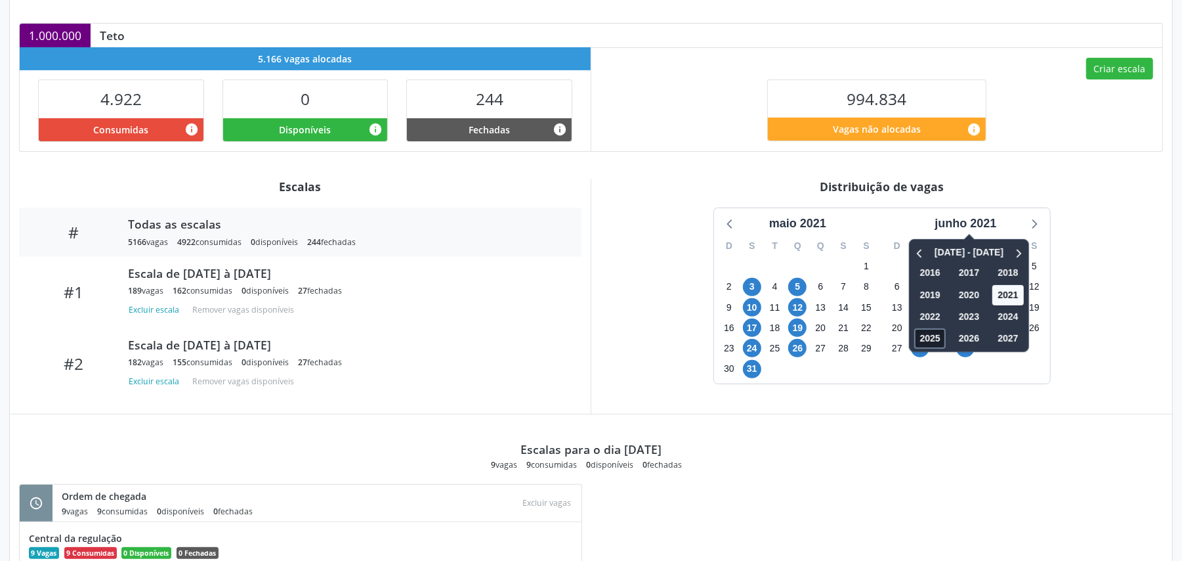
click at [933, 329] on span "2025" at bounding box center [931, 338] width 32 height 20
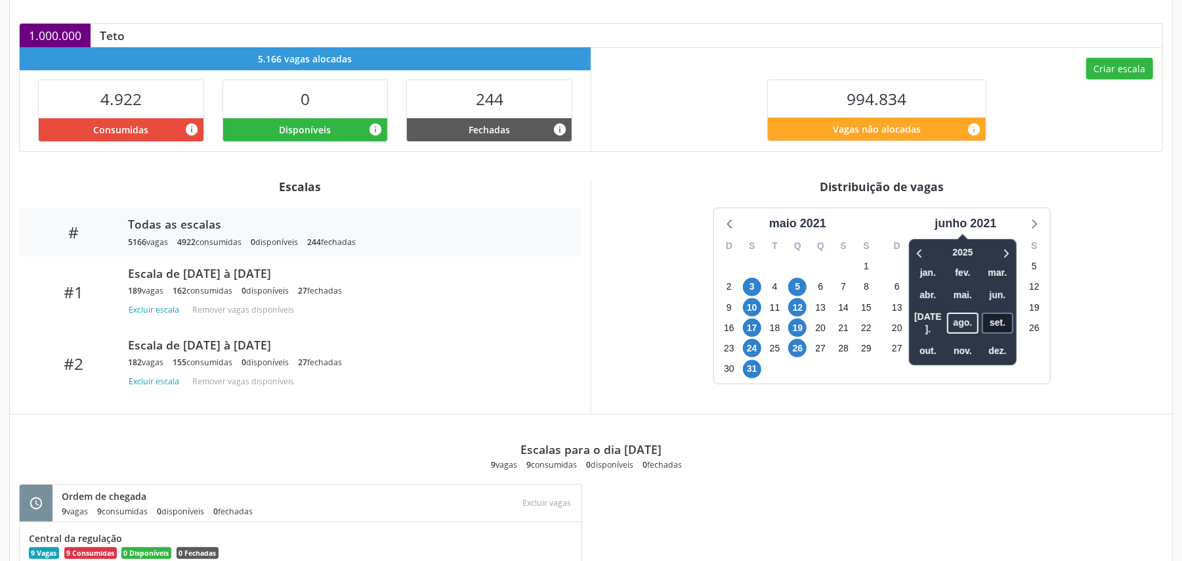
click at [1002, 316] on span "set." at bounding box center [998, 322] width 32 height 20
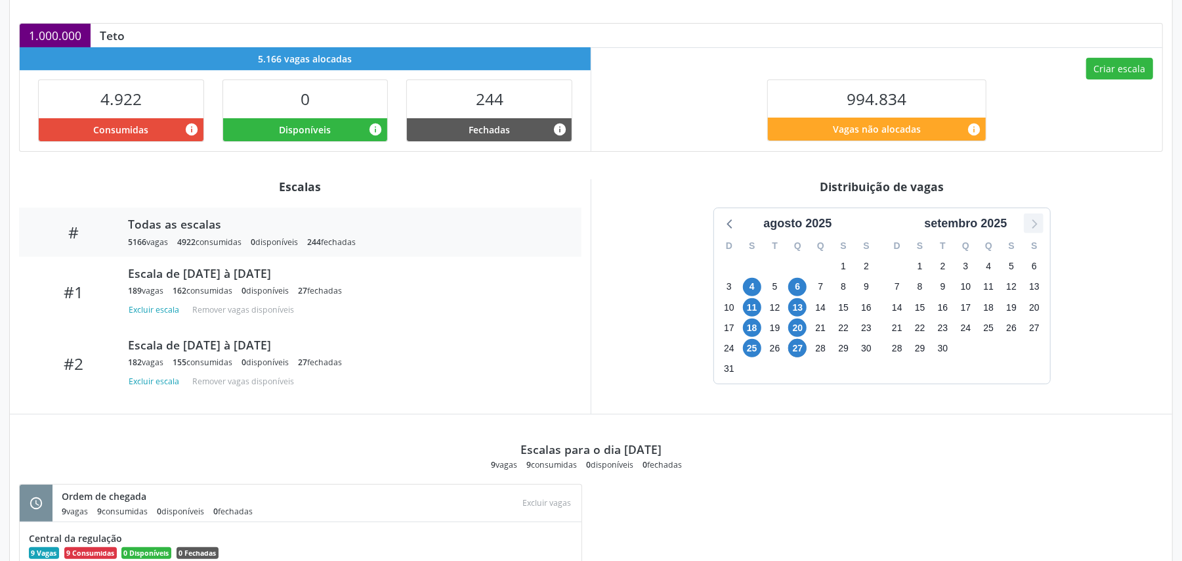
click at [1040, 230] on icon at bounding box center [1033, 223] width 17 height 17
click at [658, 321] on div "outubro 2025 D S T Q Q S S 28 29 30 1 2 3 4 5 6 7 8 9 10 11 12 13 14 15 16 17 1…" at bounding box center [882, 295] width 562 height 177
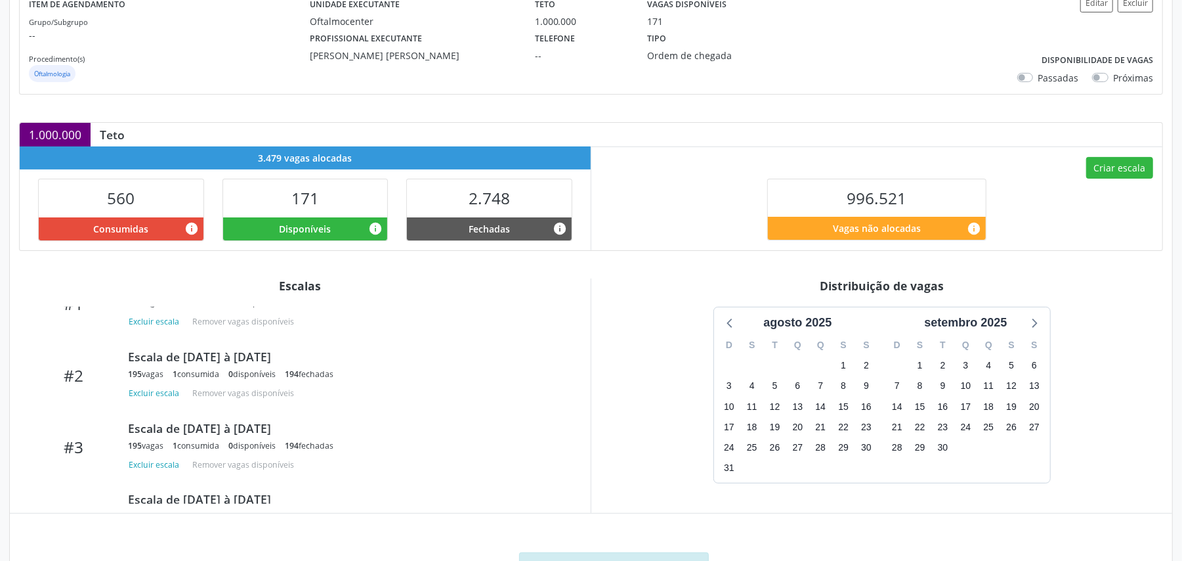
scroll to position [87, 0]
click at [983, 324] on div "junho 2021" at bounding box center [965, 323] width 72 height 18
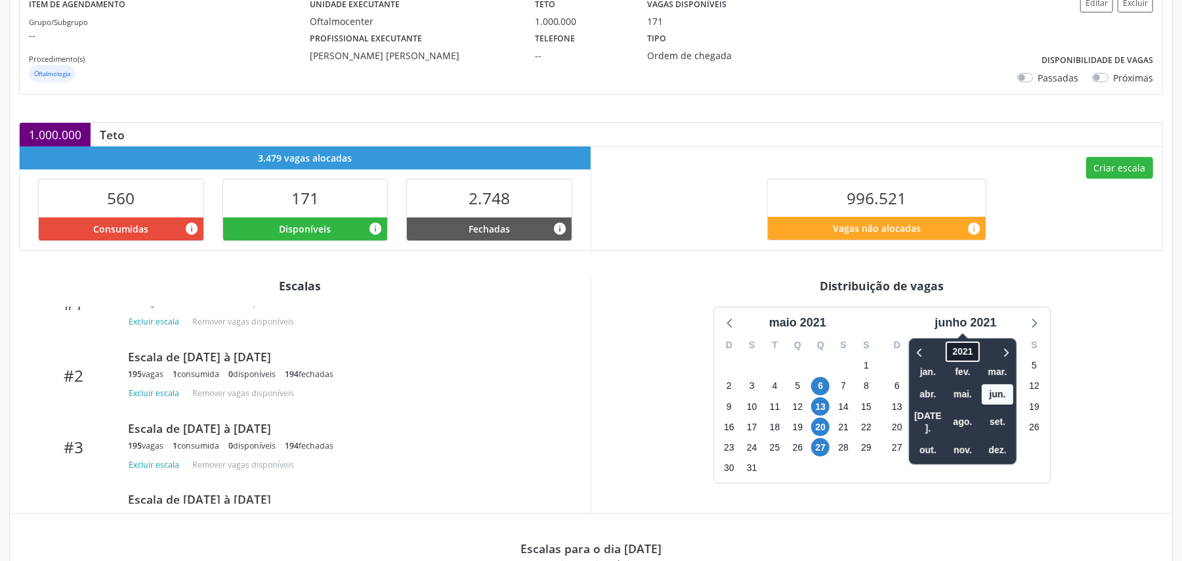
click at [962, 355] on span "2021" at bounding box center [962, 351] width 33 height 20
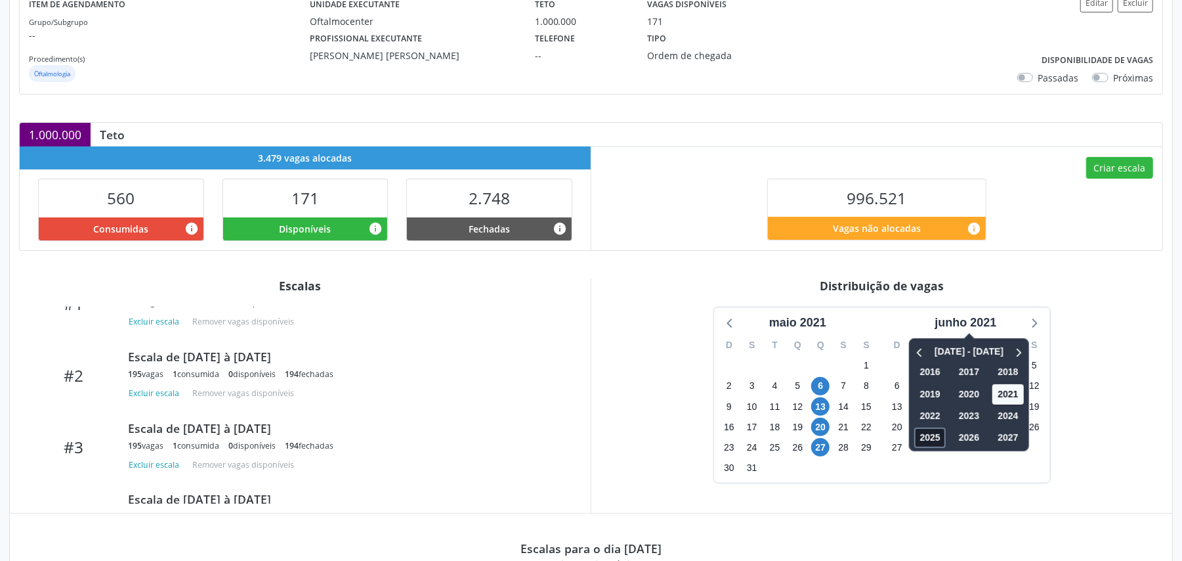
click at [933, 436] on span "2025" at bounding box center [931, 437] width 32 height 20
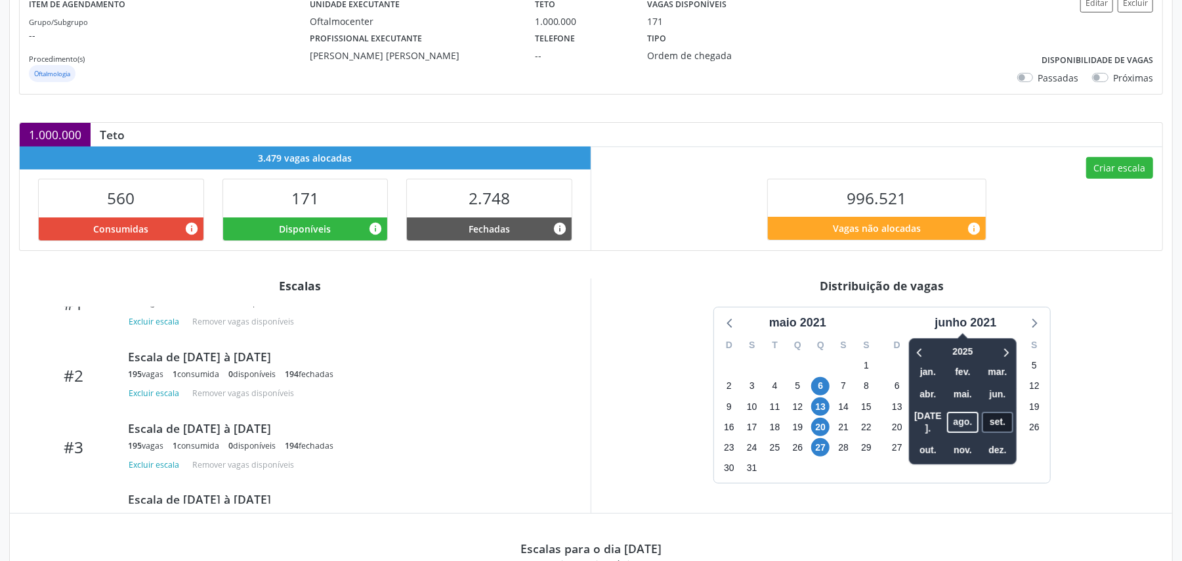
click at [1000, 415] on span "set." at bounding box center [998, 422] width 32 height 20
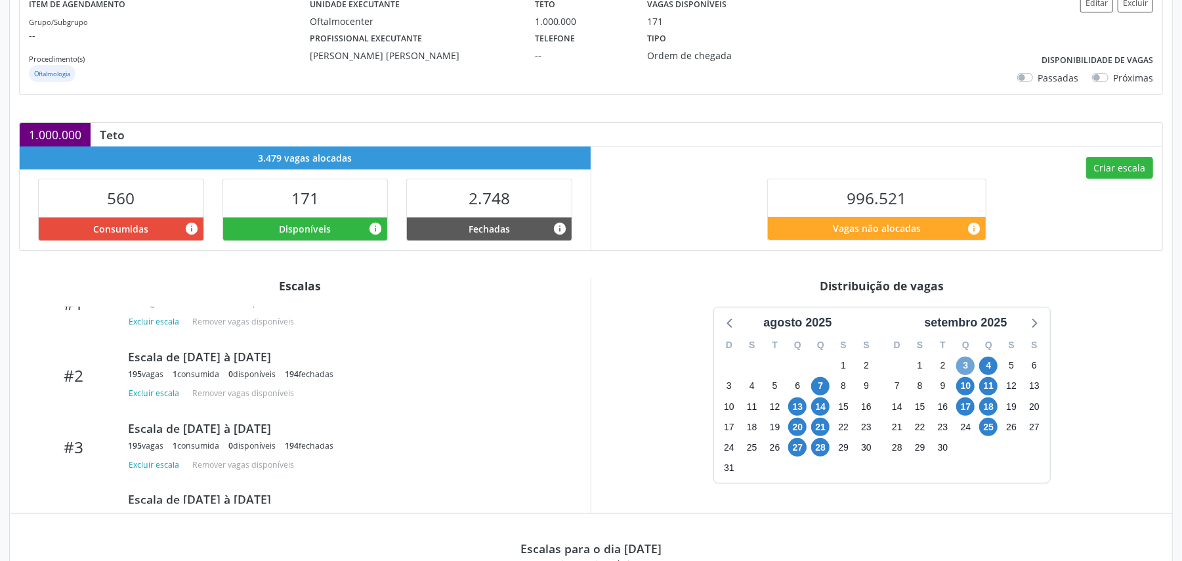
click at [962, 364] on span "3" at bounding box center [965, 365] width 18 height 18
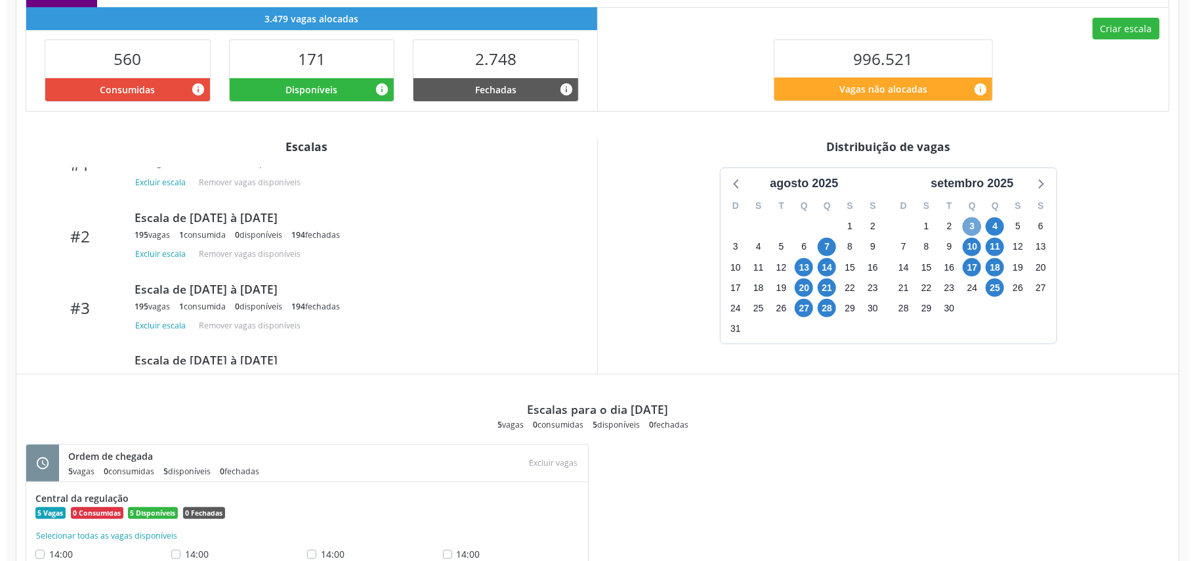
scroll to position [381, 0]
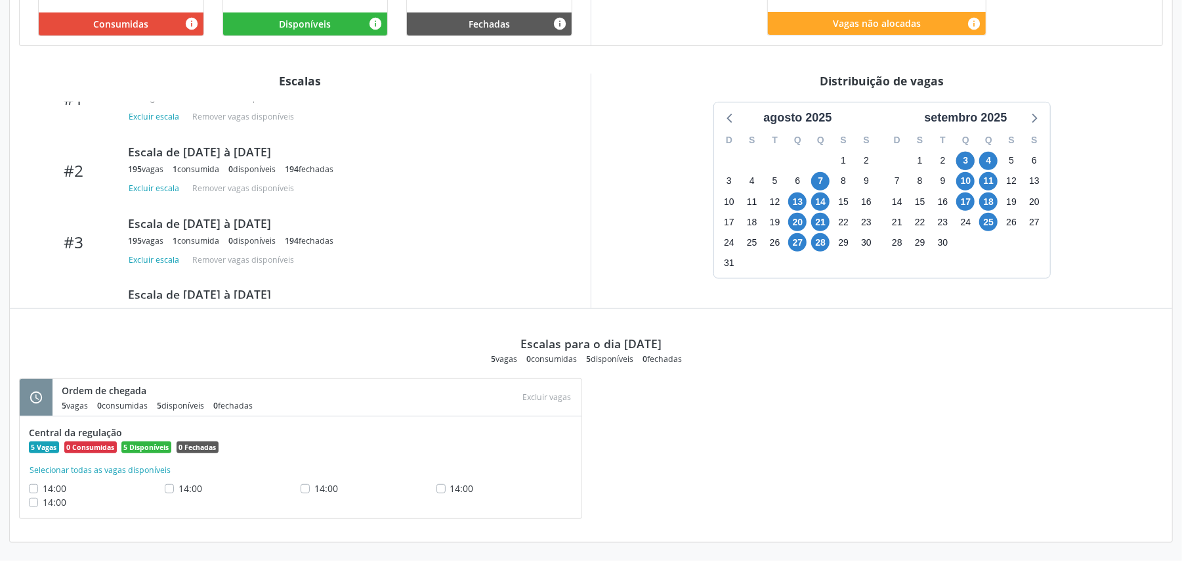
click at [131, 478] on div "Central da regulação 5 Vagas 0 Consumidas 5 Disponíveis 0 Fechadas Selecionar t…" at bounding box center [300, 466] width 543 height 83
click at [131, 473] on button "Selecionar todas as vagas disponíveis" at bounding box center [100, 469] width 142 height 13
click at [549, 391] on button "Excluir vagas" at bounding box center [547, 397] width 59 height 18
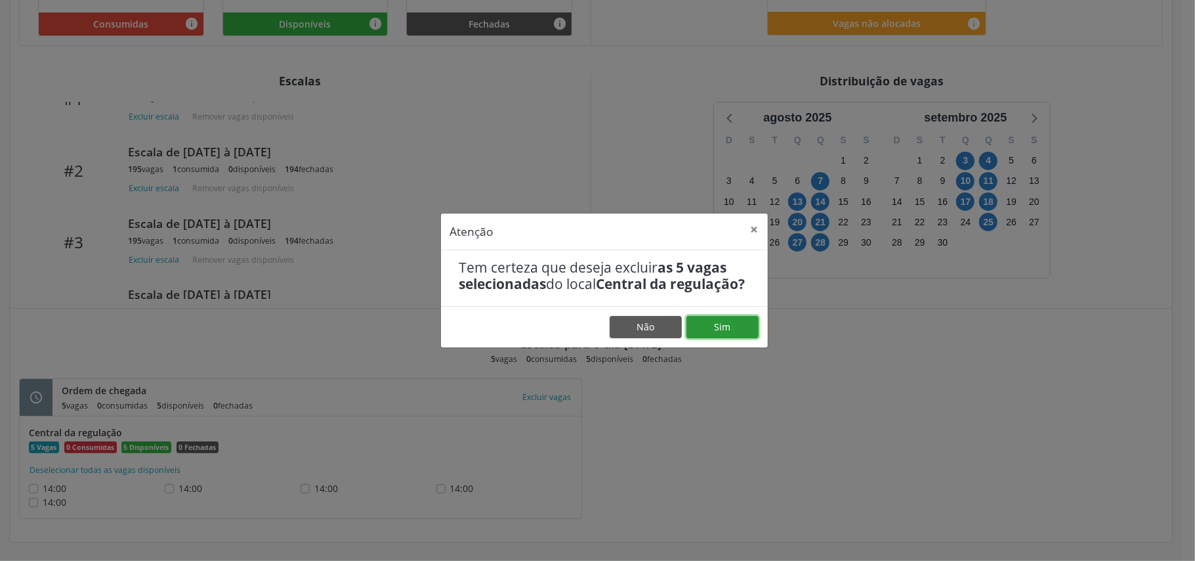
click at [688, 326] on button "Sim" at bounding box center [723, 327] width 72 height 22
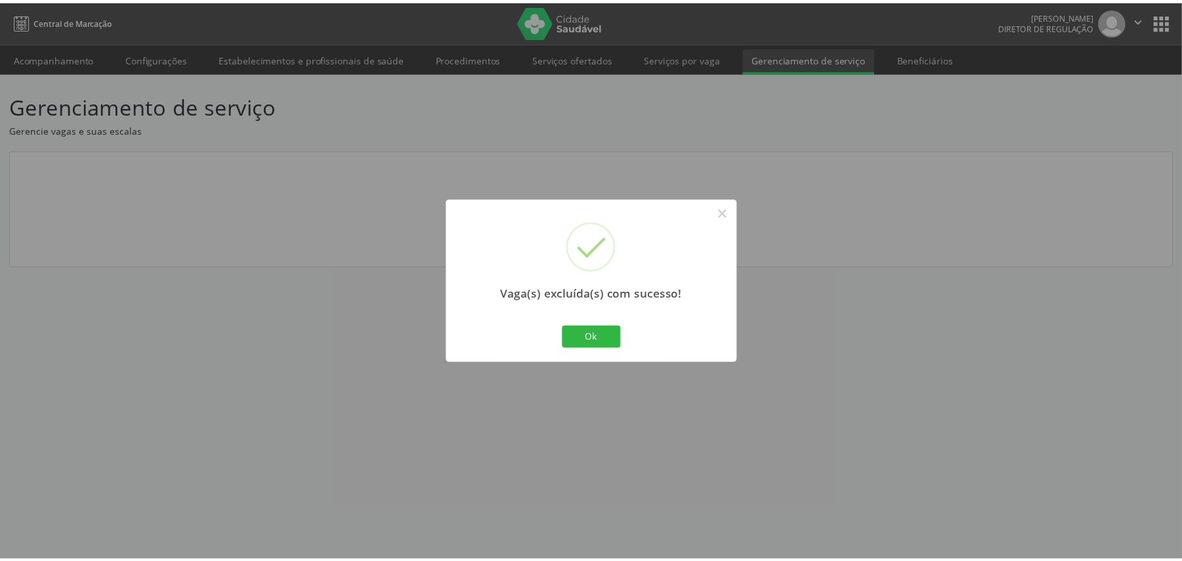
scroll to position [0, 0]
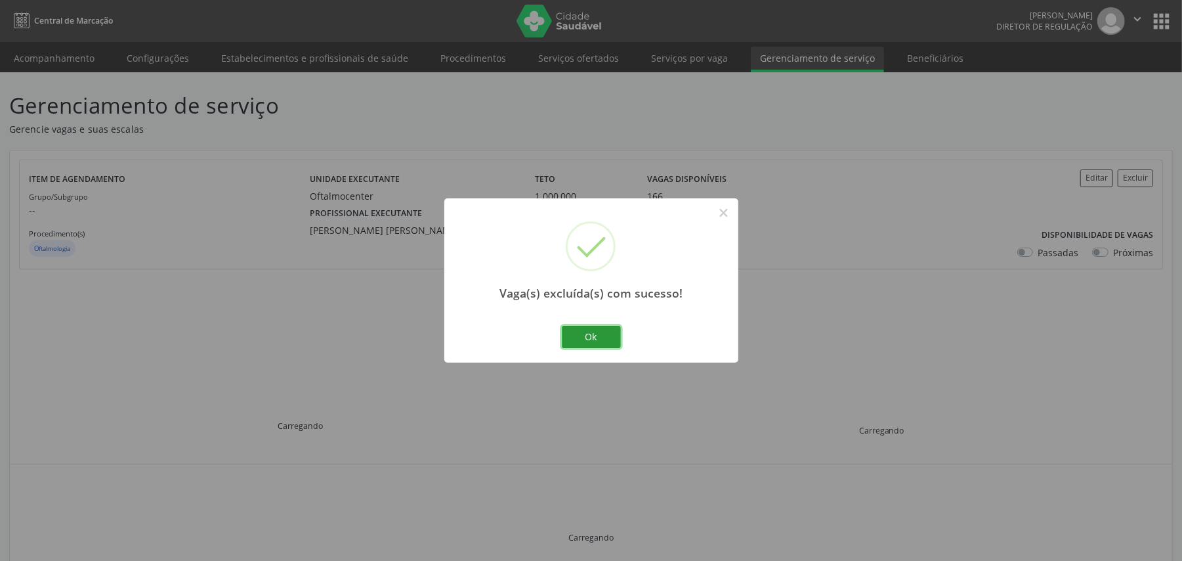
click at [603, 335] on button "Ok" at bounding box center [591, 337] width 59 height 22
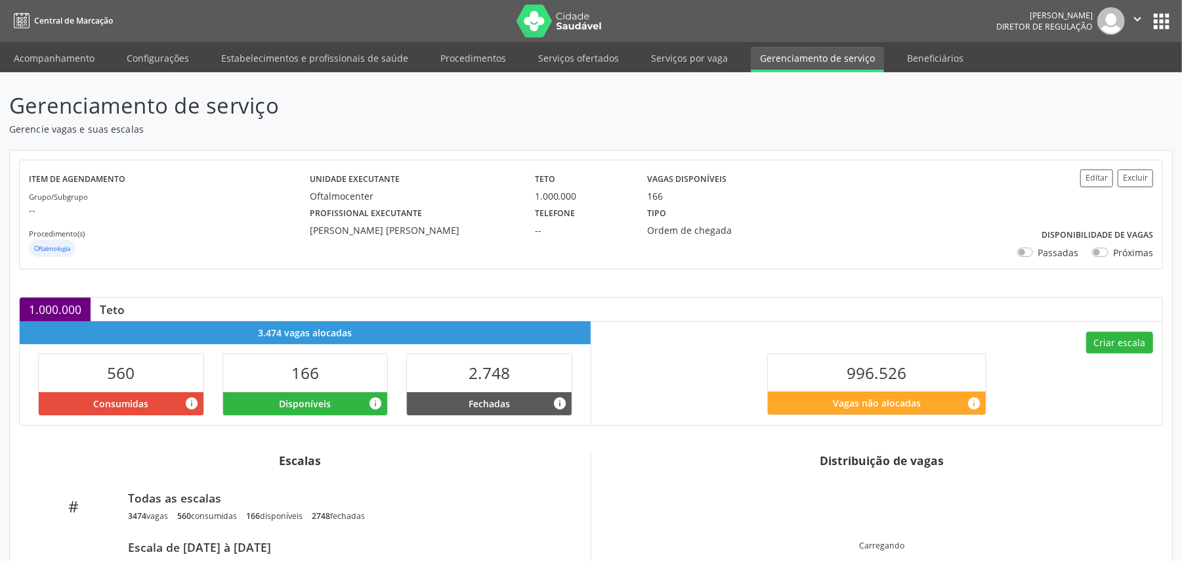
scroll to position [205, 0]
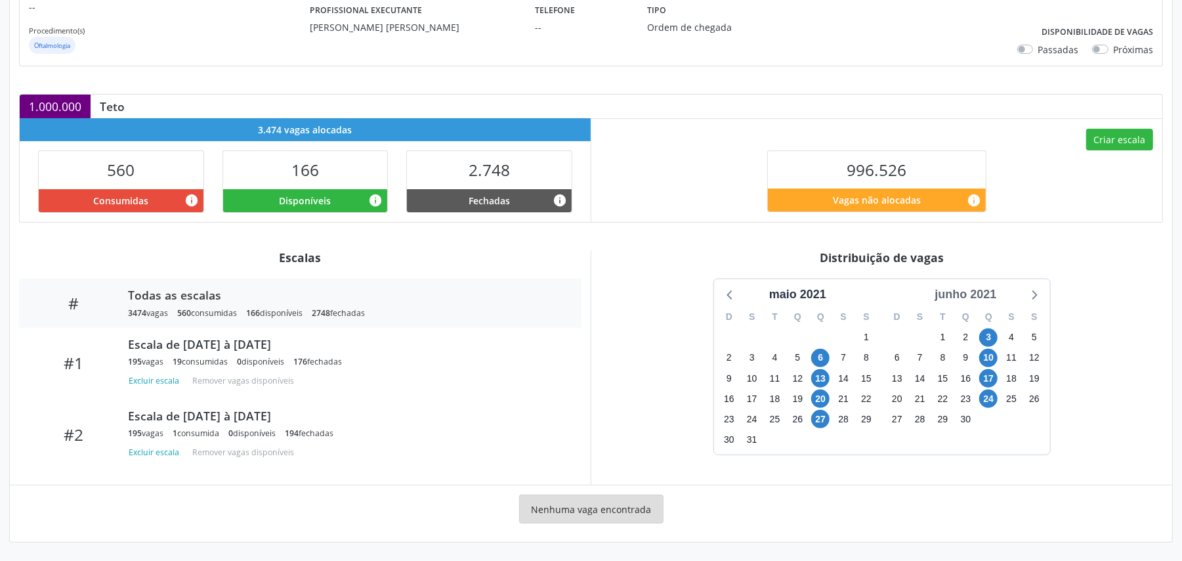
click at [970, 298] on div "junho 2021" at bounding box center [965, 295] width 72 height 18
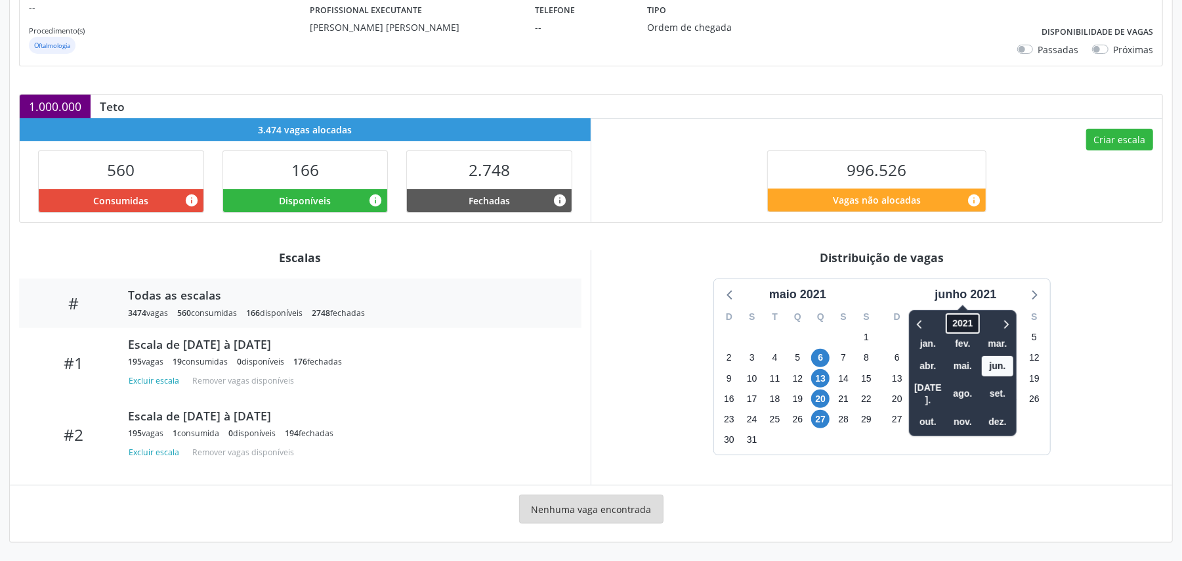
click at [969, 313] on span "2021" at bounding box center [962, 323] width 33 height 20
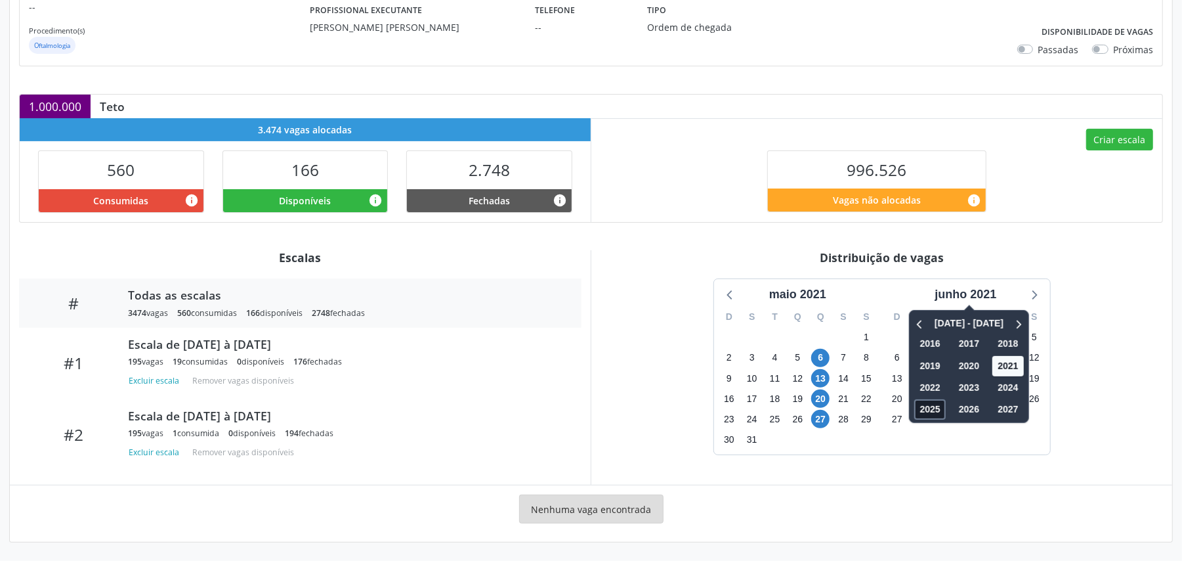
click at [920, 402] on span "2025" at bounding box center [931, 409] width 32 height 20
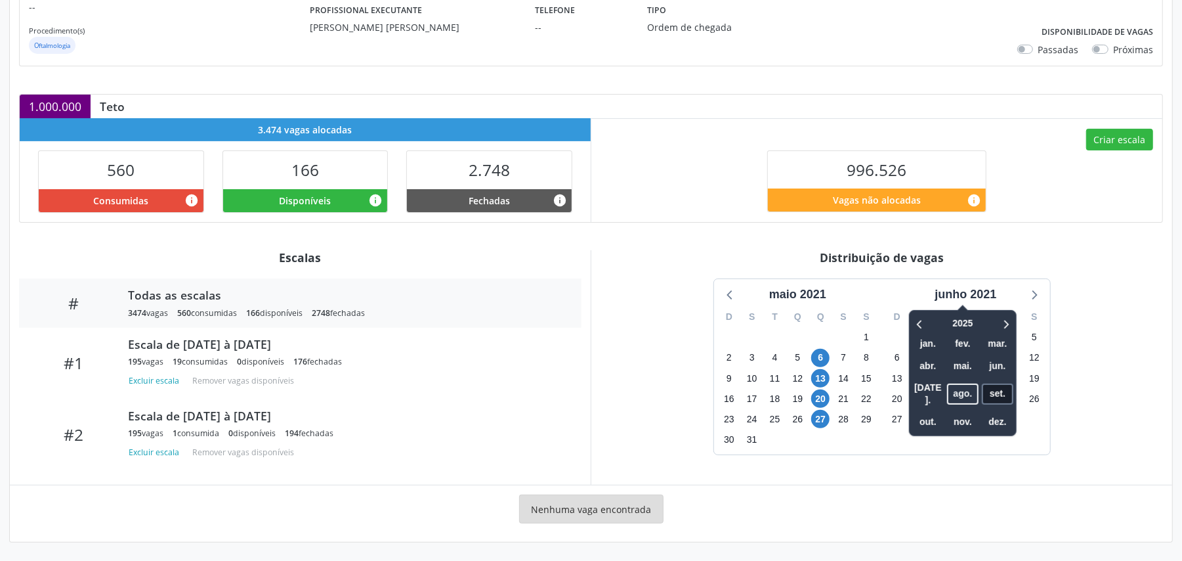
click at [1007, 383] on span "set." at bounding box center [998, 393] width 32 height 20
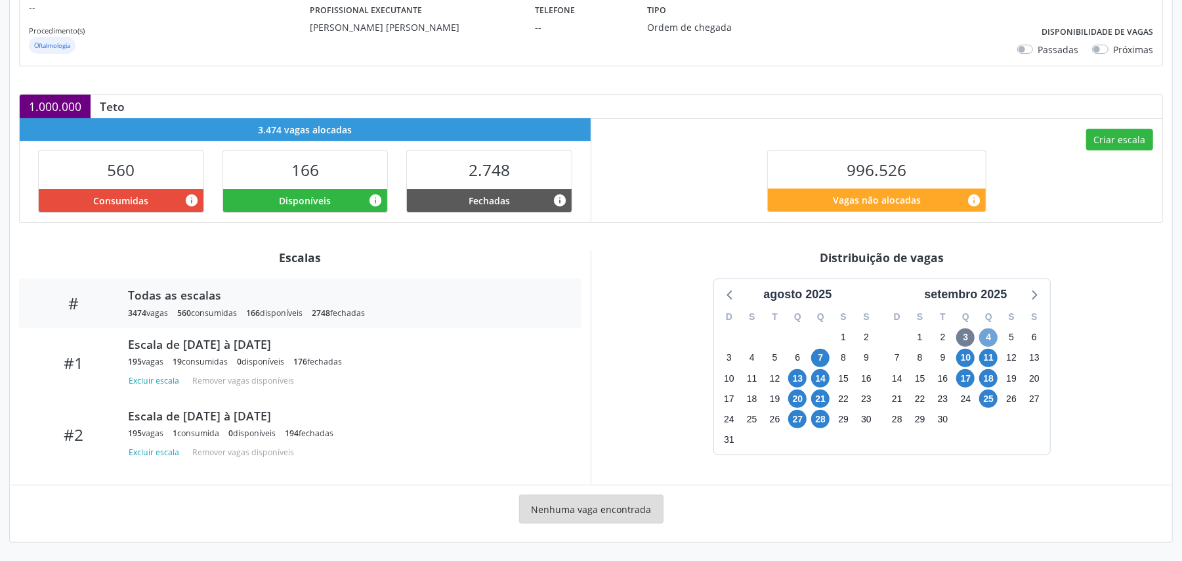
click at [990, 337] on span "4" at bounding box center [988, 337] width 18 height 18
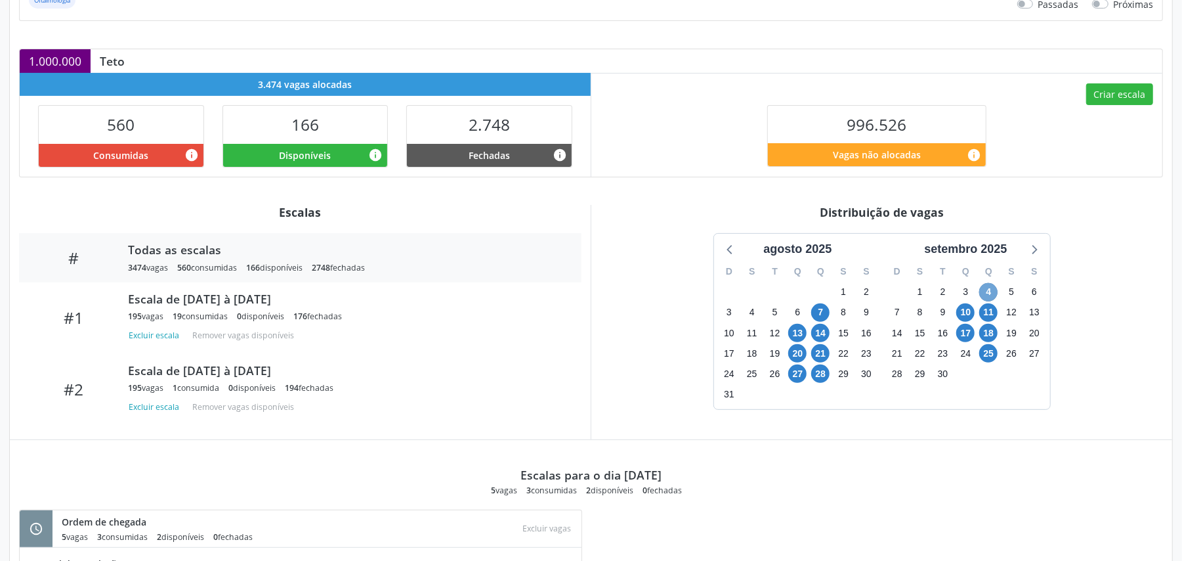
scroll to position [206, 0]
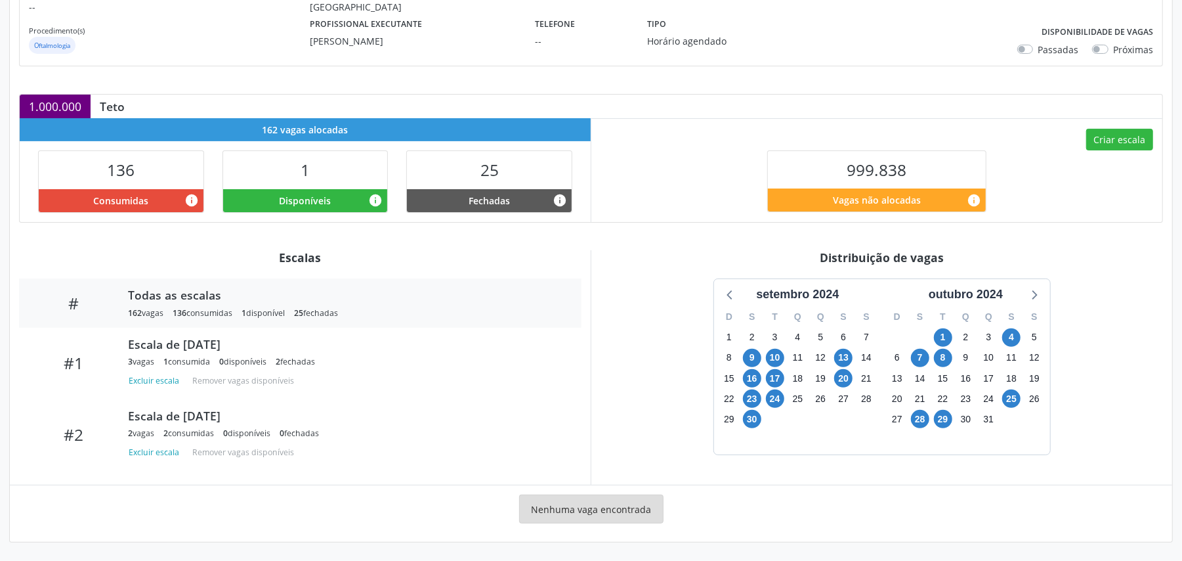
scroll to position [205, 0]
click at [975, 292] on div "outubro 2024" at bounding box center [965, 295] width 85 height 18
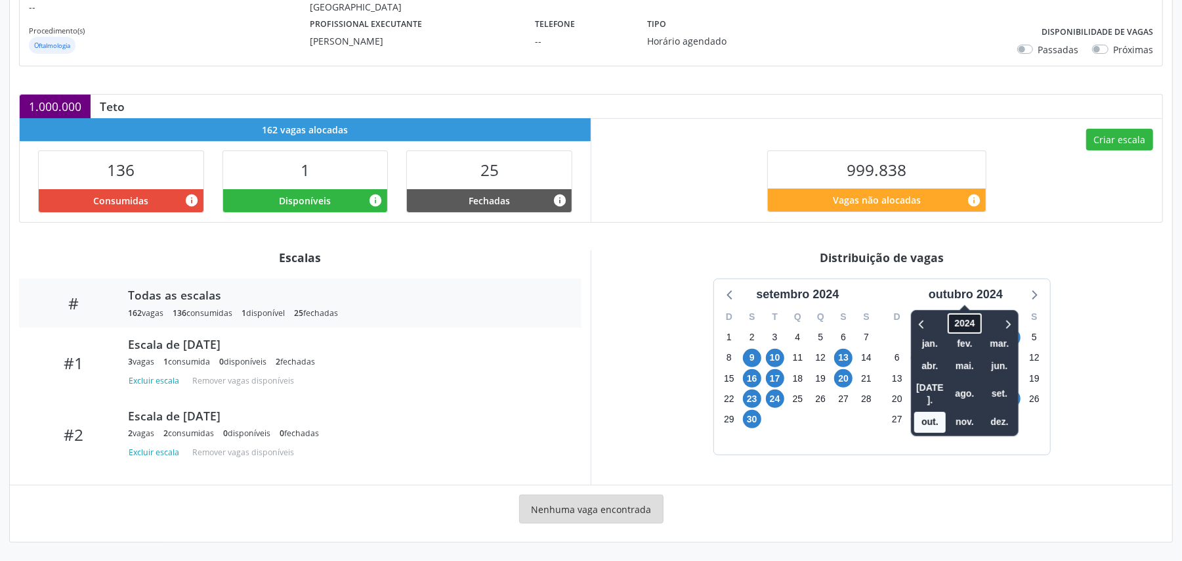
click at [970, 316] on span "2024" at bounding box center [964, 323] width 33 height 20
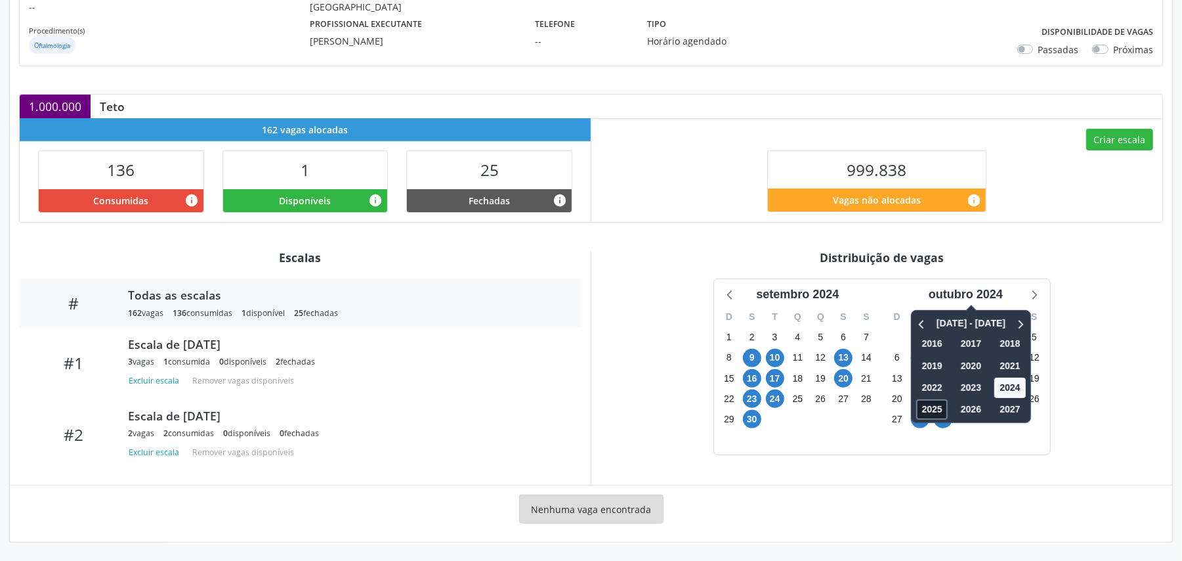
click at [938, 402] on span "2025" at bounding box center [932, 409] width 32 height 20
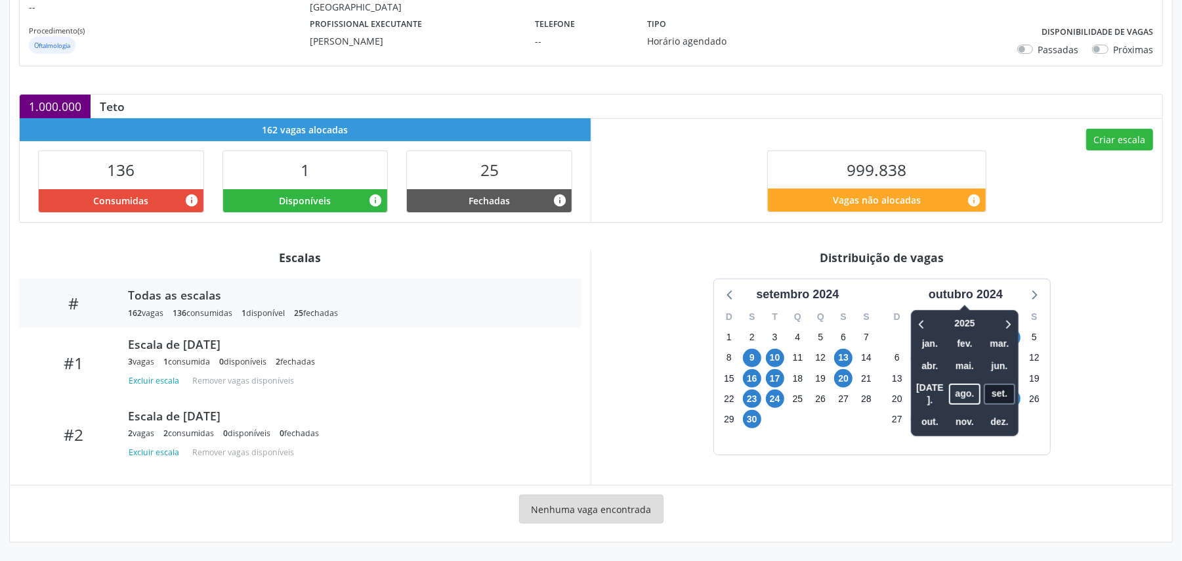
click at [994, 383] on span "set." at bounding box center [1000, 393] width 32 height 20
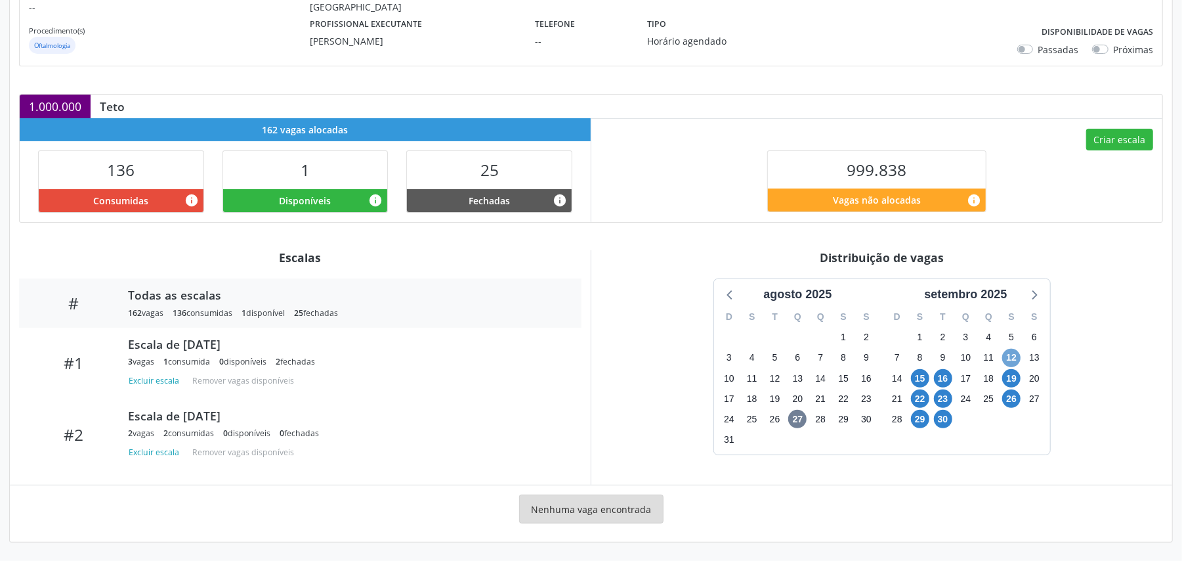
click at [1004, 354] on span "12" at bounding box center [1011, 358] width 18 height 18
click at [1006, 358] on span "12" at bounding box center [1011, 358] width 18 height 18
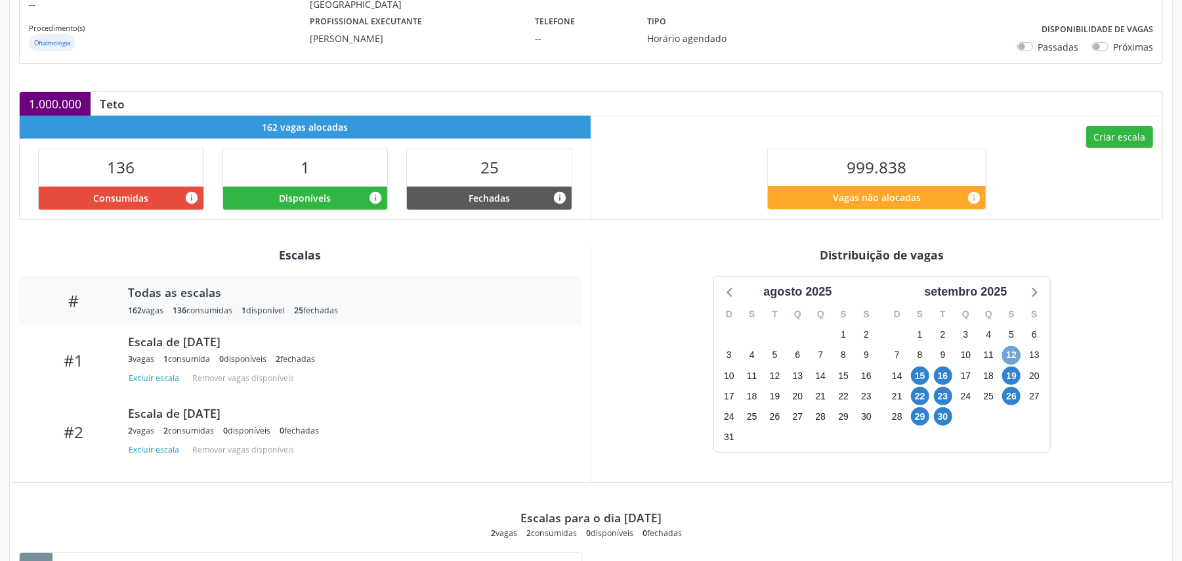
scroll to position [368, 0]
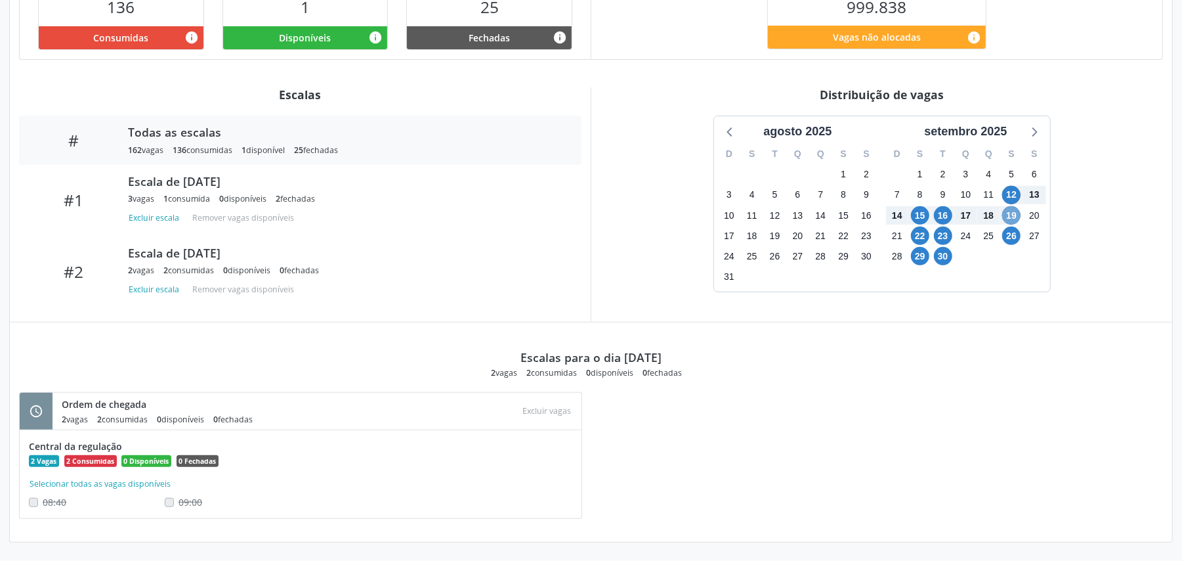
click at [1009, 215] on span "19" at bounding box center [1011, 215] width 18 height 18
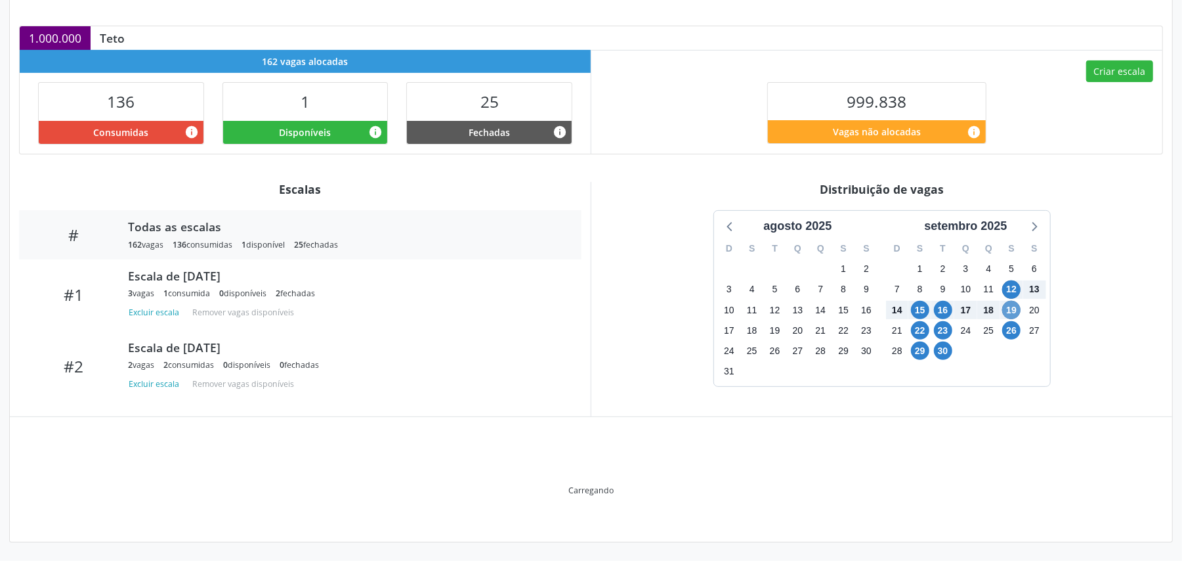
click at [1009, 215] on div "setembro 2025" at bounding box center [966, 223] width 168 height 24
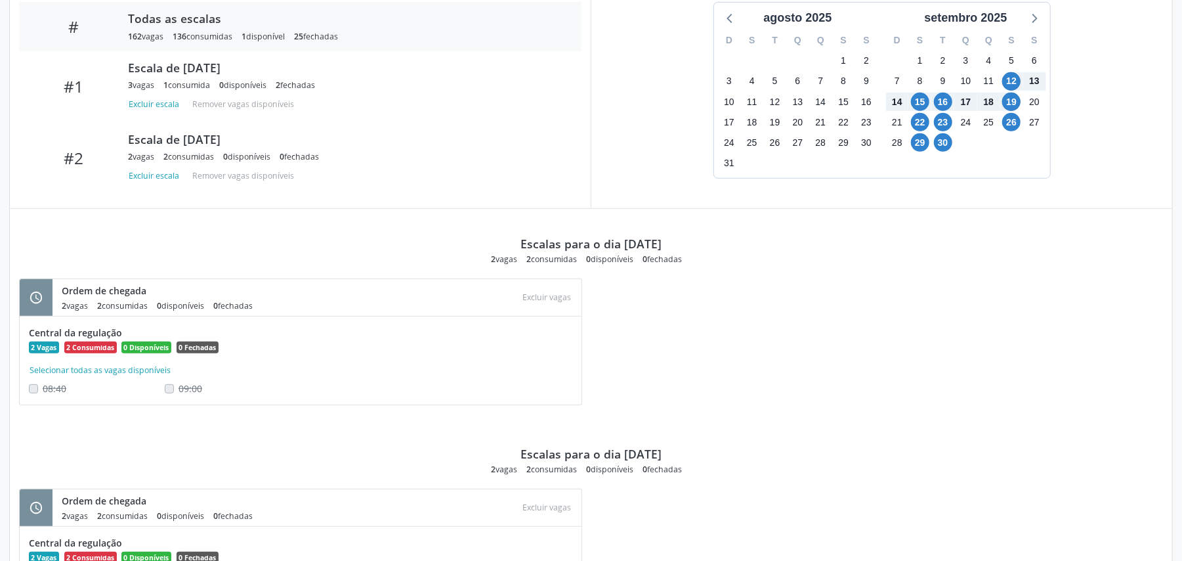
scroll to position [449, 0]
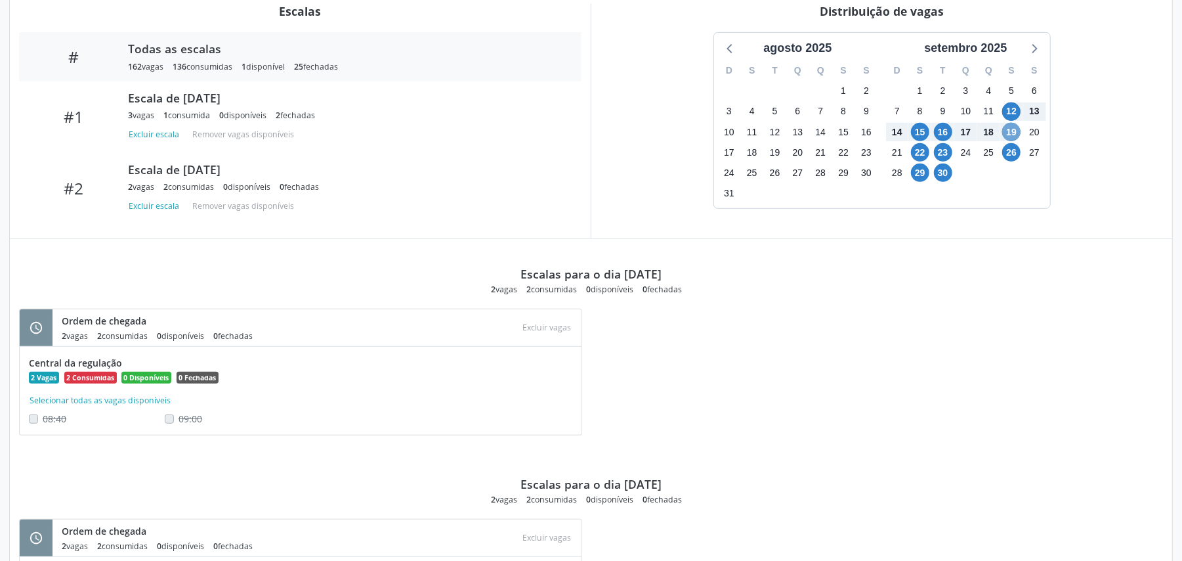
click at [1016, 131] on span "19" at bounding box center [1011, 132] width 18 height 18
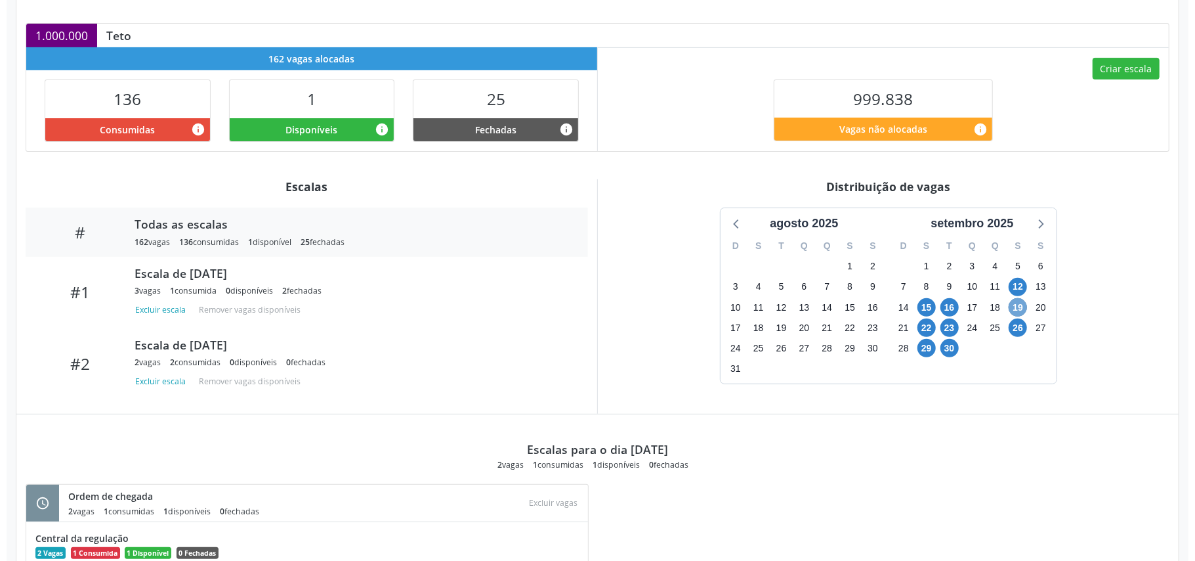
scroll to position [368, 0]
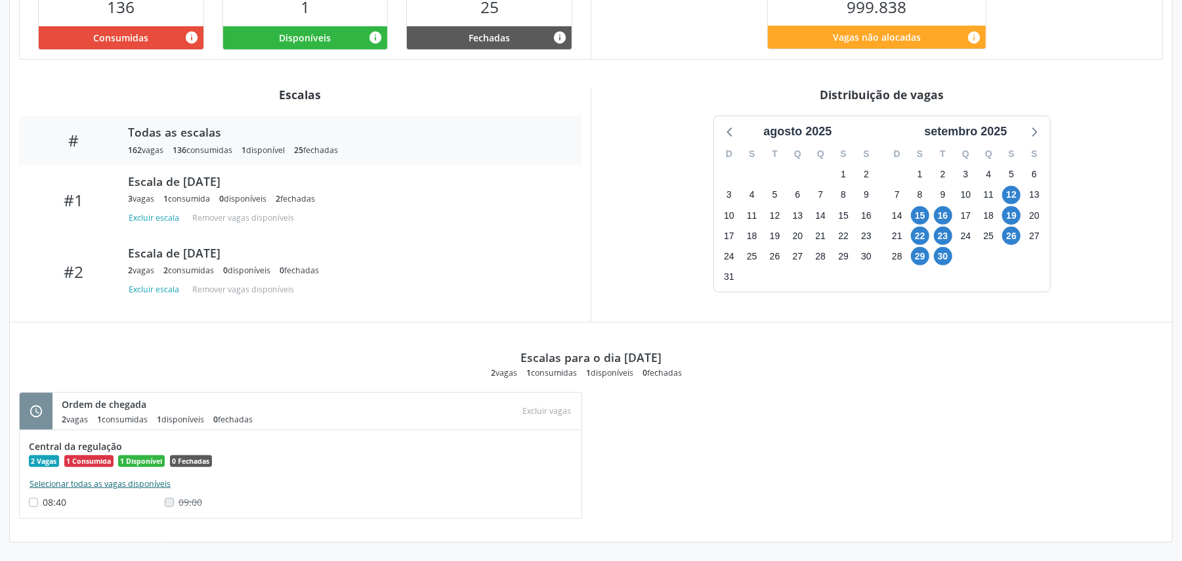
click at [144, 486] on button "Selecionar todas as vagas disponíveis" at bounding box center [100, 483] width 142 height 13
click at [552, 412] on button "Excluir vagas" at bounding box center [547, 411] width 59 height 18
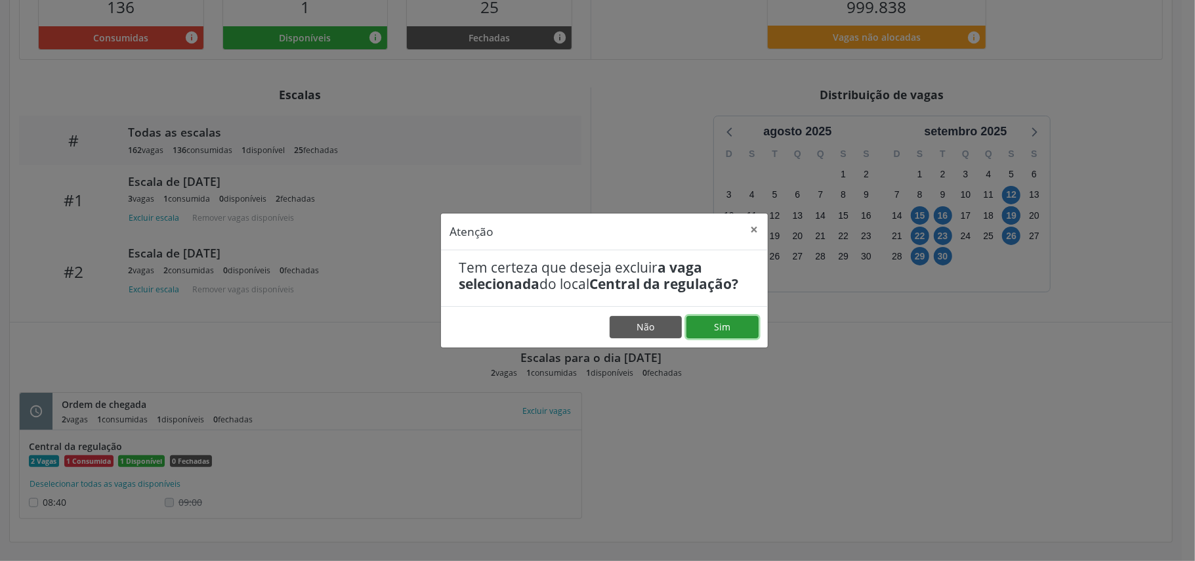
click at [715, 333] on button "Sim" at bounding box center [723, 327] width 72 height 22
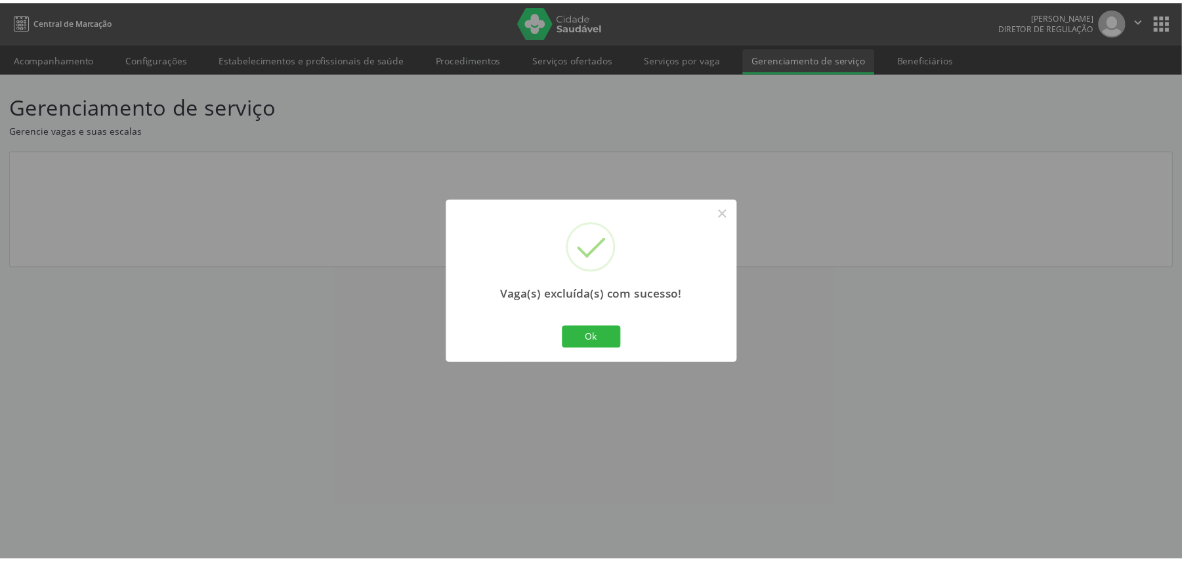
scroll to position [0, 0]
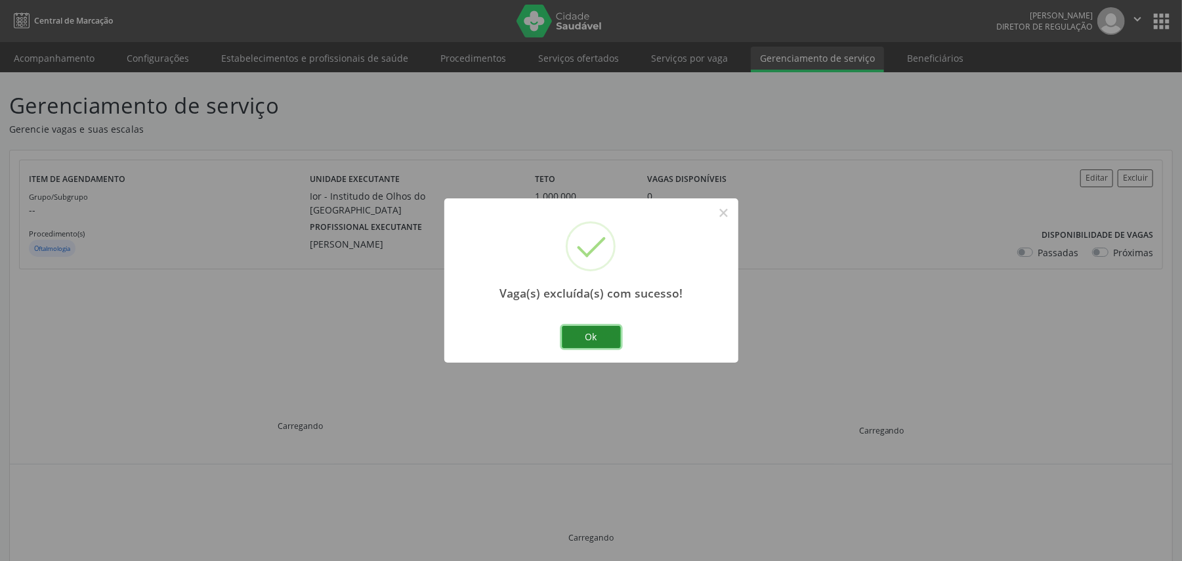
click at [589, 337] on button "Ok" at bounding box center [591, 337] width 59 height 22
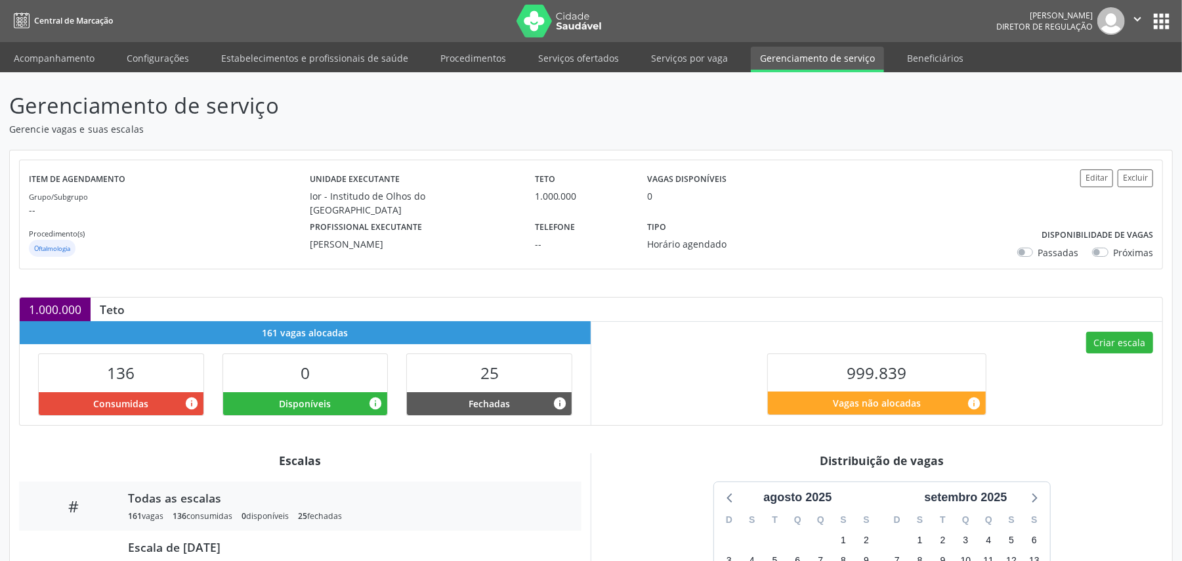
scroll to position [274, 0]
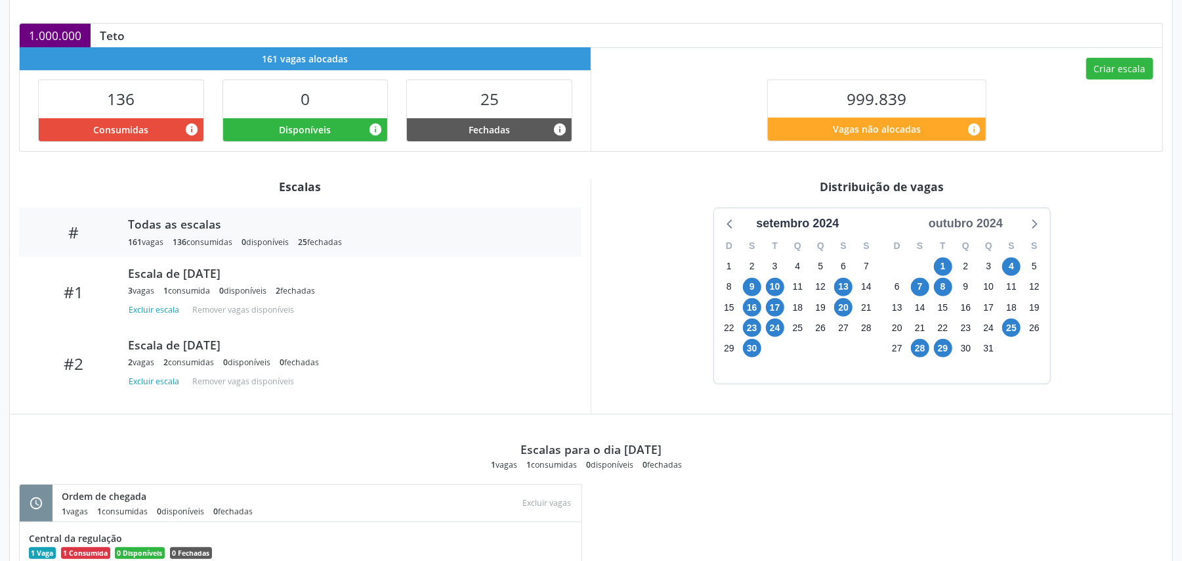
click at [971, 228] on div "outubro 2024" at bounding box center [965, 224] width 85 height 18
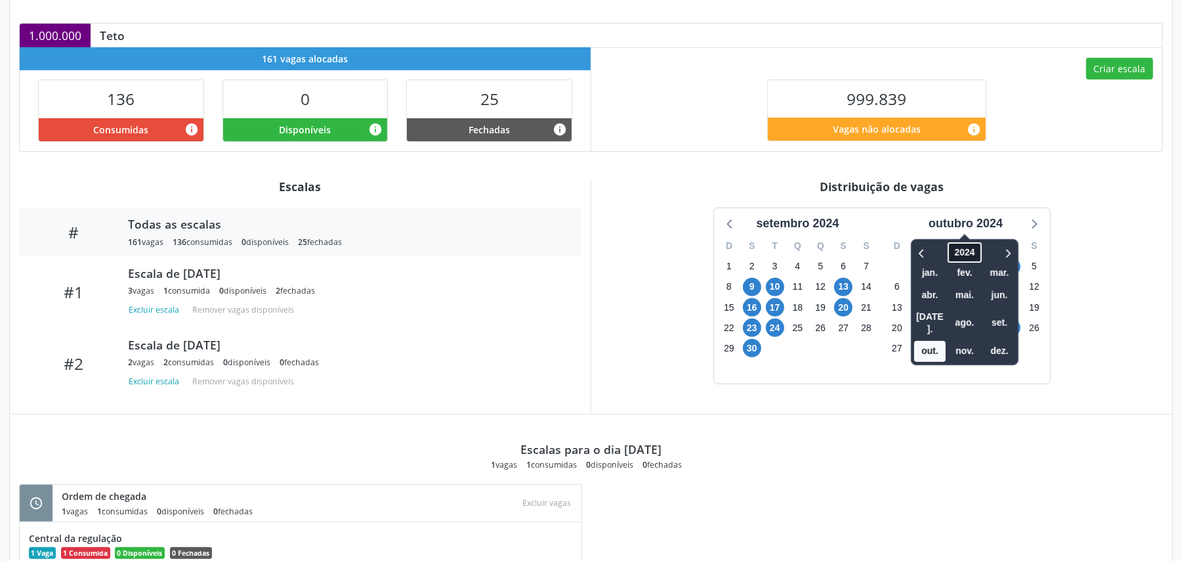
click at [964, 257] on span "2024" at bounding box center [964, 252] width 33 height 20
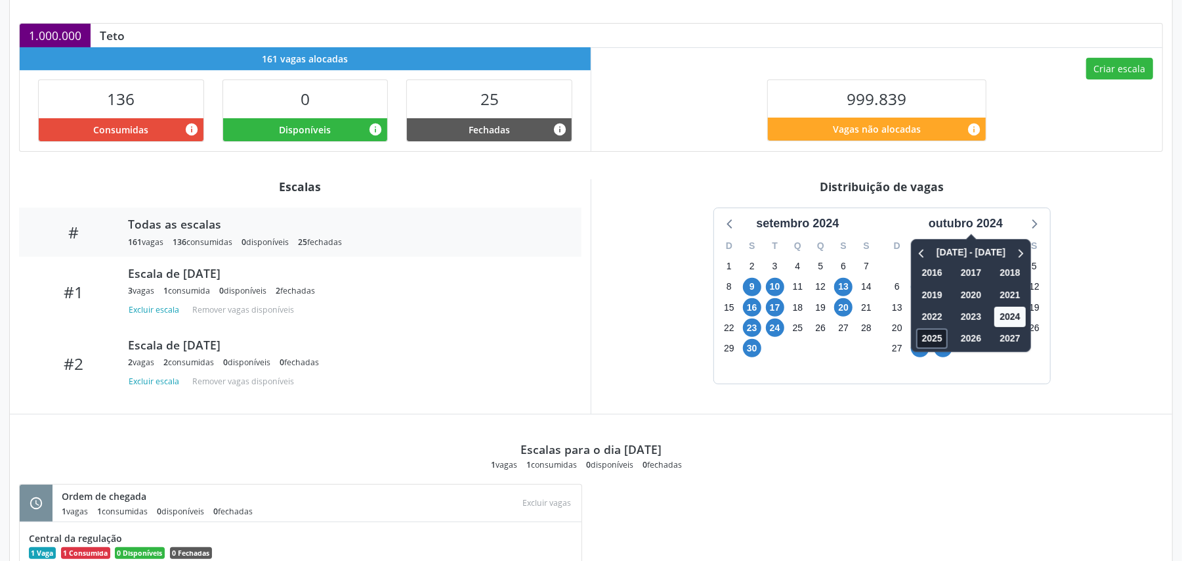
click at [933, 337] on span "2025" at bounding box center [932, 338] width 32 height 20
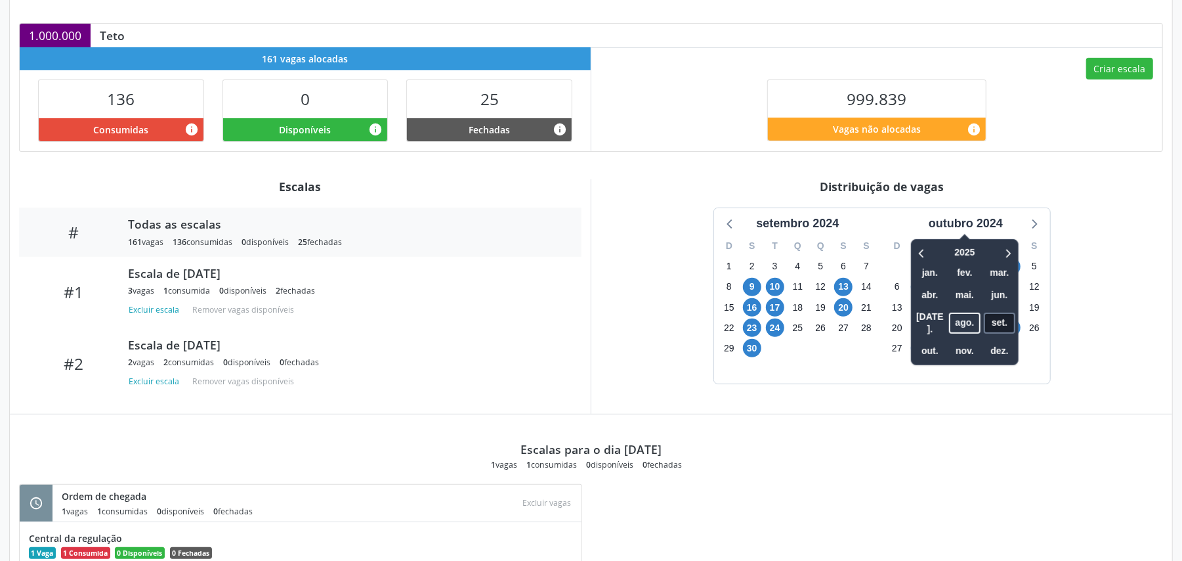
click at [1011, 315] on span "set." at bounding box center [1000, 322] width 32 height 20
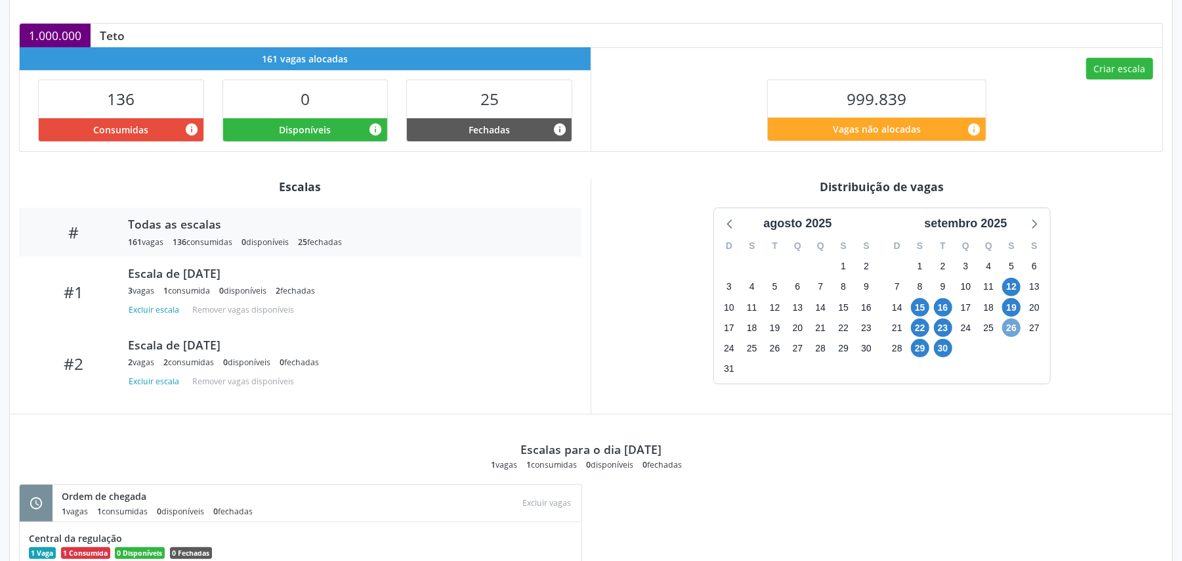
click at [1012, 331] on span "26" at bounding box center [1011, 327] width 18 height 18
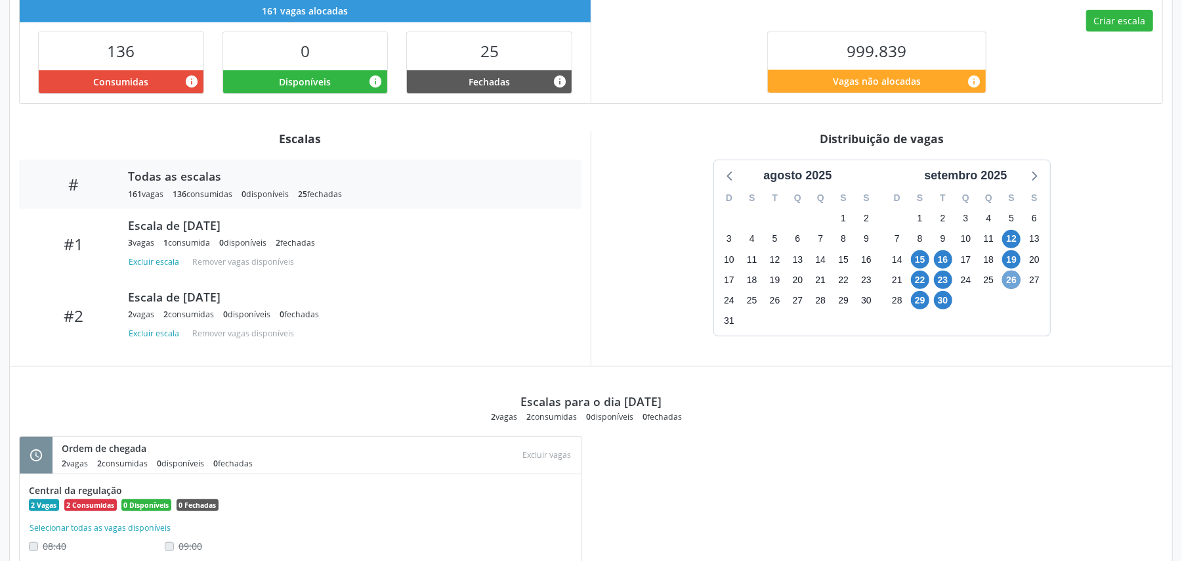
scroll to position [368, 0]
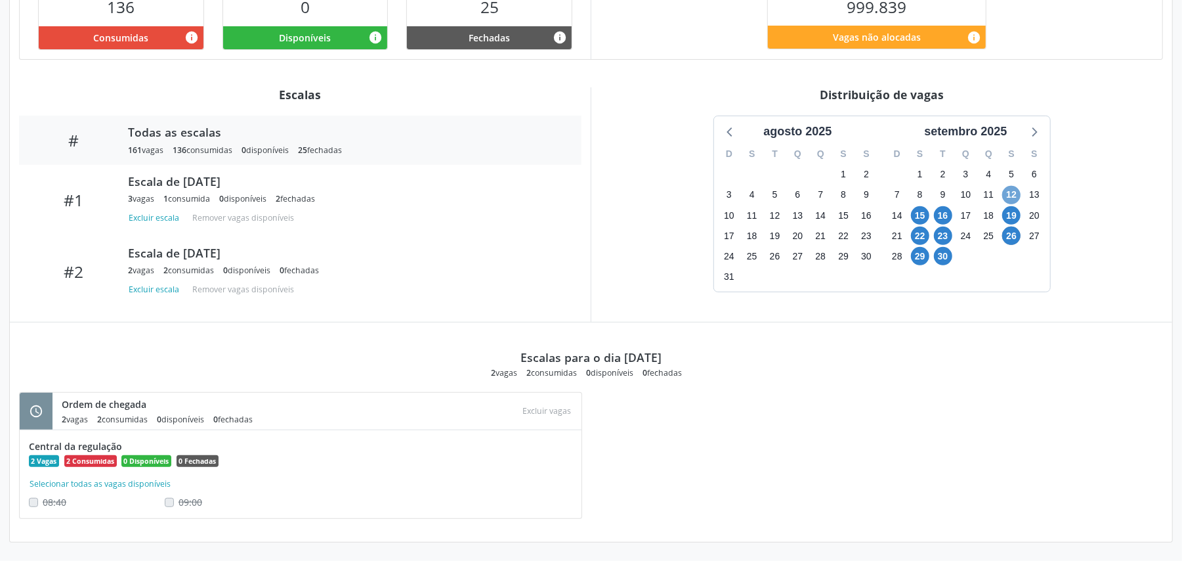
click at [1009, 187] on span "12" at bounding box center [1011, 195] width 18 height 18
click at [1015, 213] on span "19" at bounding box center [1011, 215] width 18 height 18
